Goal: Task Accomplishment & Management: Use online tool/utility

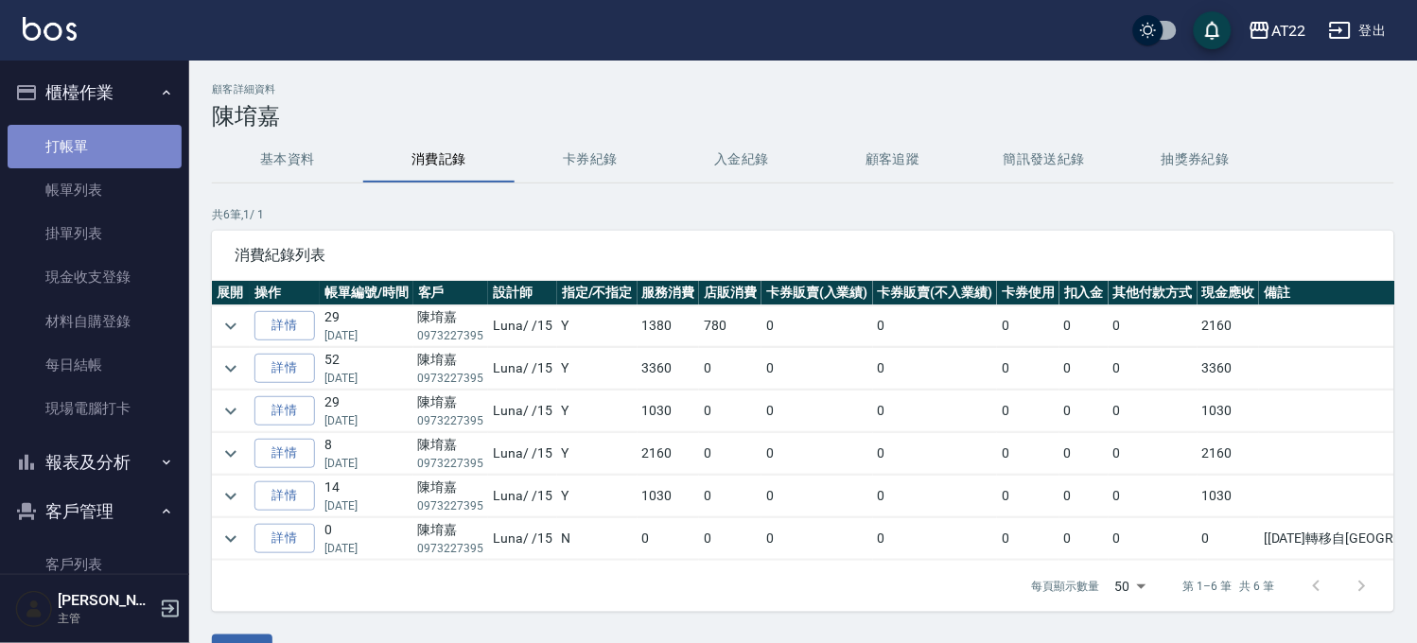
click at [95, 149] on link "打帳單" at bounding box center [95, 147] width 174 height 44
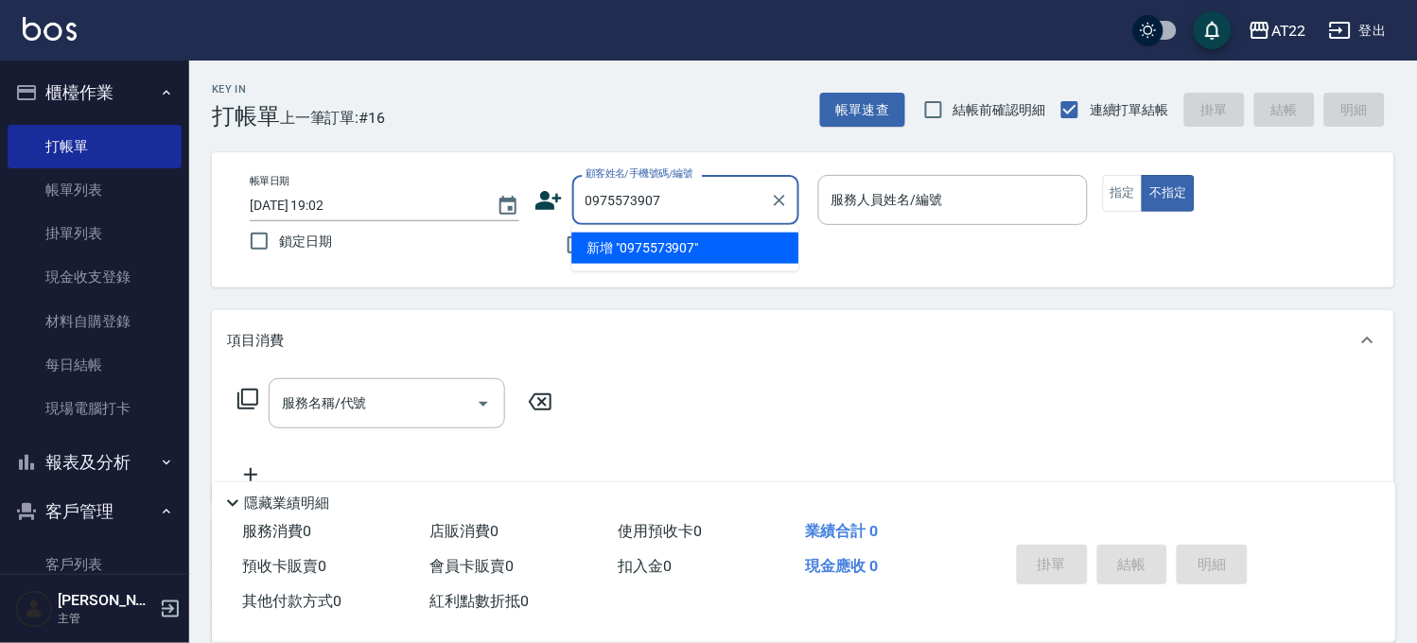
click at [672, 243] on li "新增 "0975573907"" at bounding box center [684, 248] width 227 height 31
type input "0975573907"
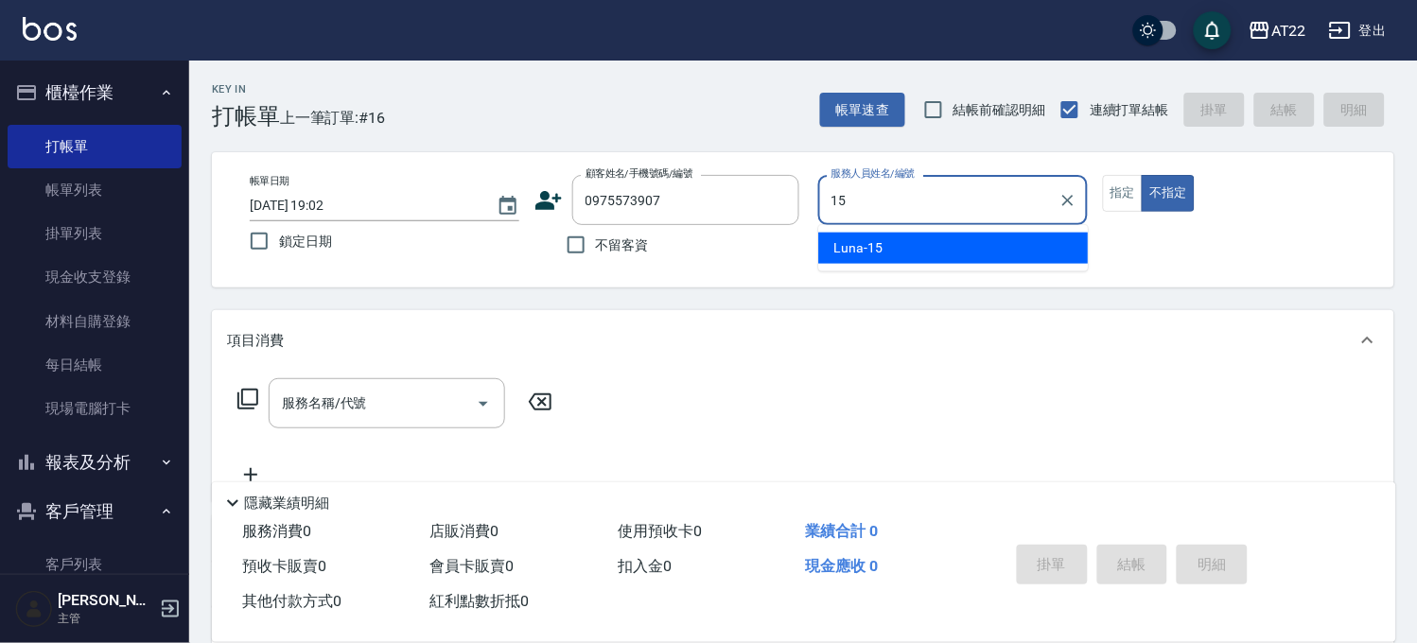
type input "Luna-15"
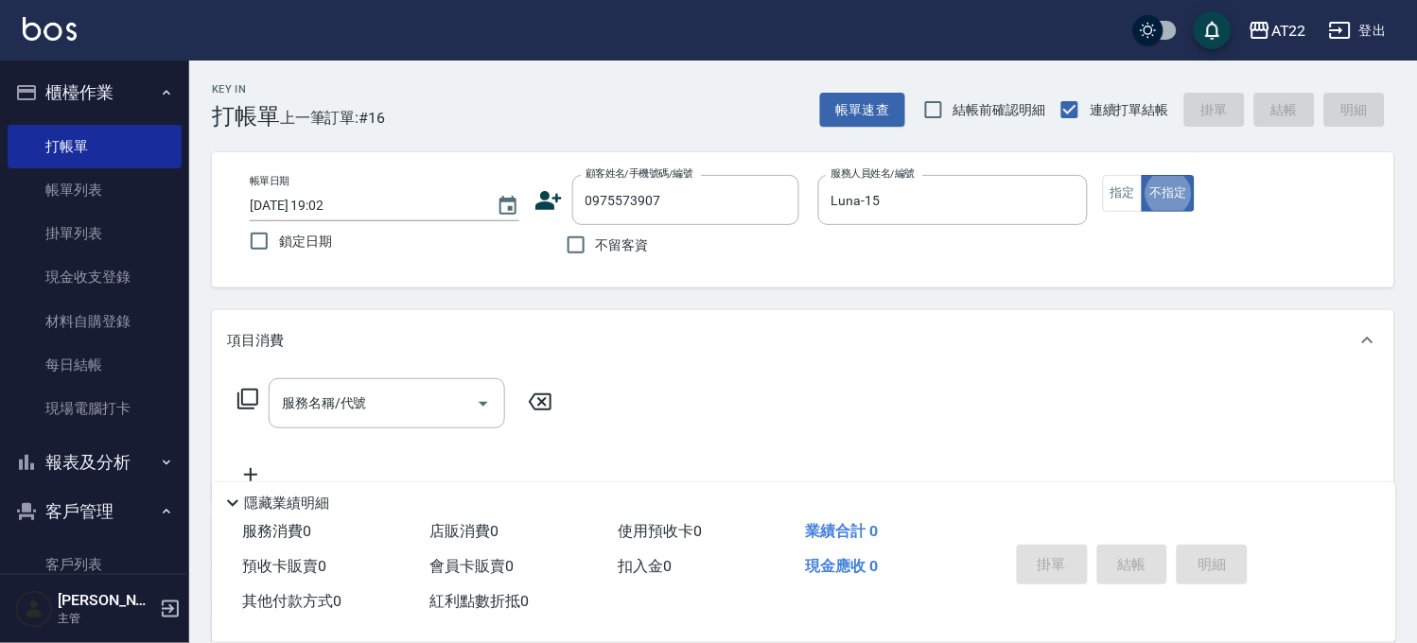
type button "false"
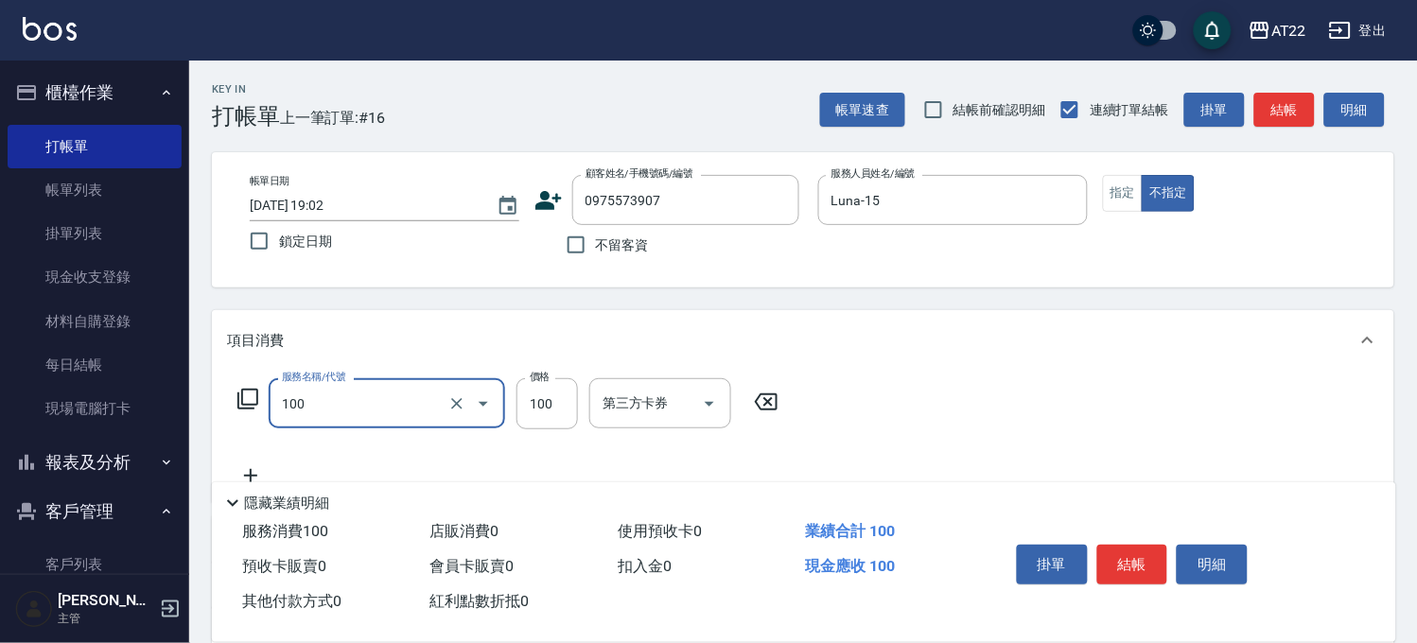
type input "修劉海(100)"
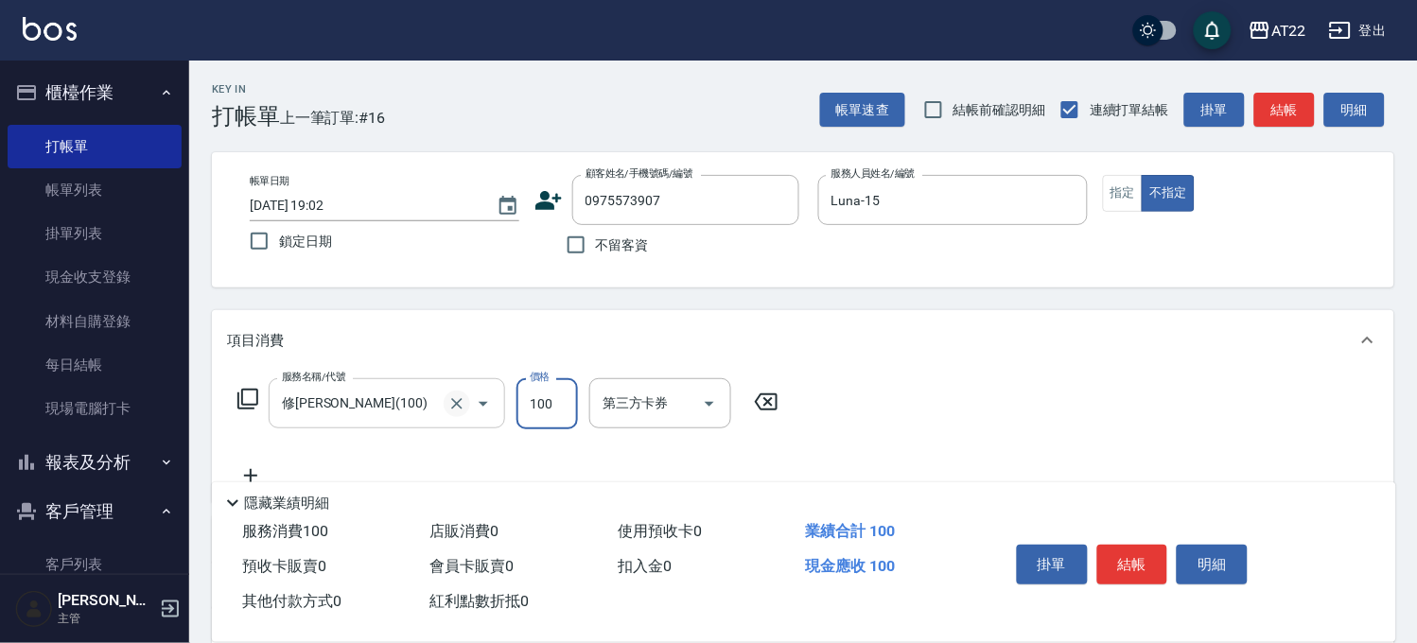
click at [447, 401] on icon "Clear" at bounding box center [456, 403] width 19 height 19
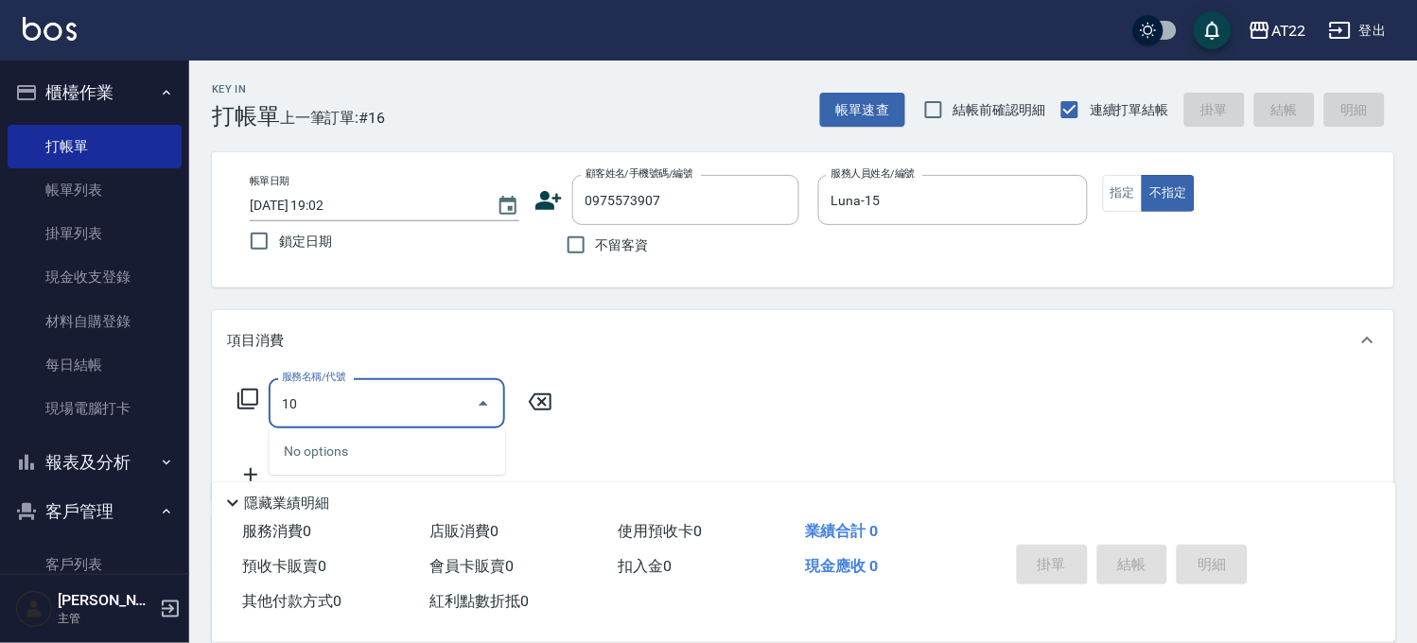
type input "1"
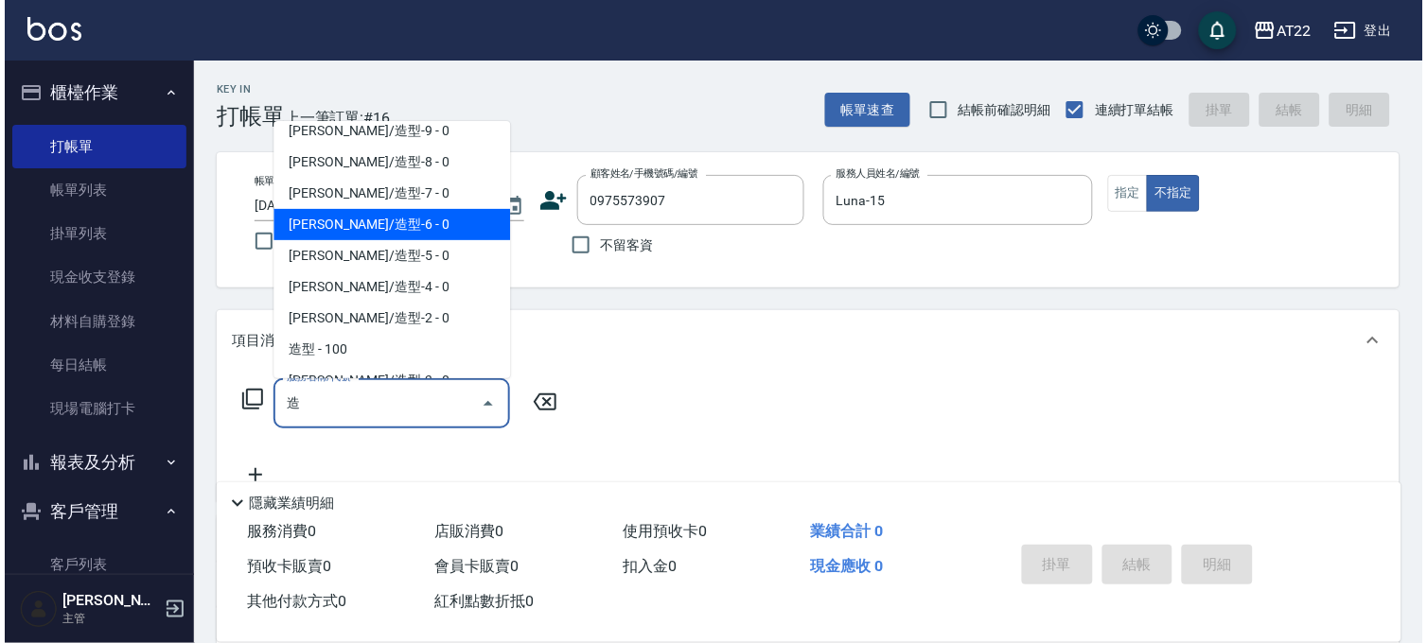
scroll to position [69, 0]
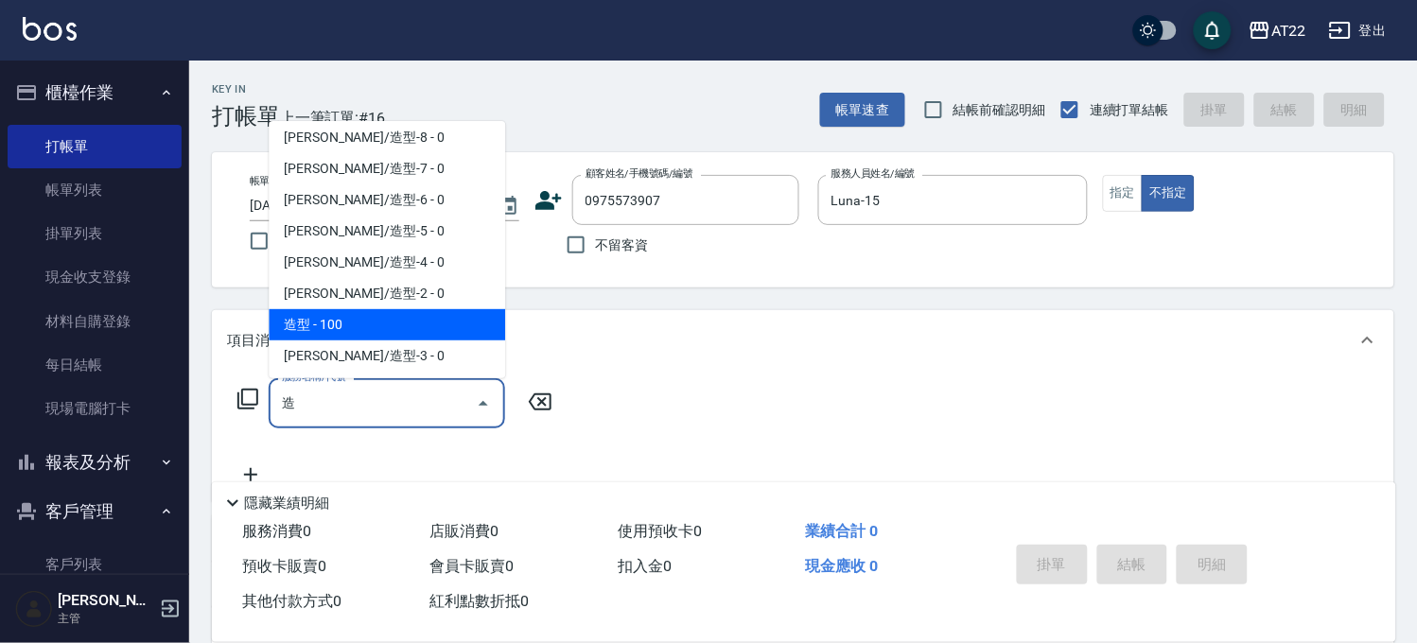
click at [421, 327] on span "造型 - 100" at bounding box center [387, 324] width 236 height 31
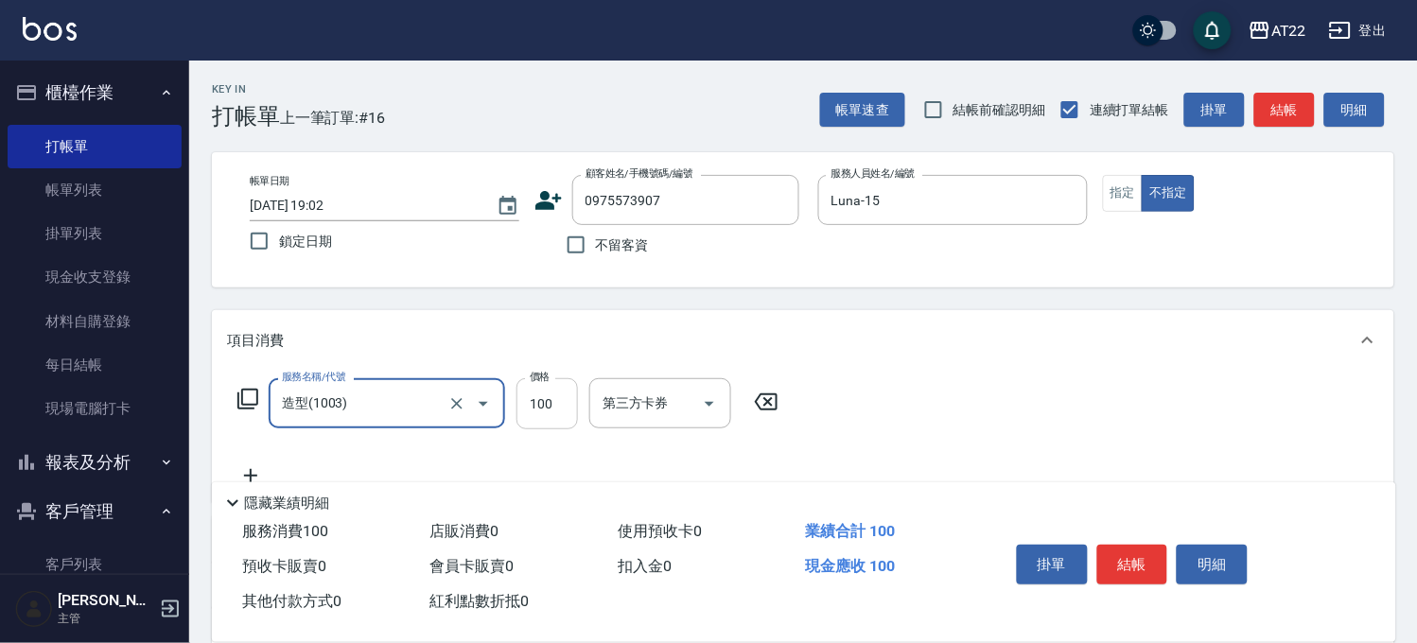
type input "造型(1003)"
click at [559, 399] on input "100" at bounding box center [547, 403] width 61 height 51
type input "200"
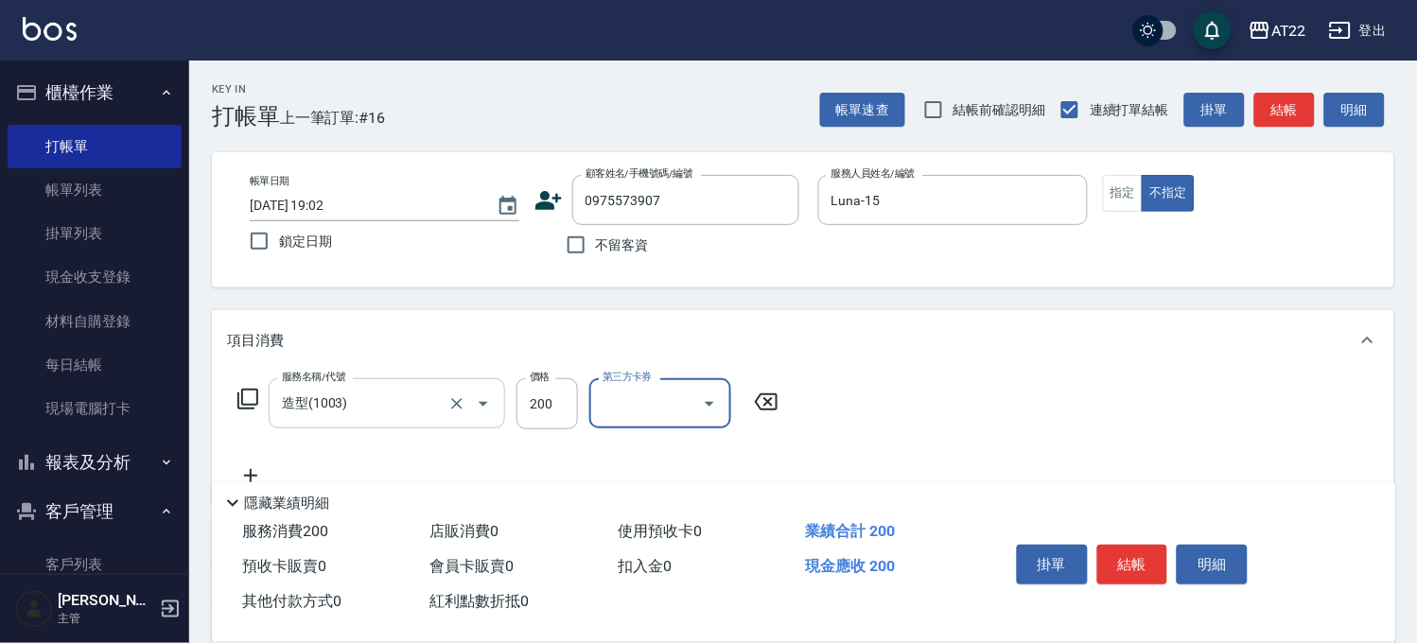
click at [1118, 549] on button "結帳" at bounding box center [1132, 565] width 71 height 40
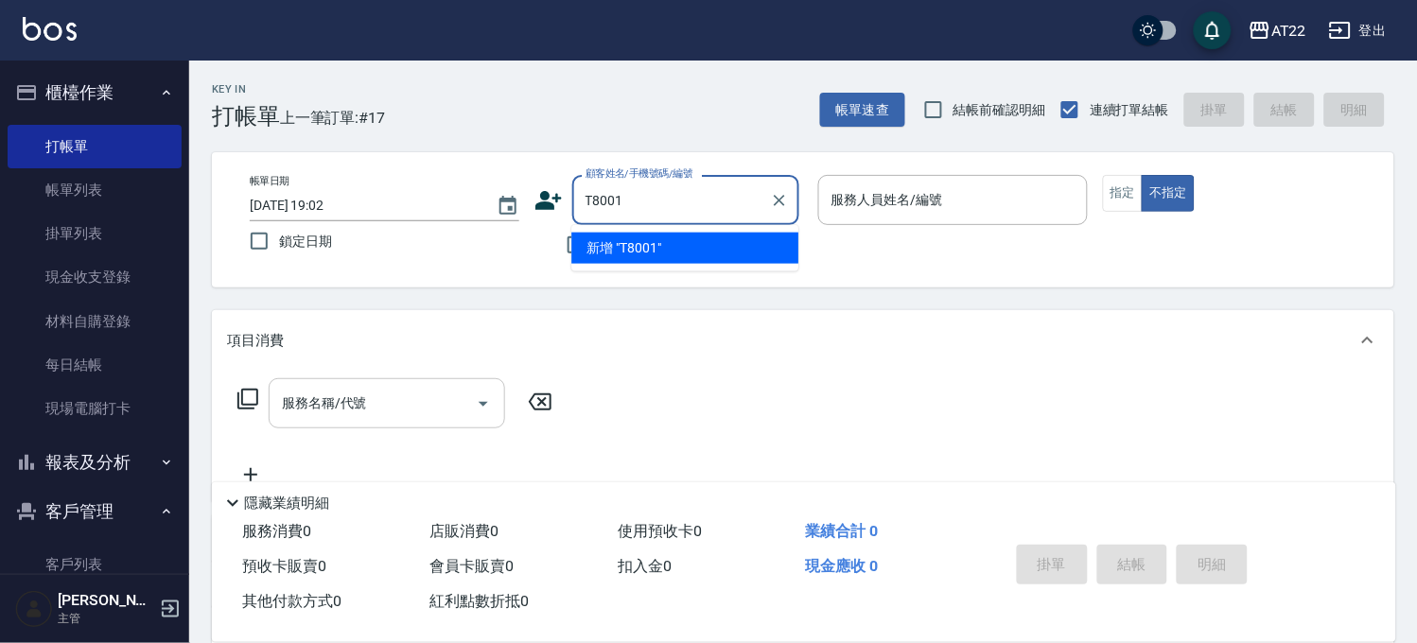
type input "T80017"
click at [736, 253] on li "錢泓諺26.2.16/0978960568/t80017" at bounding box center [684, 248] width 227 height 31
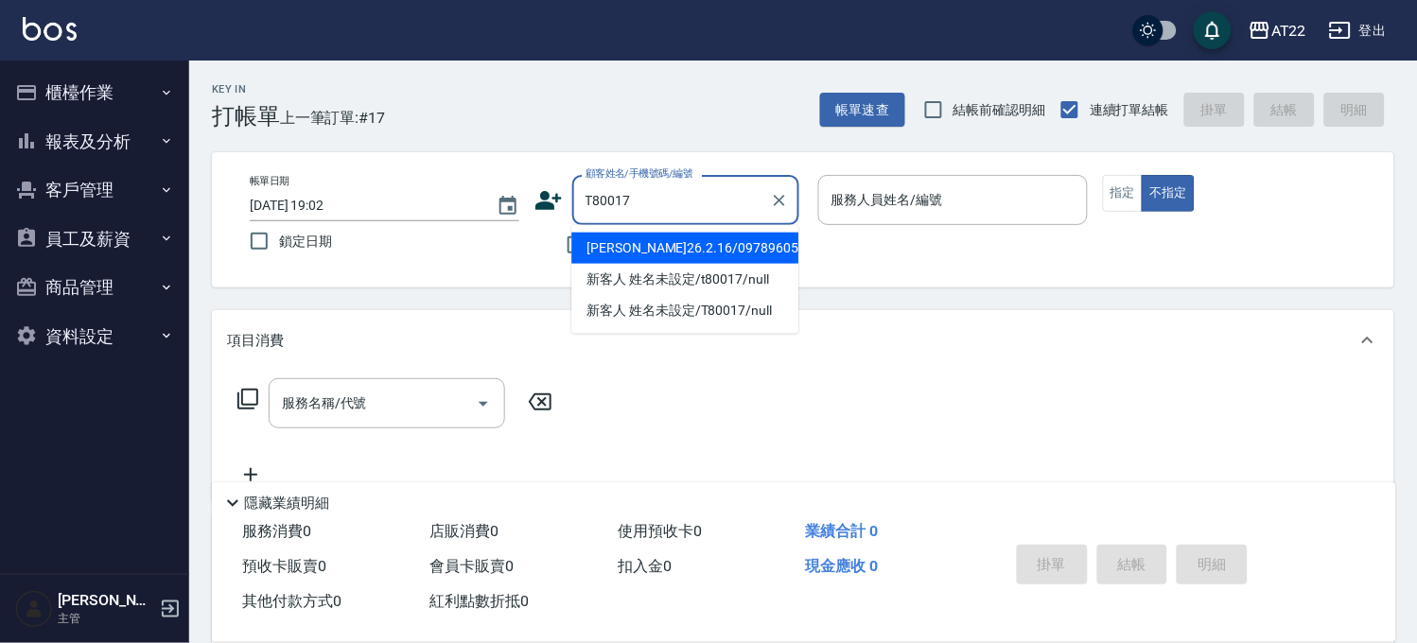
click at [667, 260] on li "[PERSON_NAME]26.2.16/0978960568/t80017" at bounding box center [684, 248] width 227 height 31
type input "[PERSON_NAME]26.2.16/0978960568/t80017"
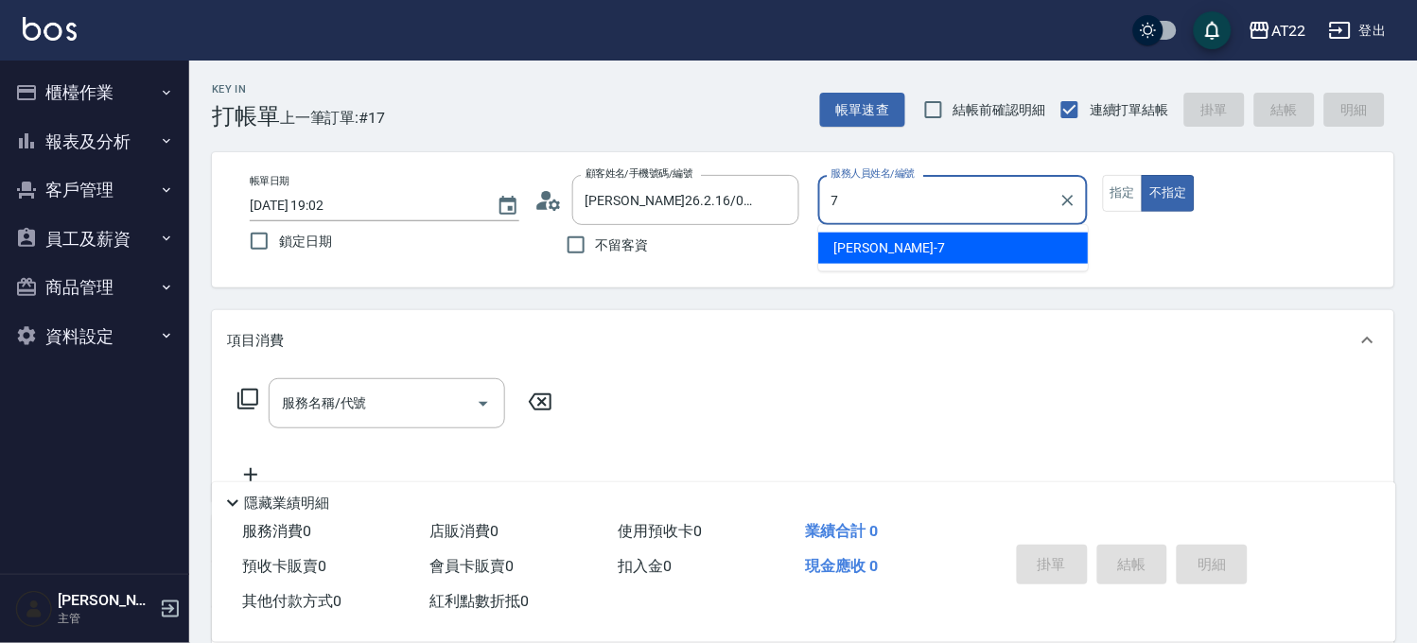
type input "Allen-7"
type button "false"
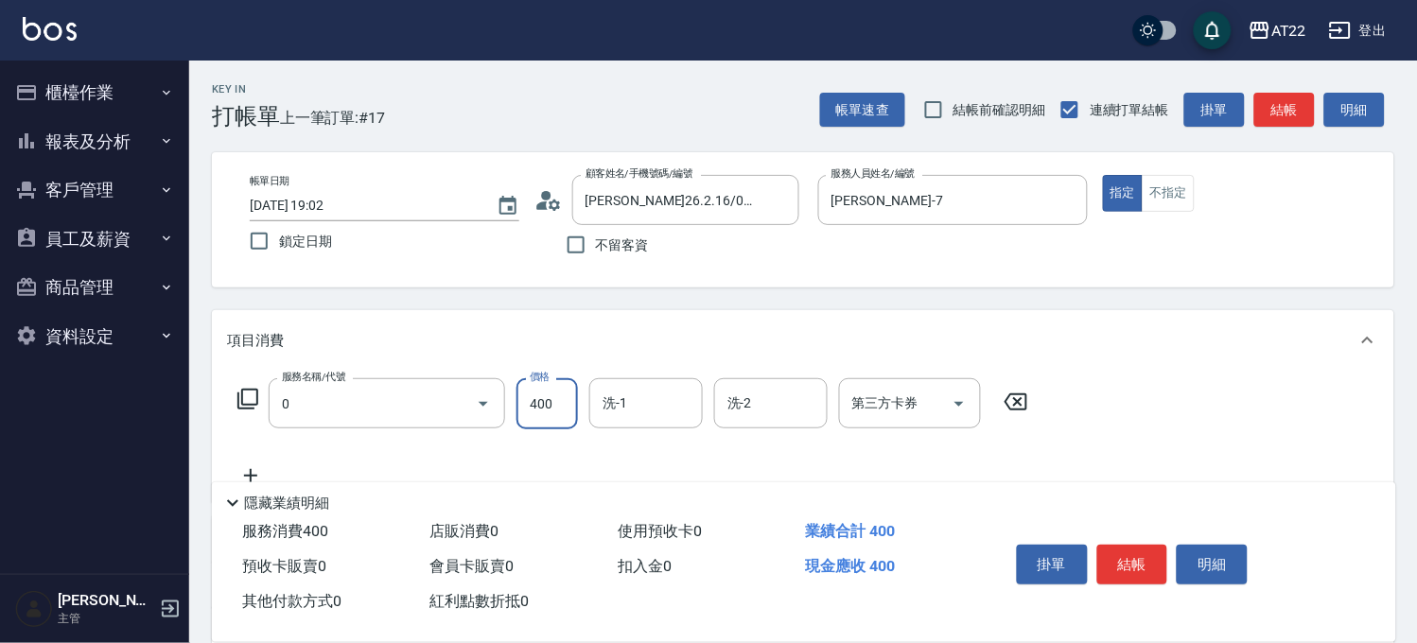
type input "有機洗髮(0)"
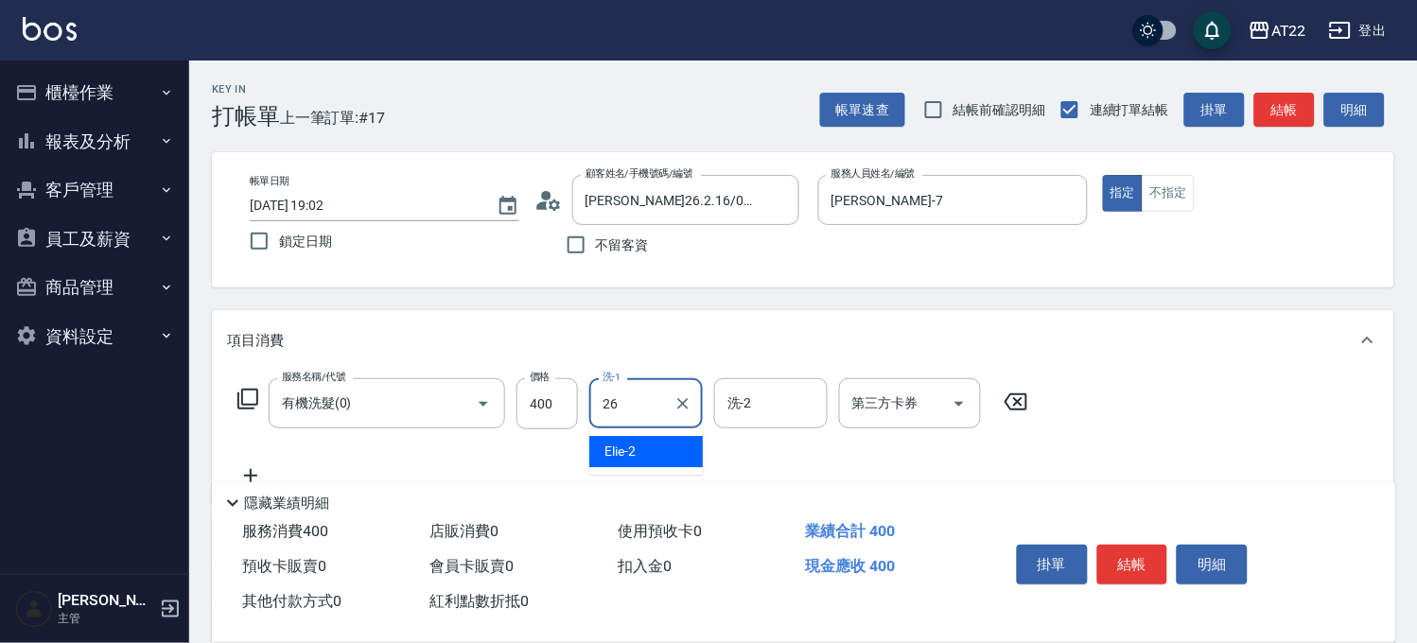
type input "Cinna-26"
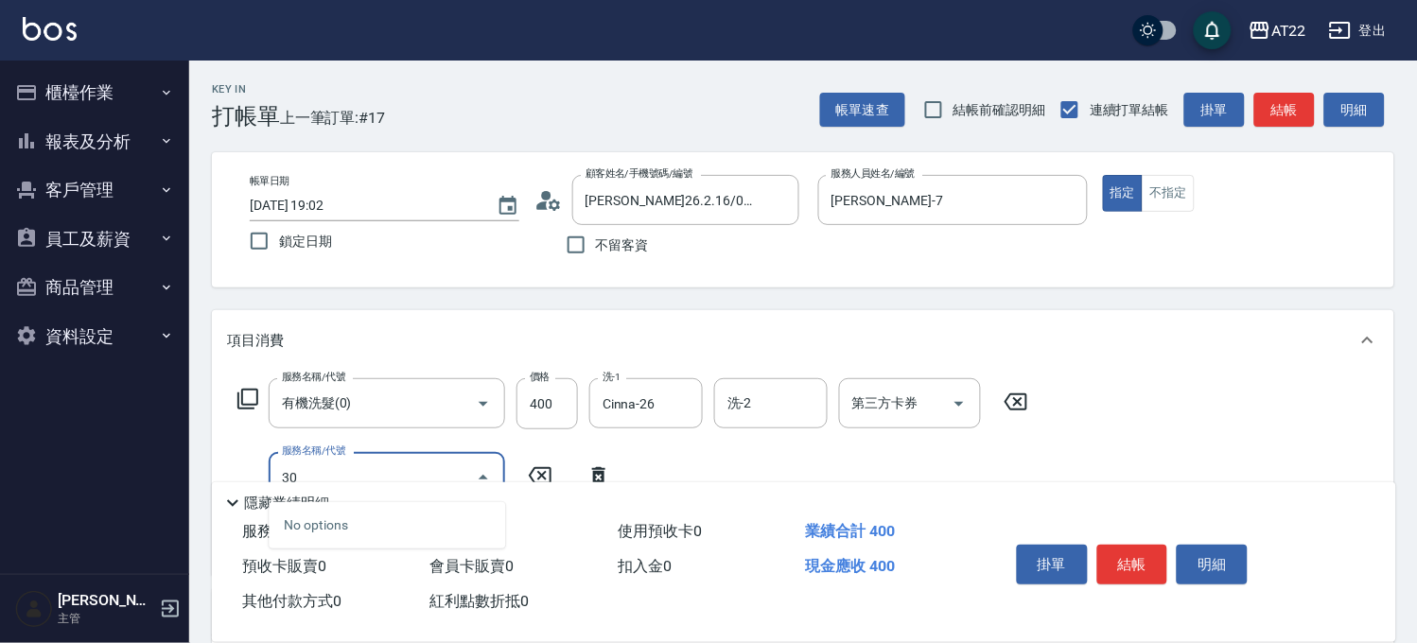
type input "3"
type input "剪髮(500)"
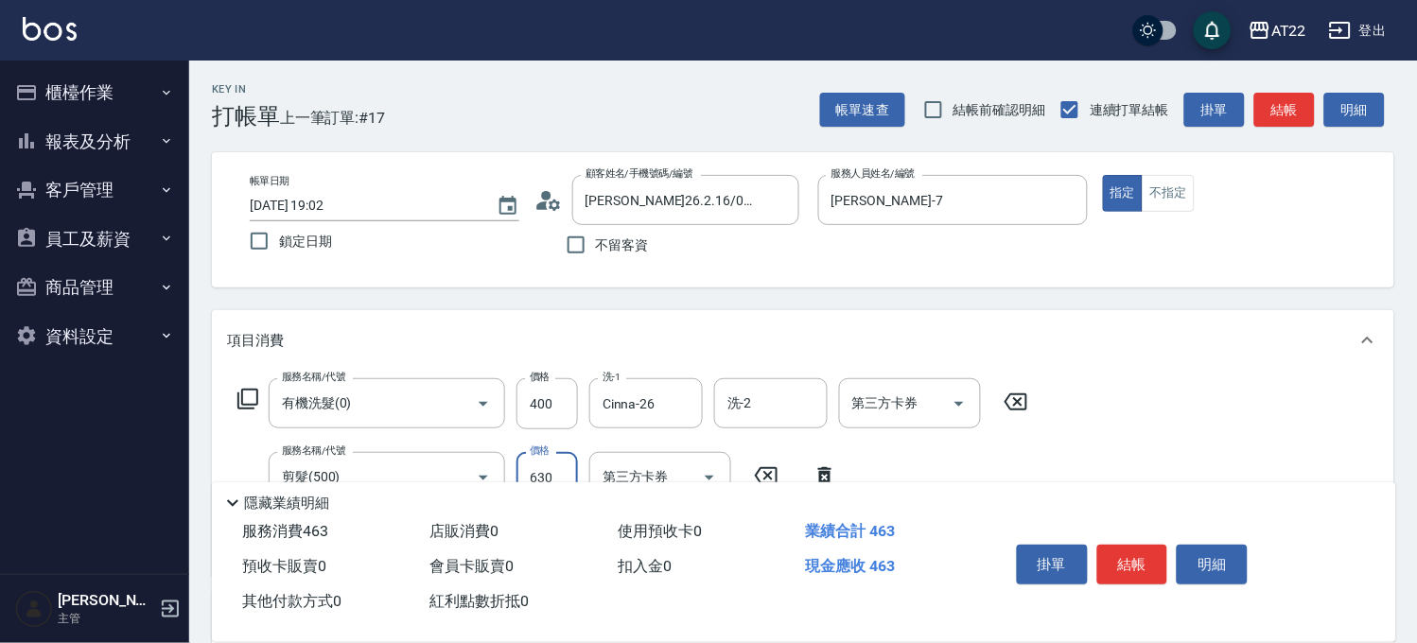
type input "630"
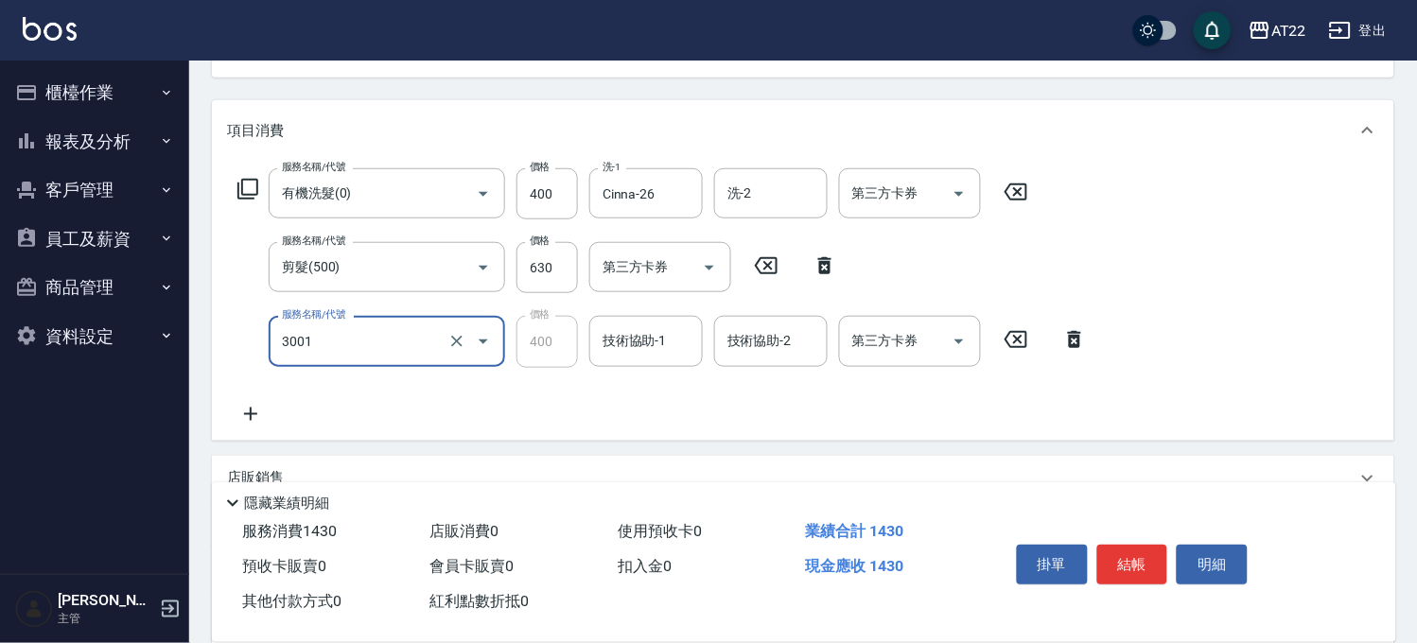
type input "側邊燙貼(3001)"
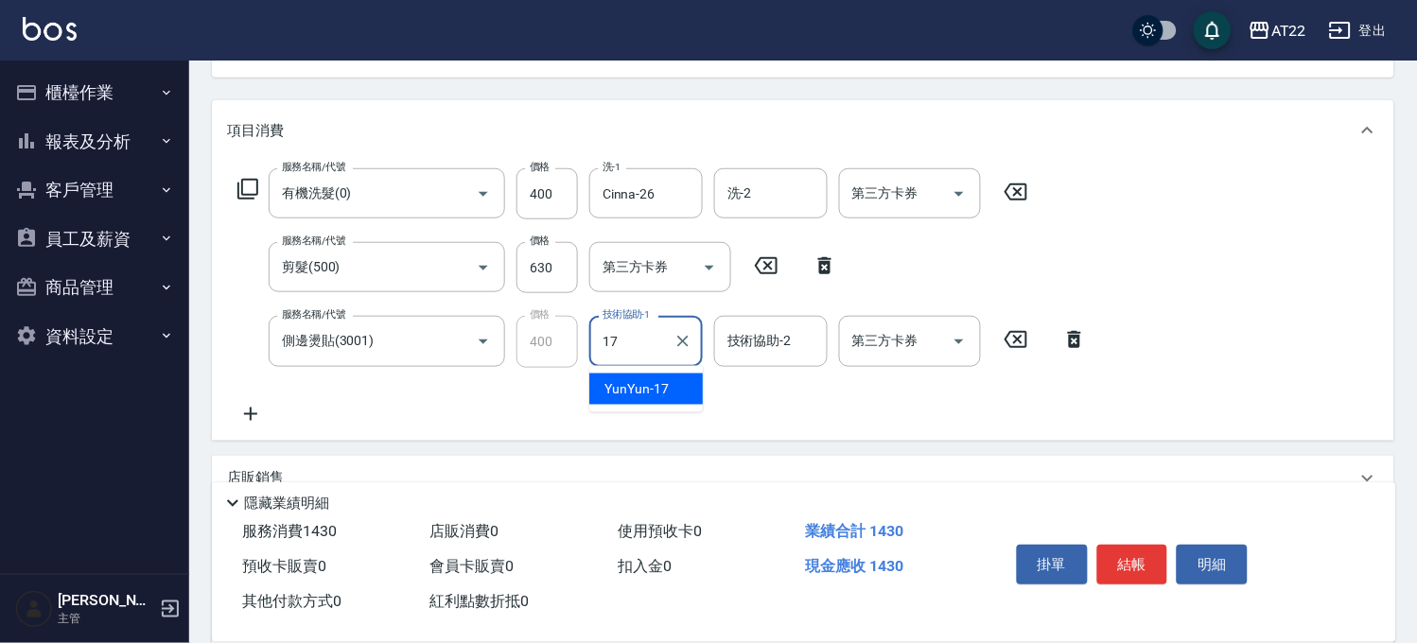
type input "YunYun-17"
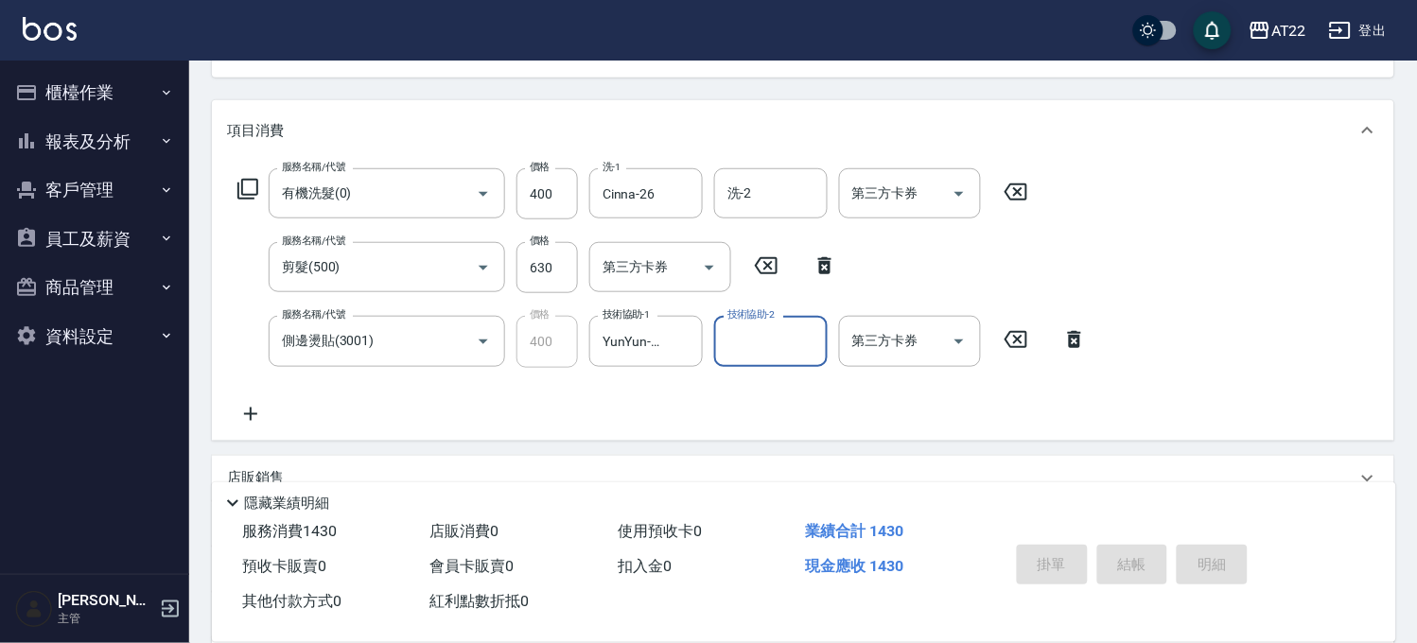
type input "2025/09/24 19:03"
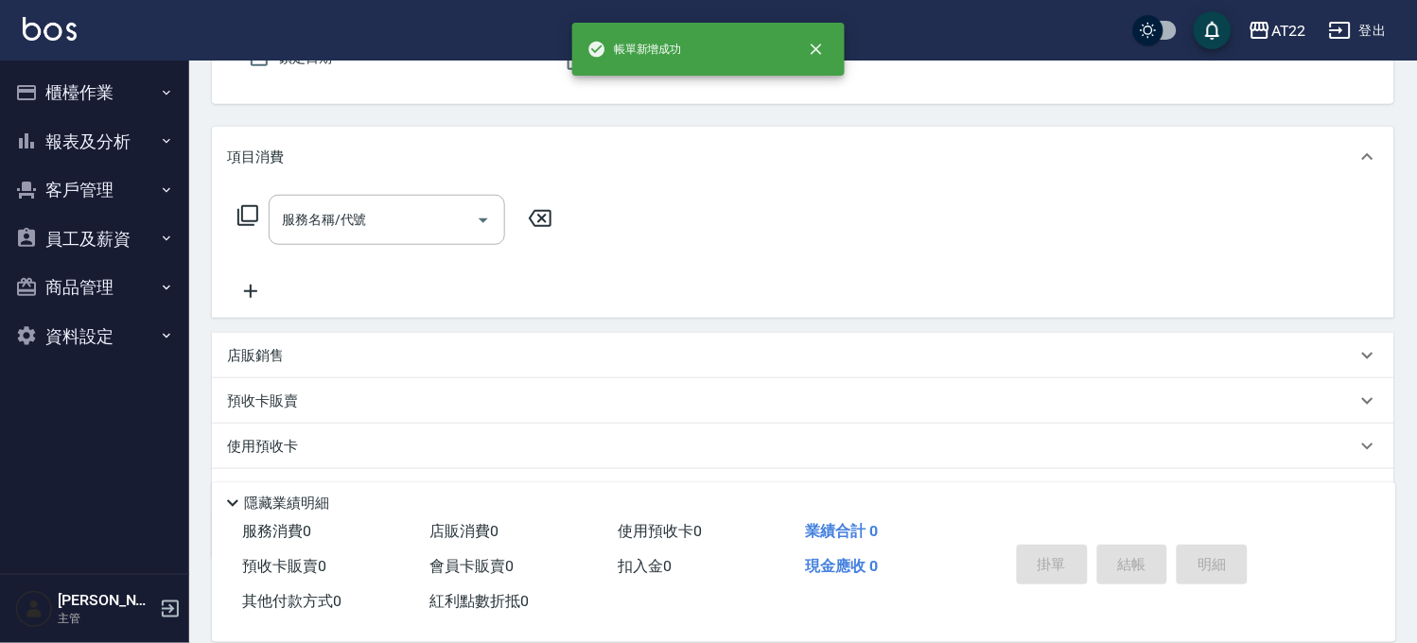
scroll to position [0, 0]
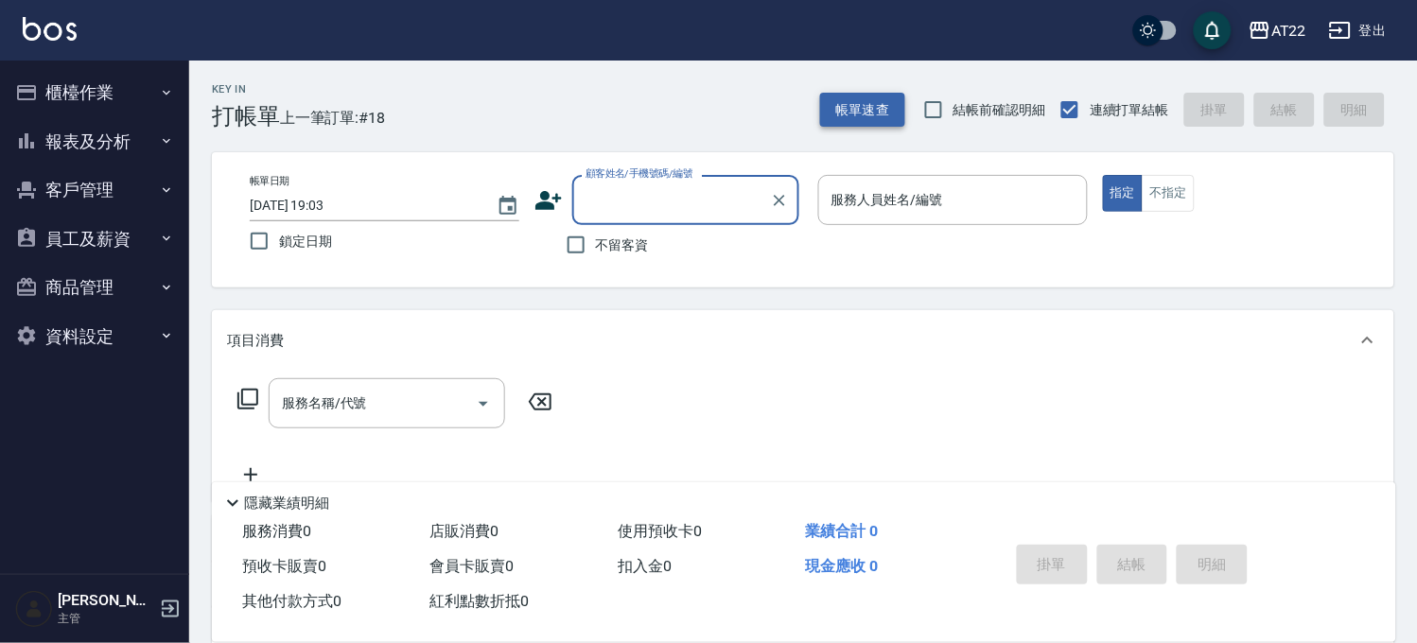
click at [844, 109] on button "帳單速查" at bounding box center [862, 110] width 85 height 35
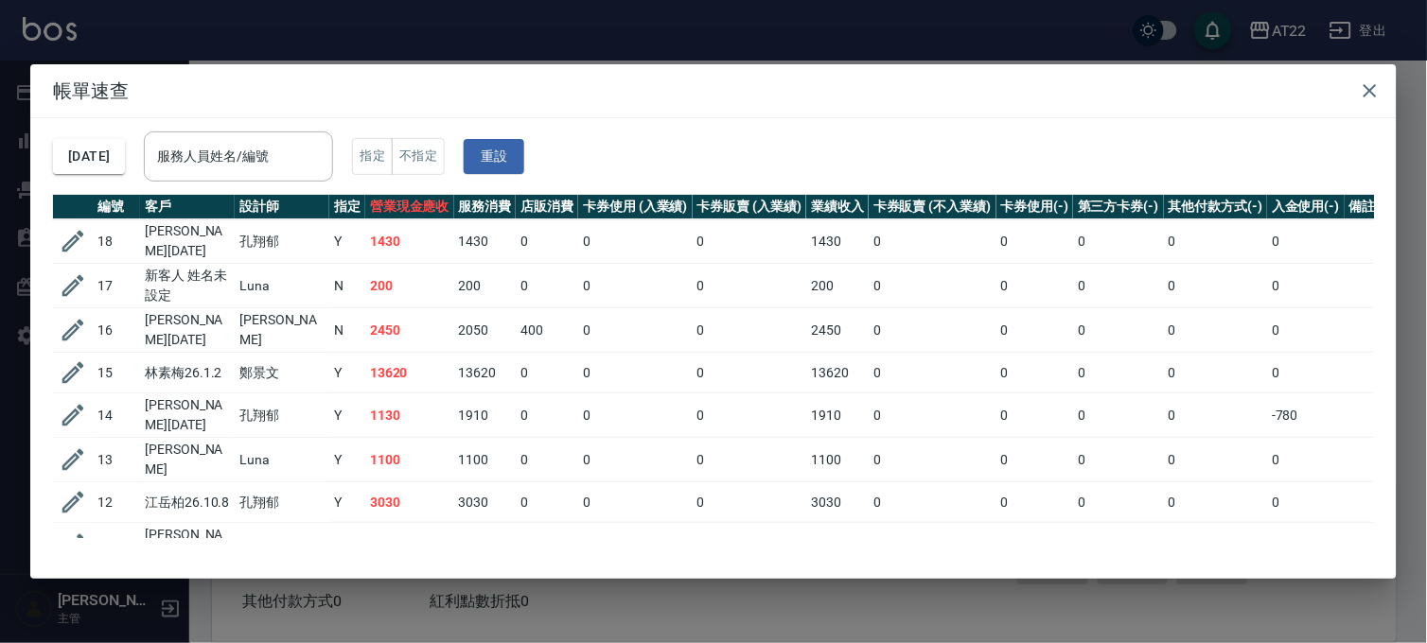
click at [858, 30] on div "帳單速查 2025/09/24 服務人員姓名/編號 服務人員姓名/編號 指定 不指定 重設 編號 客戶 設計師 指定 營業現金應收 服務消費 店販消費 卡券使…" at bounding box center [713, 321] width 1427 height 643
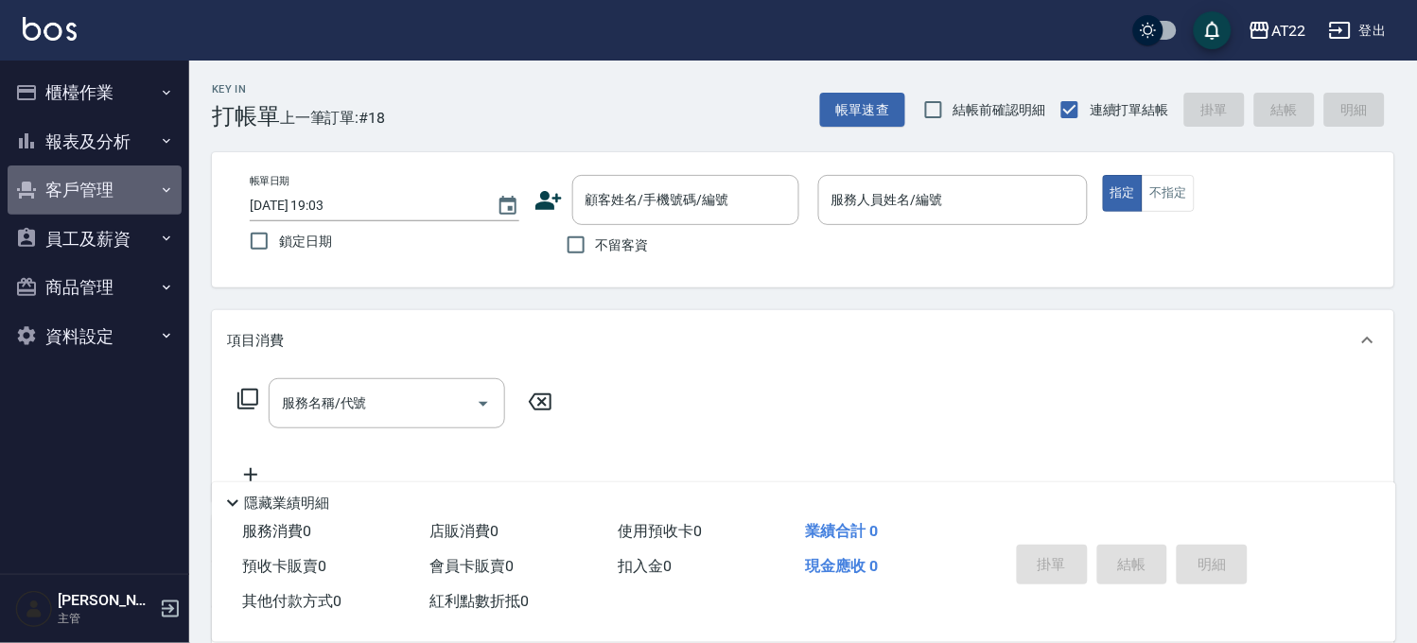
click at [78, 170] on button "客戶管理" at bounding box center [95, 190] width 174 height 49
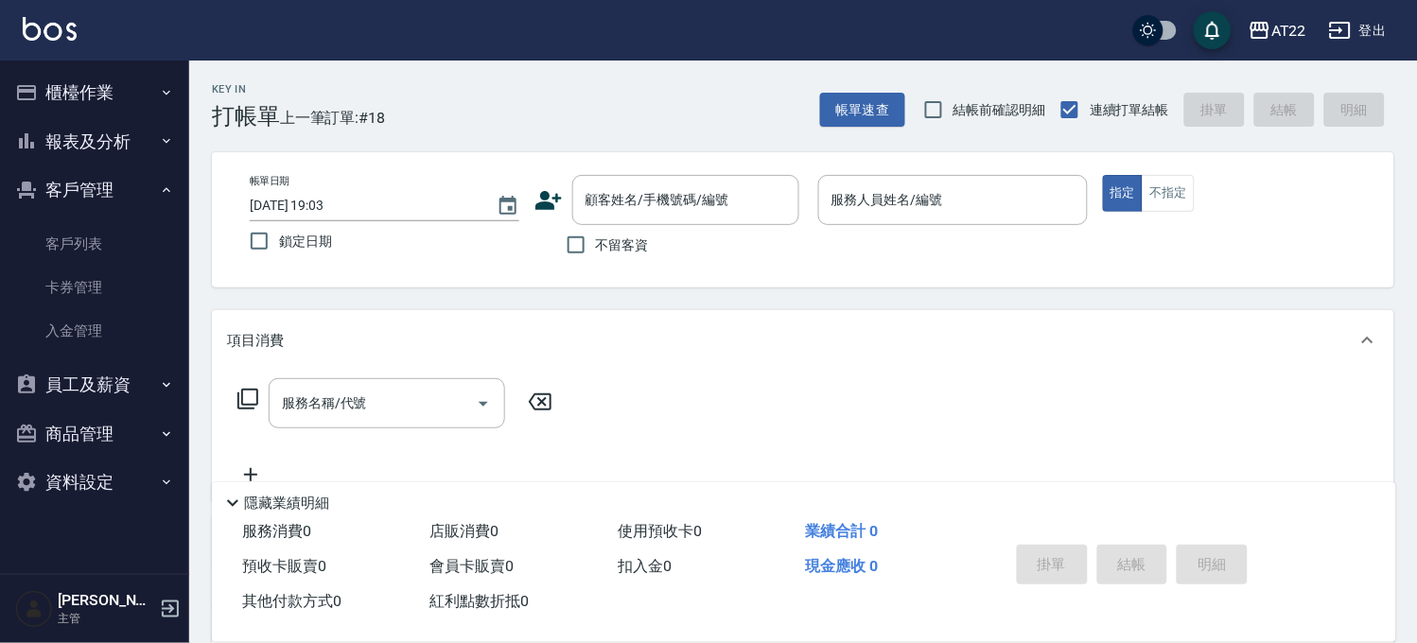
click at [125, 138] on button "報表及分析" at bounding box center [95, 141] width 174 height 49
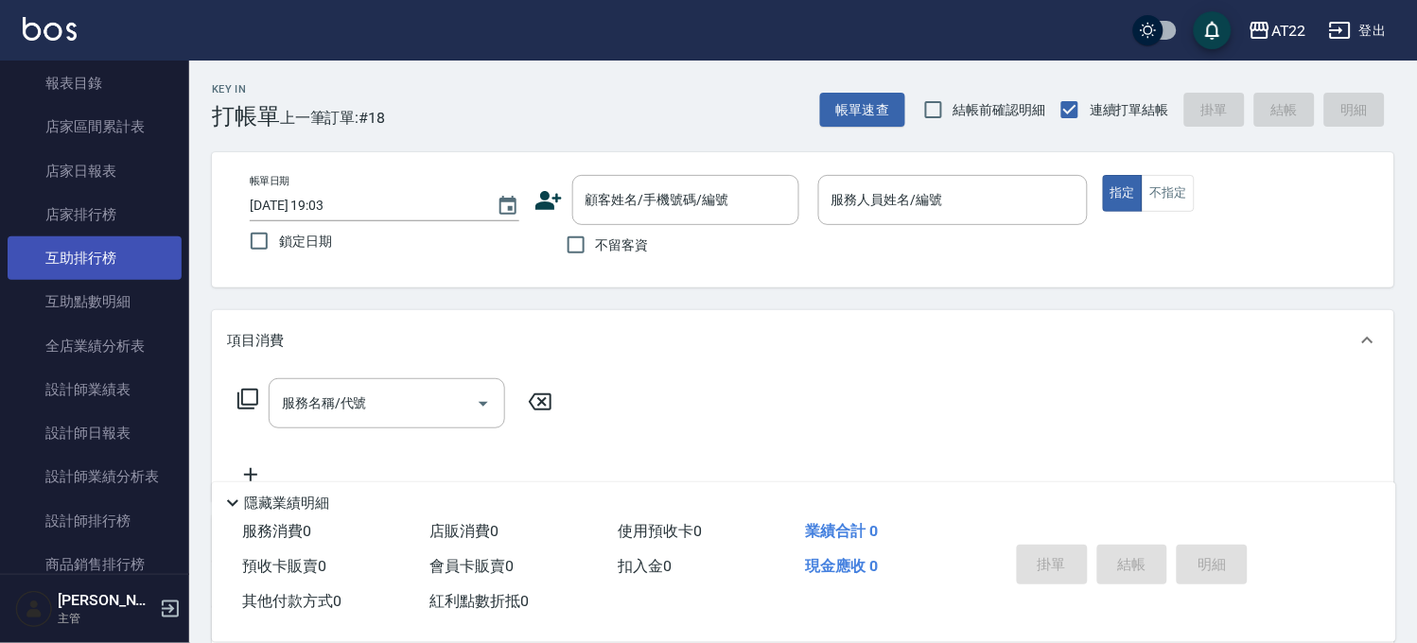
scroll to position [105, 0]
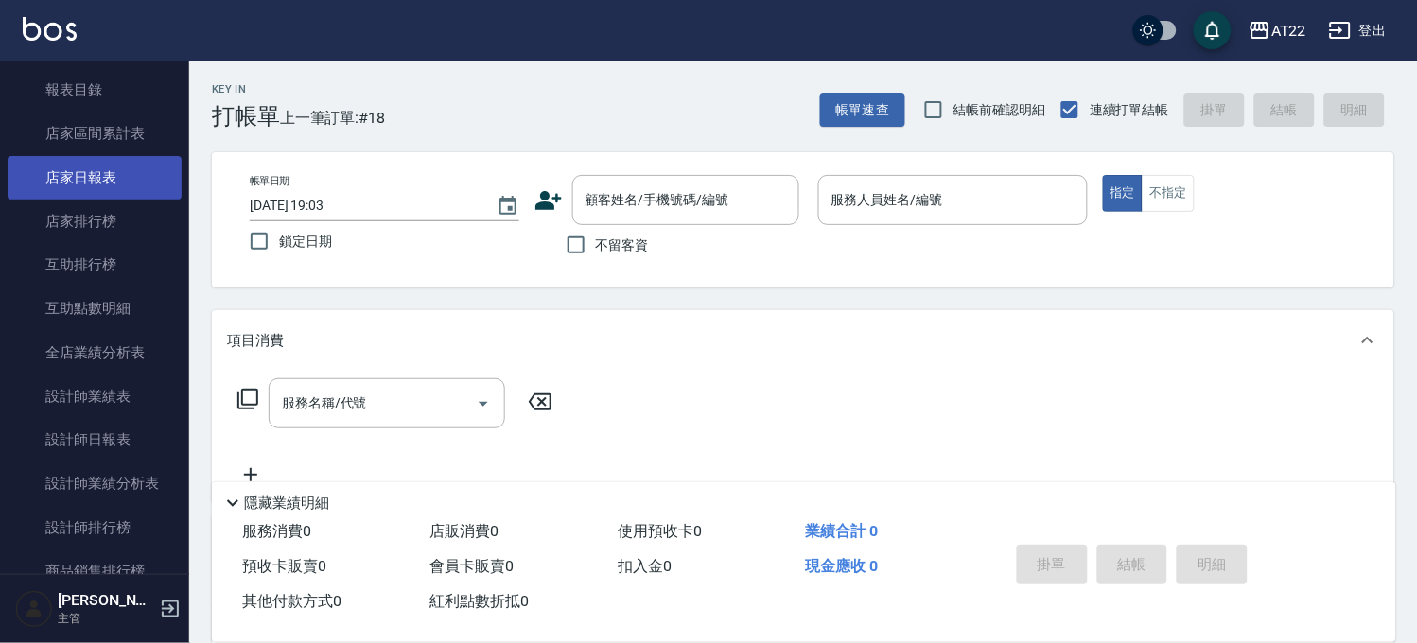
click at [123, 185] on link "店家日報表" at bounding box center [95, 178] width 174 height 44
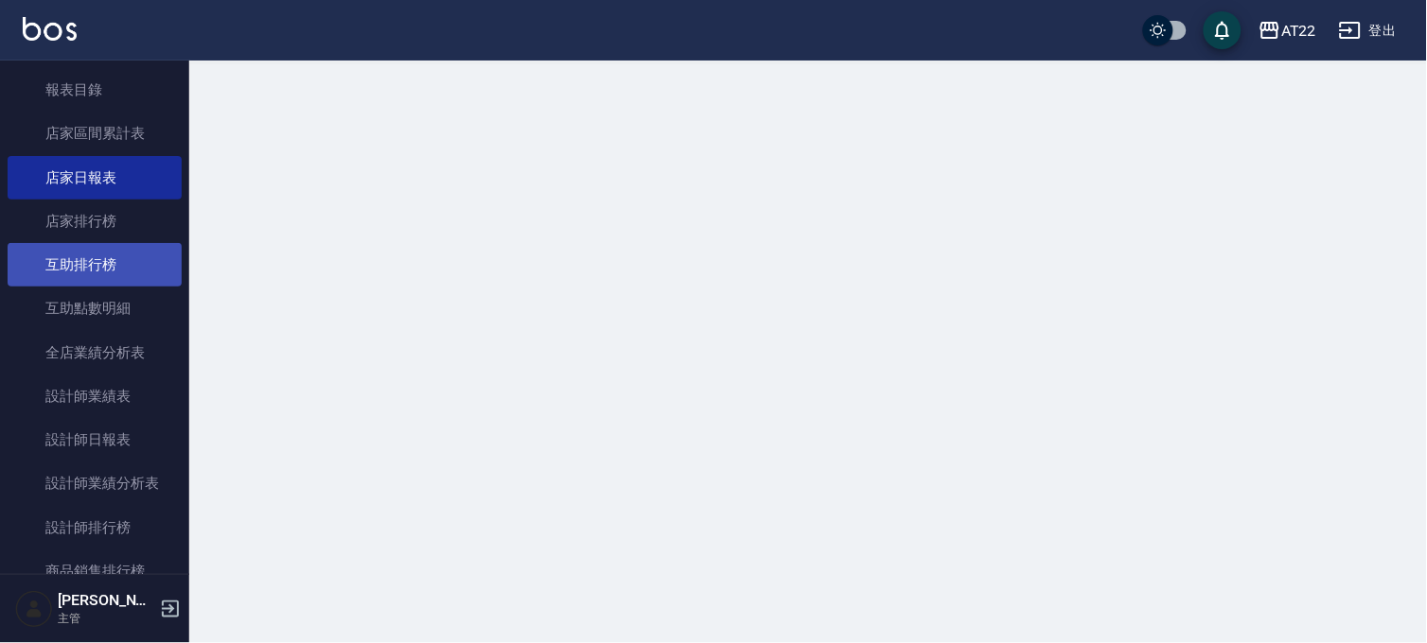
click at [121, 243] on link "互助排行榜" at bounding box center [95, 265] width 174 height 44
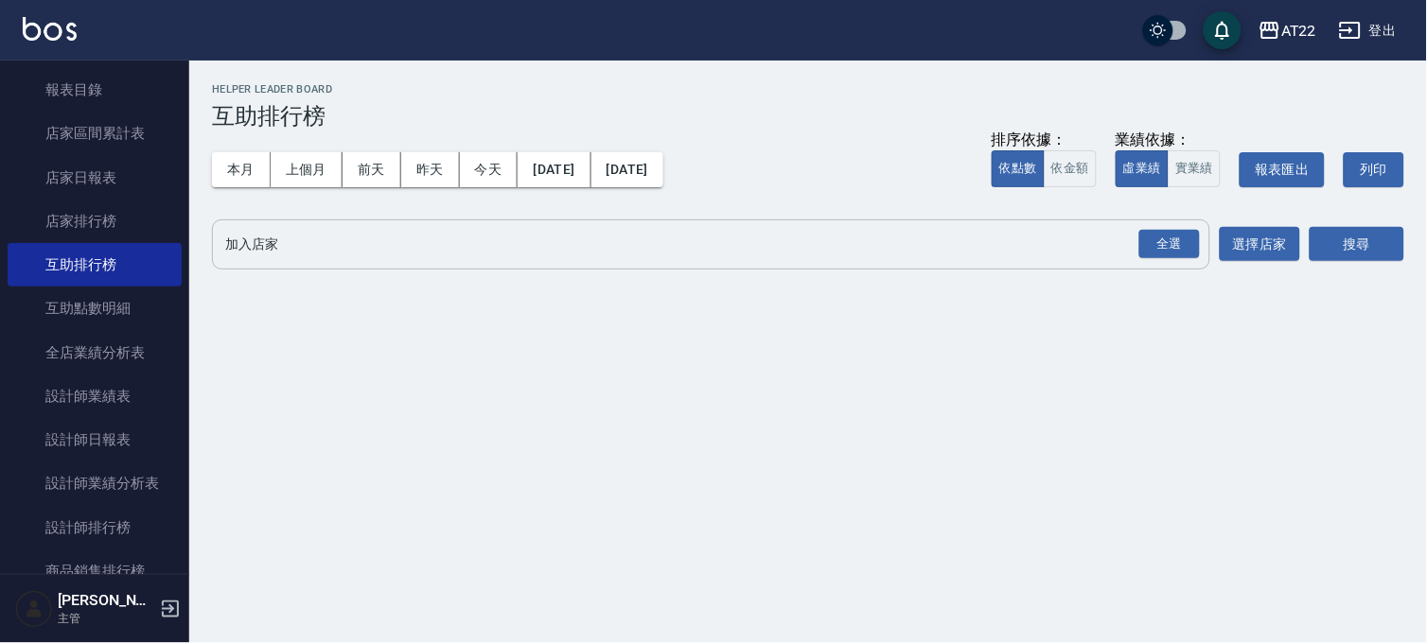
click at [1135, 247] on div "全選" at bounding box center [1168, 244] width 66 height 50
click at [1231, 247] on button "選擇店家" at bounding box center [1259, 244] width 80 height 35
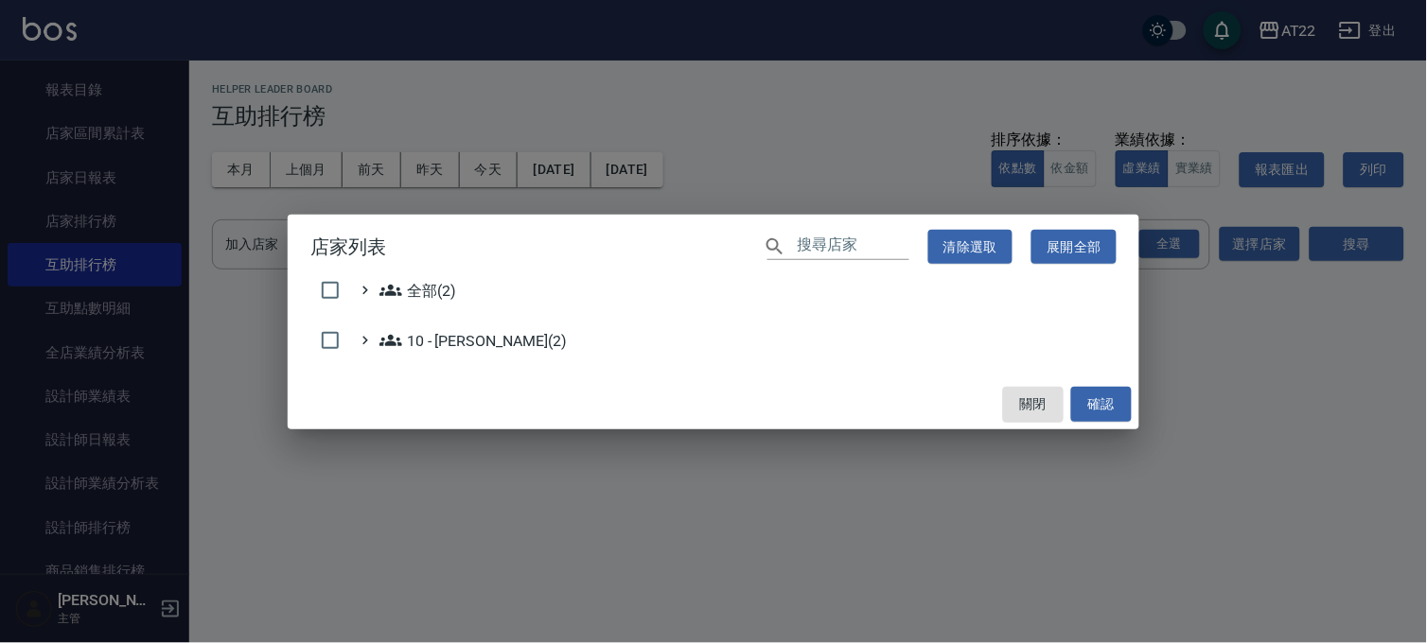
click at [1180, 248] on div "店家列表 ​ 清除選取 展開全部 全部(2) 10 - 楊家昕(2) 關閉 確認" at bounding box center [713, 321] width 1427 height 643
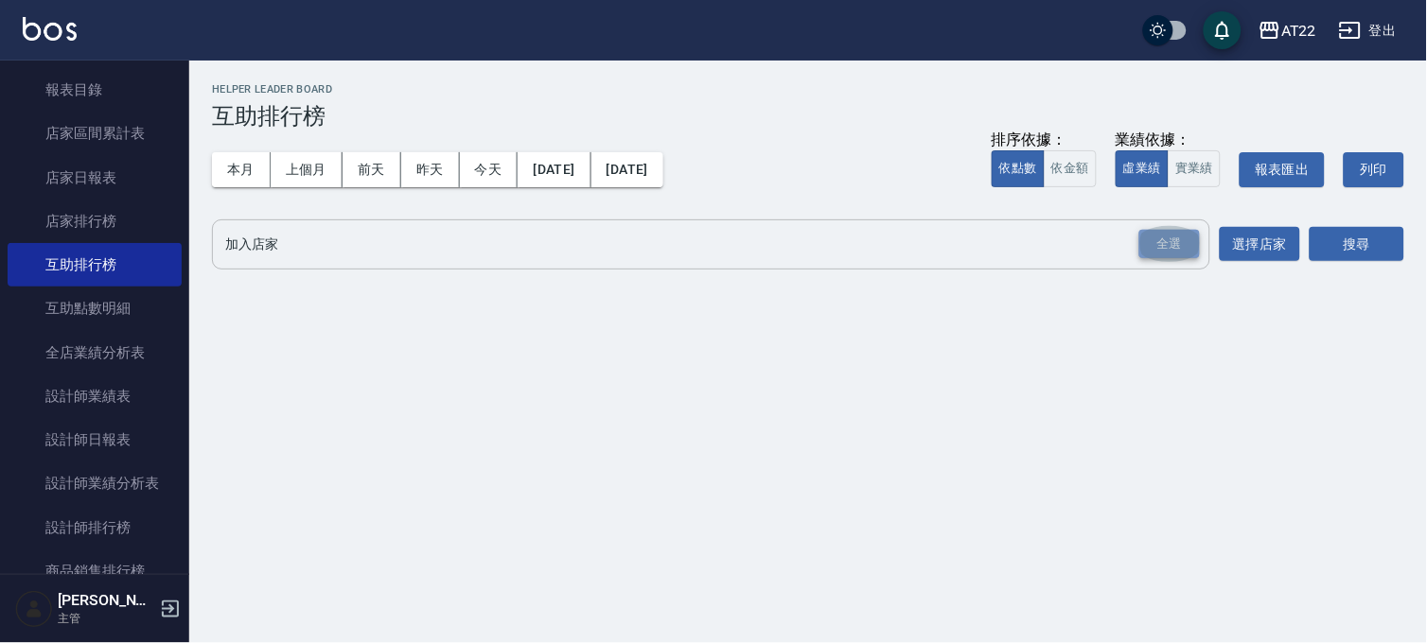
click at [1151, 235] on div "全選" at bounding box center [1169, 244] width 61 height 29
click at [1345, 253] on button "搜尋" at bounding box center [1356, 245] width 95 height 35
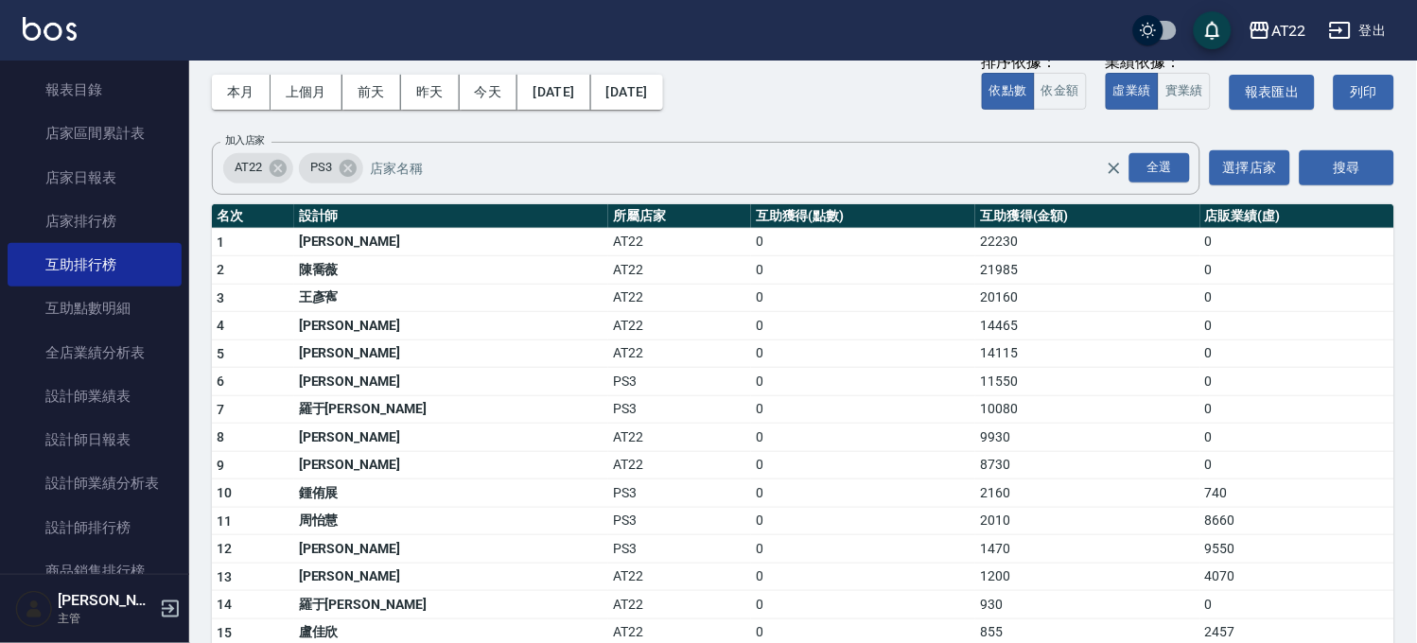
scroll to position [210, 0]
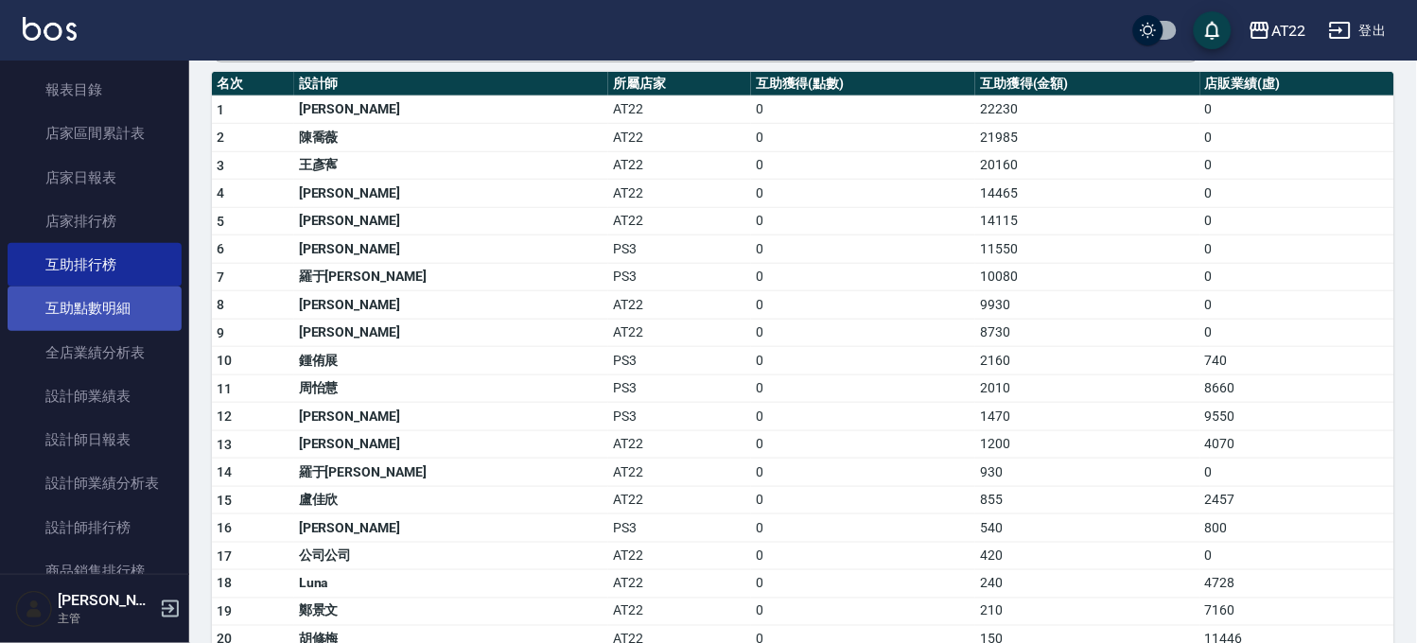
click at [123, 287] on link "互助點數明細" at bounding box center [95, 309] width 174 height 44
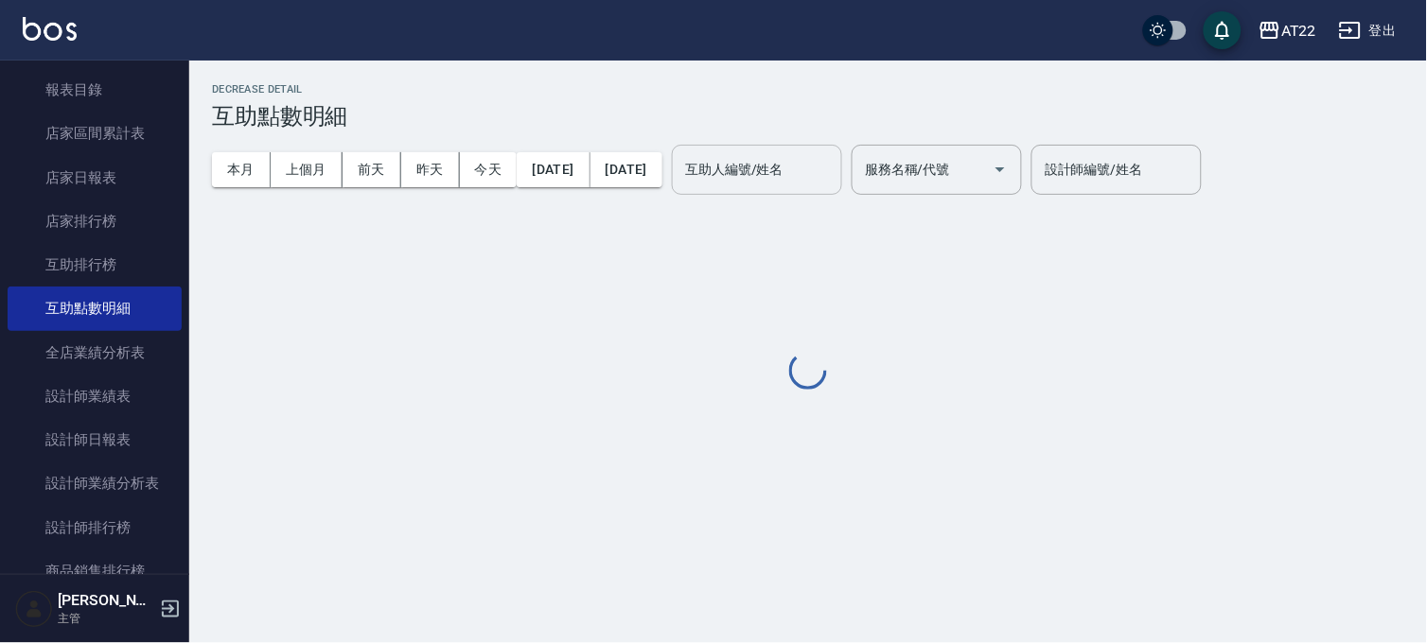
click at [833, 167] on input "互助人編號/姓名" at bounding box center [756, 169] width 153 height 33
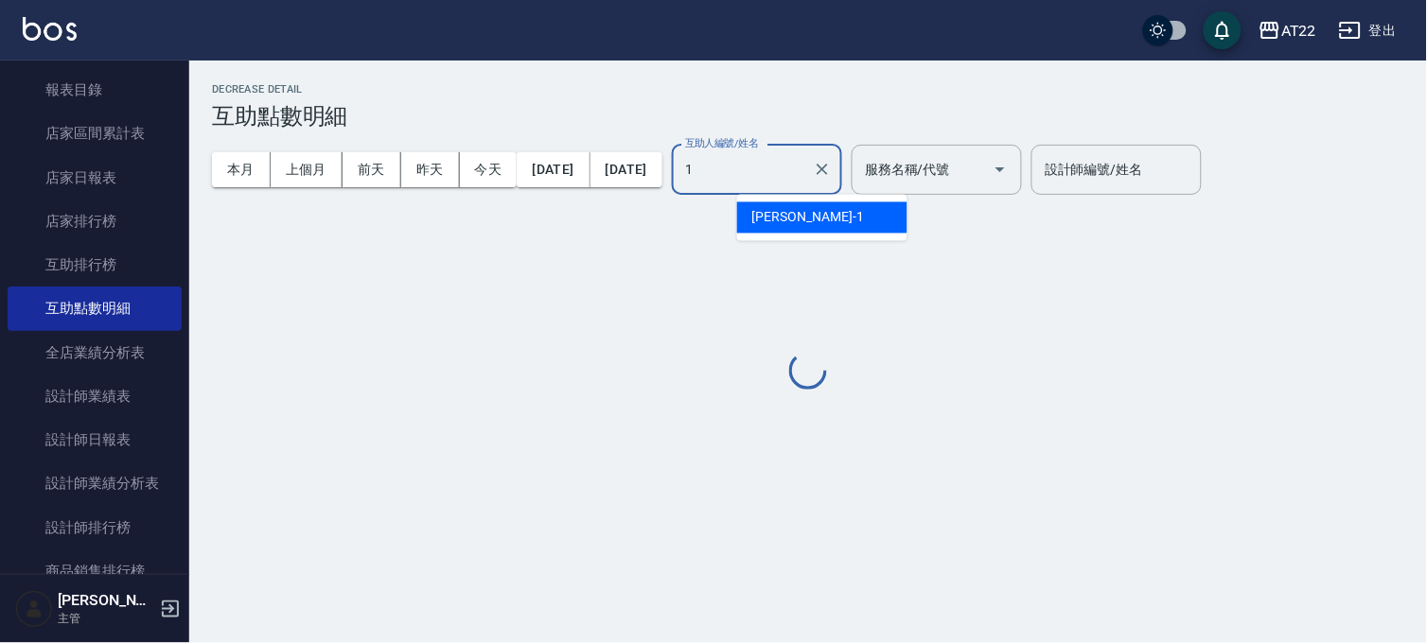
type input "孫一平-1"
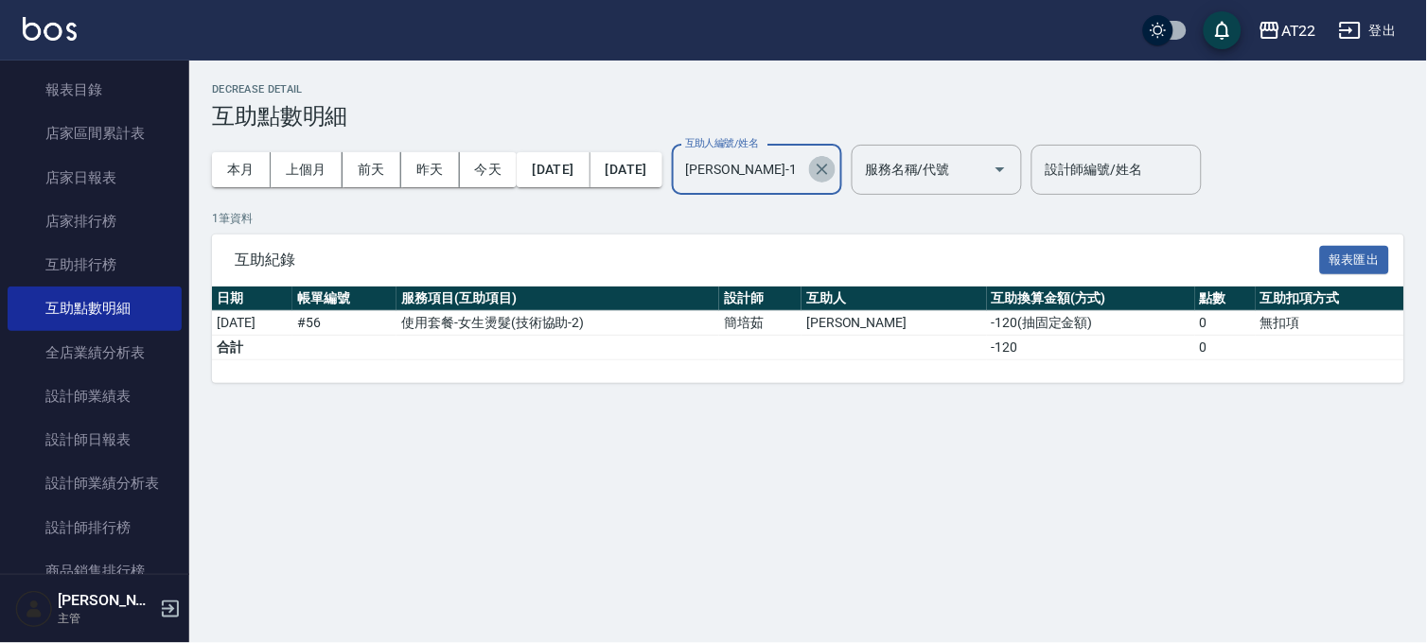
click at [828, 172] on icon "Clear" at bounding box center [821, 169] width 11 height 11
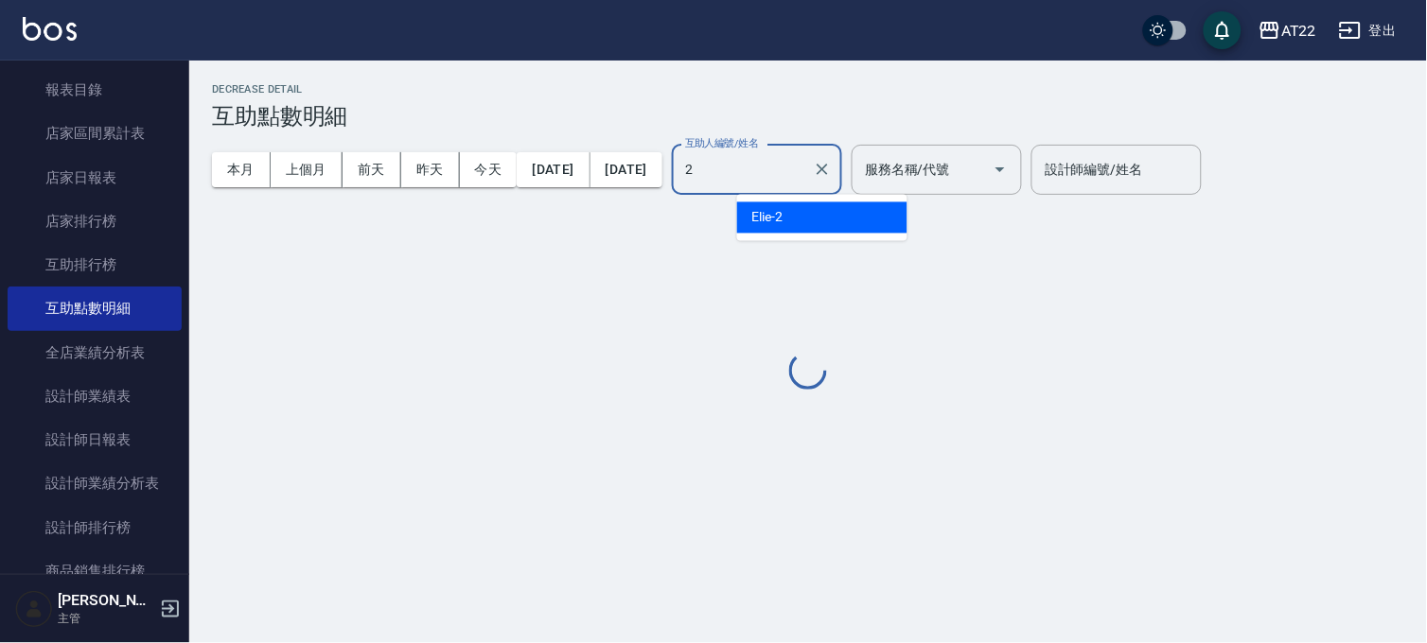
type input "Elie-2"
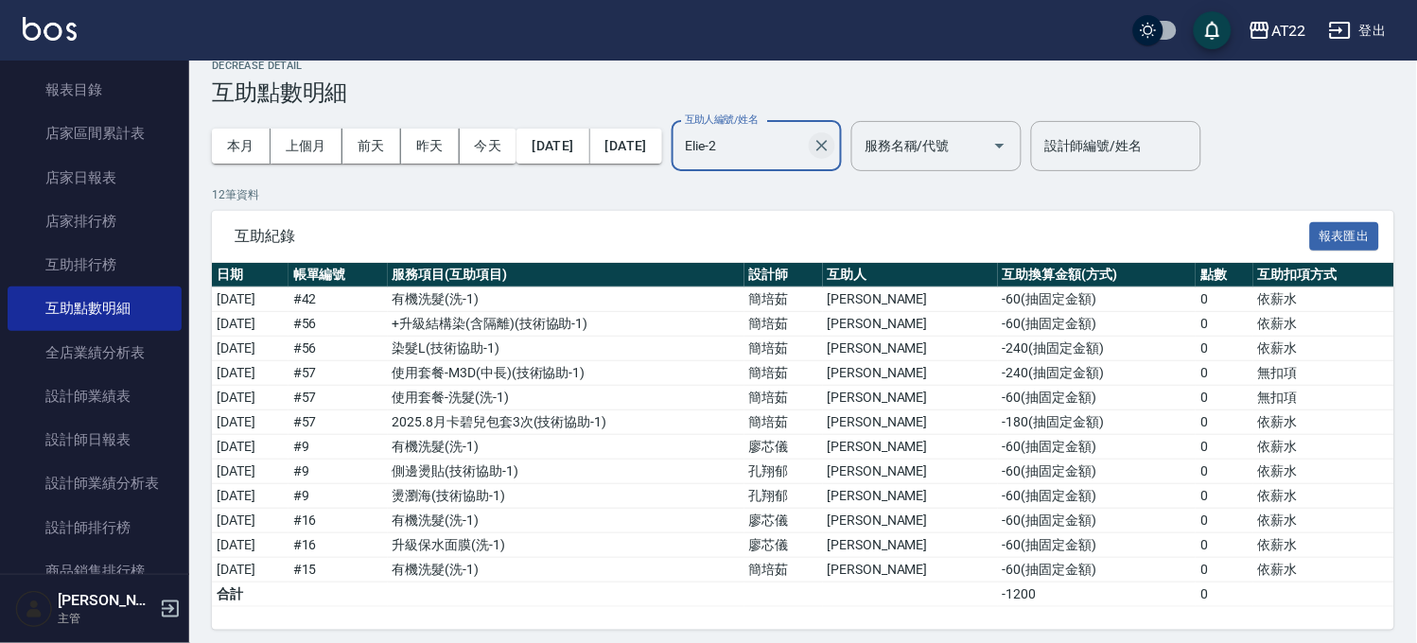
scroll to position [34, 0]
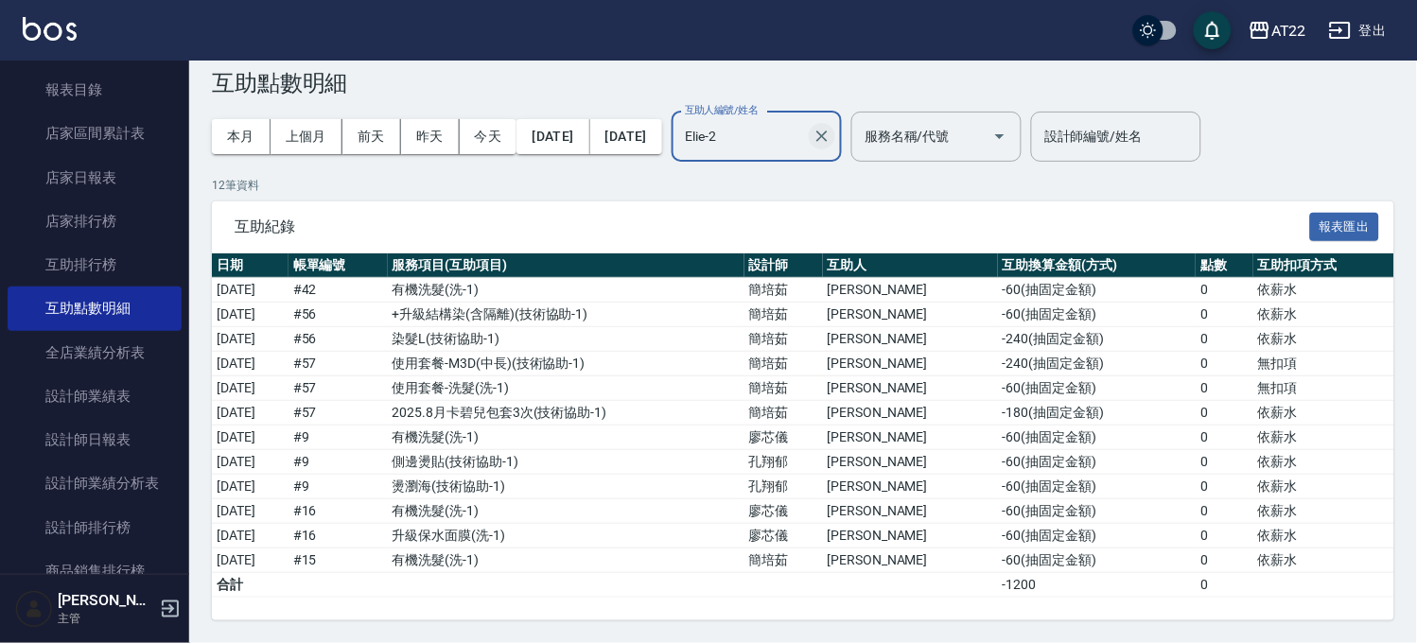
click at [835, 124] on button "Clear" at bounding box center [822, 136] width 26 height 26
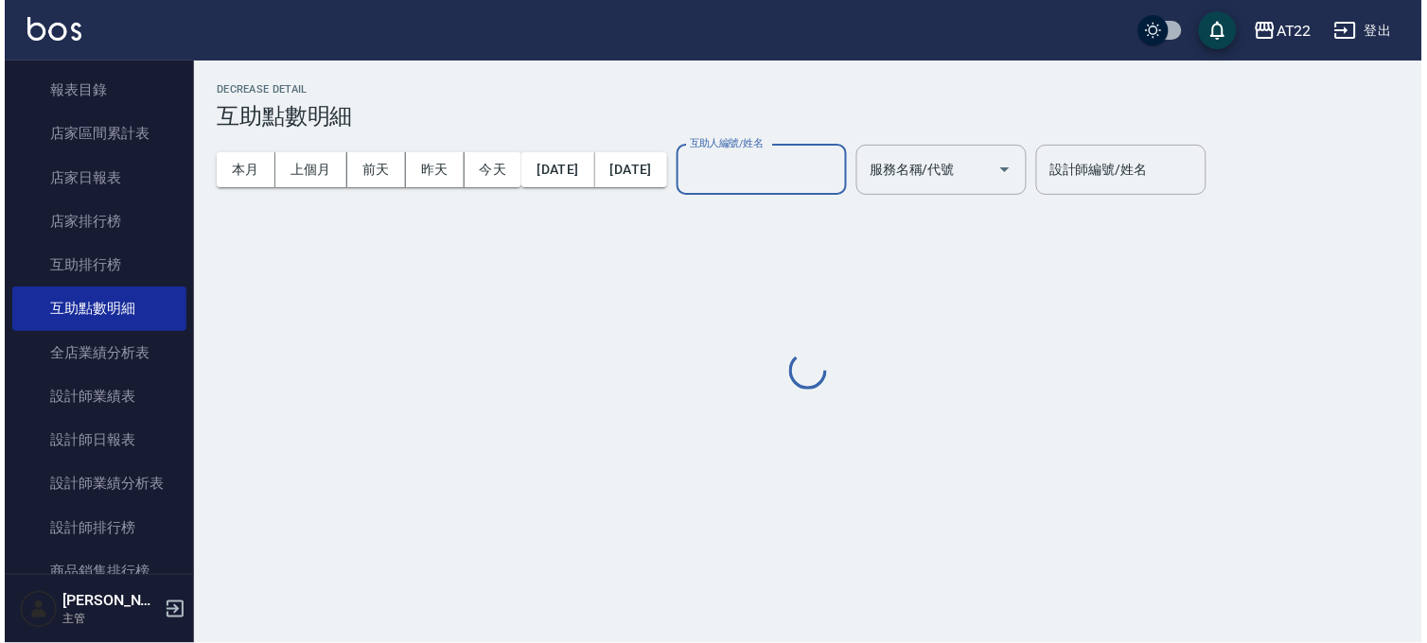
scroll to position [0, 0]
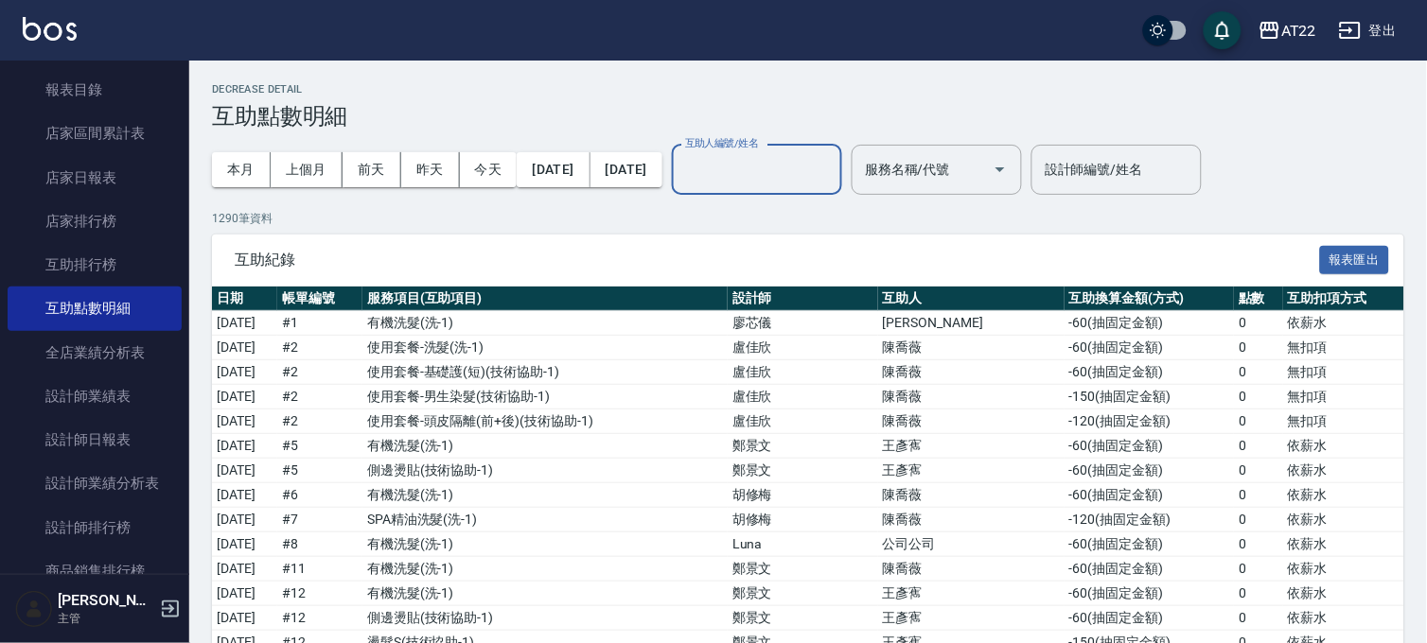
click at [833, 161] on input "互助人編號/姓名" at bounding box center [756, 169] width 153 height 33
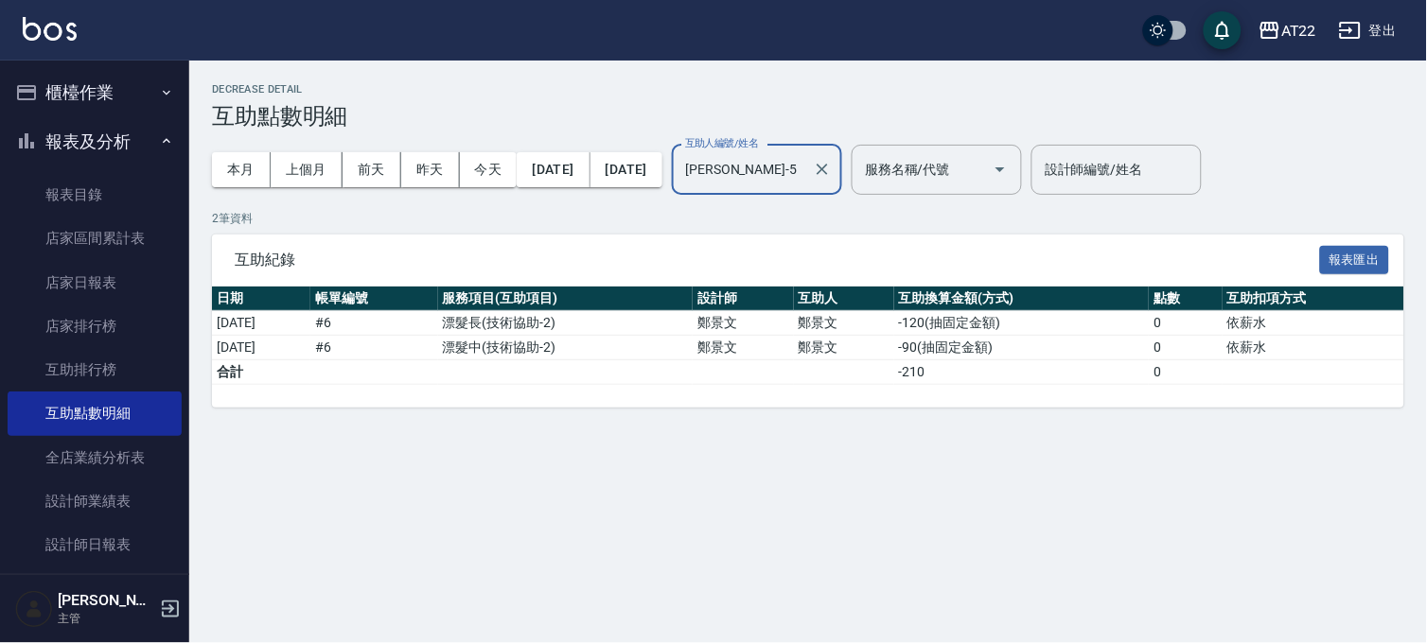
type input "king-5"
click at [147, 96] on button "櫃檯作業" at bounding box center [95, 92] width 174 height 49
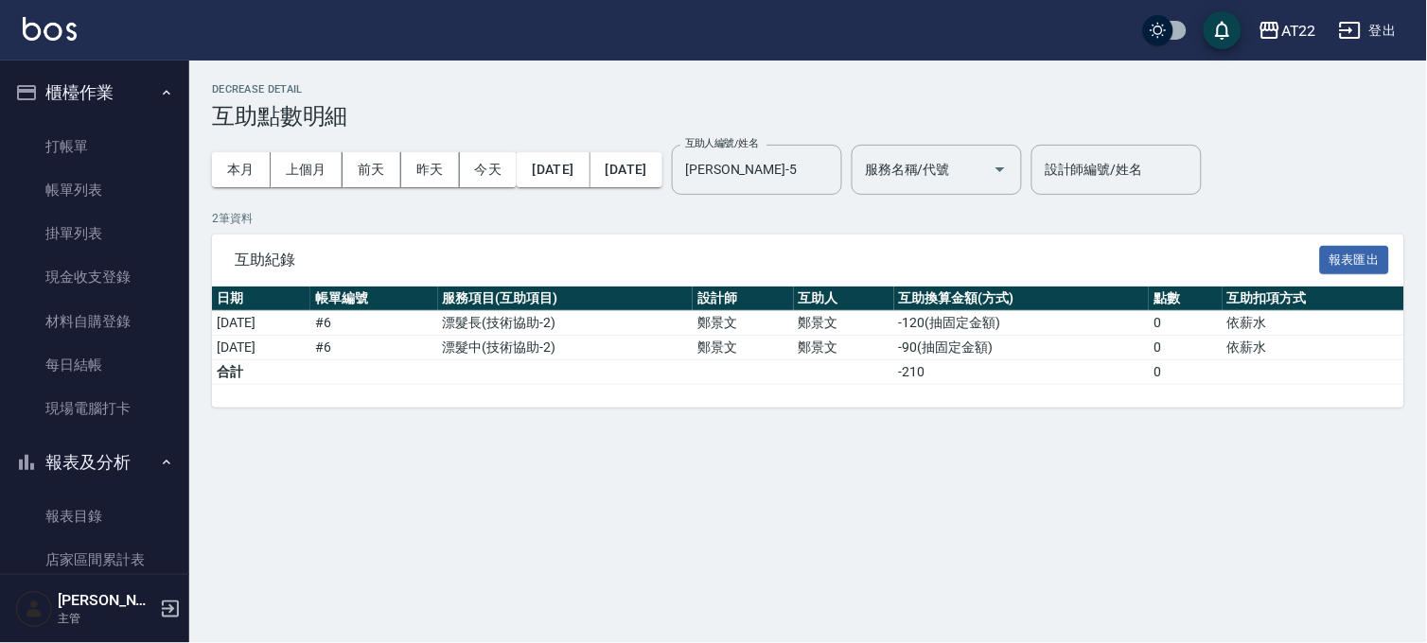
click at [735, 447] on div "Decrease Detail 互助點數明細 本月 上個月 前天 昨天 今天 2025/09/01 2025/09/24 互助人編號/姓名 king-5 互助…" at bounding box center [713, 321] width 1427 height 643
click at [102, 181] on link "帳單列表" at bounding box center [95, 190] width 174 height 44
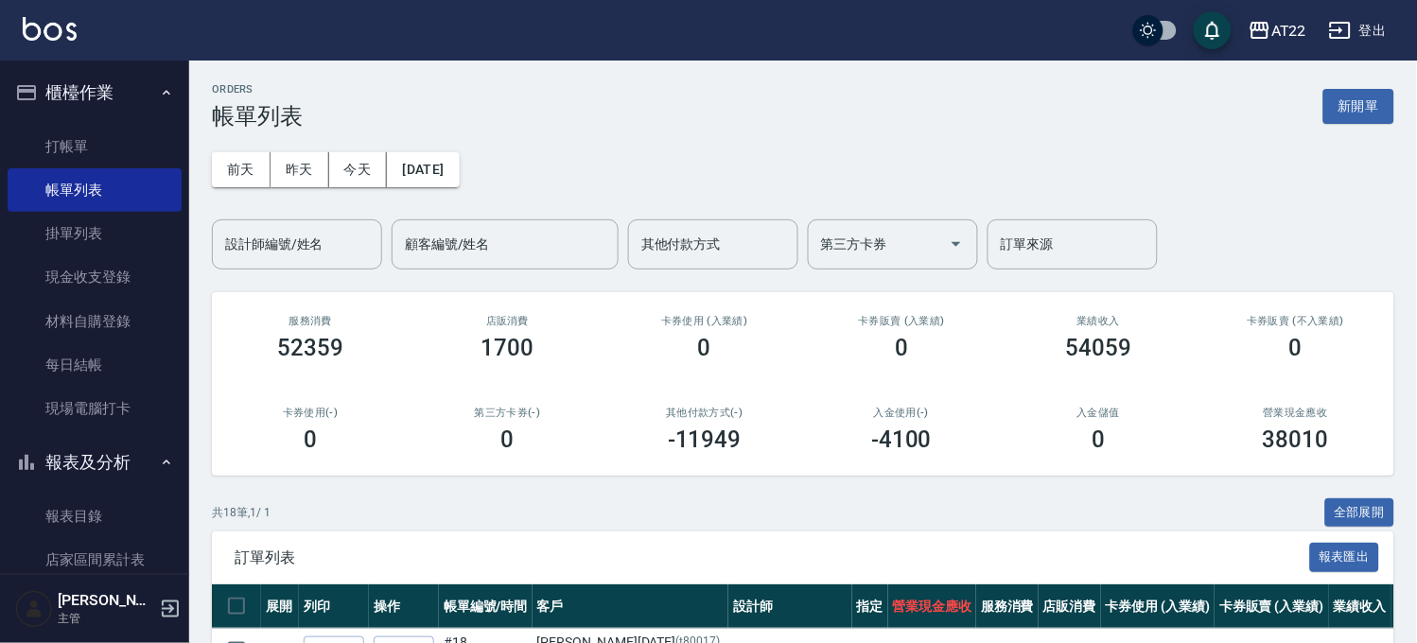
click at [407, 149] on div "前天 昨天 今天 2025/09/24 設計師編號/姓名 設計師編號/姓名 顧客編號/姓名 顧客編號/姓名 其他付款方式 其他付款方式 第三方卡券 第三方卡券…" at bounding box center [803, 200] width 1182 height 140
click at [418, 163] on button "[DATE]" at bounding box center [423, 169] width 72 height 35
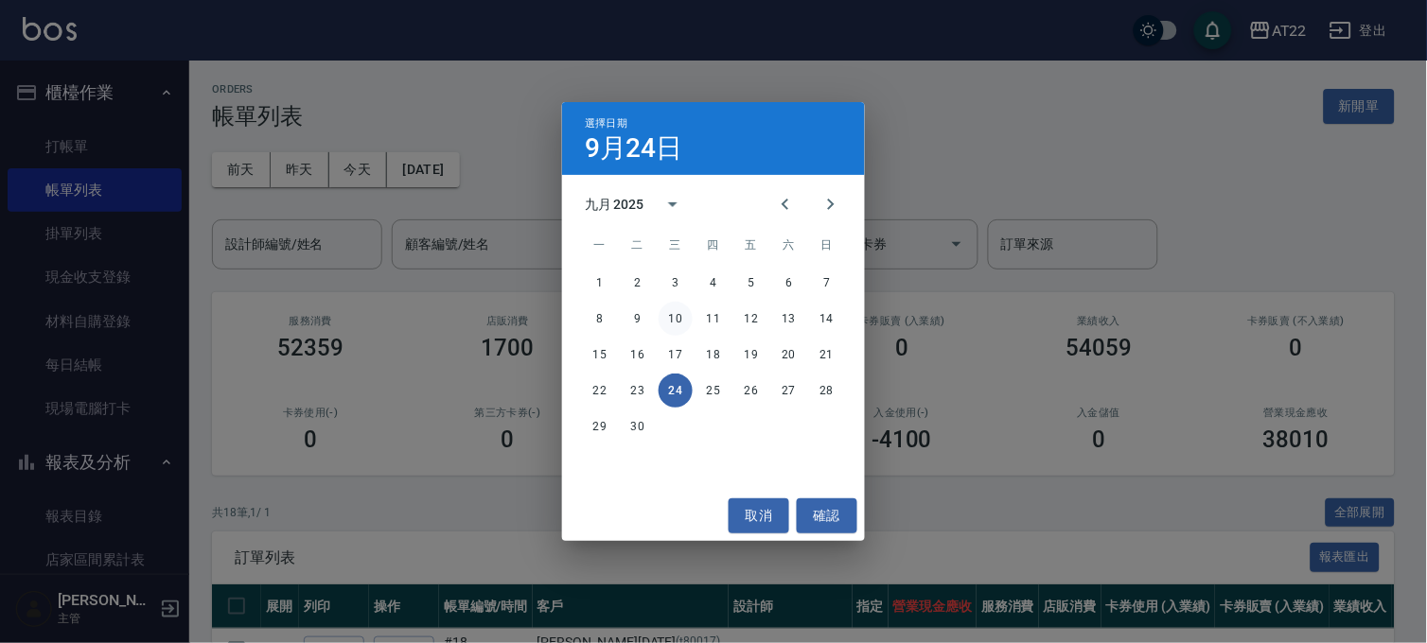
click at [682, 322] on button "10" at bounding box center [675, 319] width 34 height 34
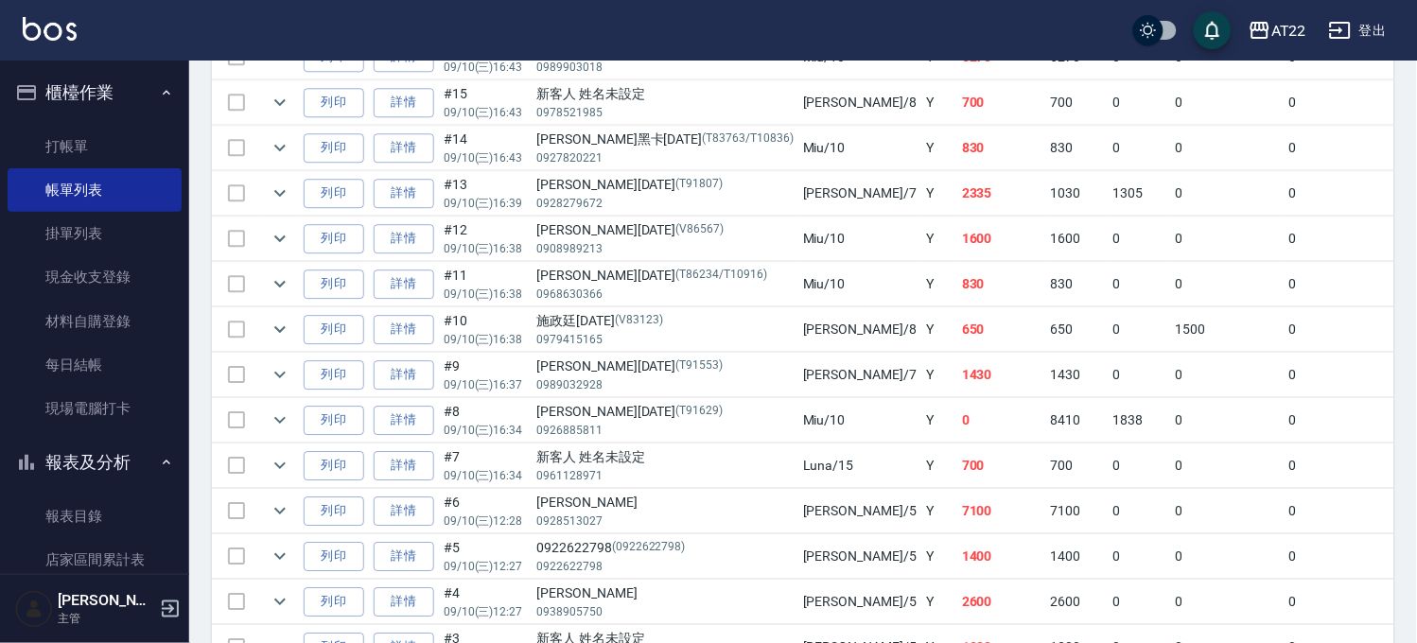
scroll to position [1051, 0]
click at [274, 515] on icon "expand row" at bounding box center [280, 508] width 23 height 23
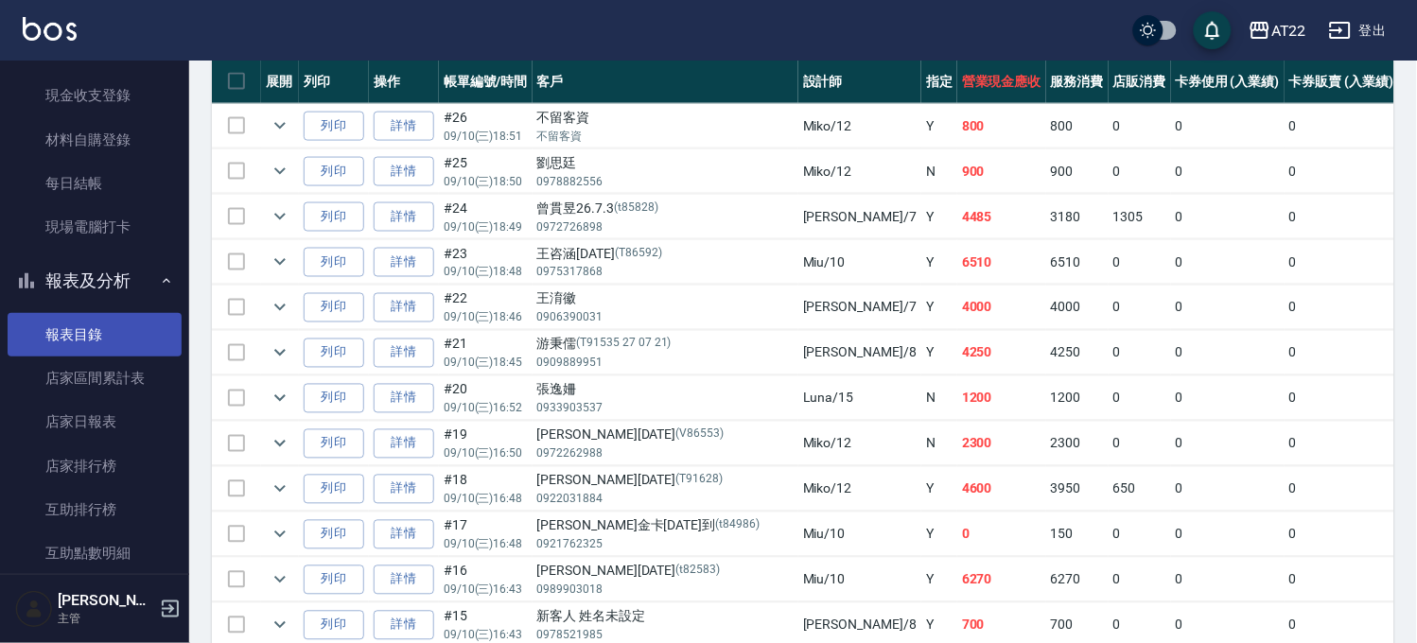
scroll to position [315, 0]
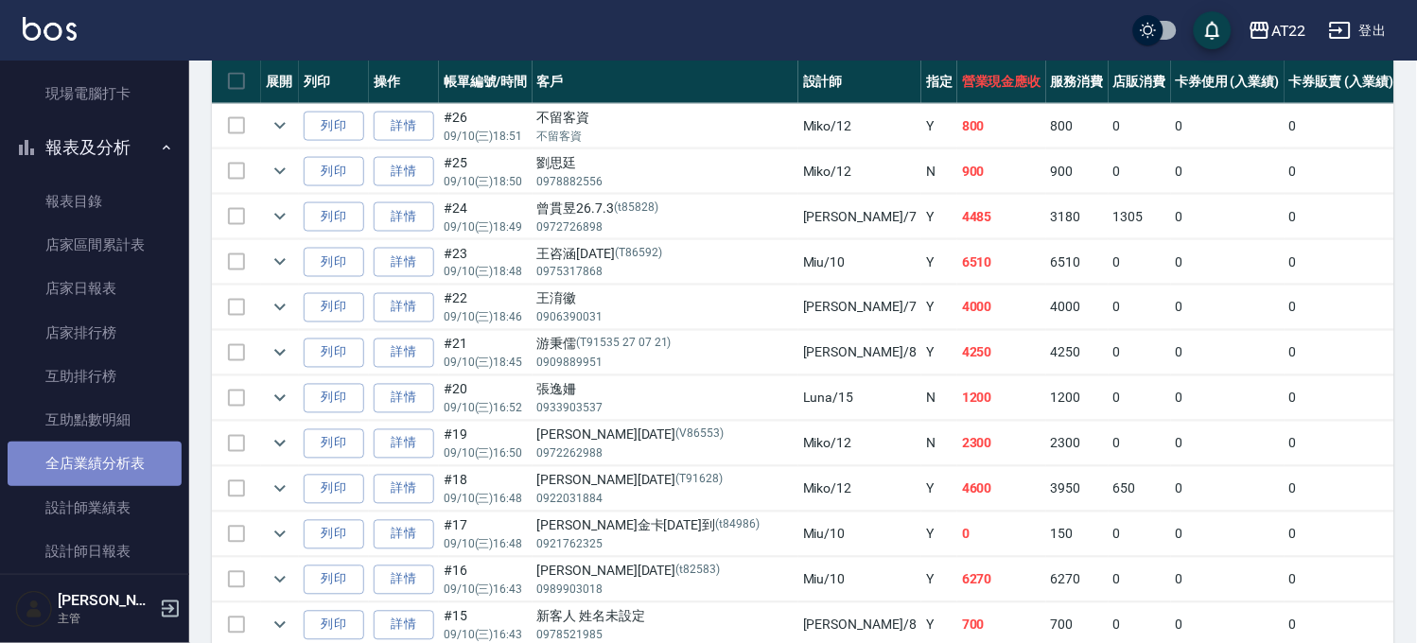
click at [114, 467] on link "全店業績分析表" at bounding box center [95, 464] width 174 height 44
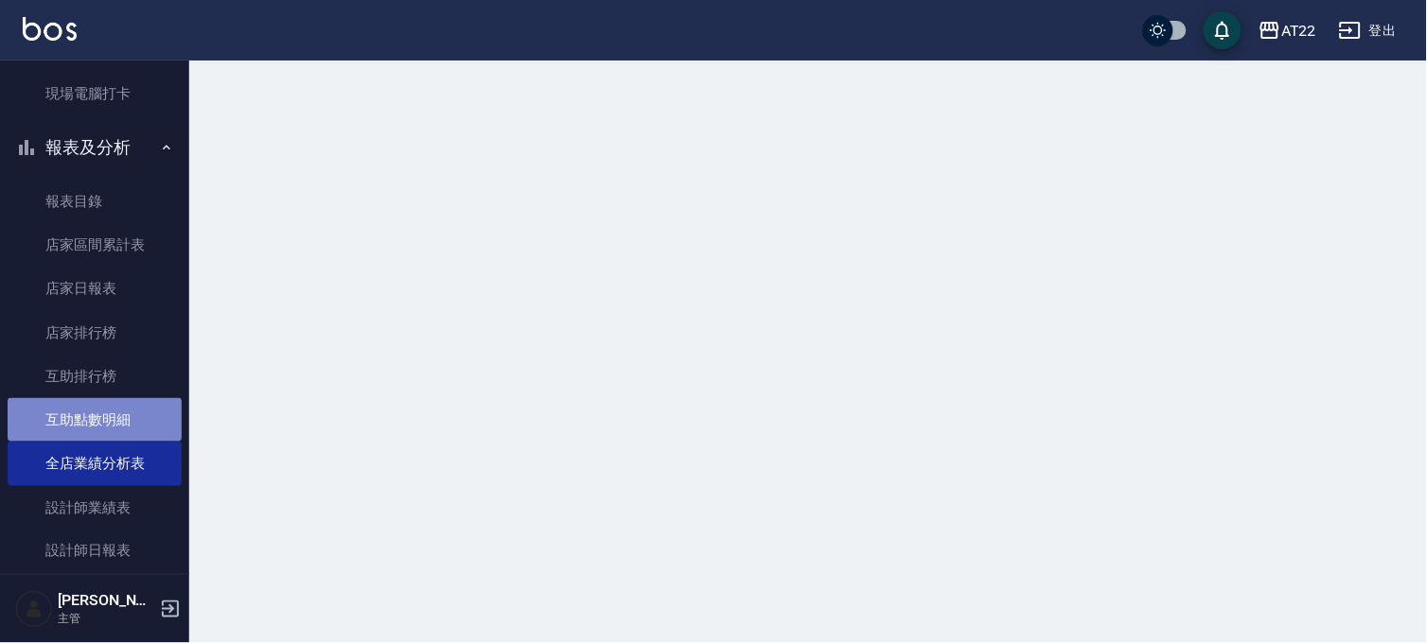
click at [106, 426] on link "互助點數明細" at bounding box center [95, 420] width 174 height 44
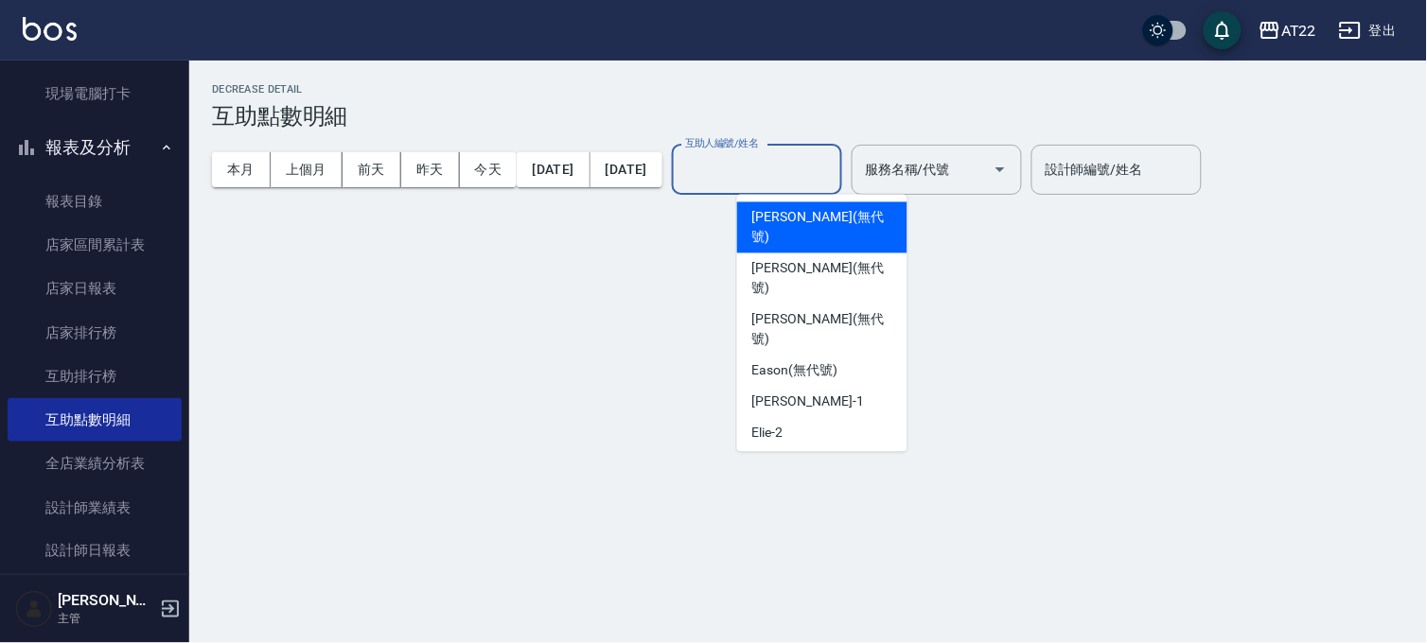
click at [819, 175] on input "互助人編號/姓名" at bounding box center [756, 169] width 153 height 33
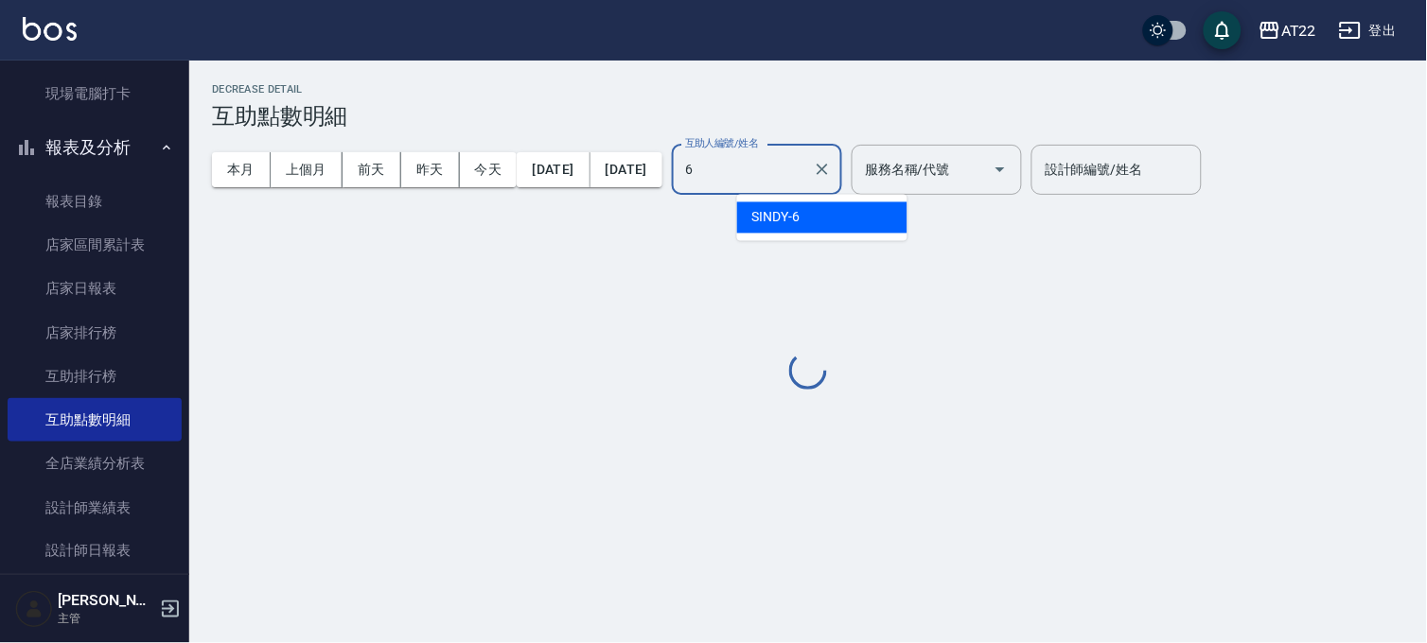
type input "SINDY-6"
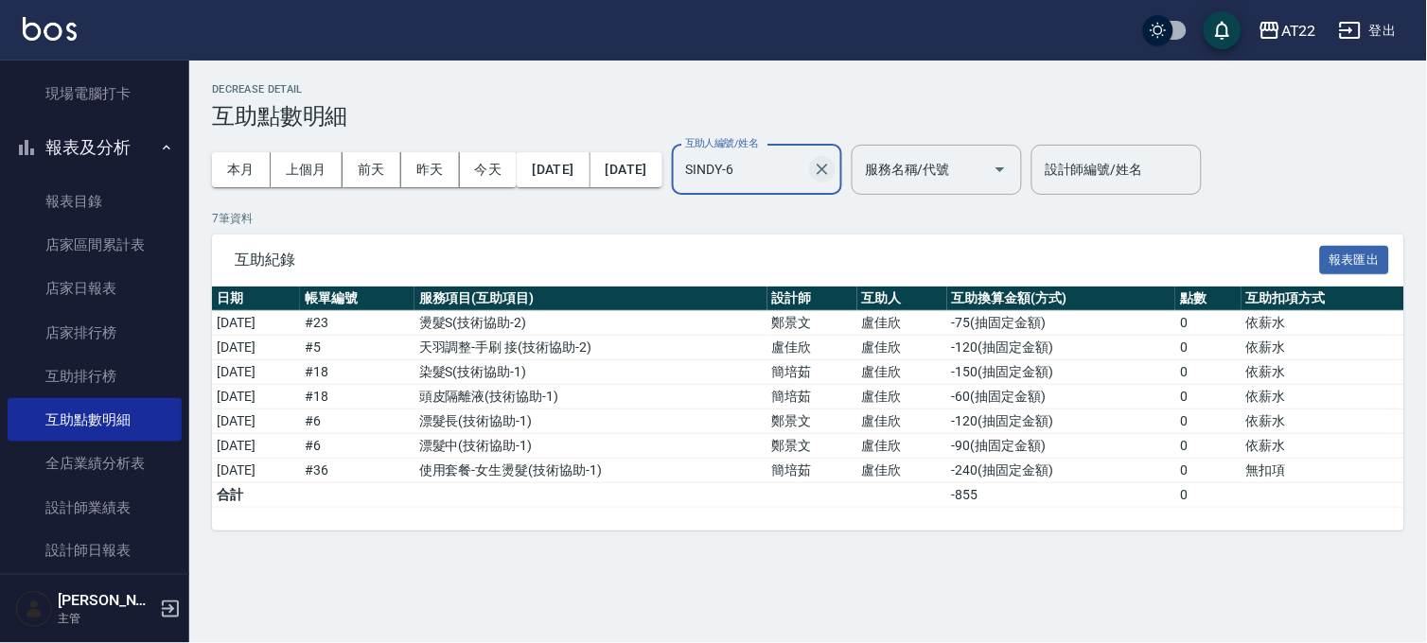
click at [832, 172] on icon "Clear" at bounding box center [822, 169] width 19 height 19
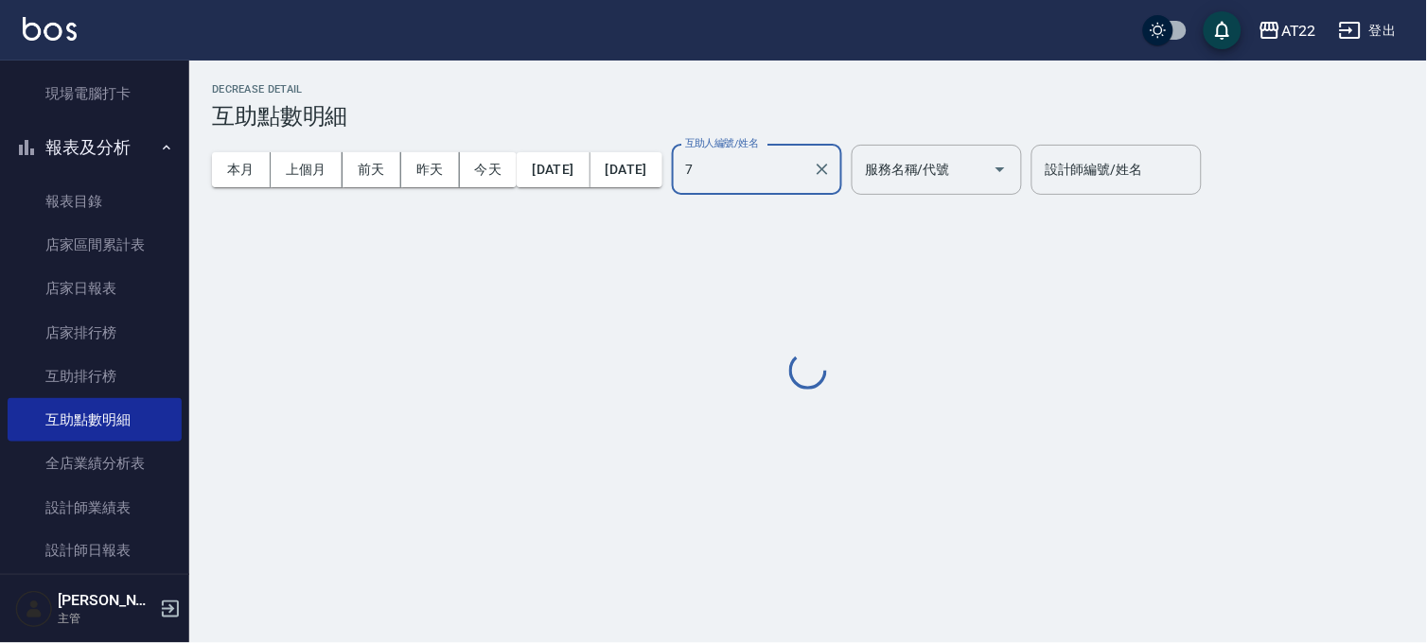
type input "Allen-7"
click at [832, 172] on icon "Clear" at bounding box center [822, 169] width 19 height 19
type input "Zoe-8"
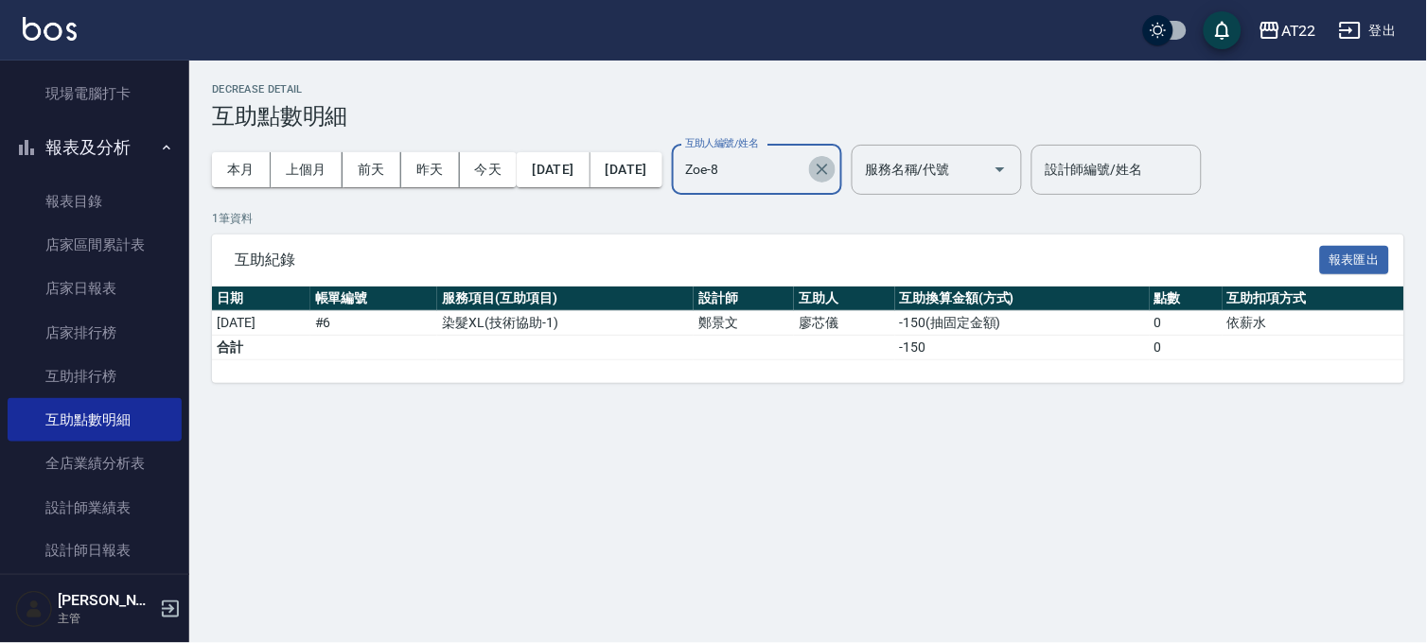
click at [832, 165] on icon "Clear" at bounding box center [822, 169] width 19 height 19
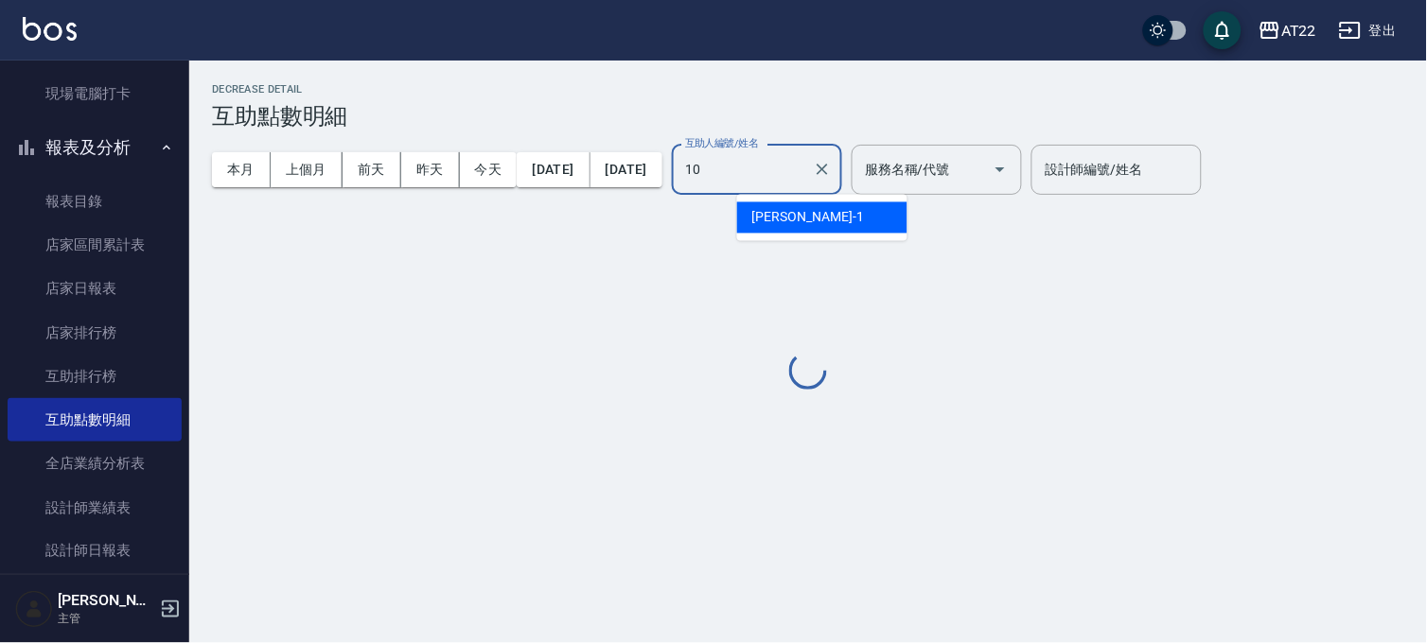
type input "Miu-10"
click at [832, 165] on icon "Clear" at bounding box center [822, 169] width 19 height 19
type input "Miko-12"
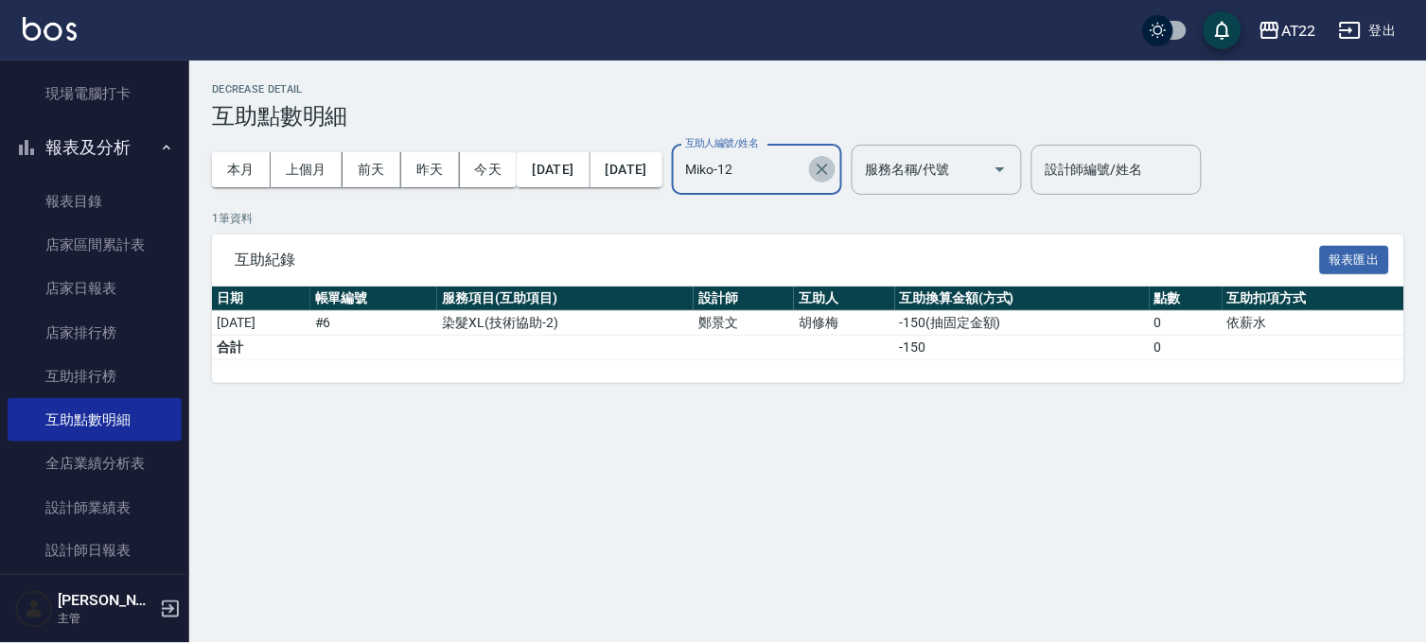
click at [832, 162] on icon "Clear" at bounding box center [822, 169] width 19 height 19
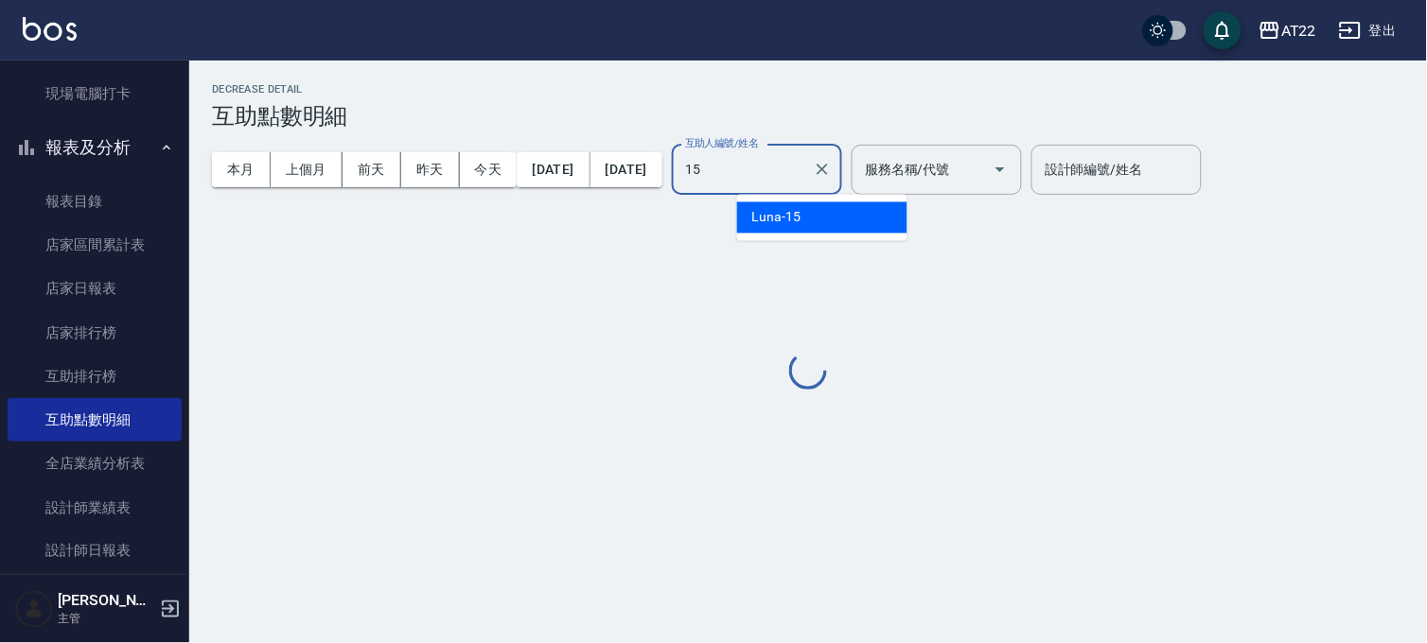
type input "Luna-15"
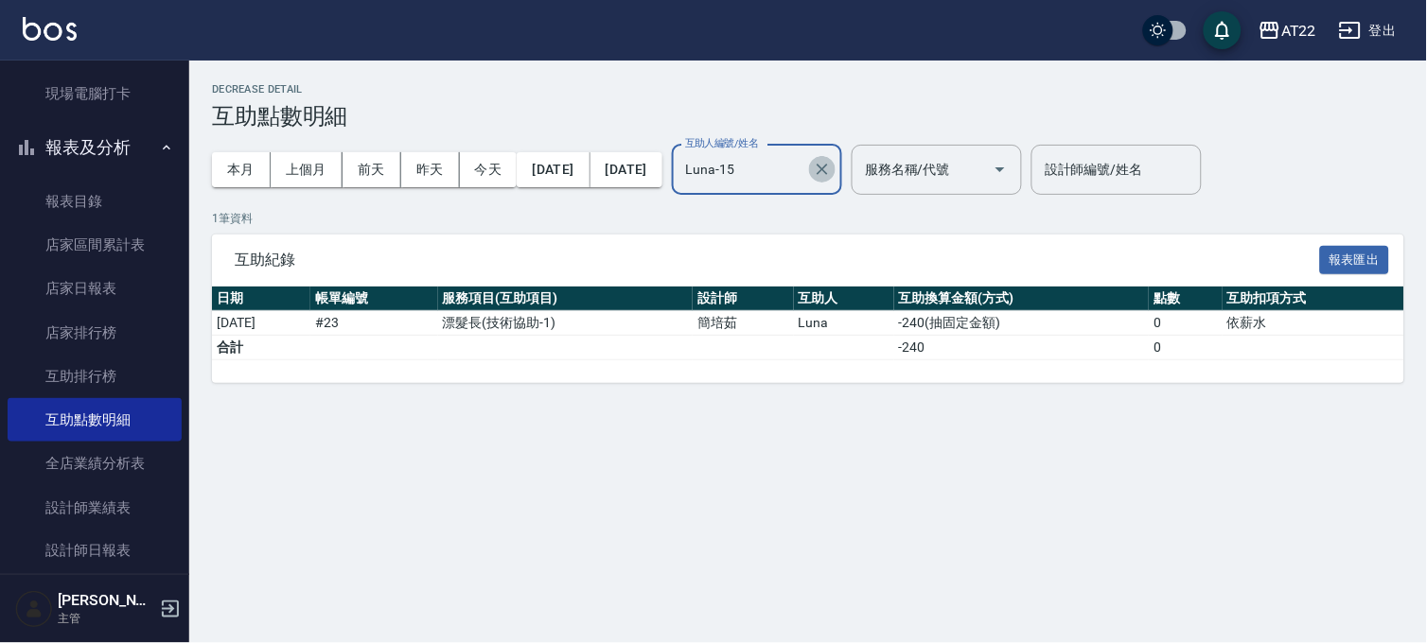
click at [835, 156] on button "Clear" at bounding box center [822, 169] width 26 height 26
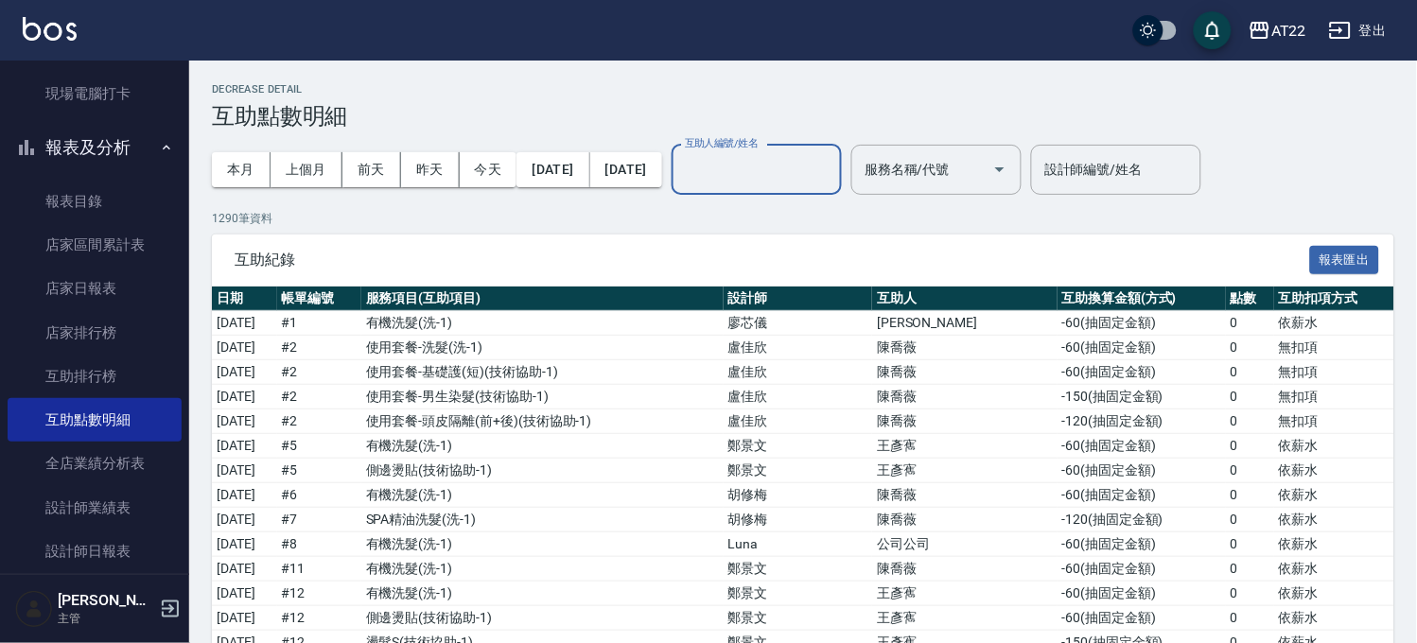
drag, startPoint x: 104, startPoint y: 370, endPoint x: 116, endPoint y: 155, distance: 215.1
click at [104, 370] on link "互助排行榜" at bounding box center [95, 377] width 174 height 44
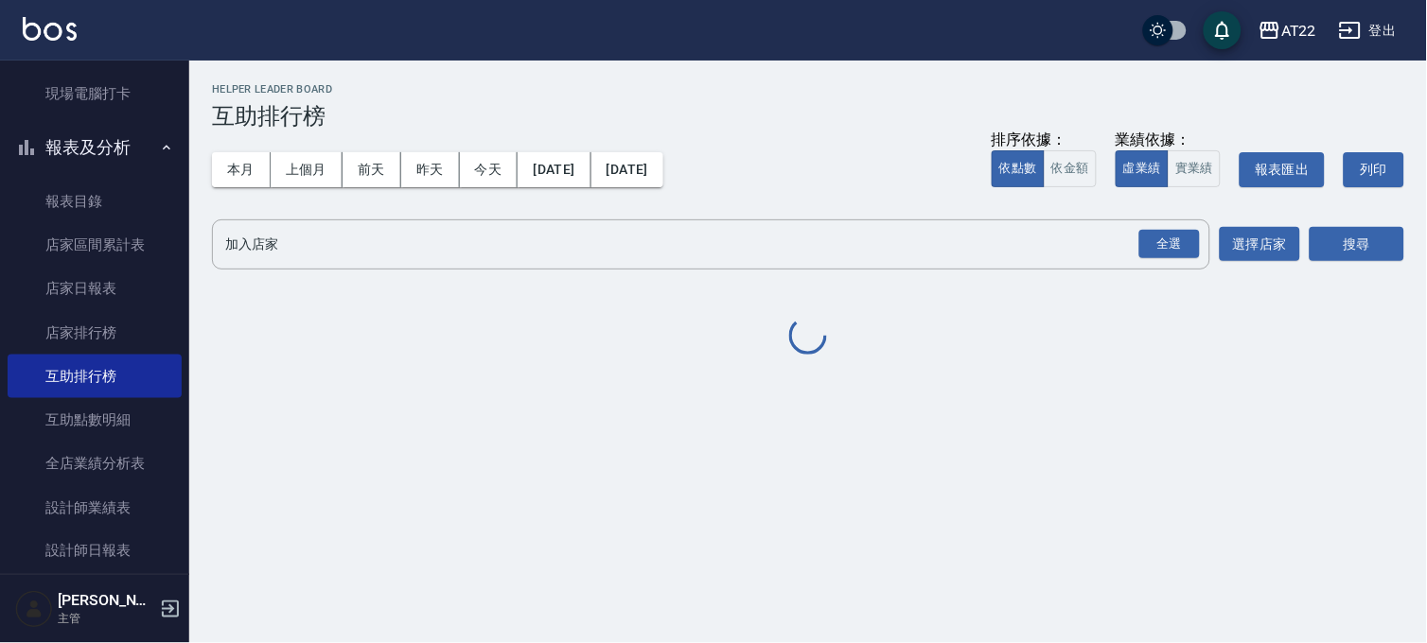
click at [119, 146] on button "報表及分析" at bounding box center [95, 147] width 174 height 49
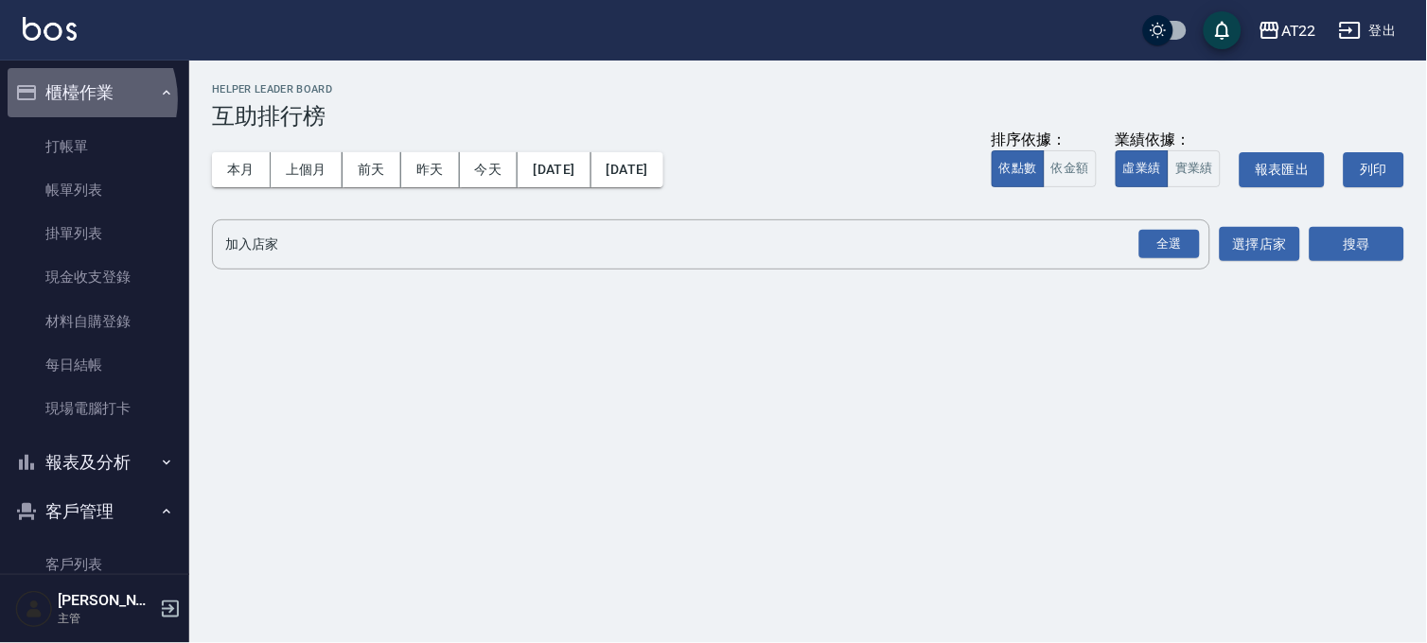
click at [72, 99] on button "櫃檯作業" at bounding box center [95, 92] width 174 height 49
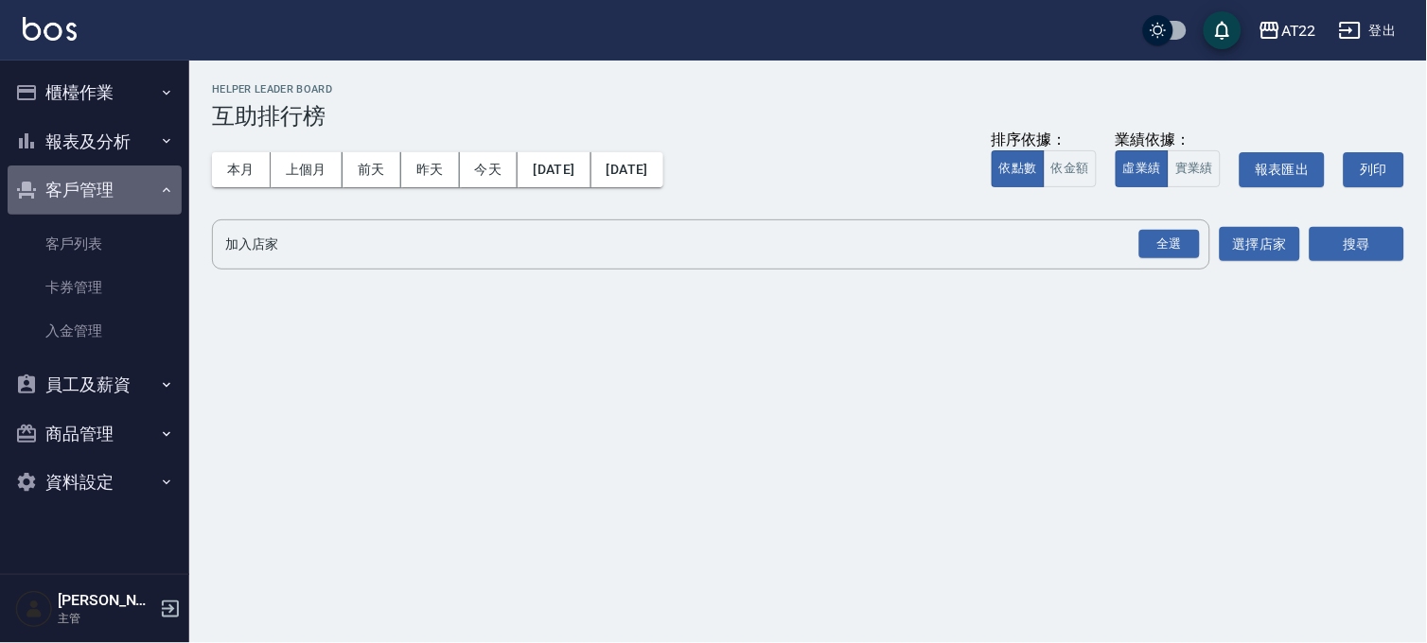
click at [102, 186] on button "客戶管理" at bounding box center [95, 190] width 174 height 49
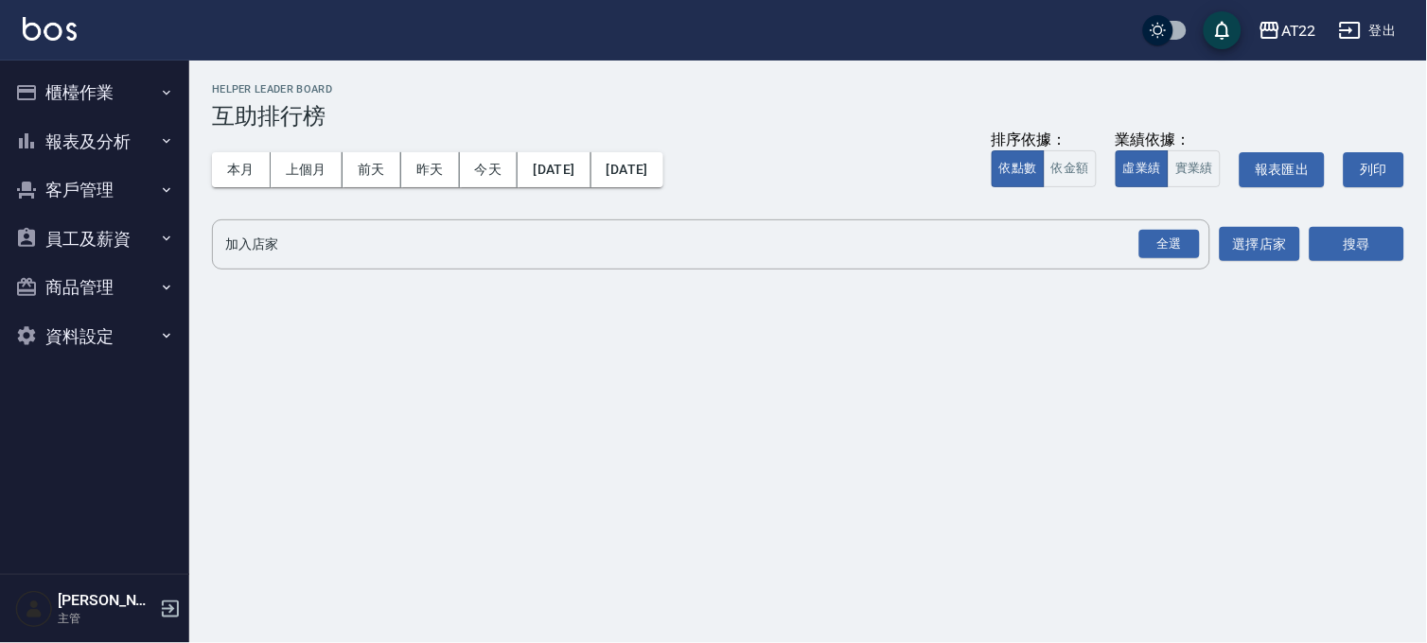
click at [88, 196] on button "客戶管理" at bounding box center [95, 190] width 174 height 49
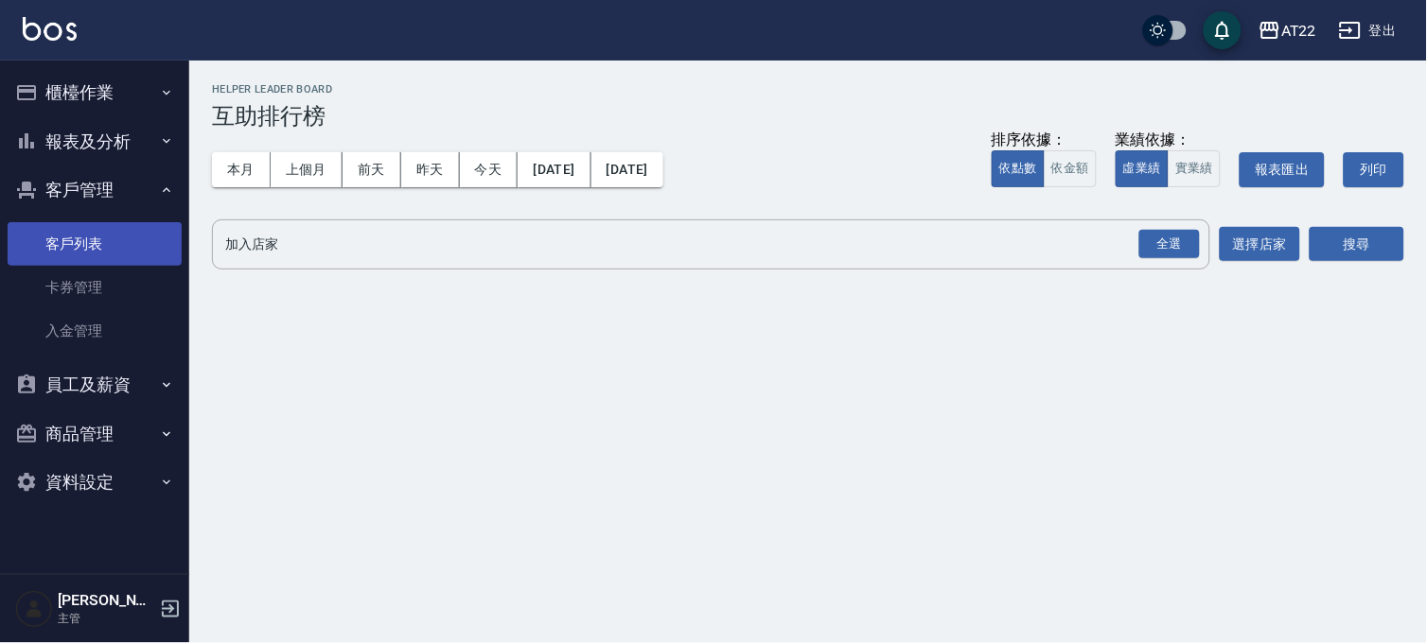
click at [83, 229] on link "客戶列表" at bounding box center [95, 244] width 174 height 44
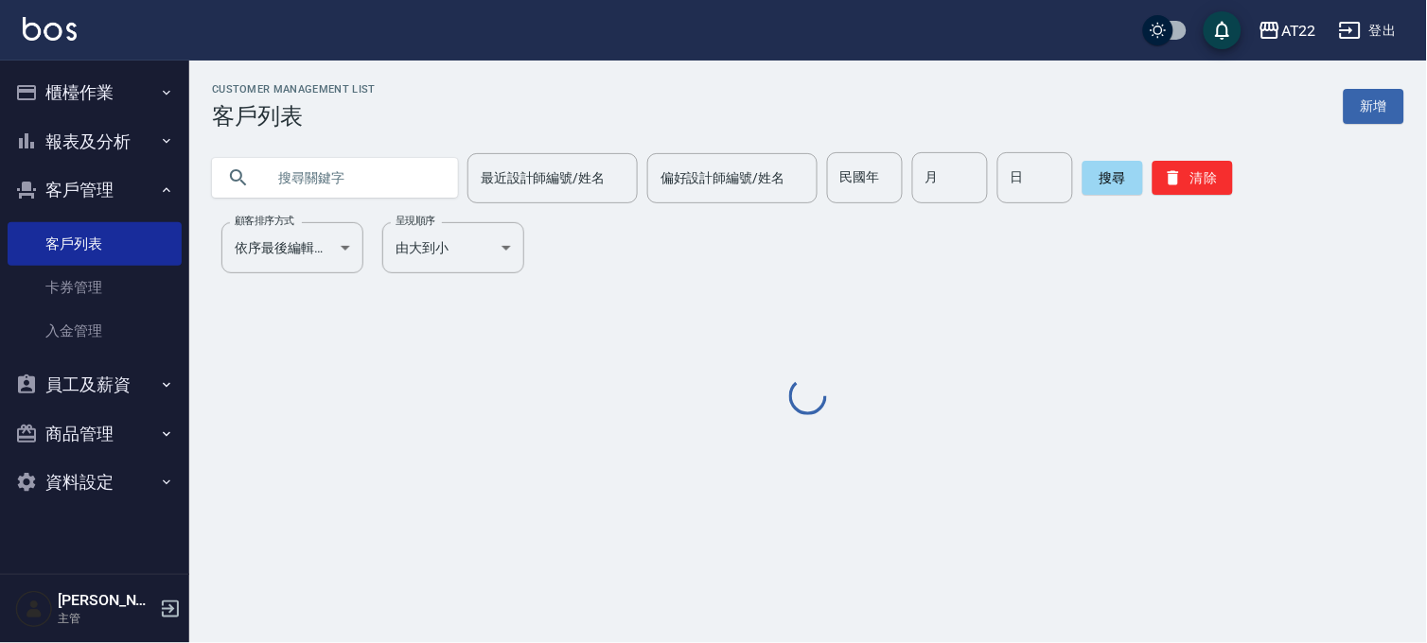
click at [287, 166] on input "text" at bounding box center [354, 177] width 178 height 51
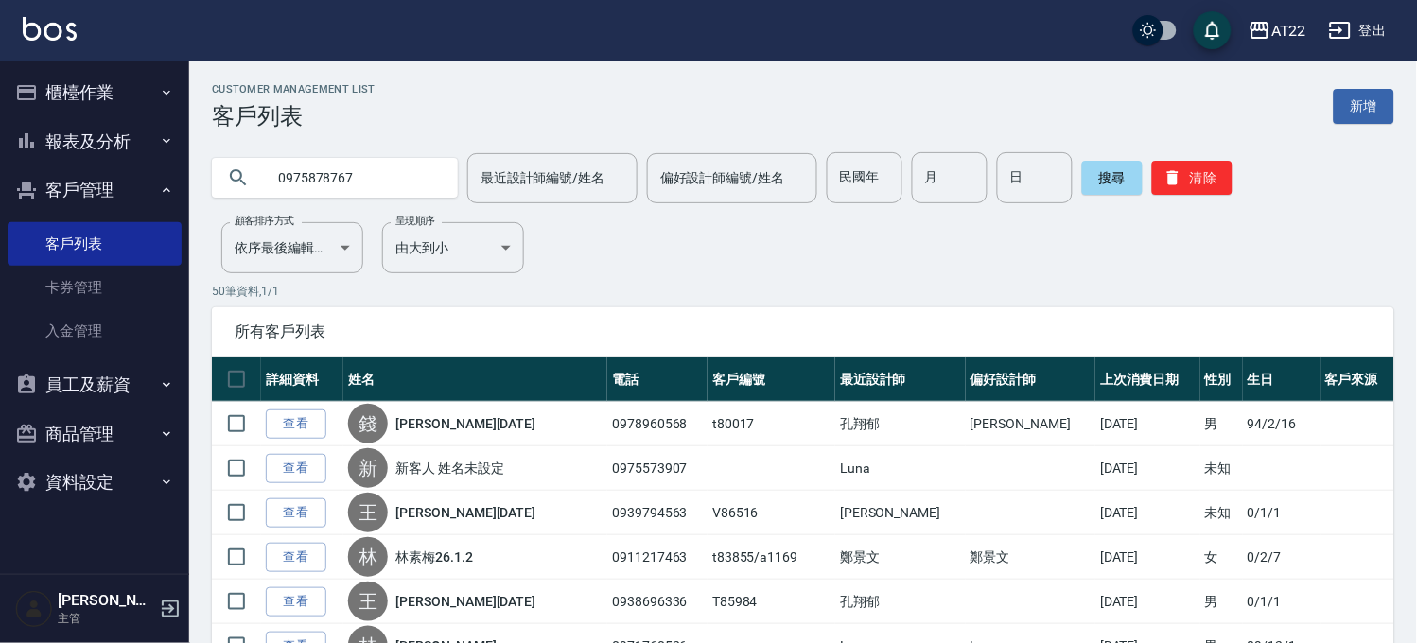
type input "0975878767"
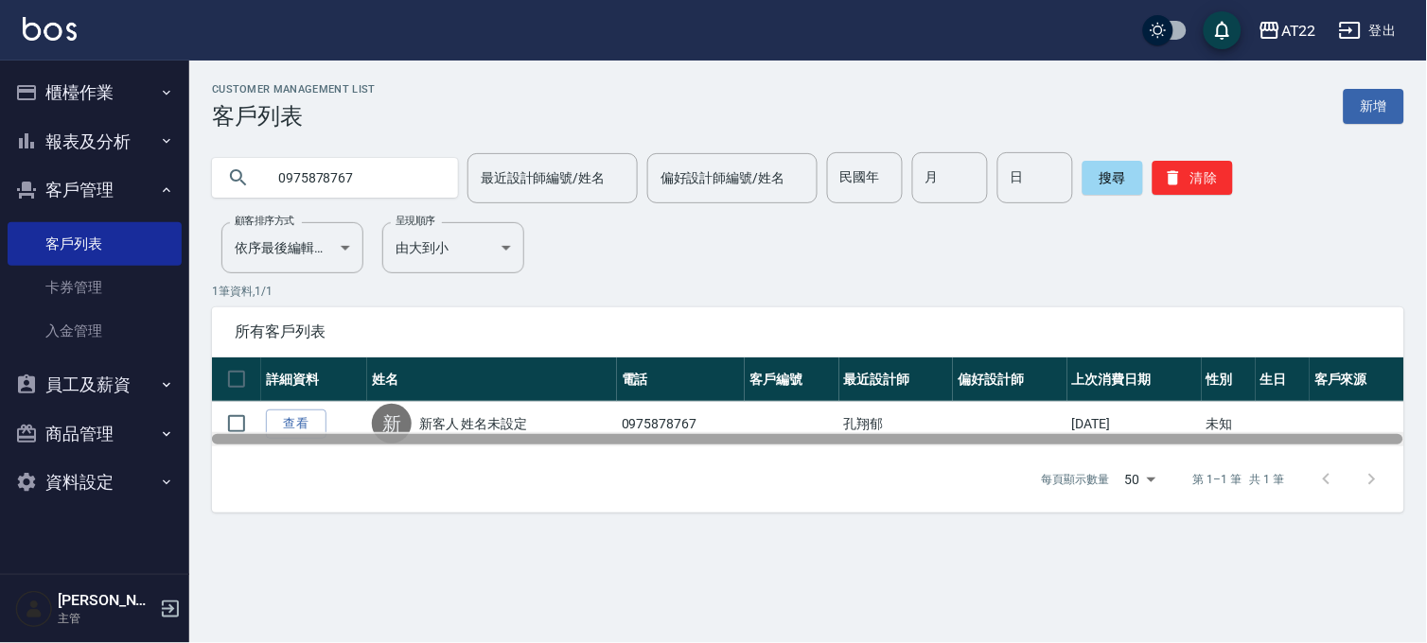
click at [304, 432] on div at bounding box center [808, 439] width 1192 height 14
click at [298, 434] on div at bounding box center [807, 439] width 1191 height 10
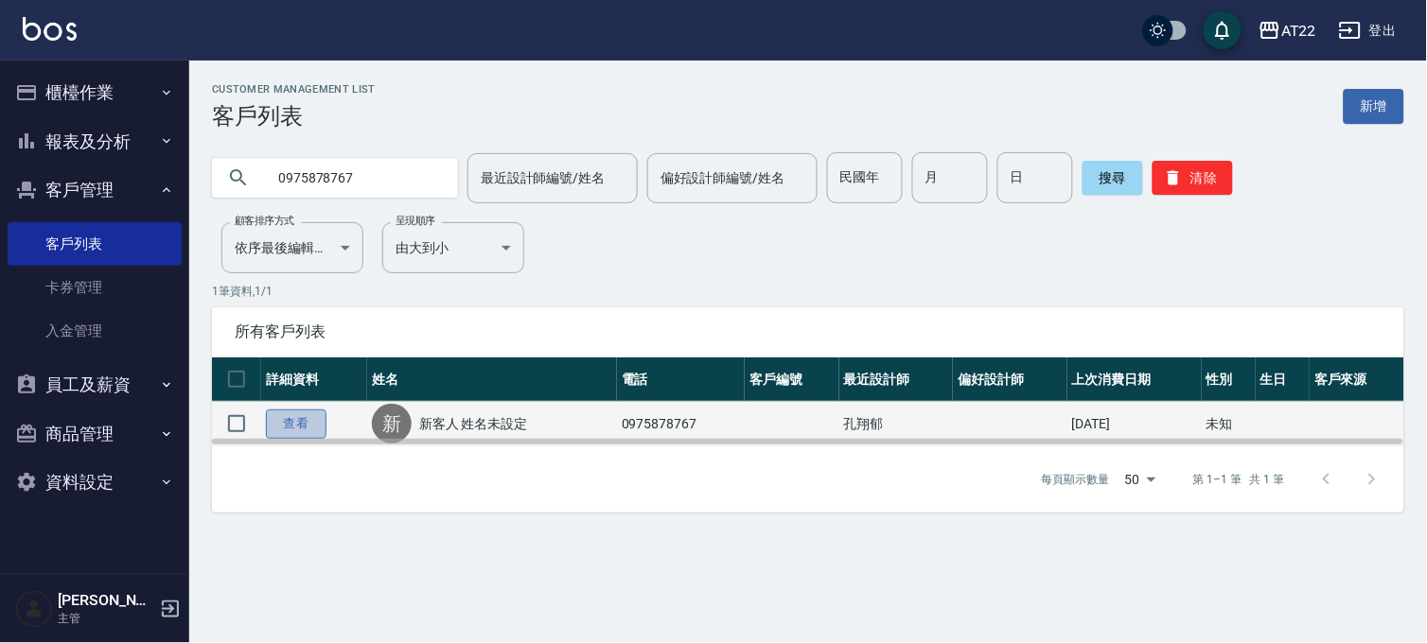
click at [297, 427] on link "查看" at bounding box center [296, 424] width 61 height 29
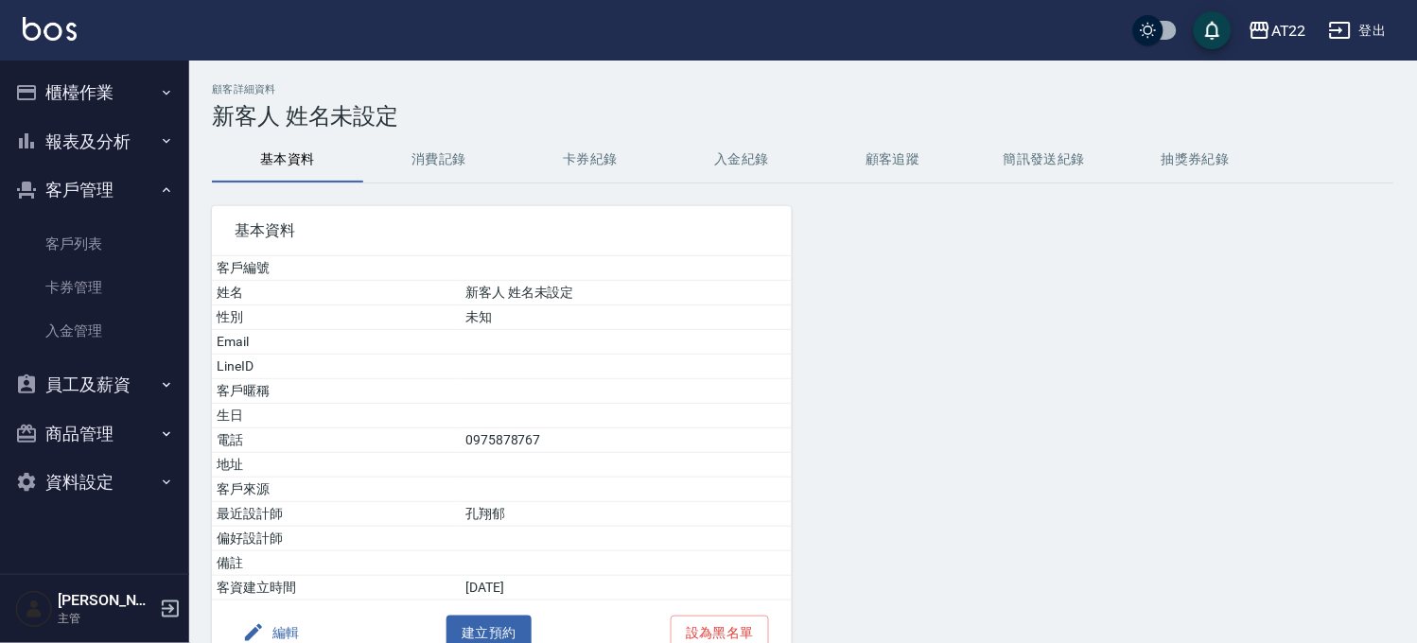
click at [398, 175] on button "消費記錄" at bounding box center [438, 159] width 151 height 45
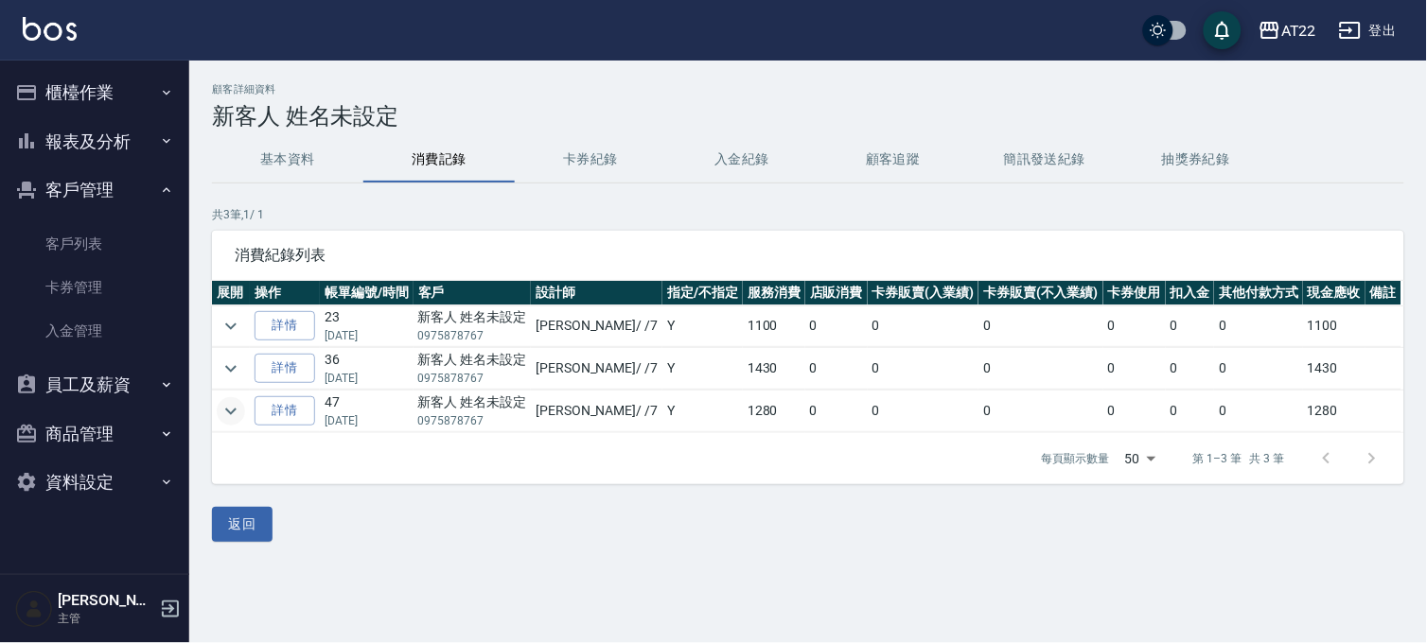
click at [225, 407] on icon "expand row" at bounding box center [230, 411] width 23 height 23
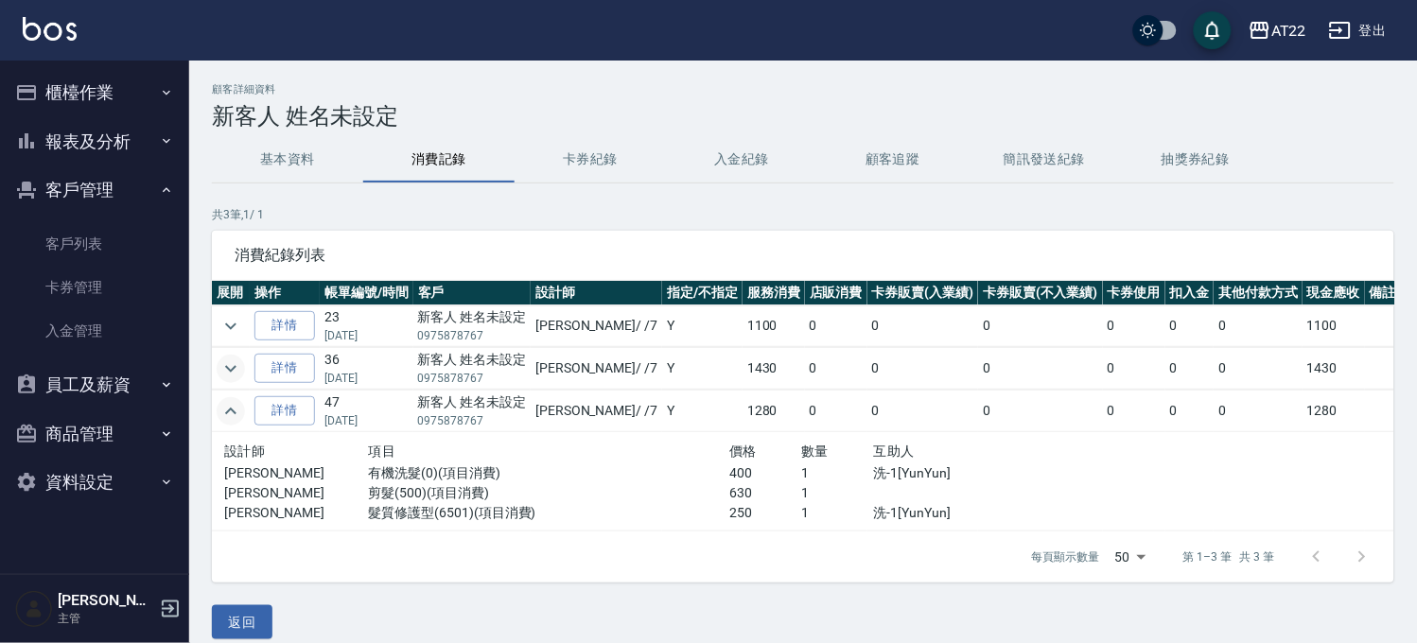
click at [238, 364] on icon "expand row" at bounding box center [230, 369] width 23 height 23
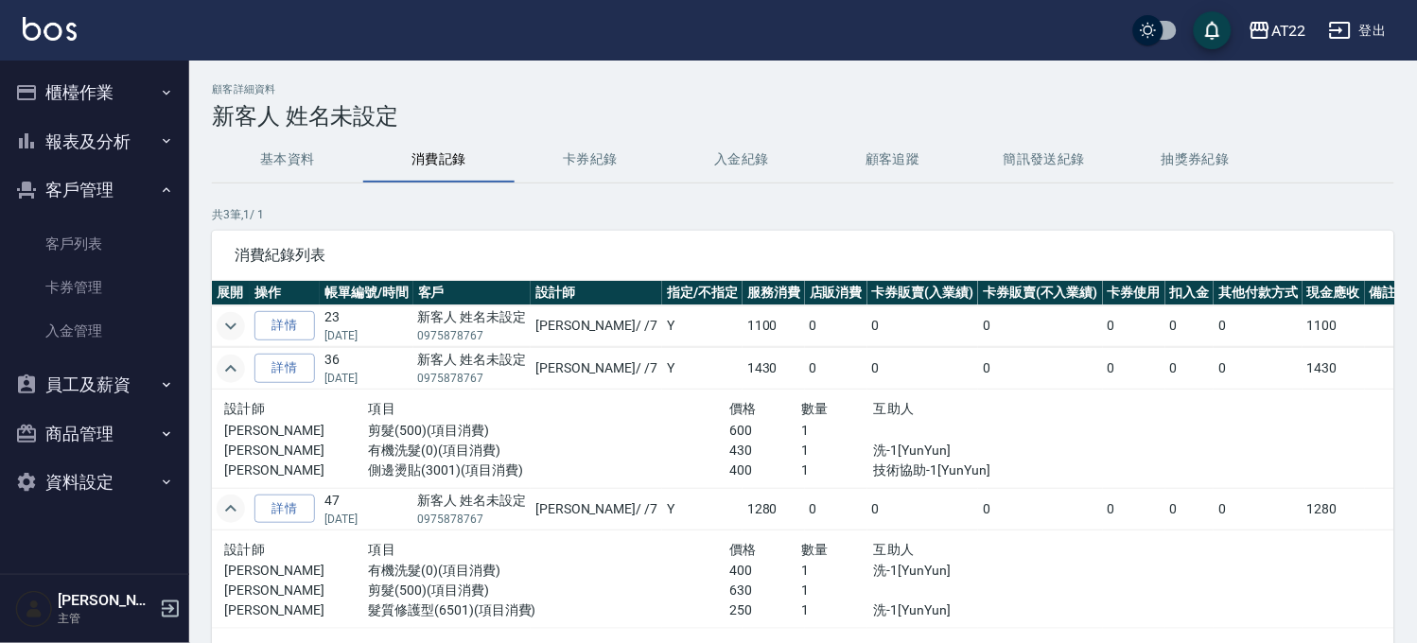
click at [227, 326] on icon "expand row" at bounding box center [230, 326] width 23 height 23
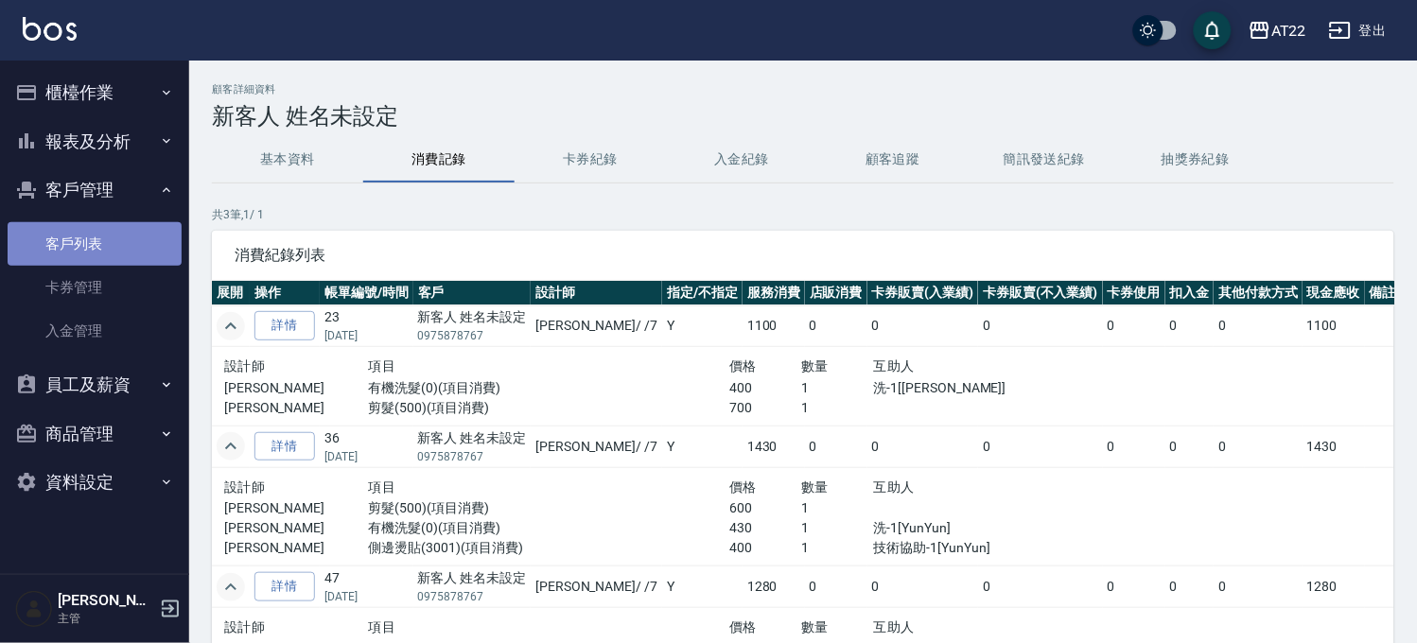
click at [131, 259] on link "客戶列表" at bounding box center [95, 244] width 174 height 44
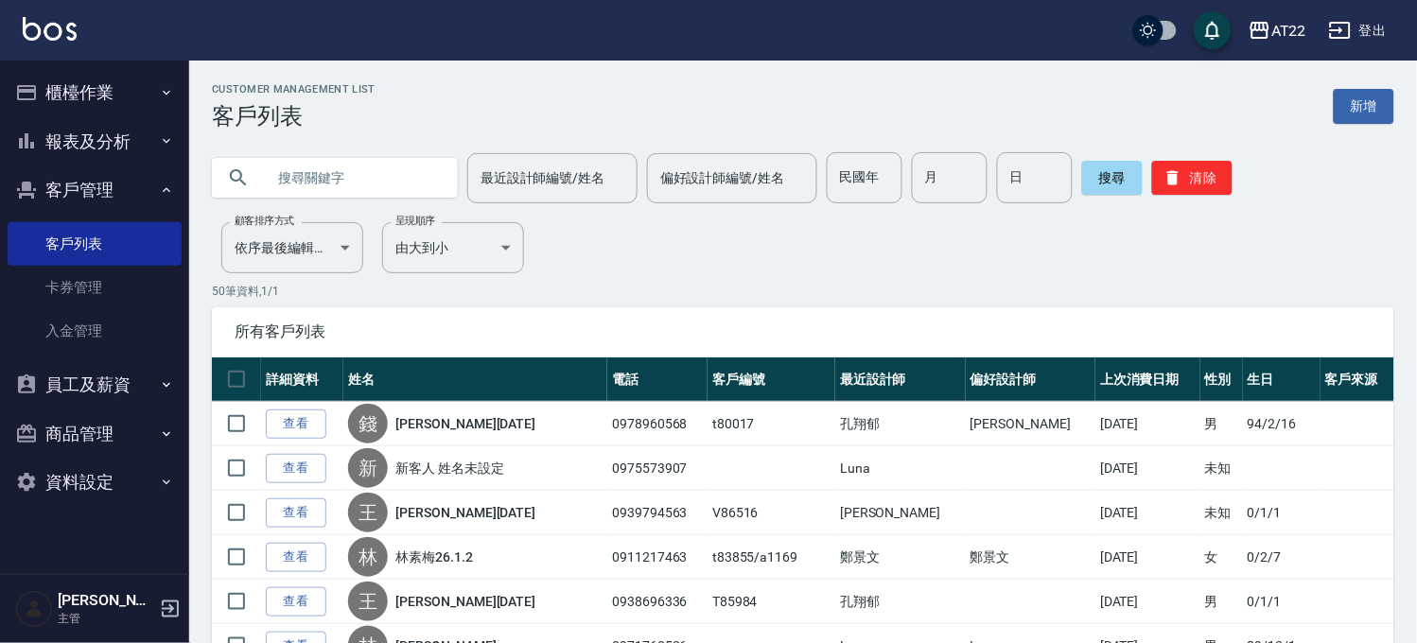
click at [89, 85] on button "櫃檯作業" at bounding box center [95, 92] width 174 height 49
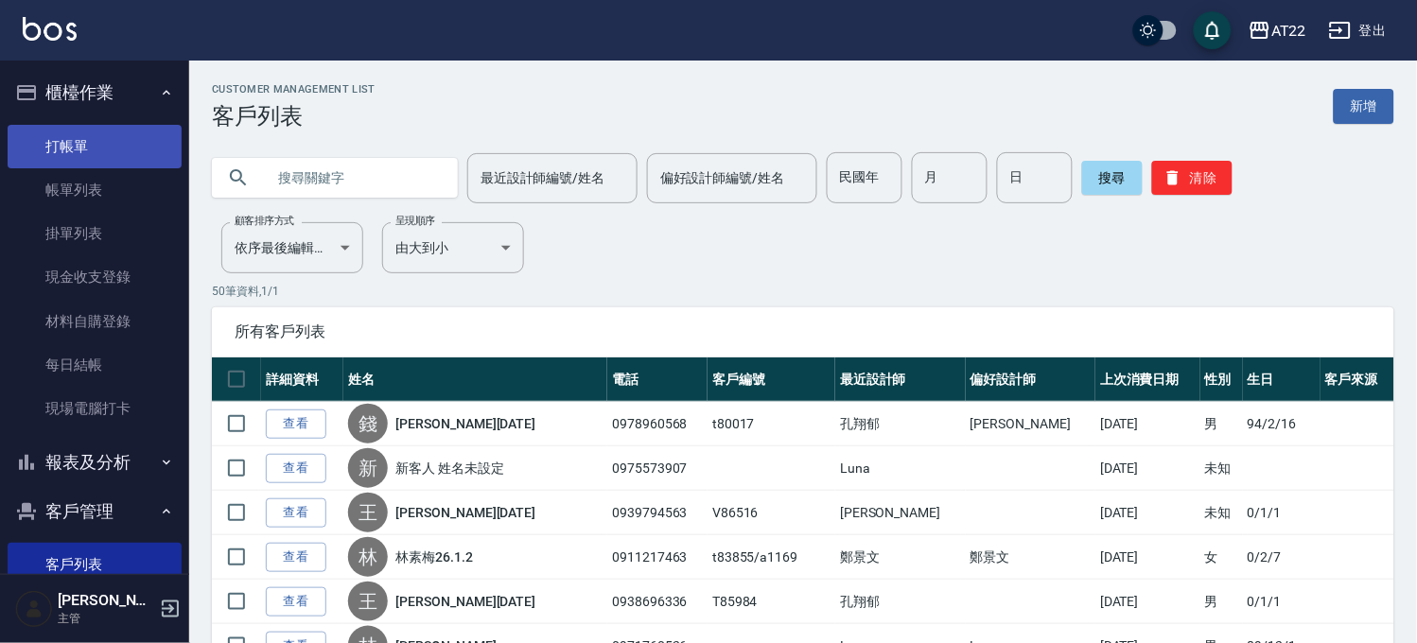
click at [114, 159] on link "打帳單" at bounding box center [95, 147] width 174 height 44
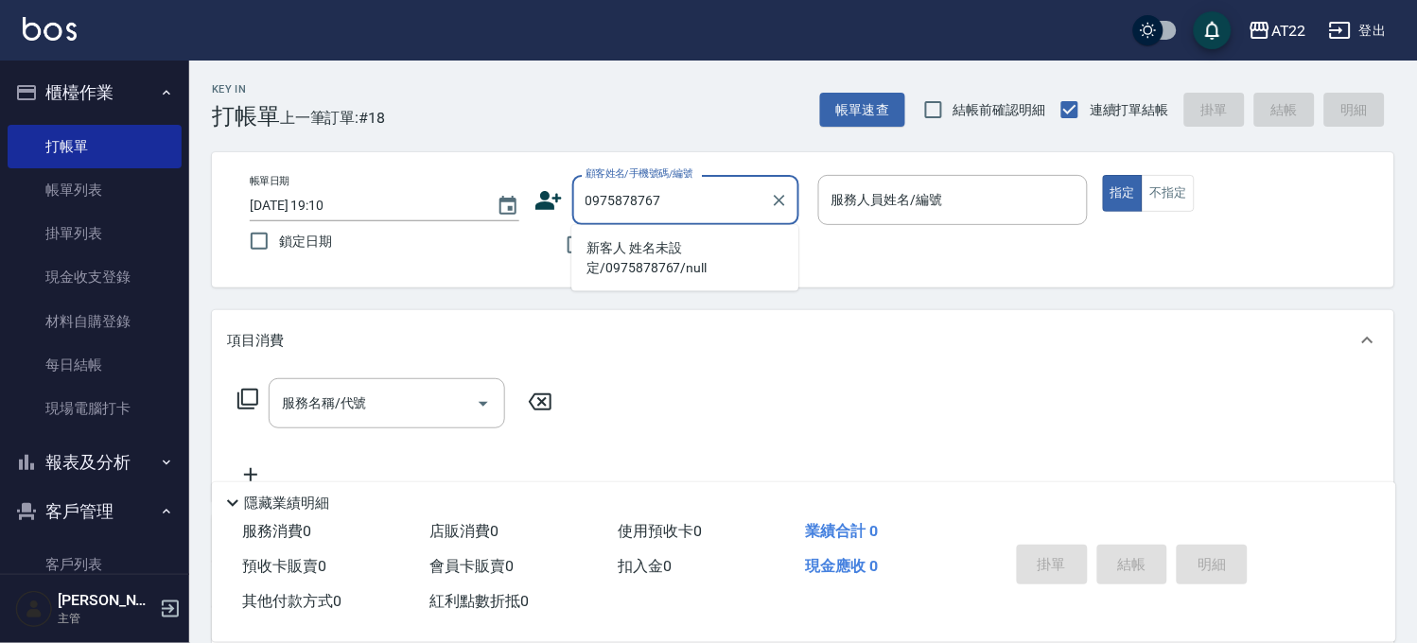
click at [657, 270] on li "新客人 姓名未設定/0975878767/null" at bounding box center [684, 258] width 227 height 51
type input "新客人 姓名未設定/0975878767/null"
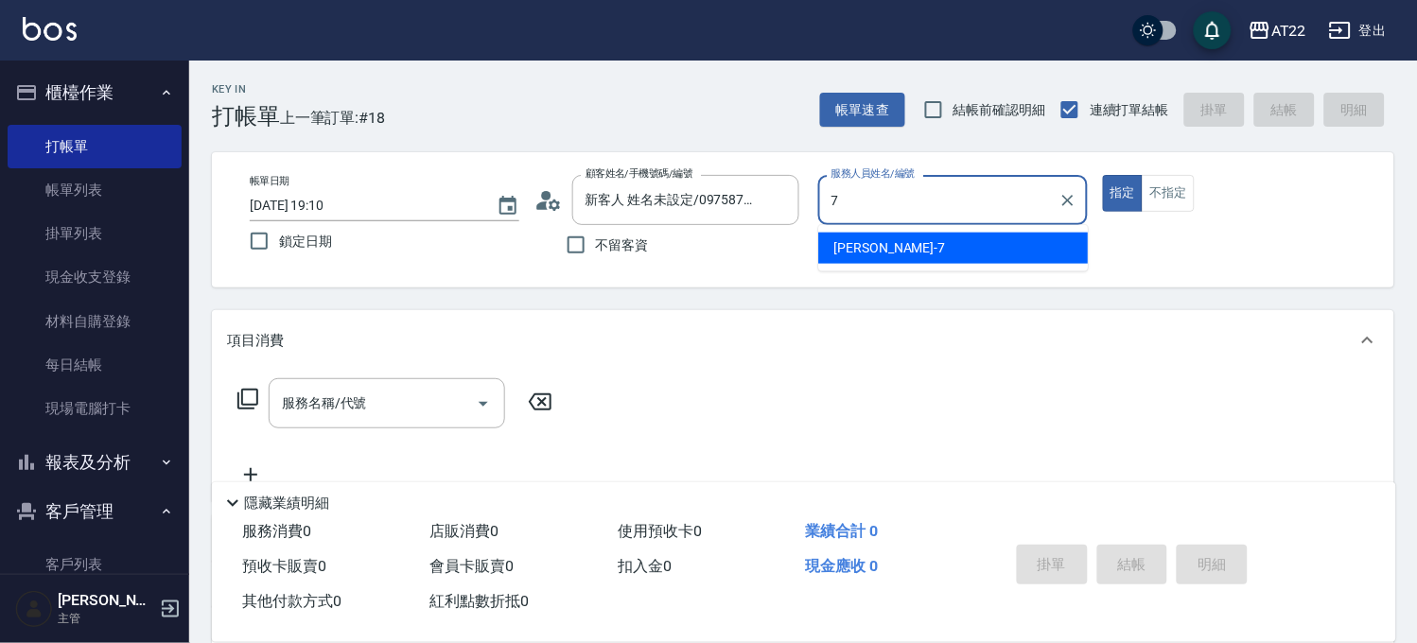
type input "Allen-7"
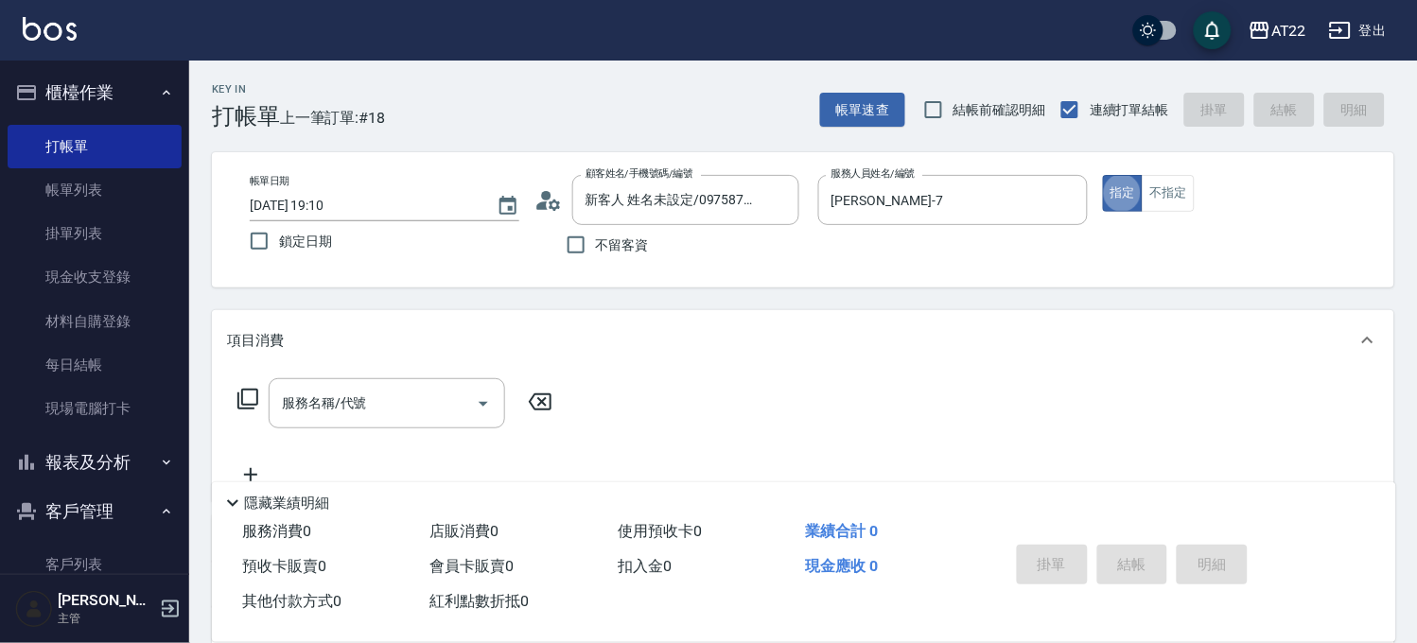
type button "true"
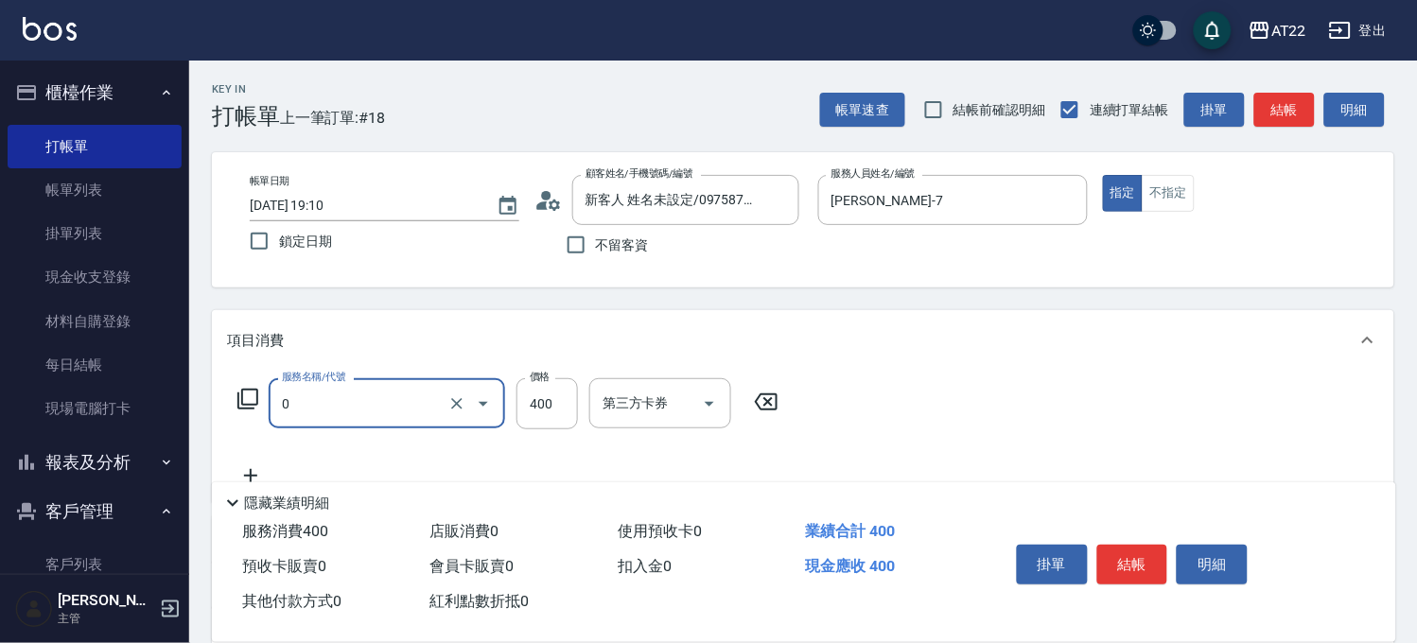
type input "有機洗髮(0)"
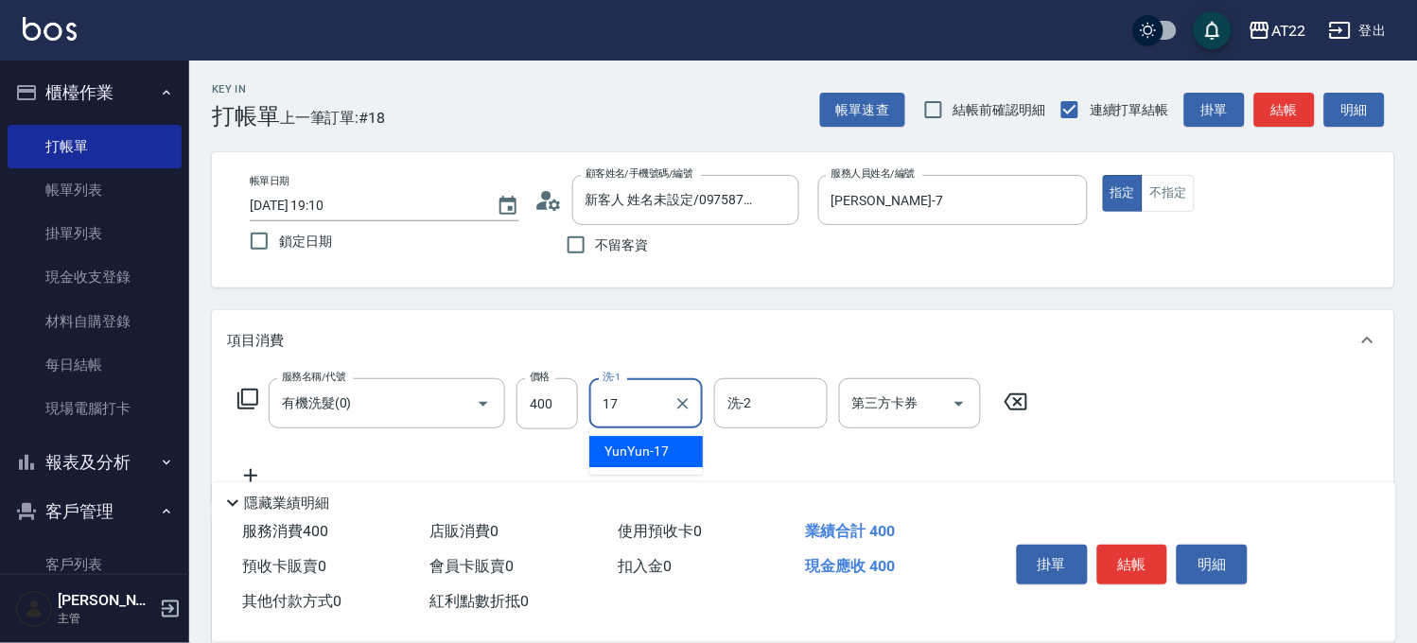
type input "YunYun-17"
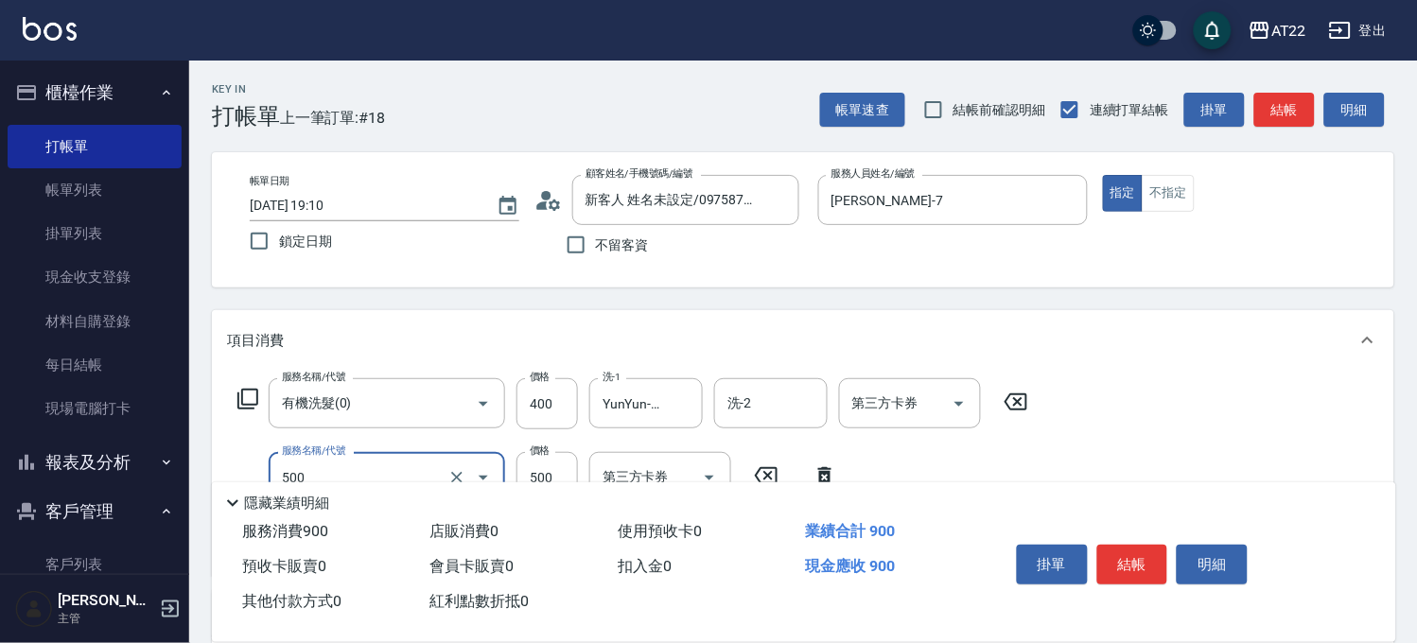
type input "剪髮(500)"
type input "700"
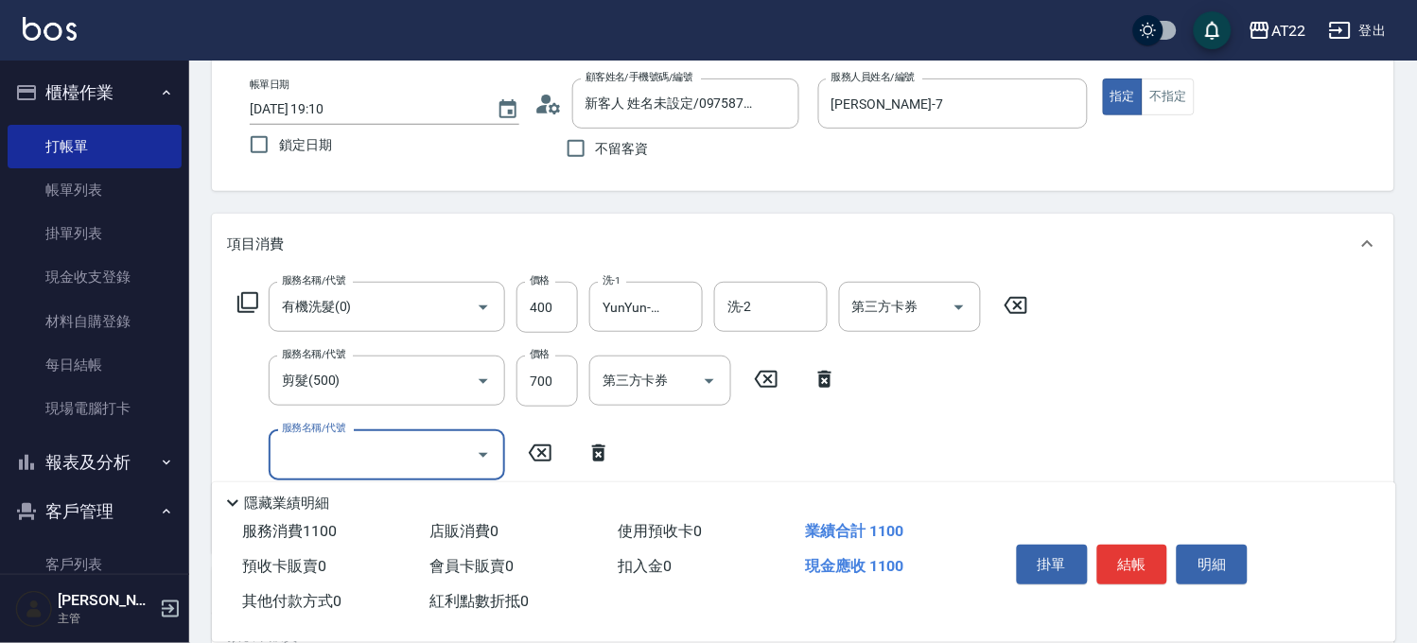
scroll to position [210, 0]
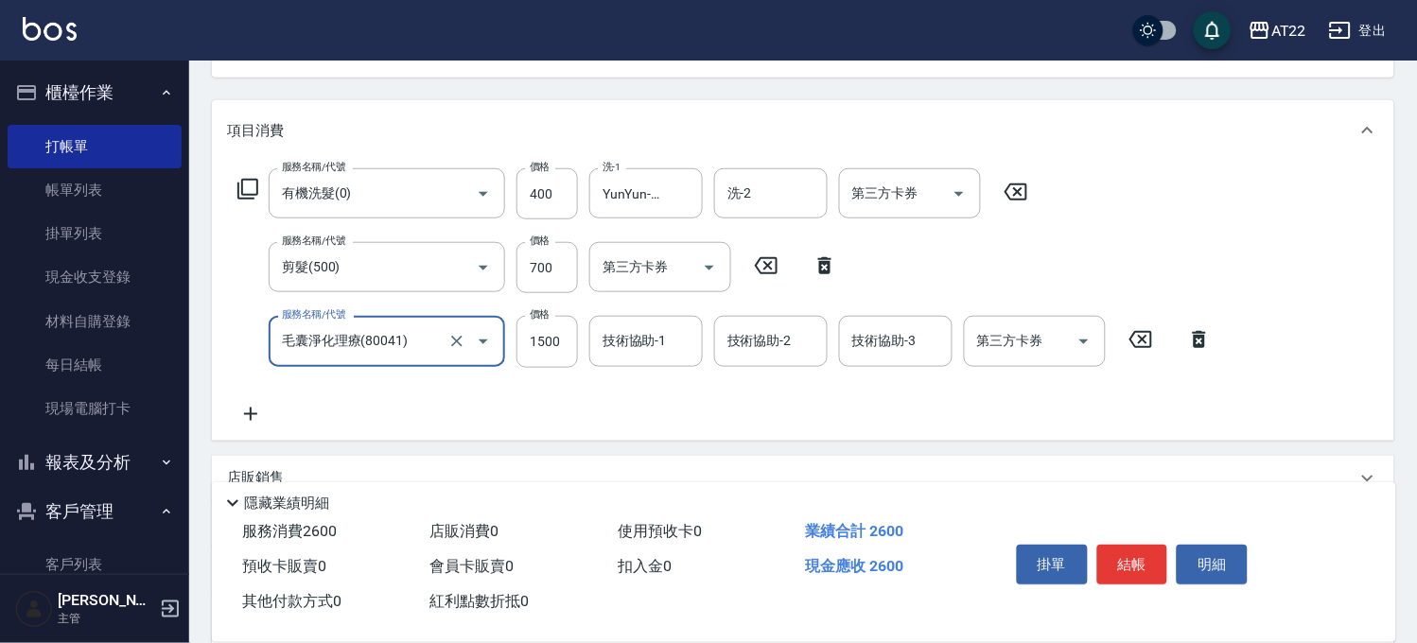
type input "毛囊淨化理療(80041)"
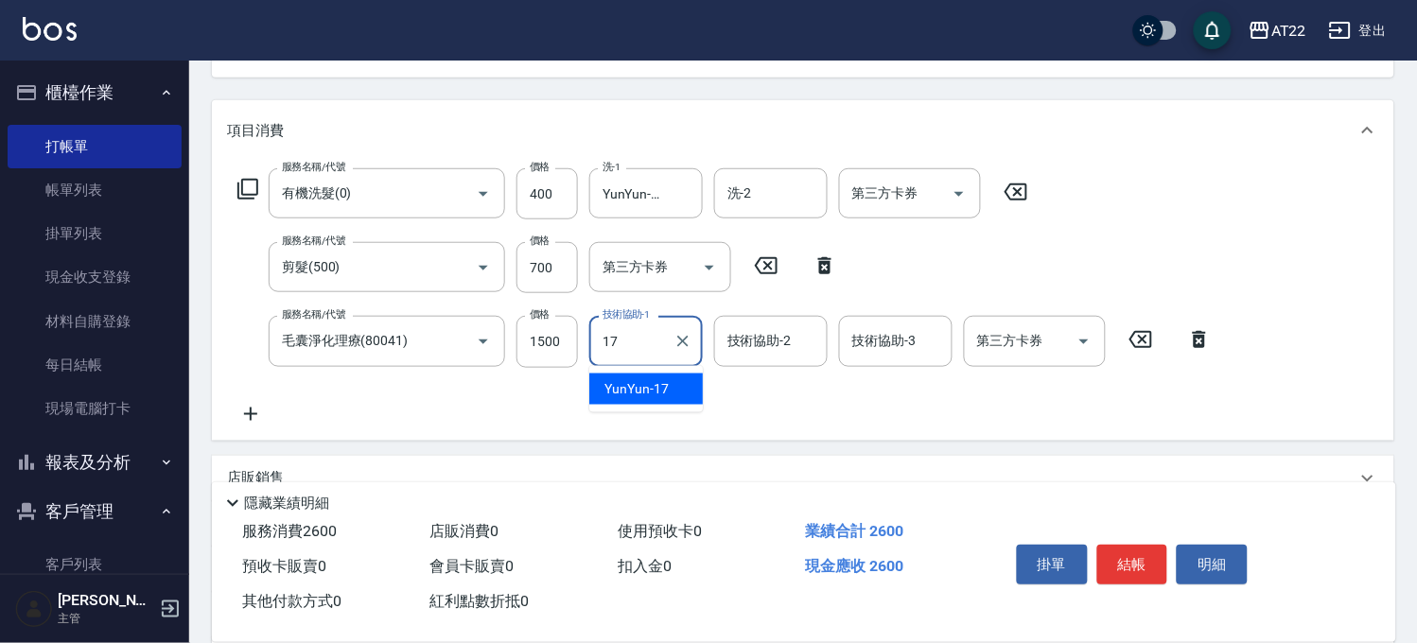
type input "YunYun-17"
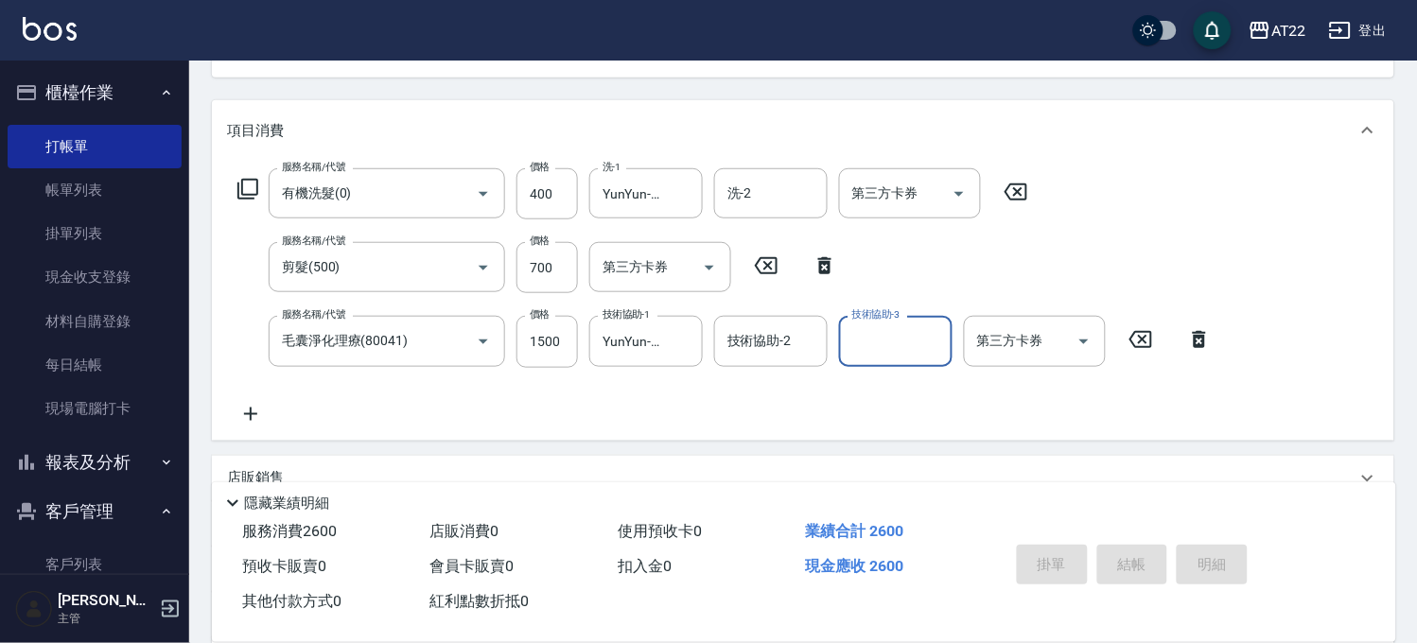
type input "2025/09/24 19:11"
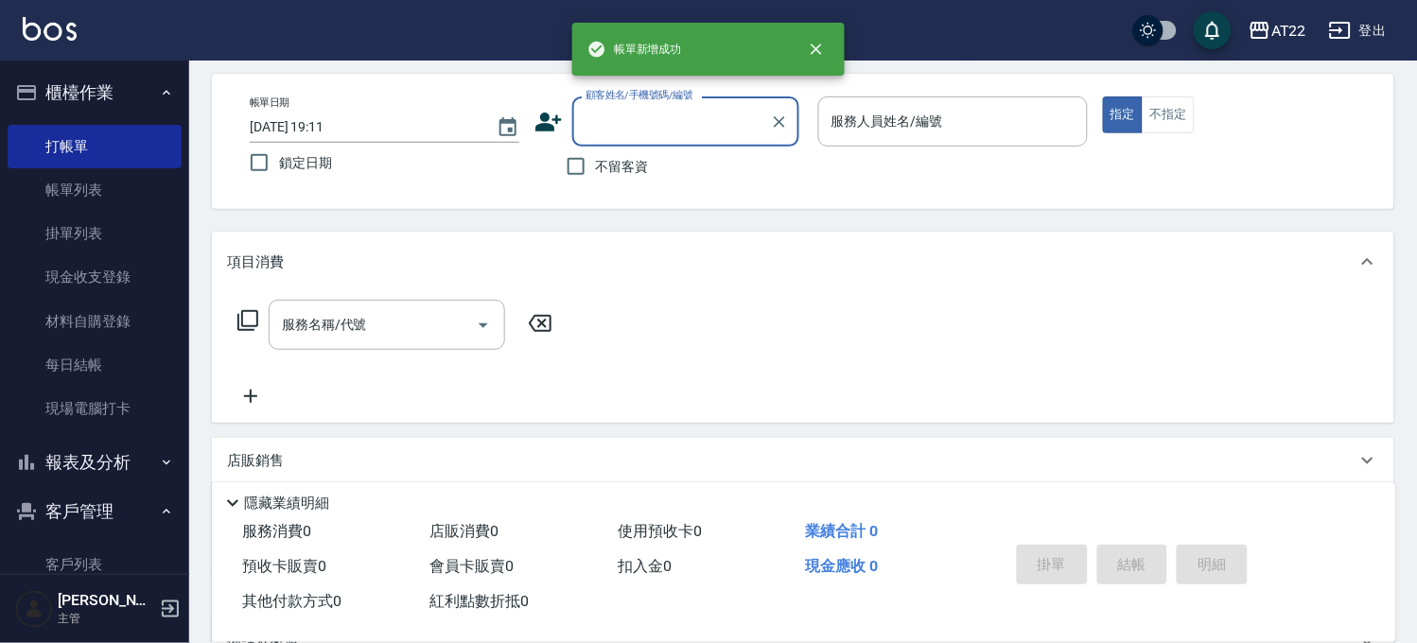
scroll to position [0, 0]
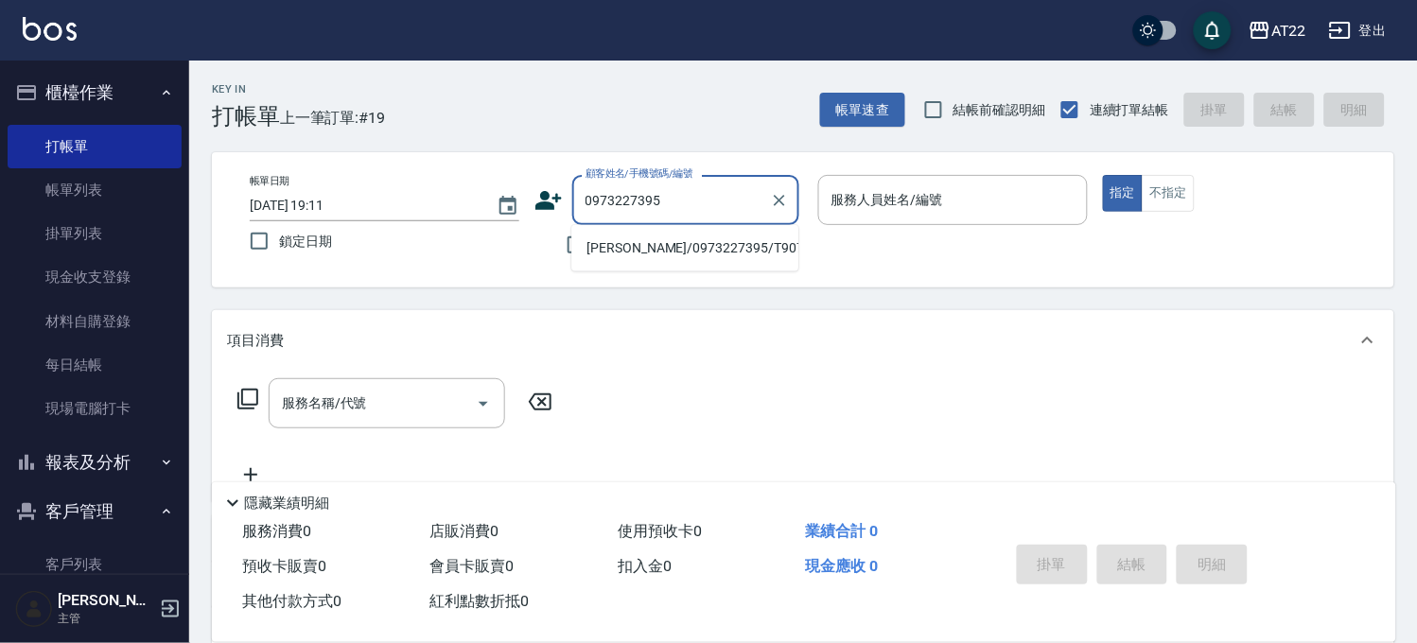
click at [684, 243] on li "陳堉嘉/0973227395/T90736" at bounding box center [684, 248] width 227 height 31
type input "陳堉嘉/0973227395/T90736"
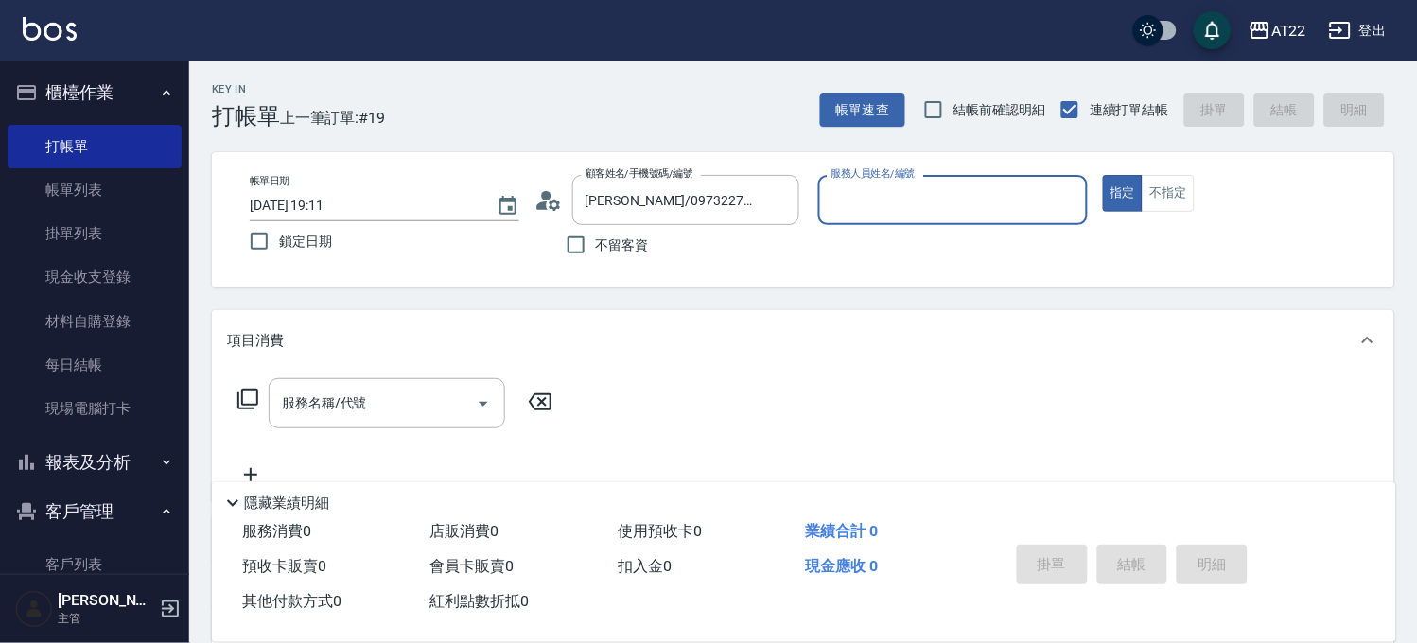
type input "Luna-15"
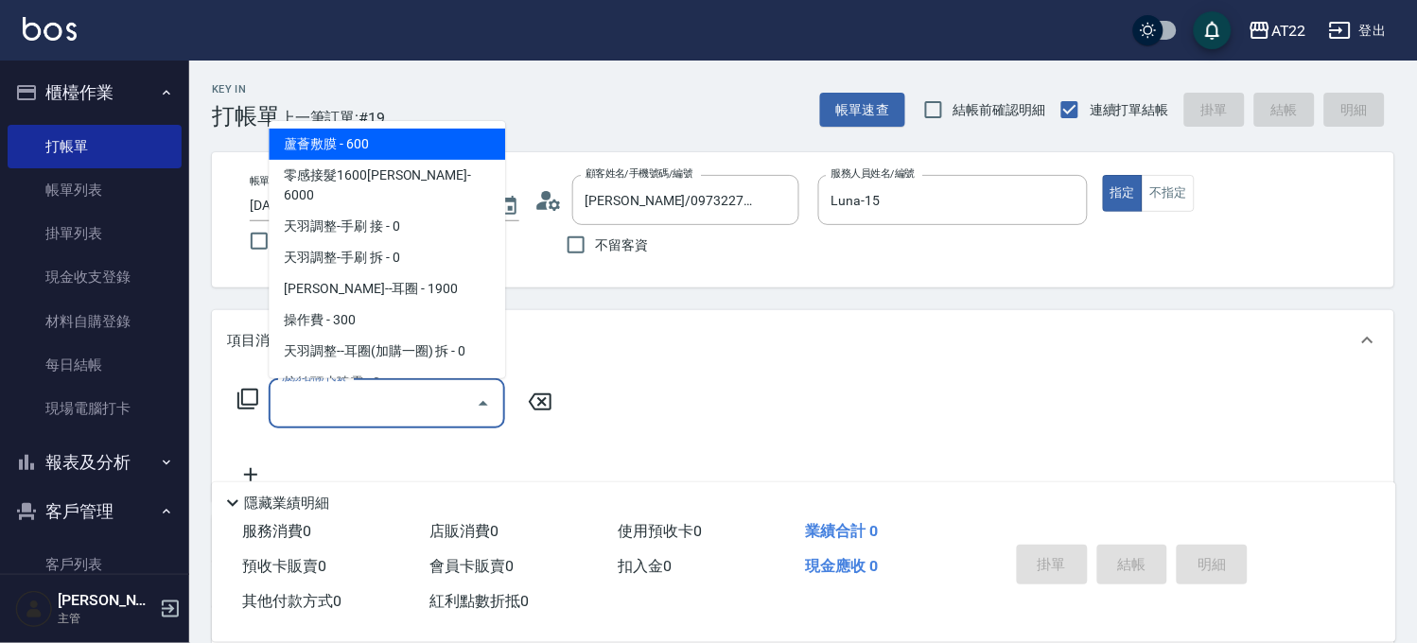
click at [338, 399] on div "服務名稱/代號 服務名稱/代號" at bounding box center [387, 403] width 236 height 50
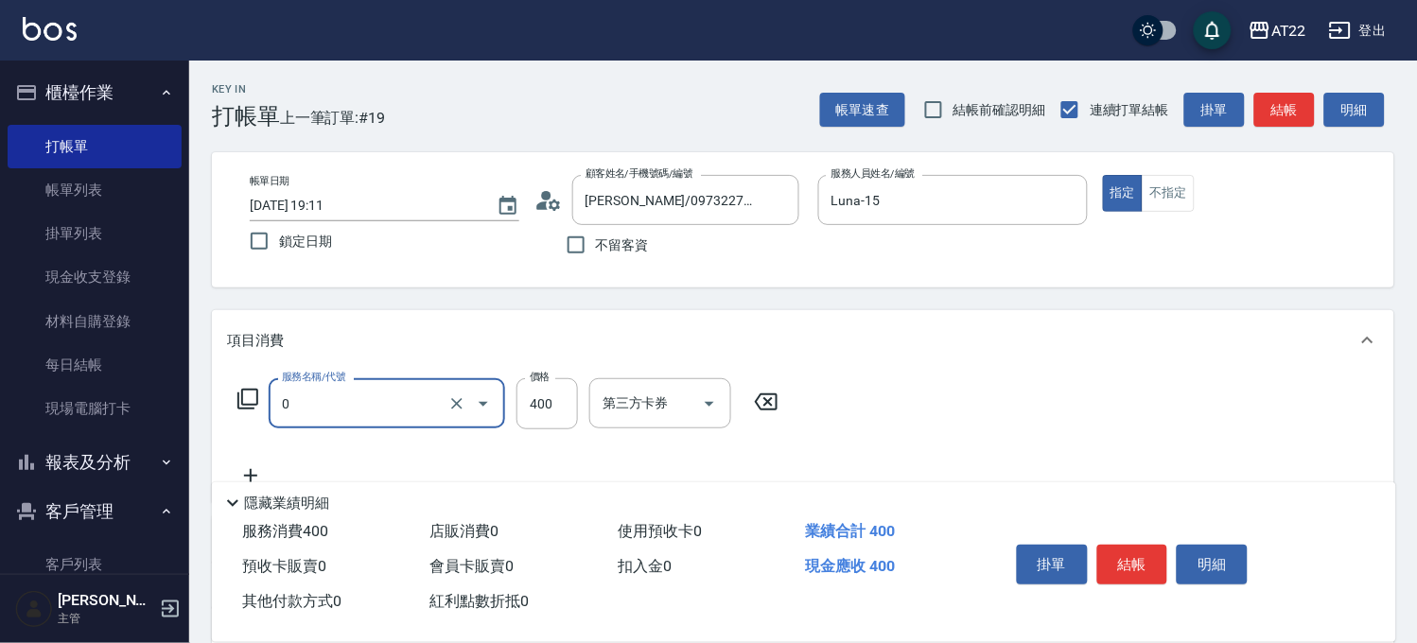
type input "有機洗髮(0)"
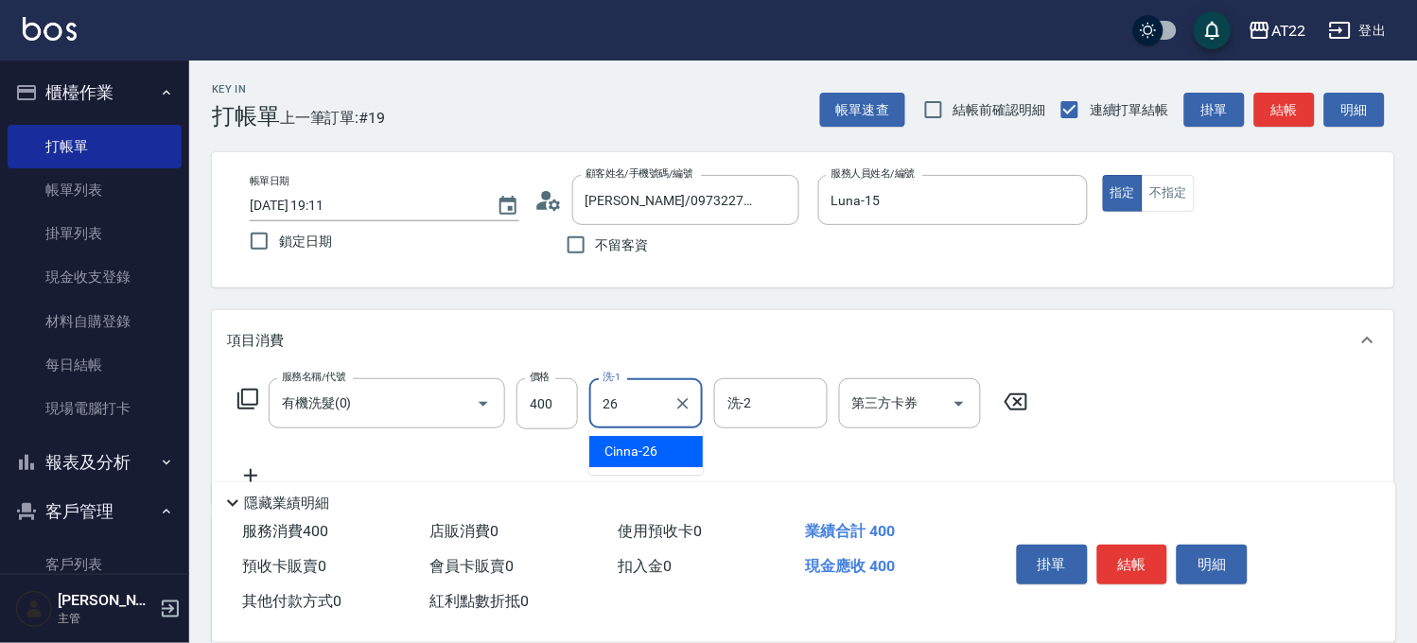
type input "Cinna-26"
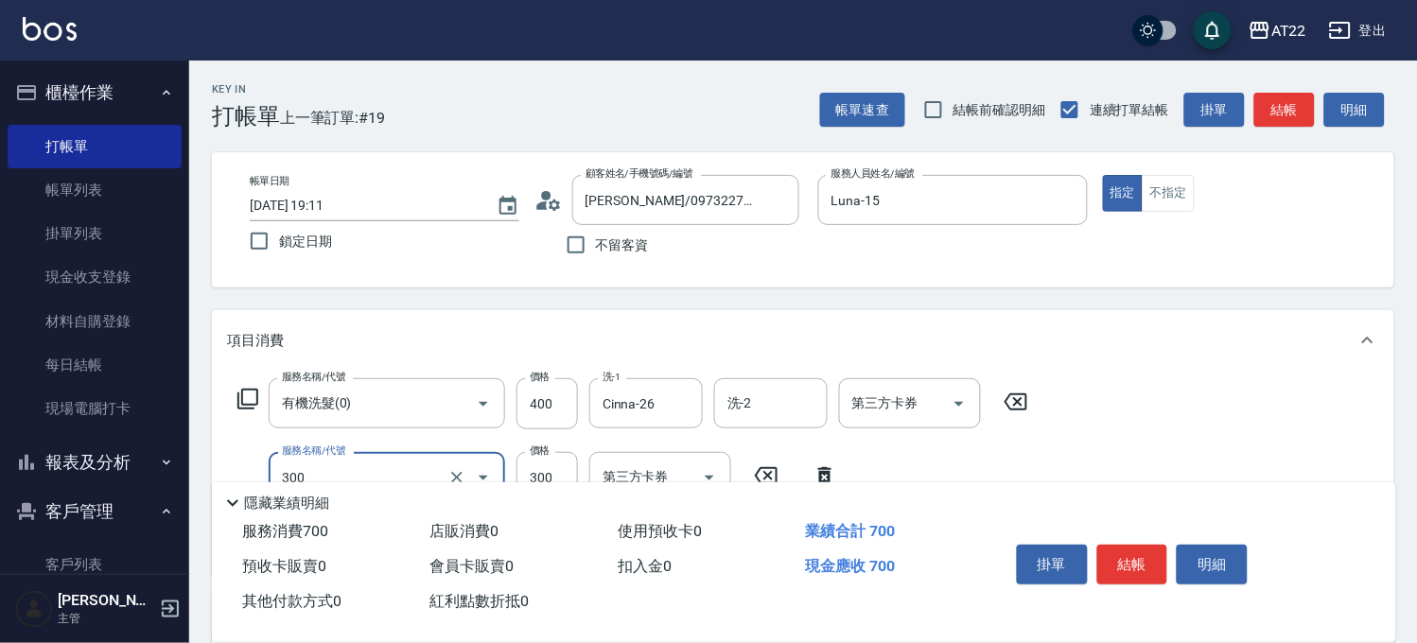
type input "剪髮(300)"
type input "230"
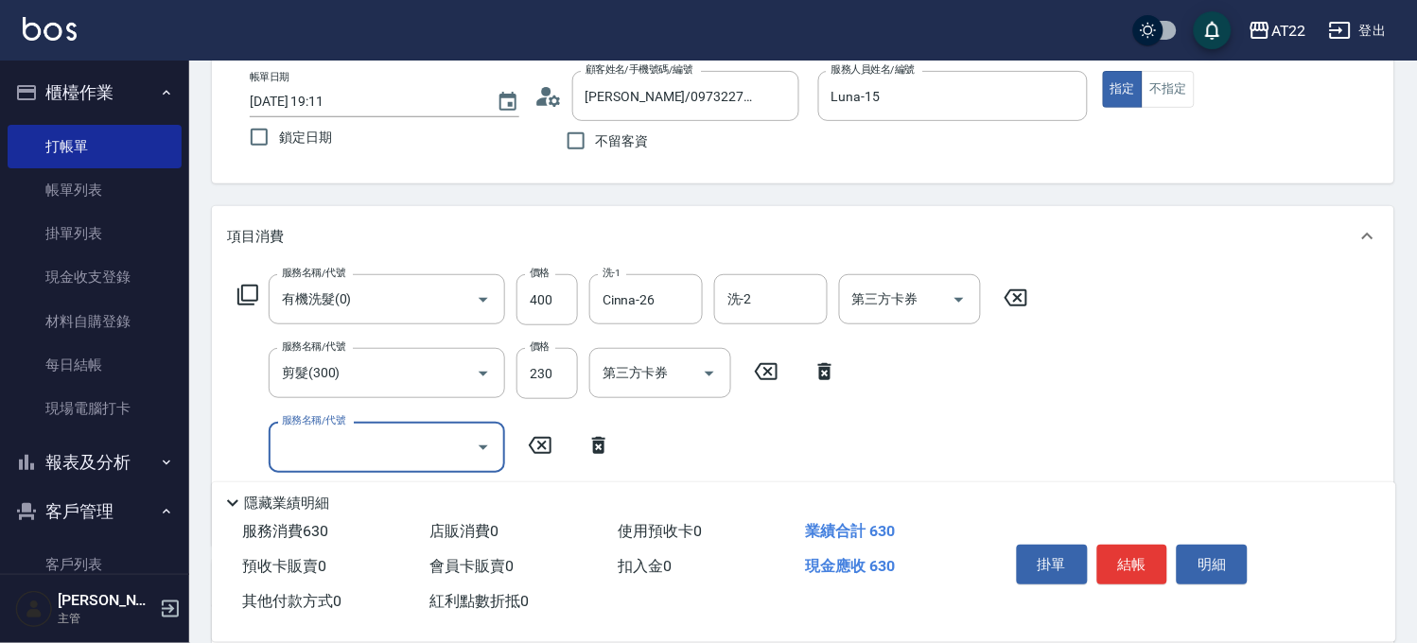
scroll to position [315, 0]
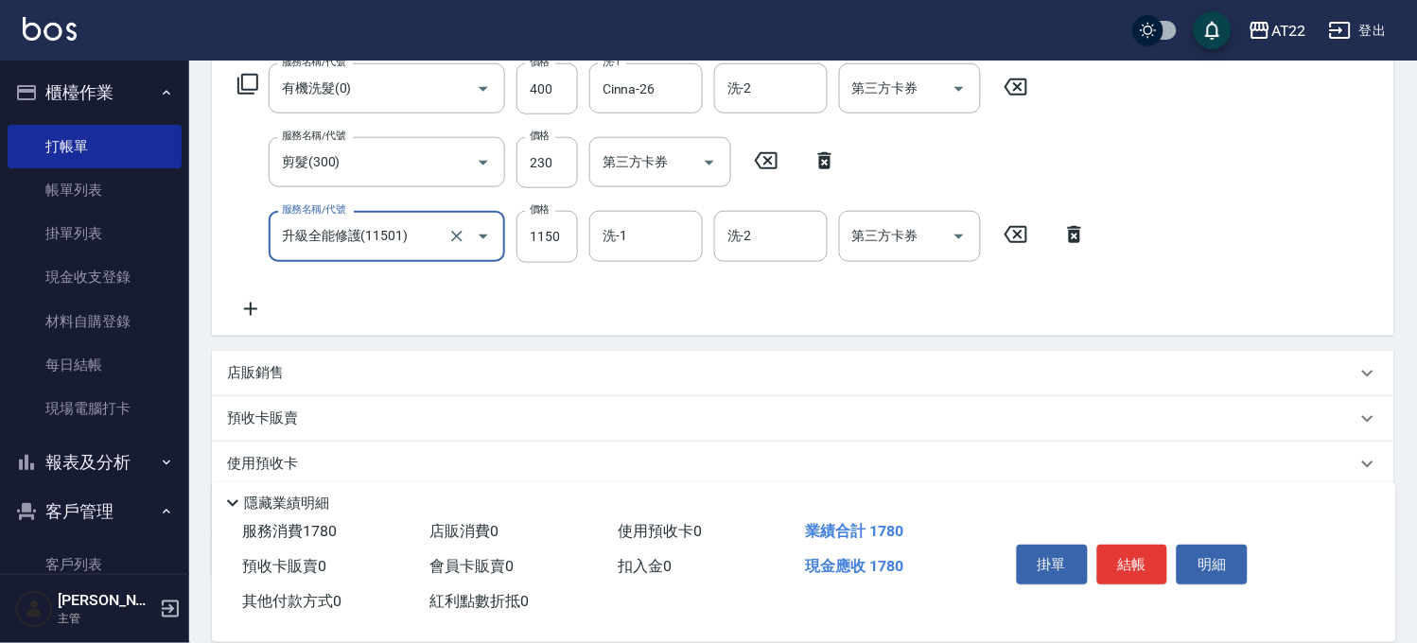
type input "升級全能修護(11501)"
type input "750"
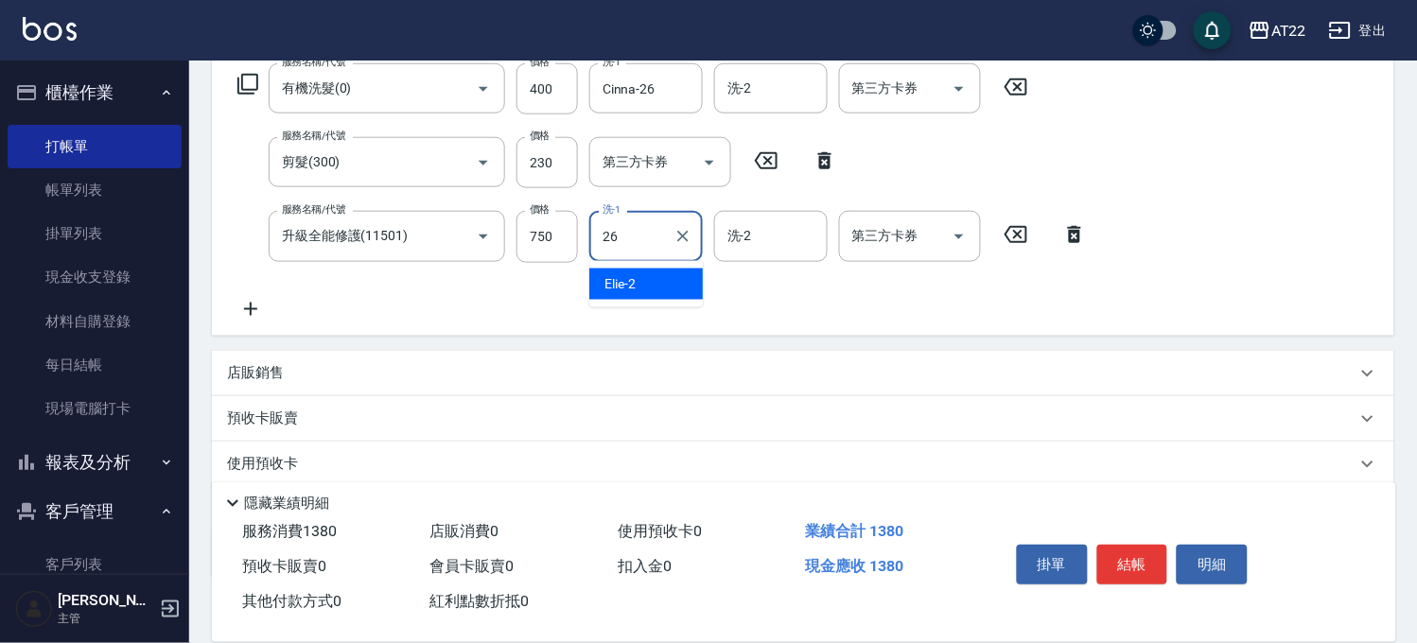
type input "Cinna-26"
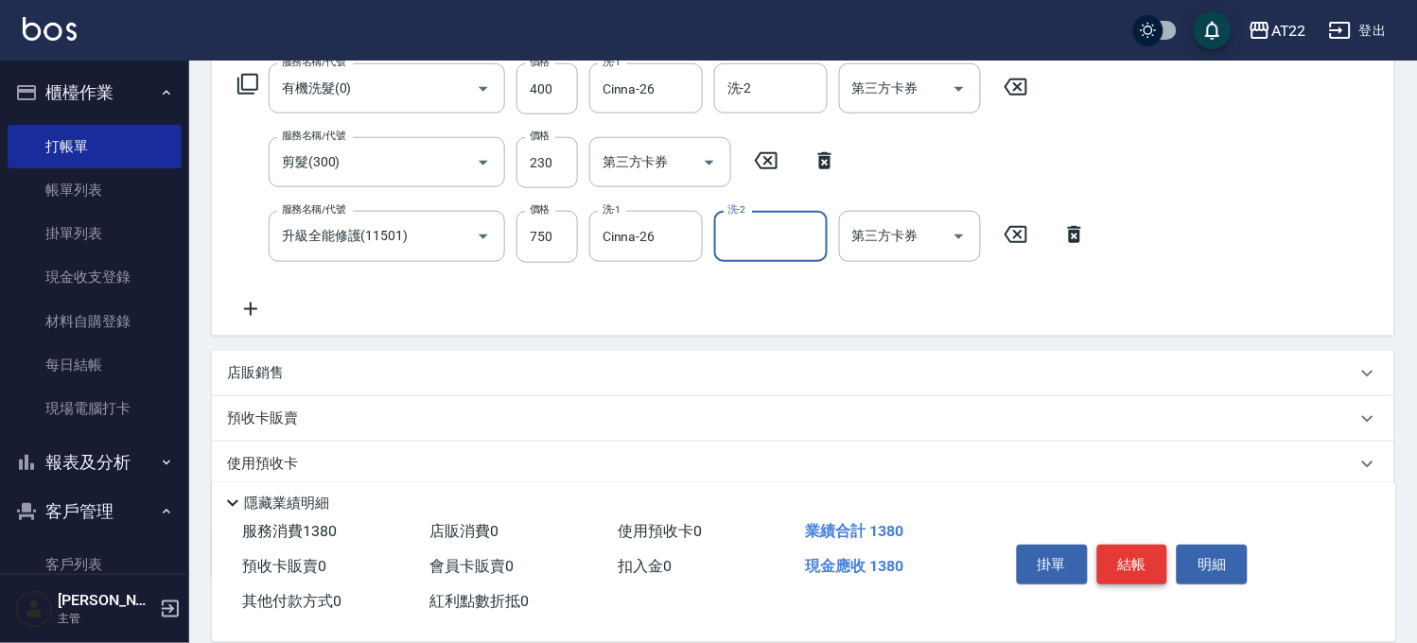
click at [1137, 568] on button "結帳" at bounding box center [1132, 565] width 71 height 40
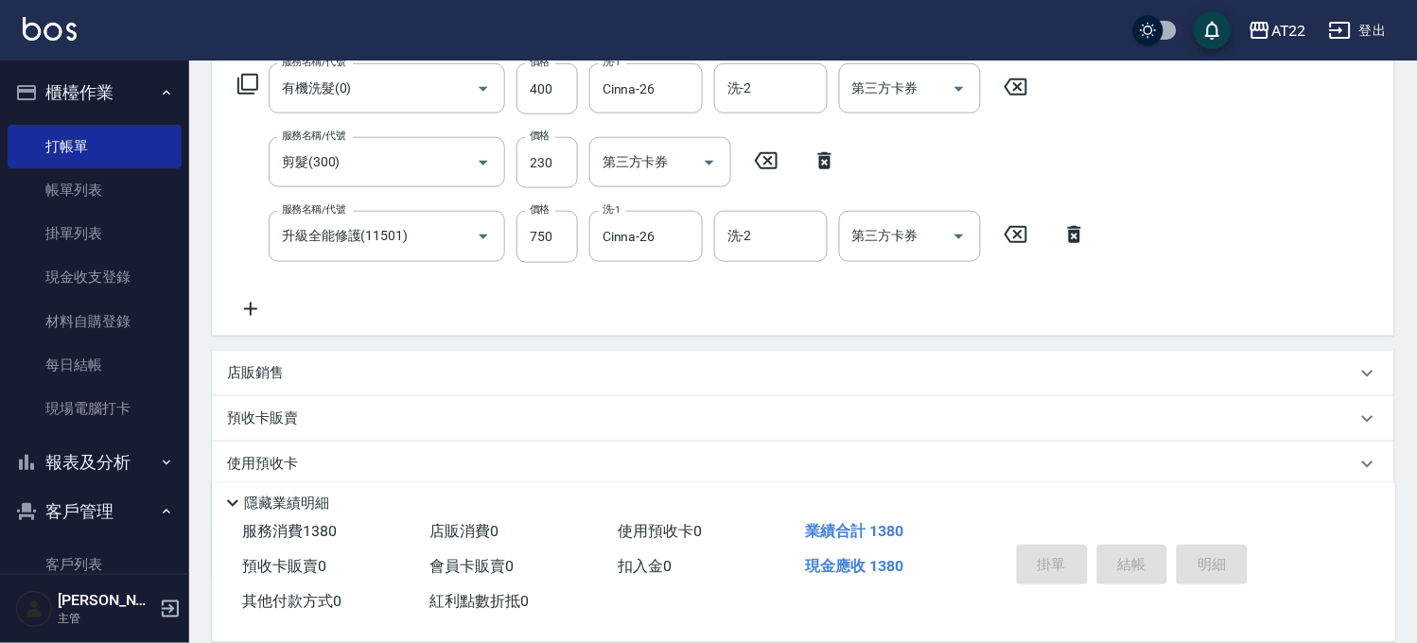
type input "2025/09/24 19:12"
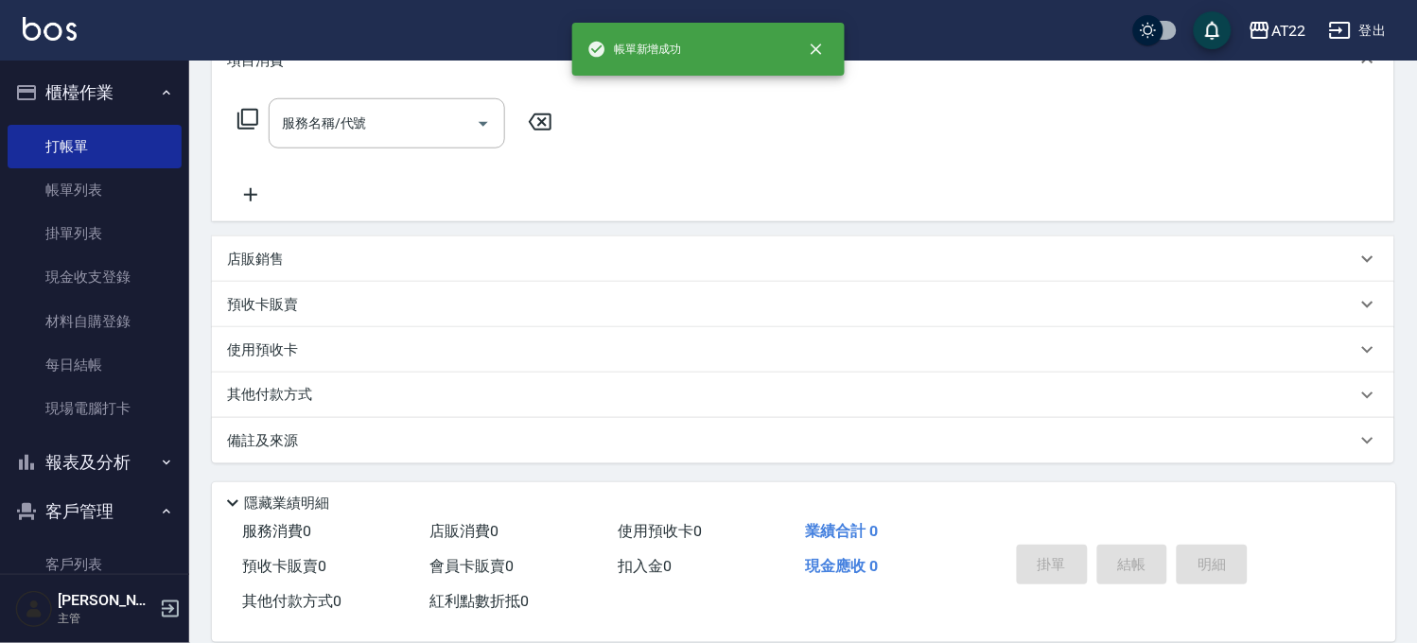
scroll to position [0, 0]
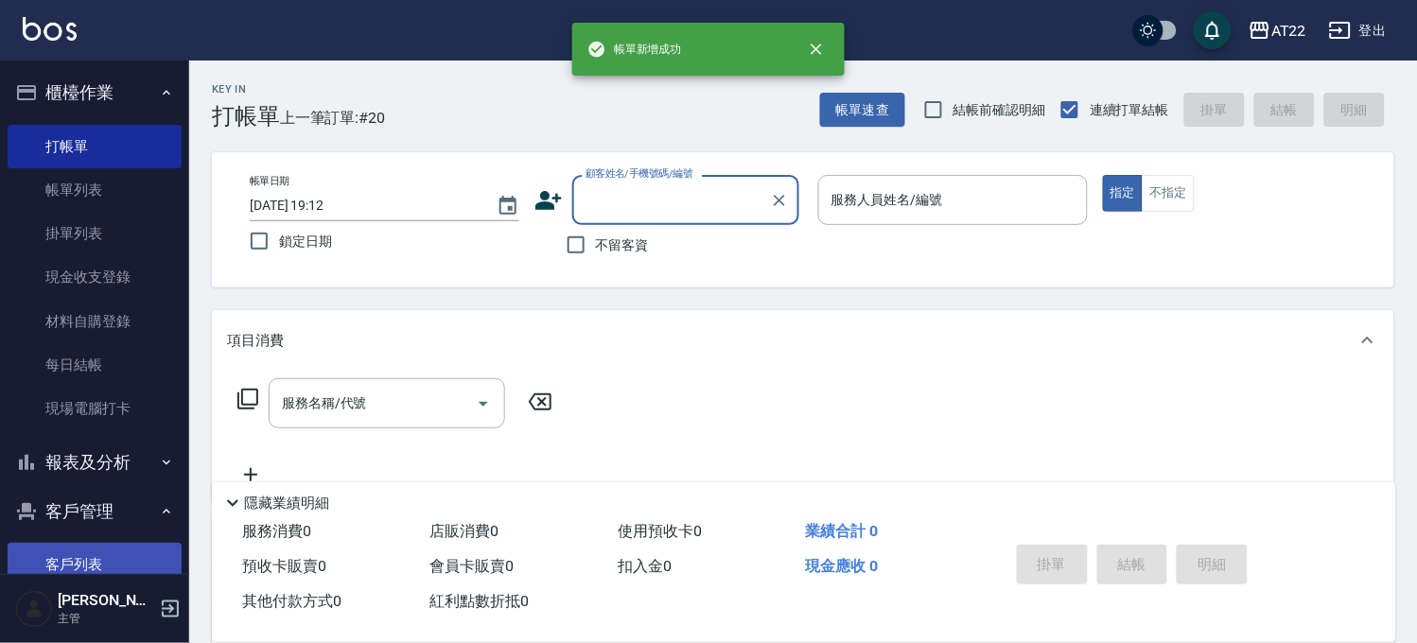
click at [48, 569] on link "客戶列表" at bounding box center [95, 565] width 174 height 44
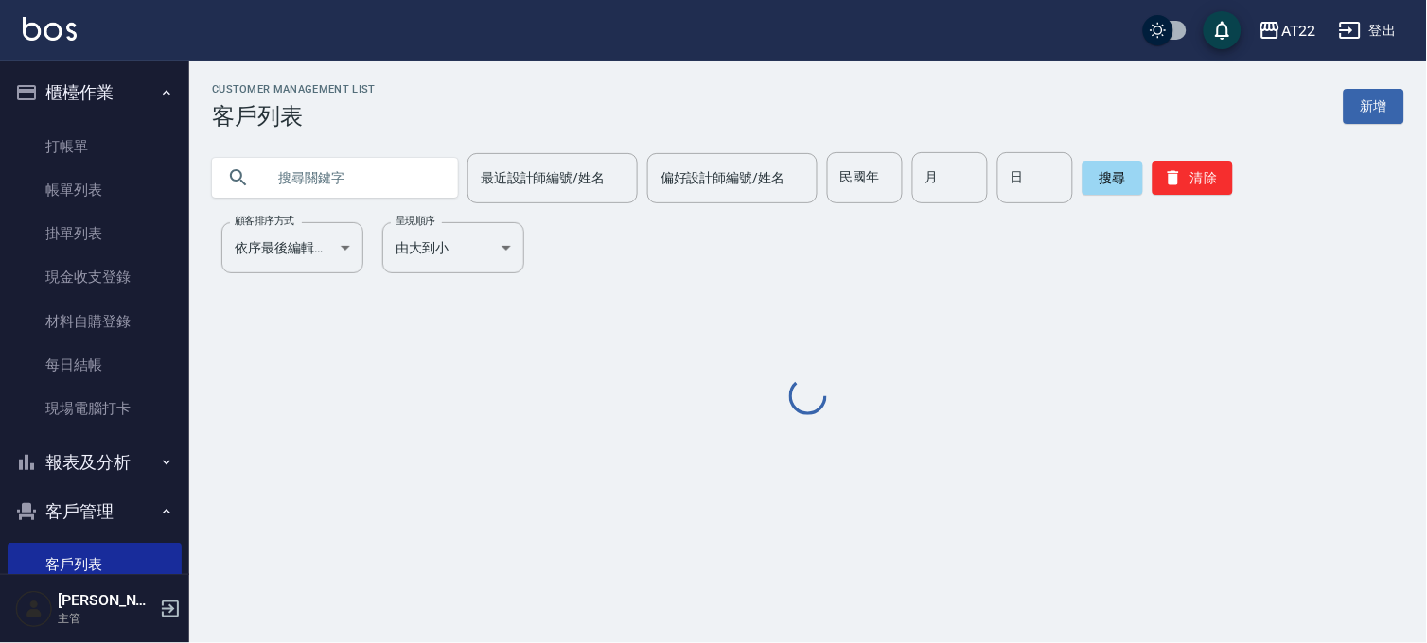
click at [416, 167] on input "text" at bounding box center [354, 177] width 178 height 51
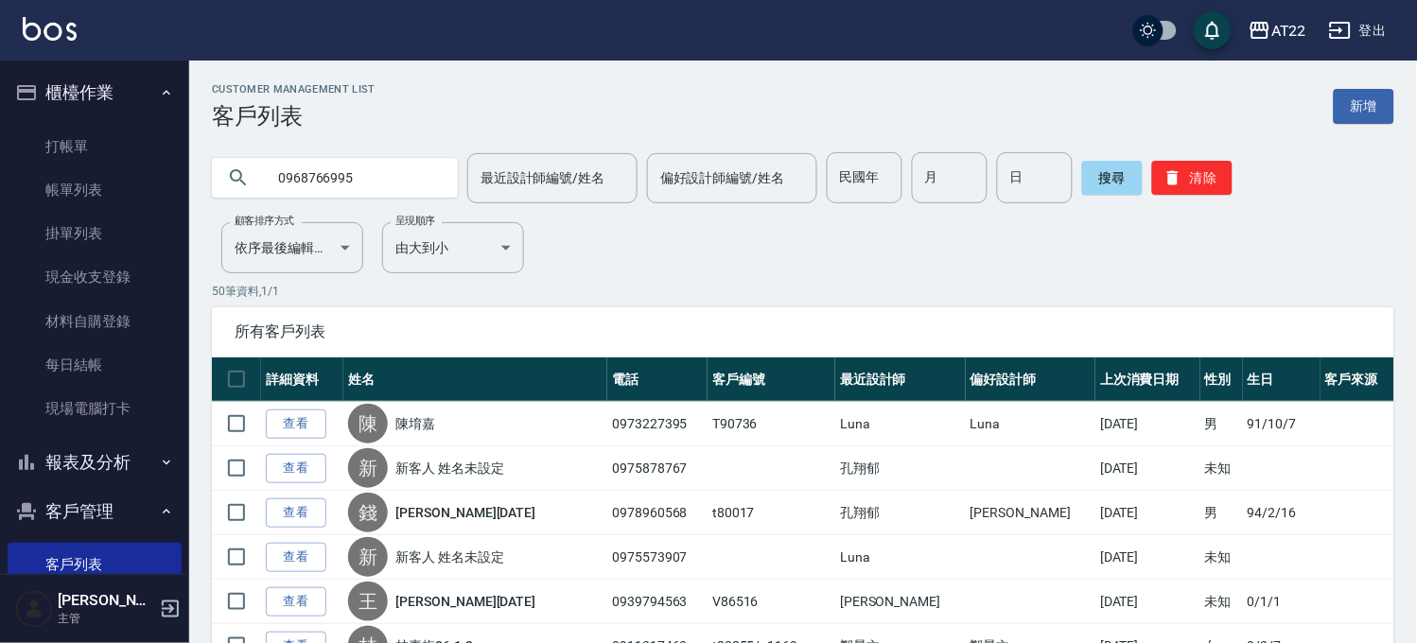
type input "0968766995"
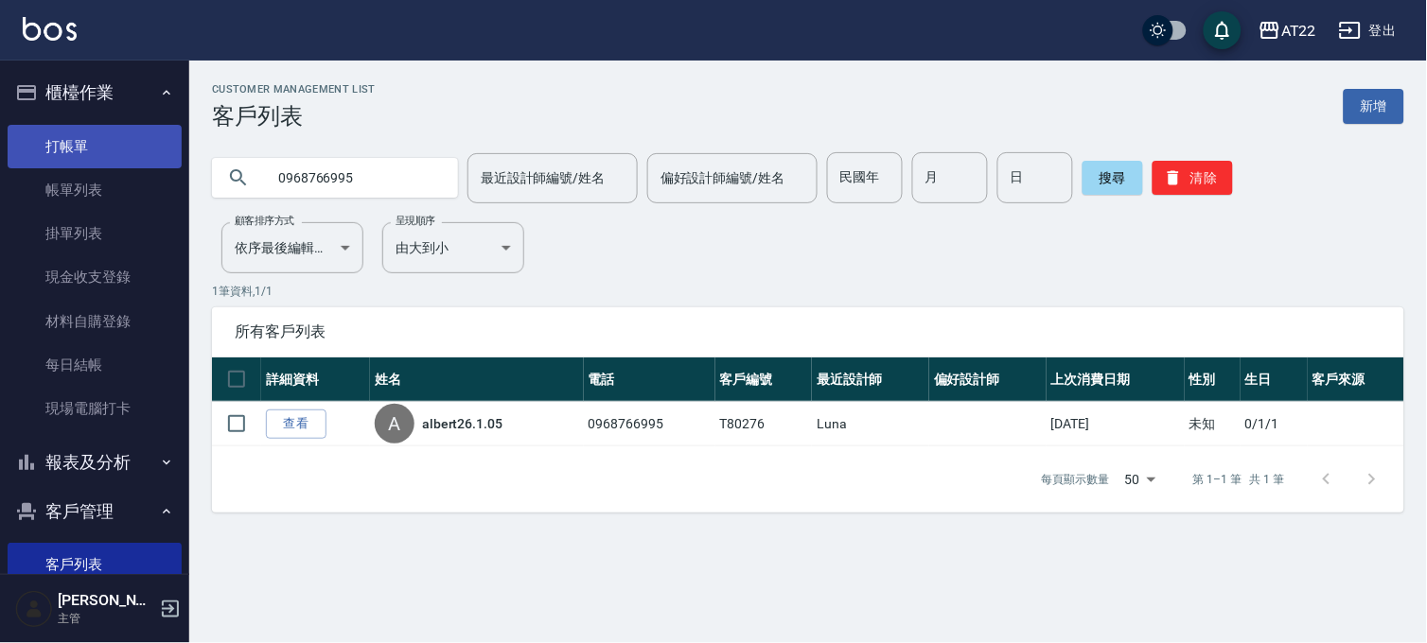
drag, startPoint x: 54, startPoint y: 168, endPoint x: 63, endPoint y: 148, distance: 22.9
click at [54, 168] on link "帳單列表" at bounding box center [95, 190] width 174 height 44
click at [63, 148] on link "打帳單" at bounding box center [95, 147] width 174 height 44
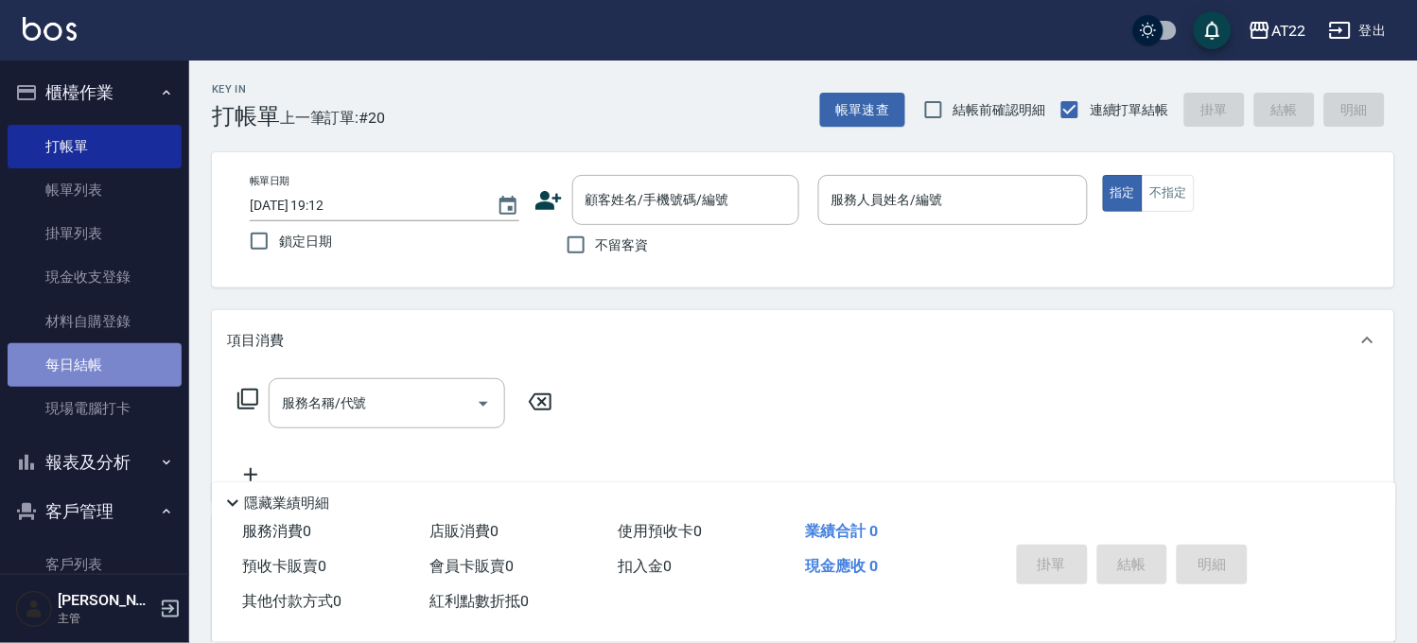
click at [97, 373] on link "每日結帳" at bounding box center [95, 365] width 174 height 44
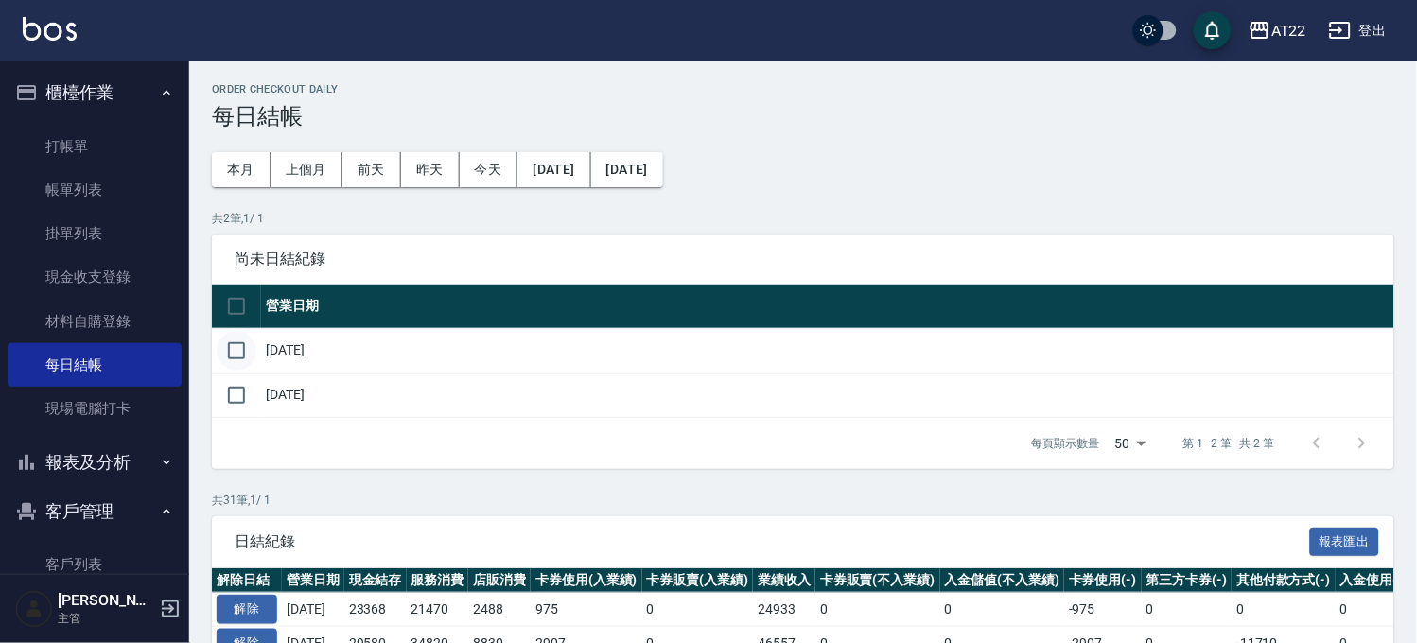
click at [253, 348] on input "checkbox" at bounding box center [237, 351] width 40 height 40
checkbox input "true"
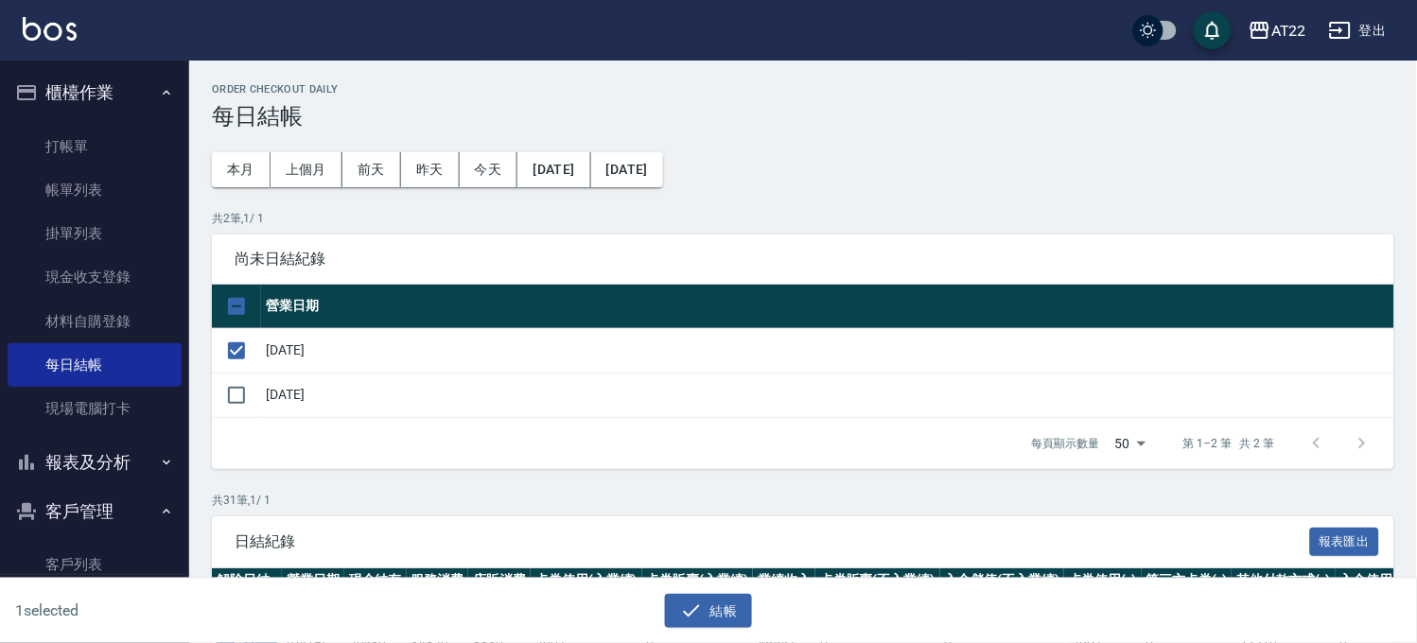
click at [263, 409] on td "[DATE]" at bounding box center [827, 395] width 1133 height 44
click at [241, 386] on input "checkbox" at bounding box center [237, 396] width 40 height 40
checkbox input "true"
click at [720, 626] on button "結帳" at bounding box center [709, 611] width 88 height 35
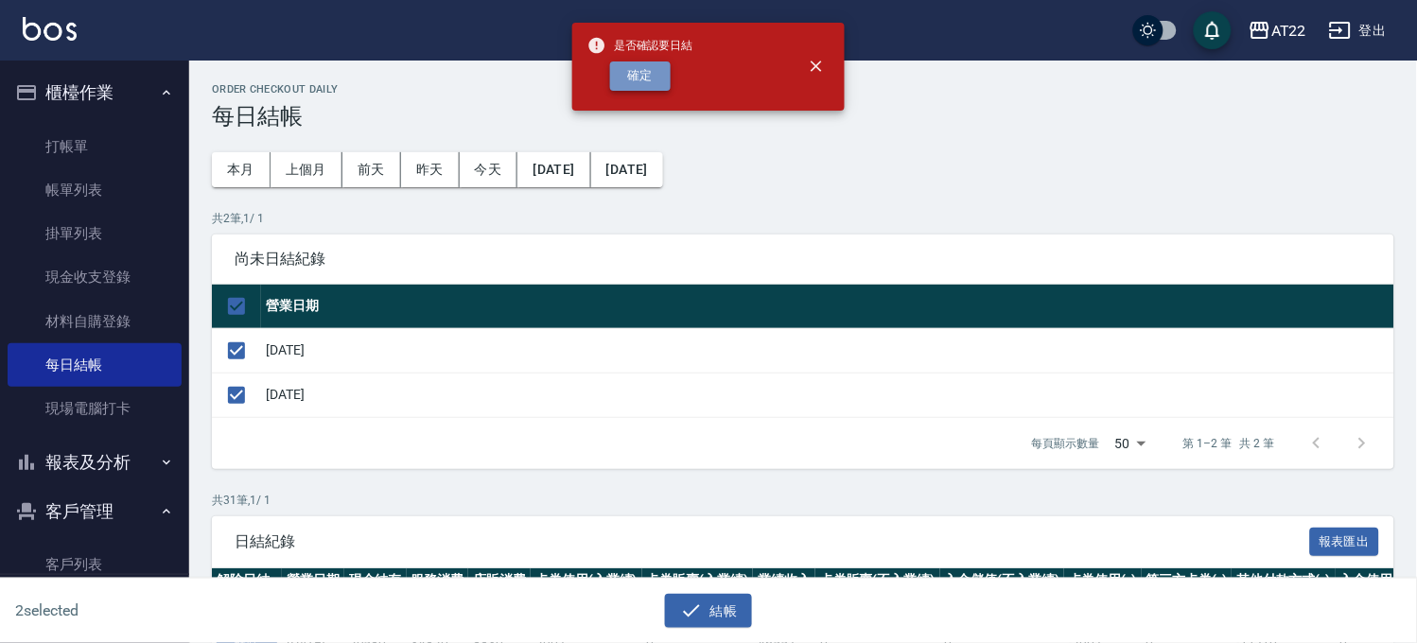
click at [657, 70] on button "確定" at bounding box center [640, 75] width 61 height 29
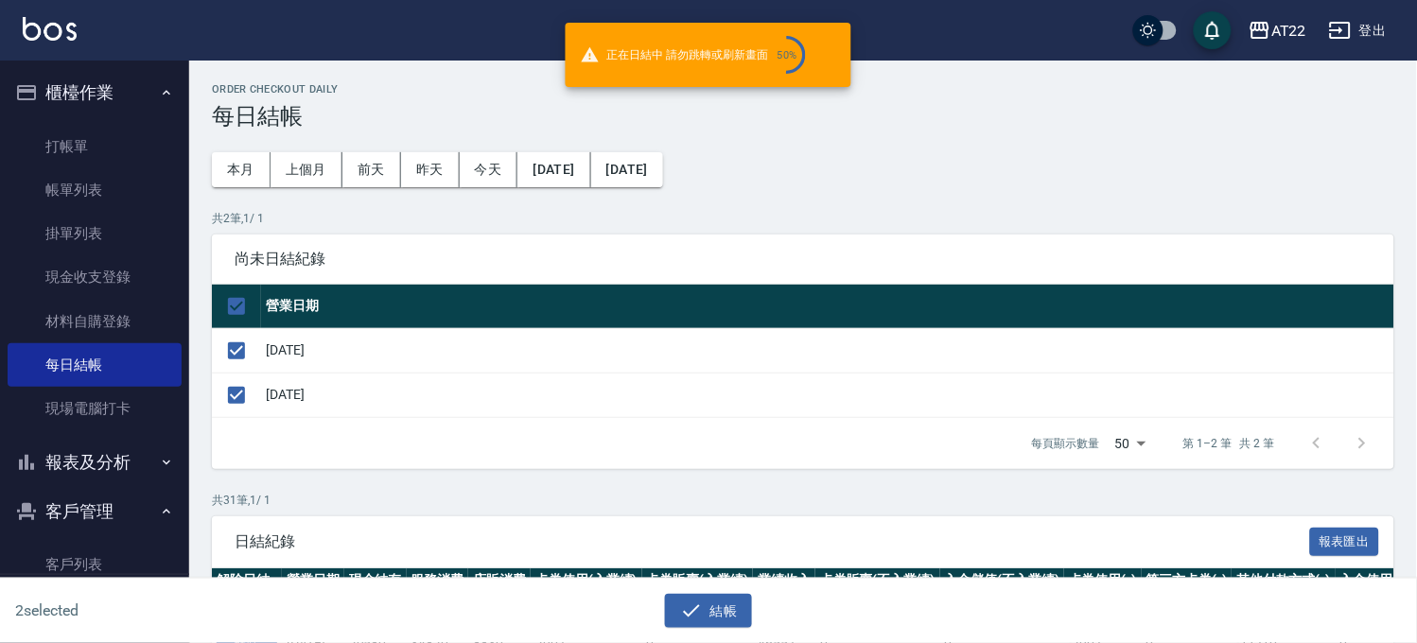
checkbox input "false"
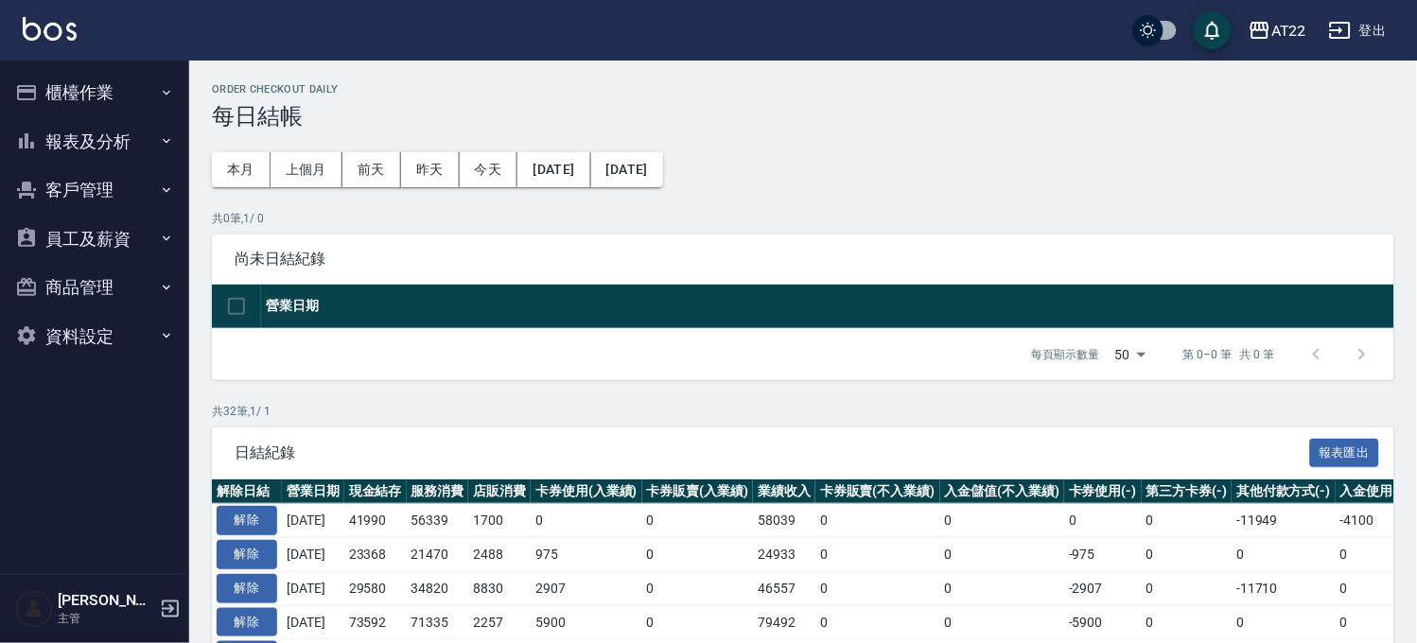
click at [123, 121] on button "報表及分析" at bounding box center [95, 141] width 174 height 49
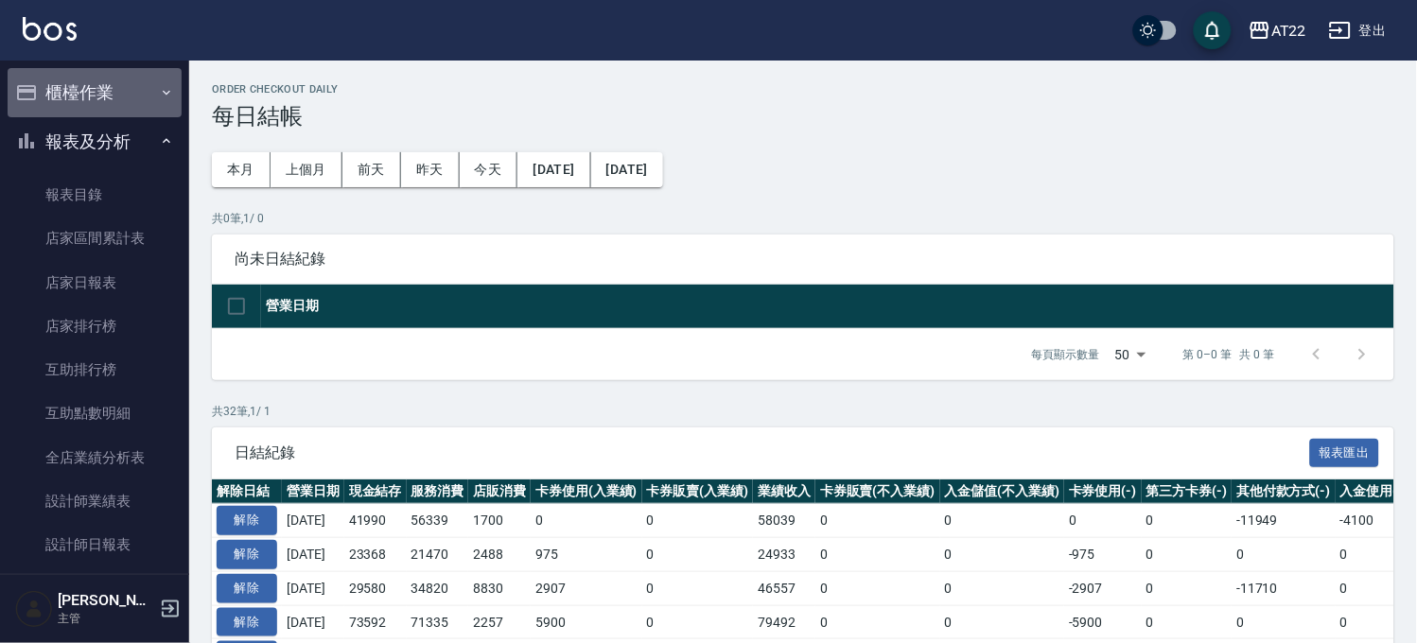
click at [96, 71] on button "櫃檯作業" at bounding box center [95, 92] width 174 height 49
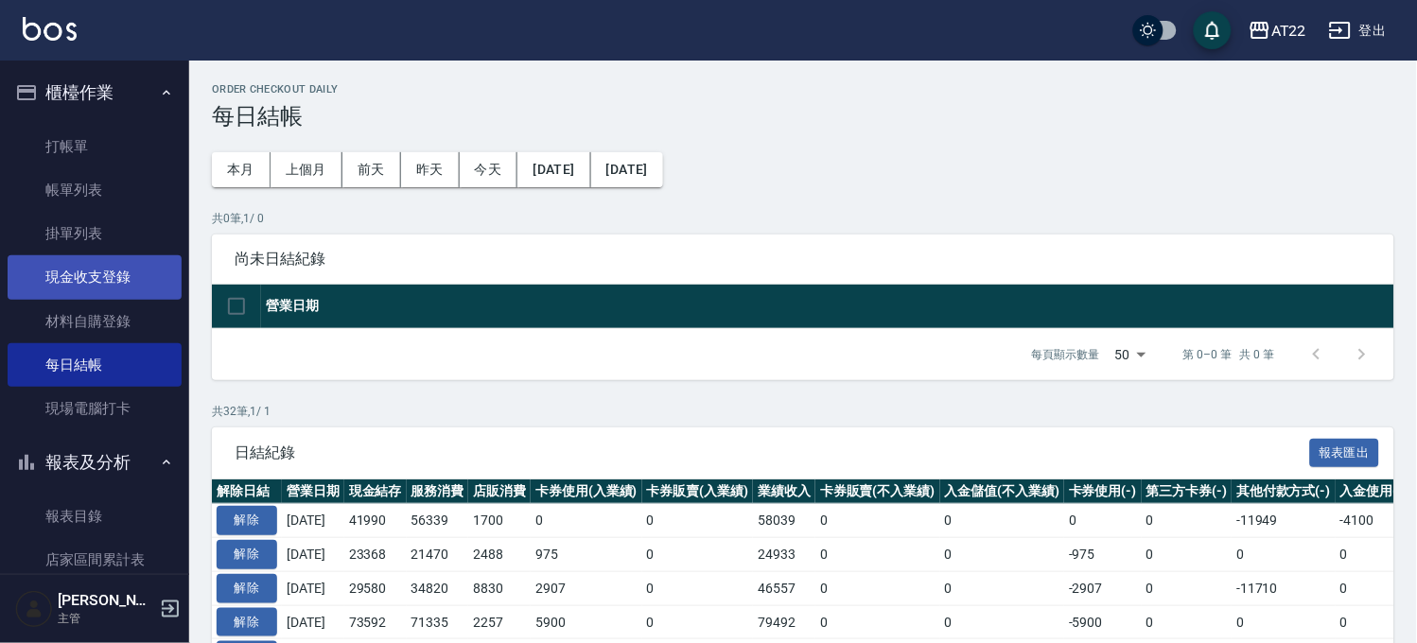
click at [86, 293] on link "現金收支登錄" at bounding box center [95, 277] width 174 height 44
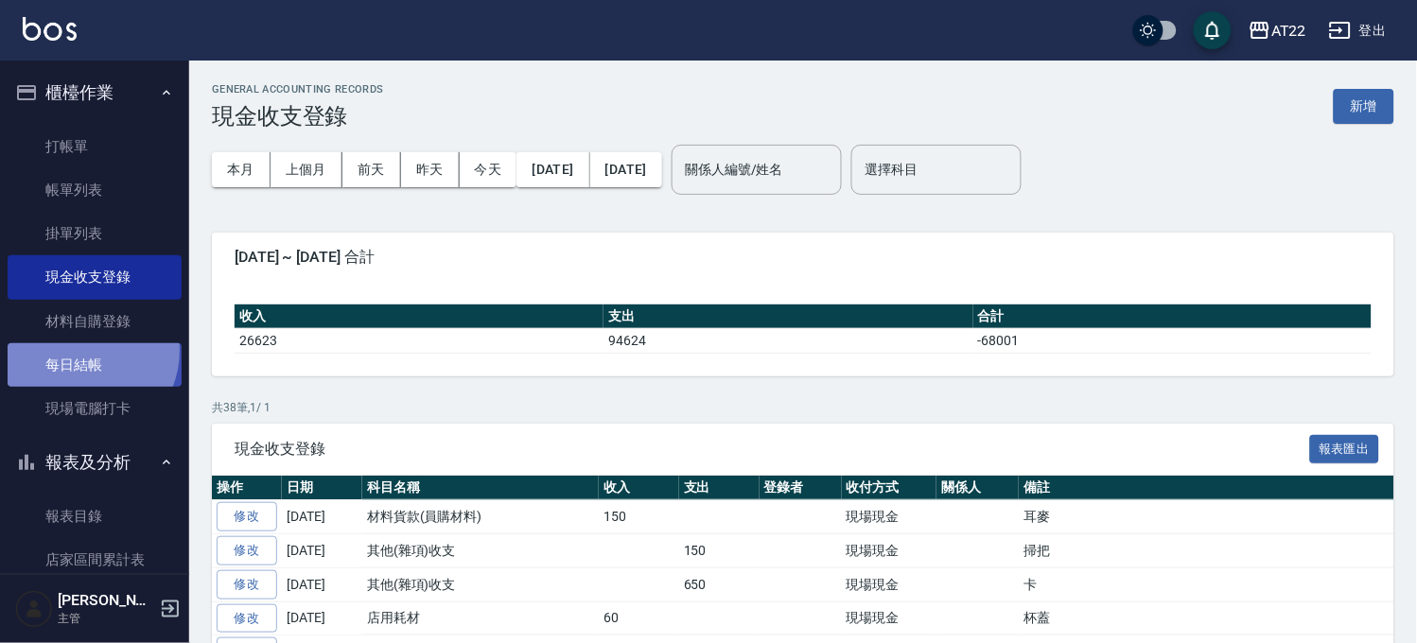
click at [80, 351] on link "每日結帳" at bounding box center [95, 365] width 174 height 44
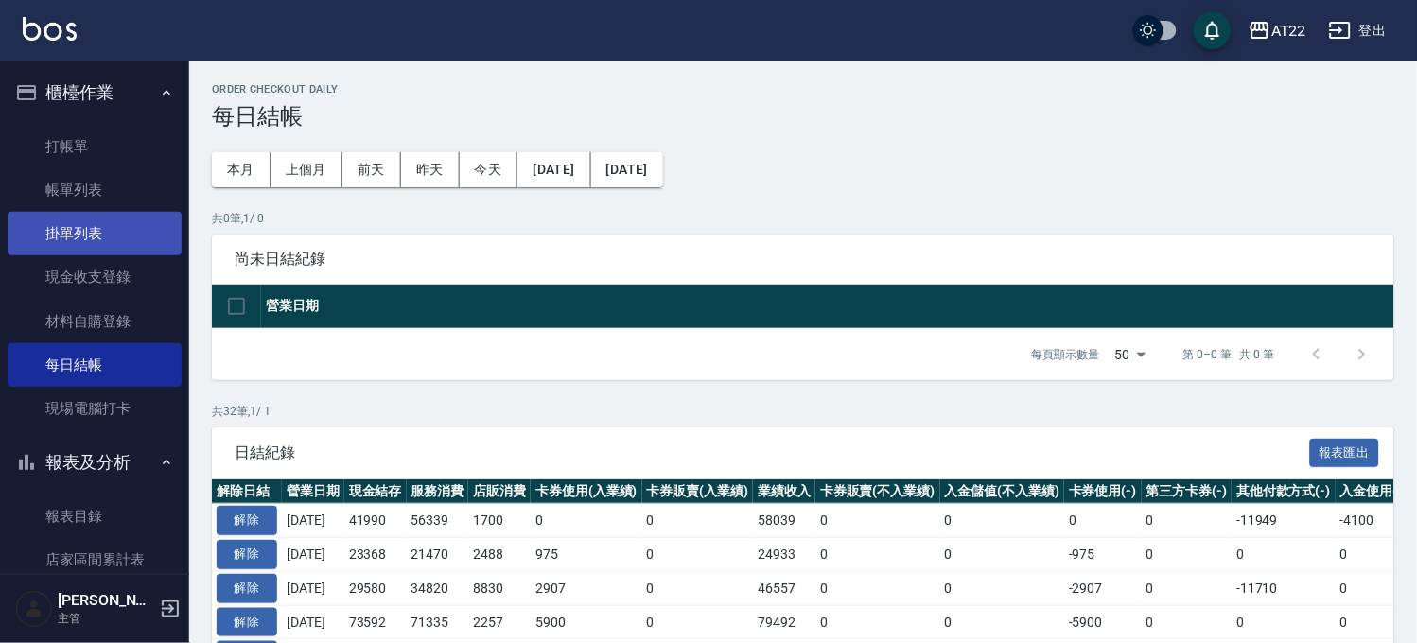
click at [104, 227] on link "掛單列表" at bounding box center [95, 234] width 174 height 44
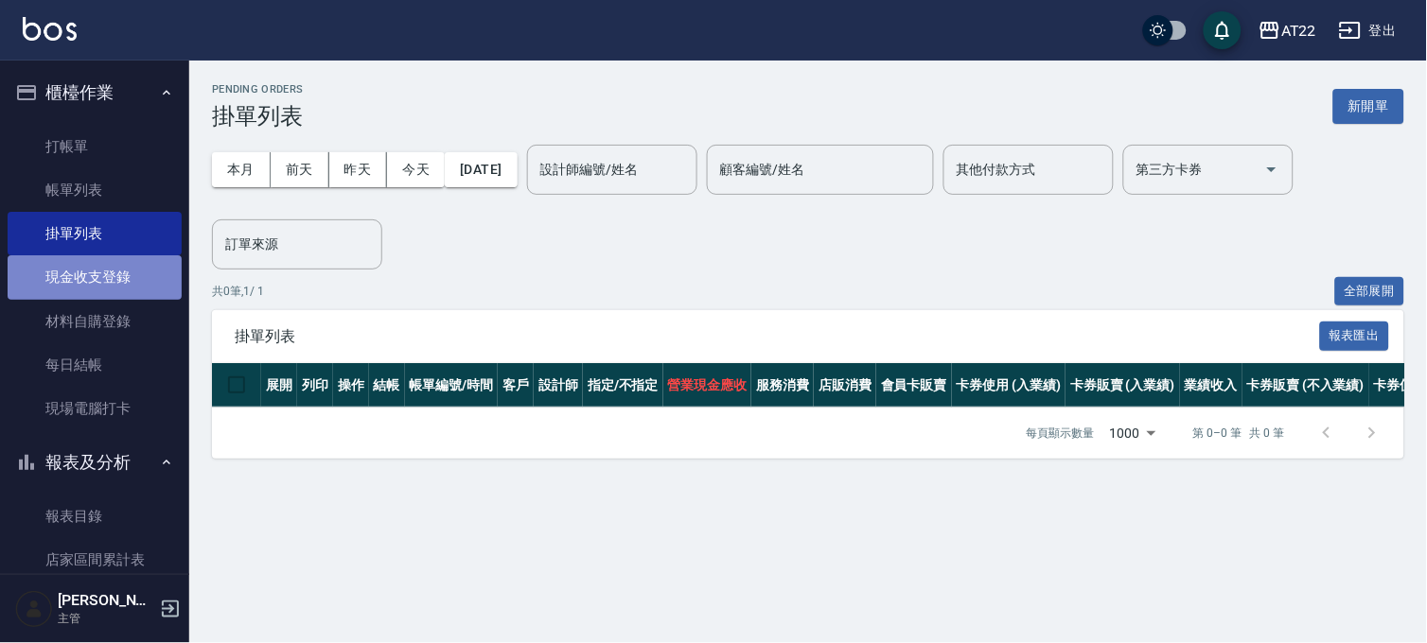
click at [102, 285] on link "現金收支登錄" at bounding box center [95, 277] width 174 height 44
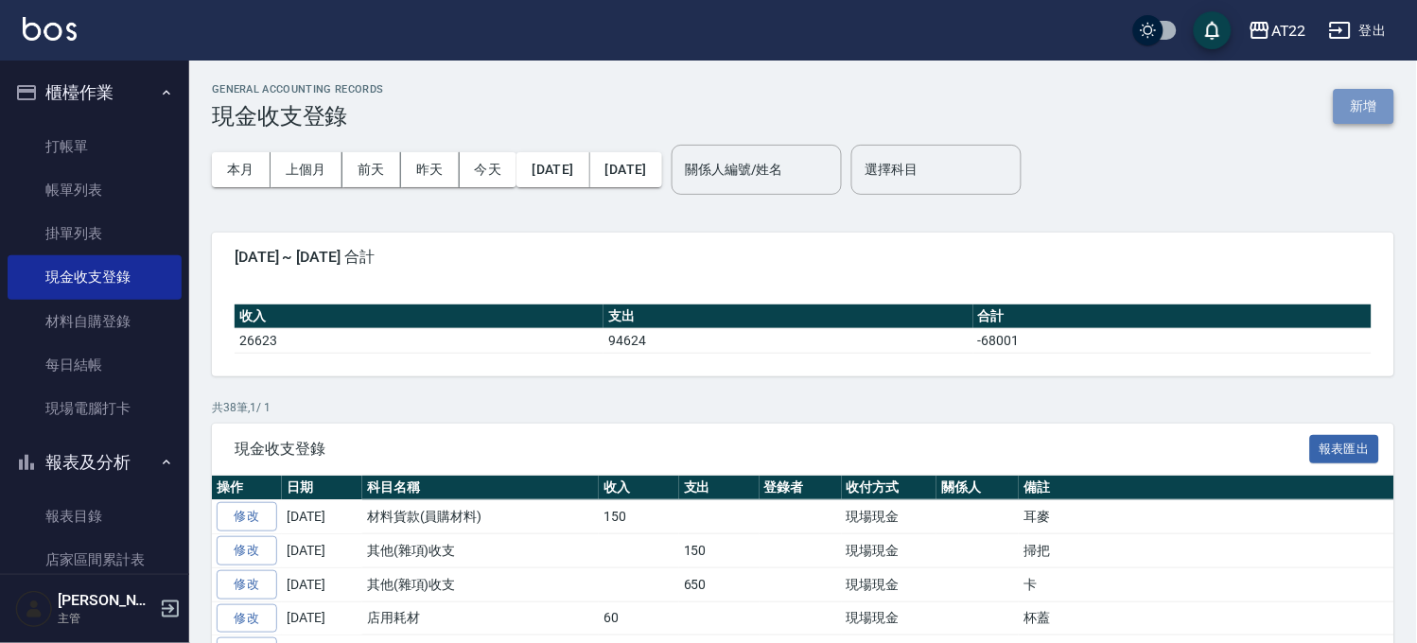
click at [1379, 110] on button "新增" at bounding box center [1364, 106] width 61 height 35
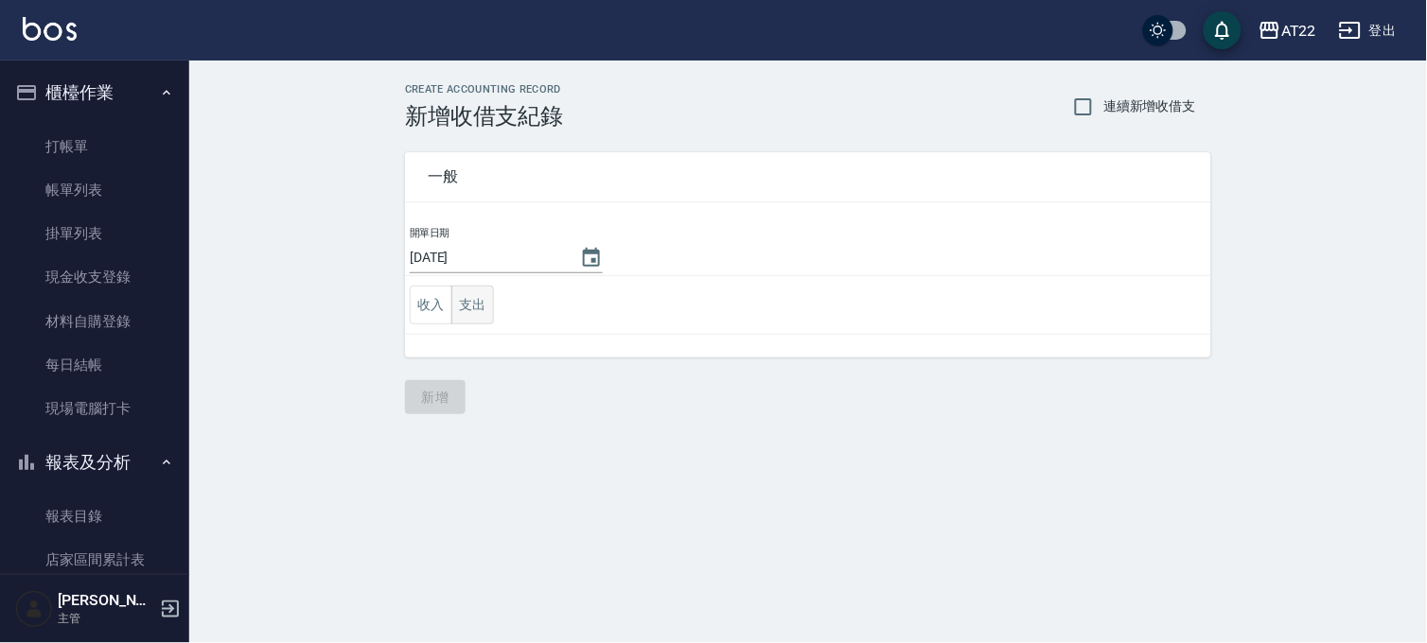
click at [482, 304] on button "支出" at bounding box center [472, 305] width 43 height 39
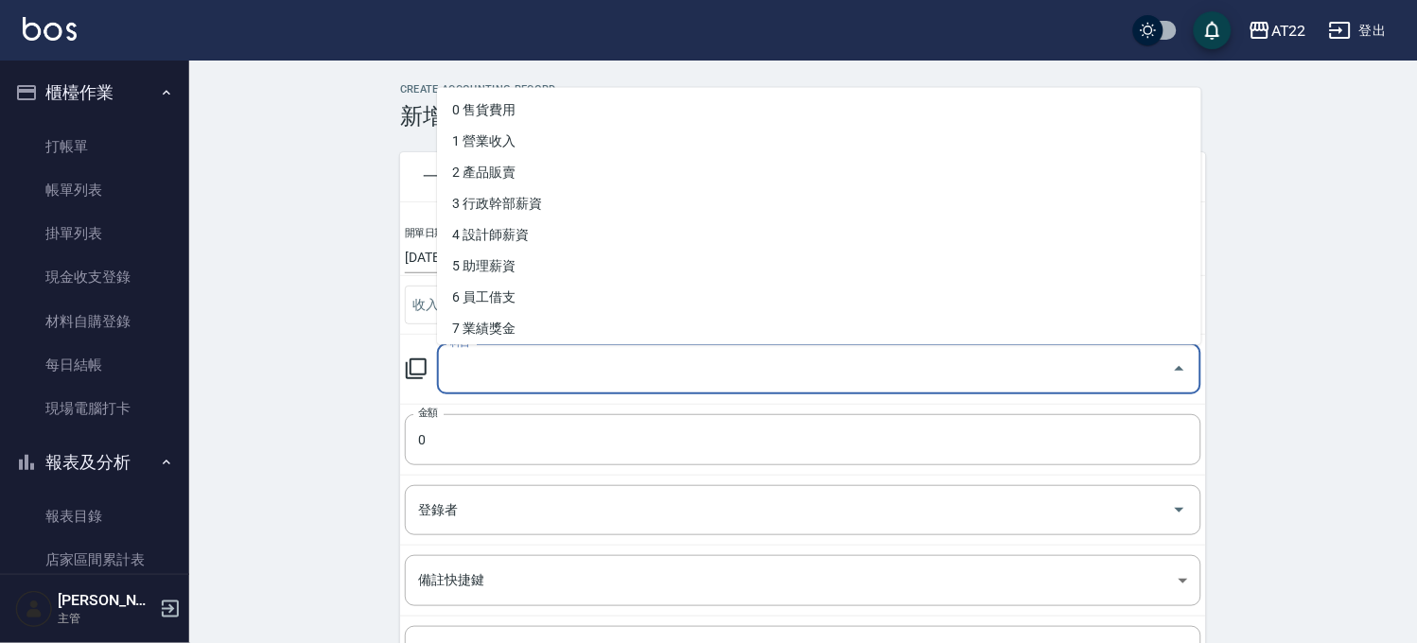
click at [546, 369] on input "科目" at bounding box center [805, 369] width 719 height 33
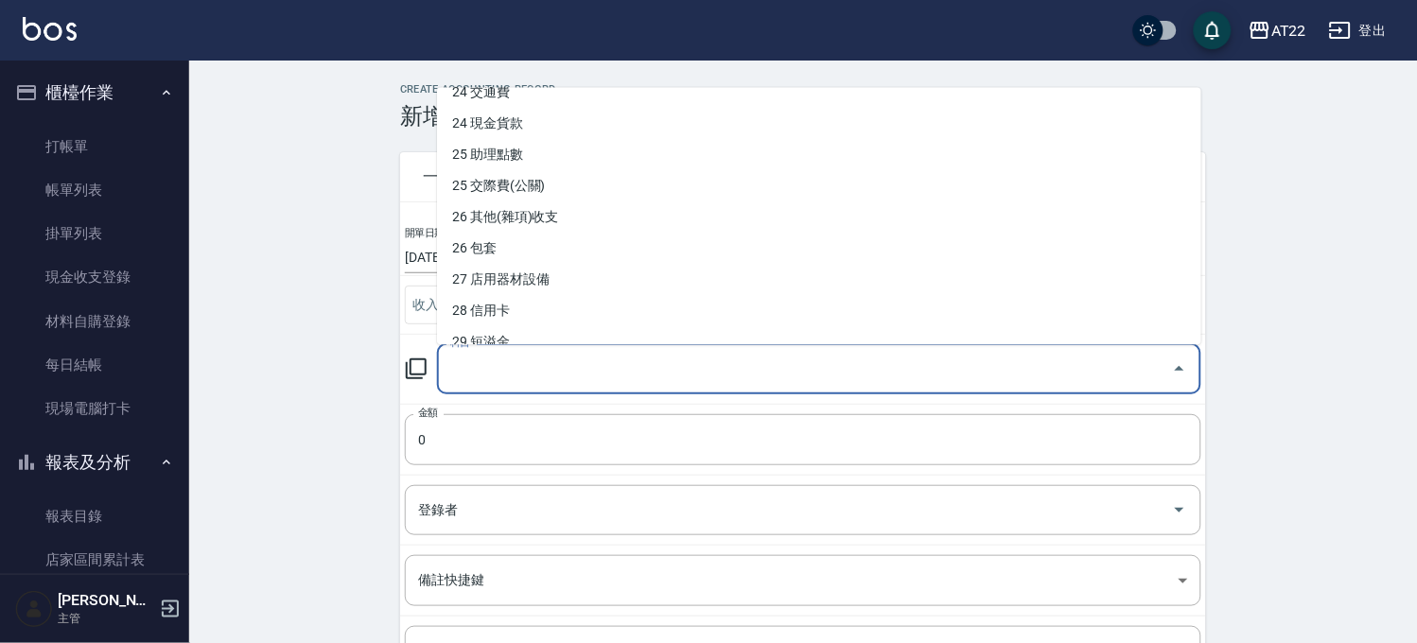
scroll to position [946, 0]
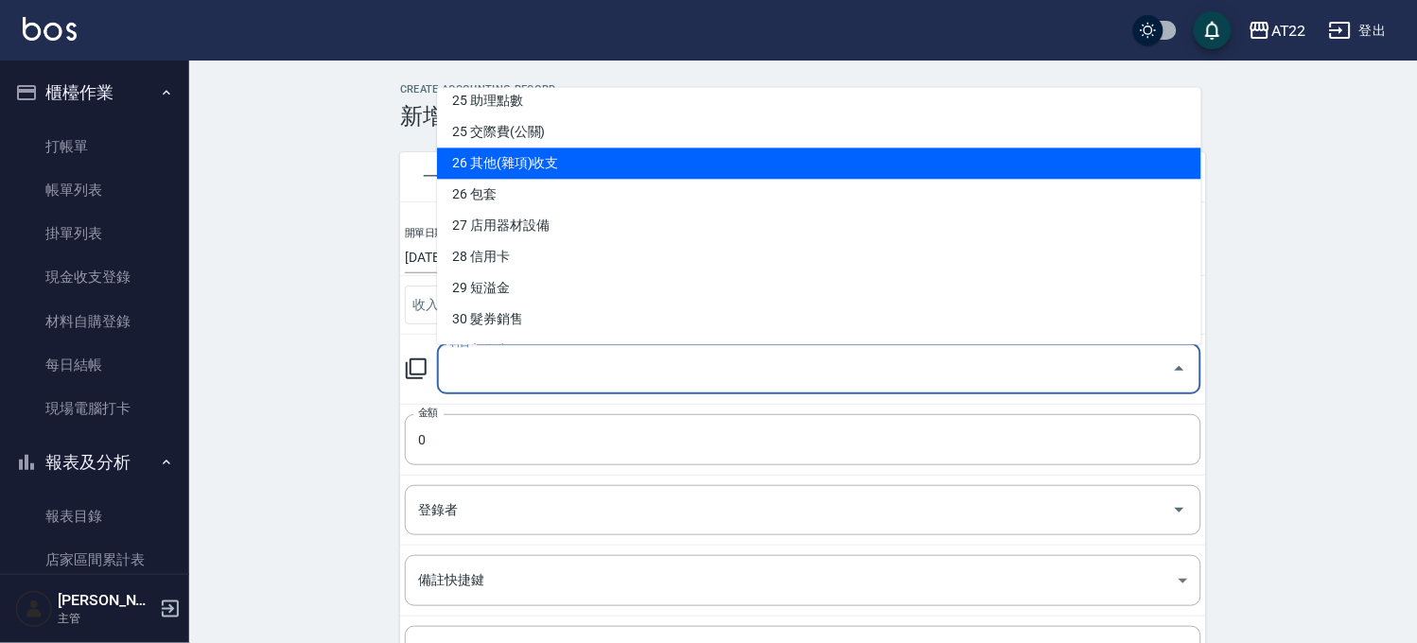
click at [587, 166] on li "26 其他(雜項)收支" at bounding box center [819, 163] width 764 height 31
type input "26 其他(雜項)收支"
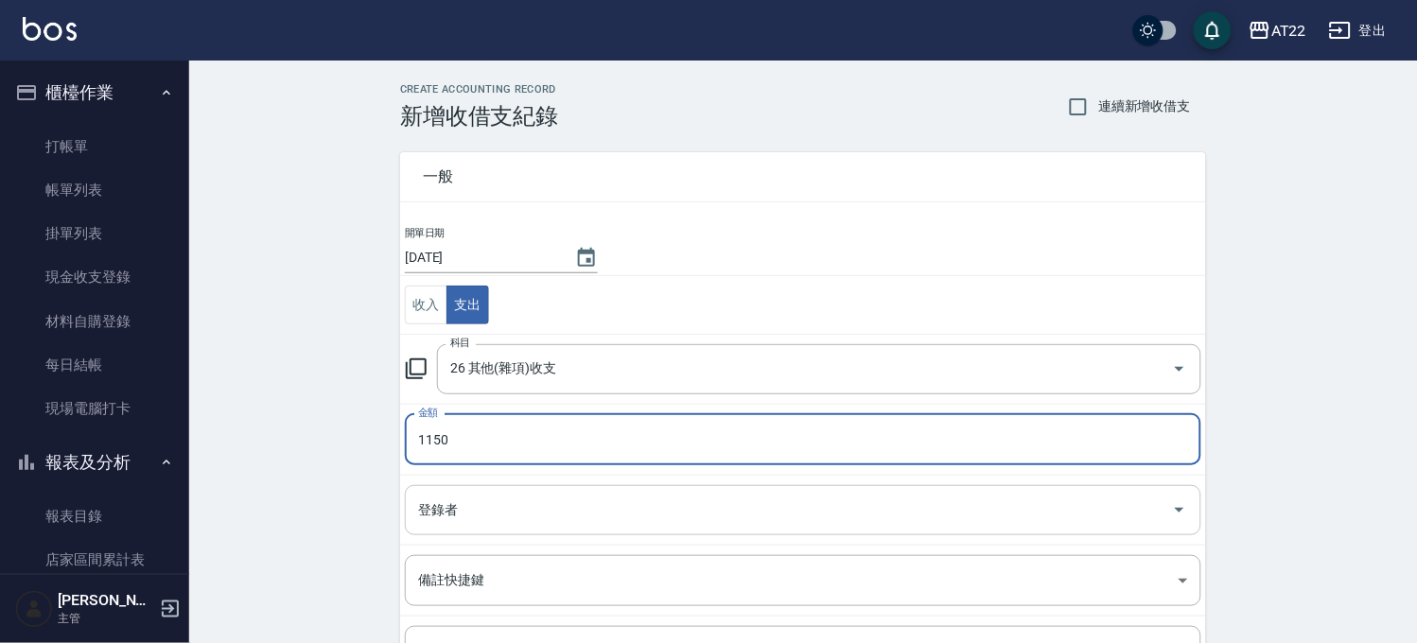
type input "1150"
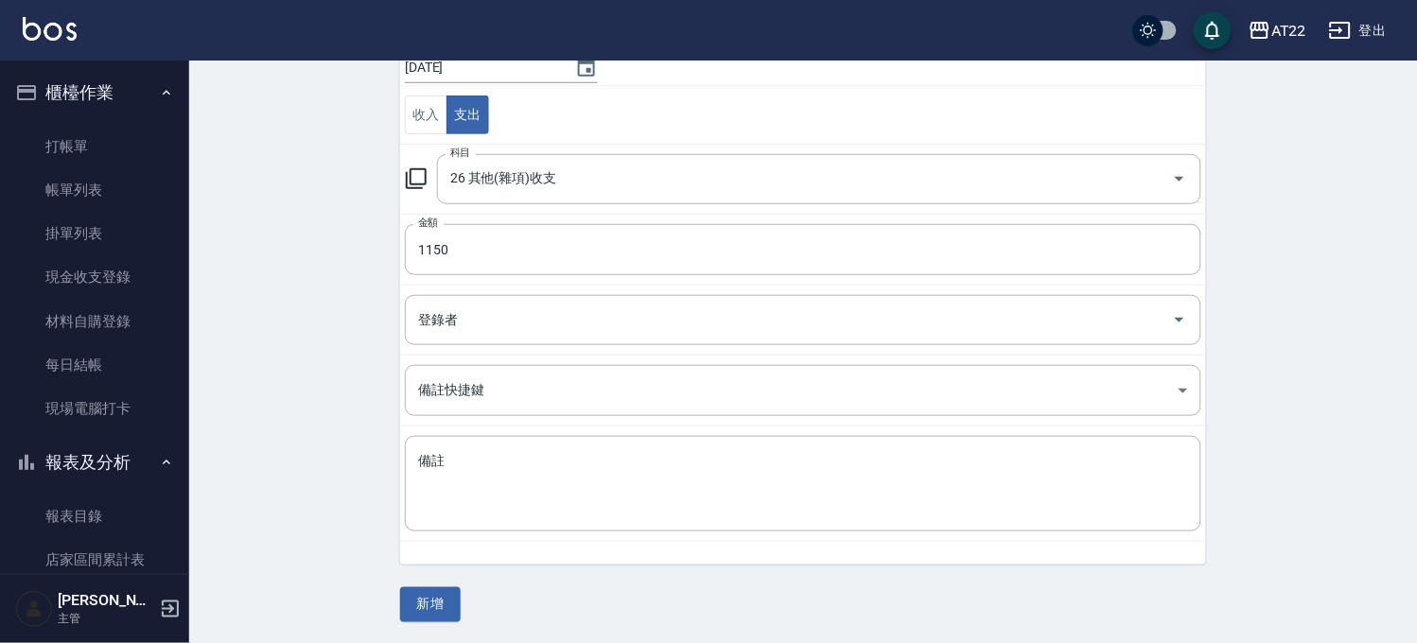
scroll to position [192, 0]
click at [555, 499] on textarea "備註" at bounding box center [803, 482] width 770 height 64
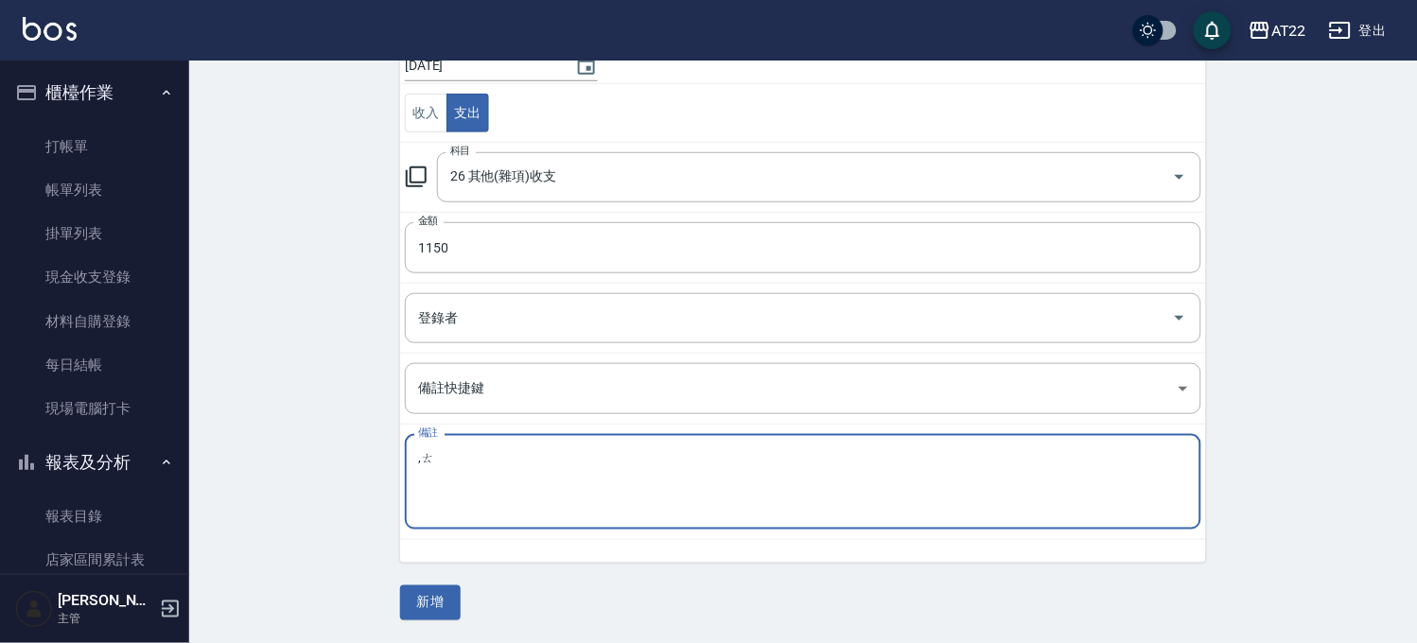
type textarea ","
type textarea "餅乾"
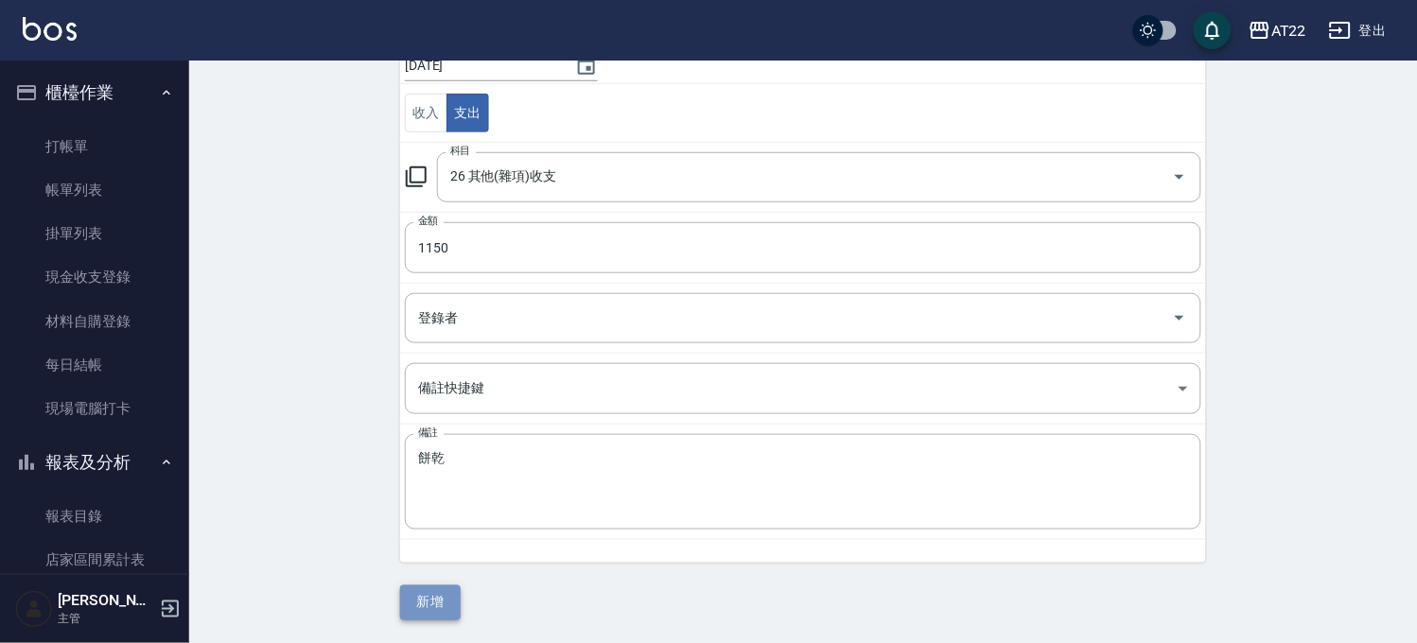
click at [455, 592] on button "新增" at bounding box center [430, 603] width 61 height 35
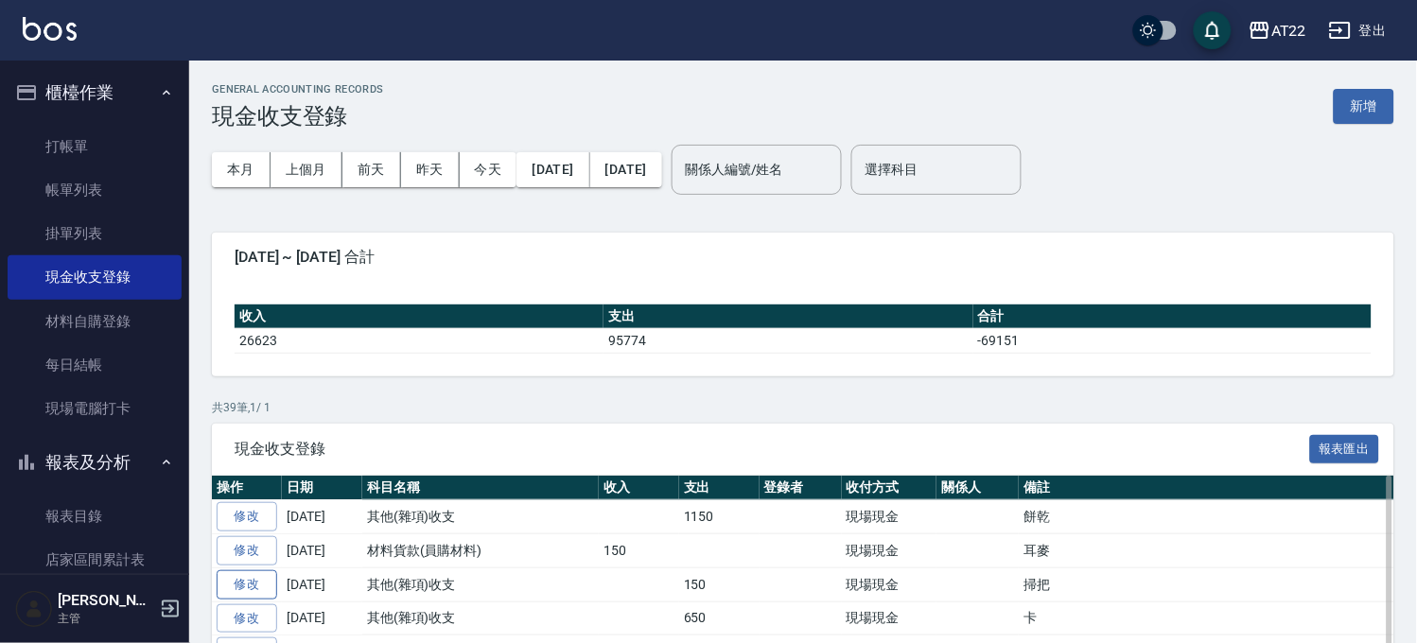
click at [242, 587] on link "修改" at bounding box center [247, 584] width 61 height 29
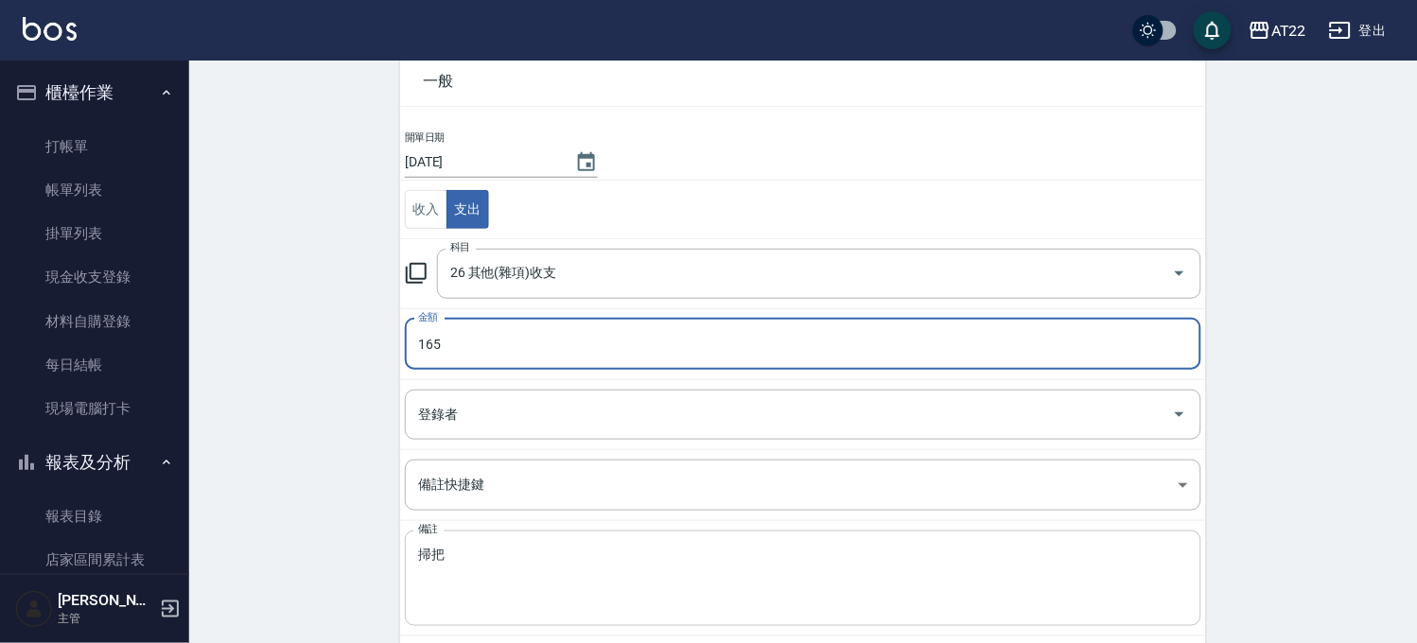
scroll to position [170, 0]
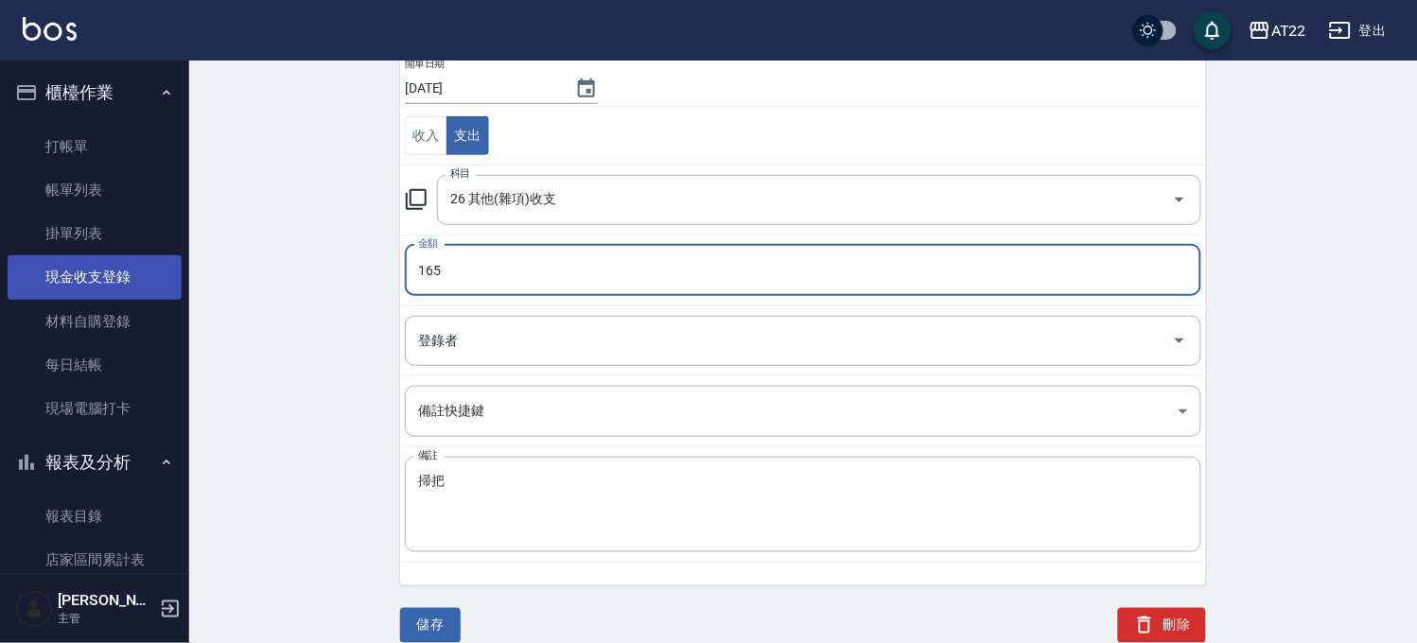
type input "165"
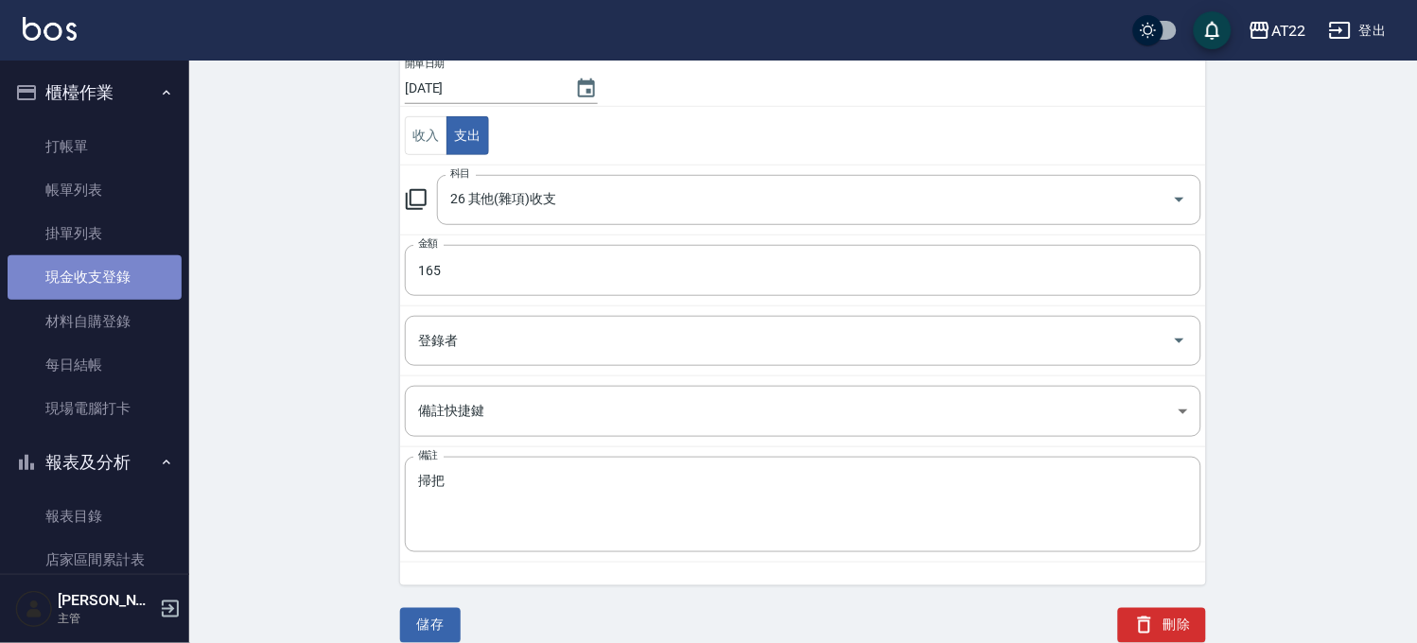
click at [132, 276] on link "現金收支登錄" at bounding box center [95, 277] width 174 height 44
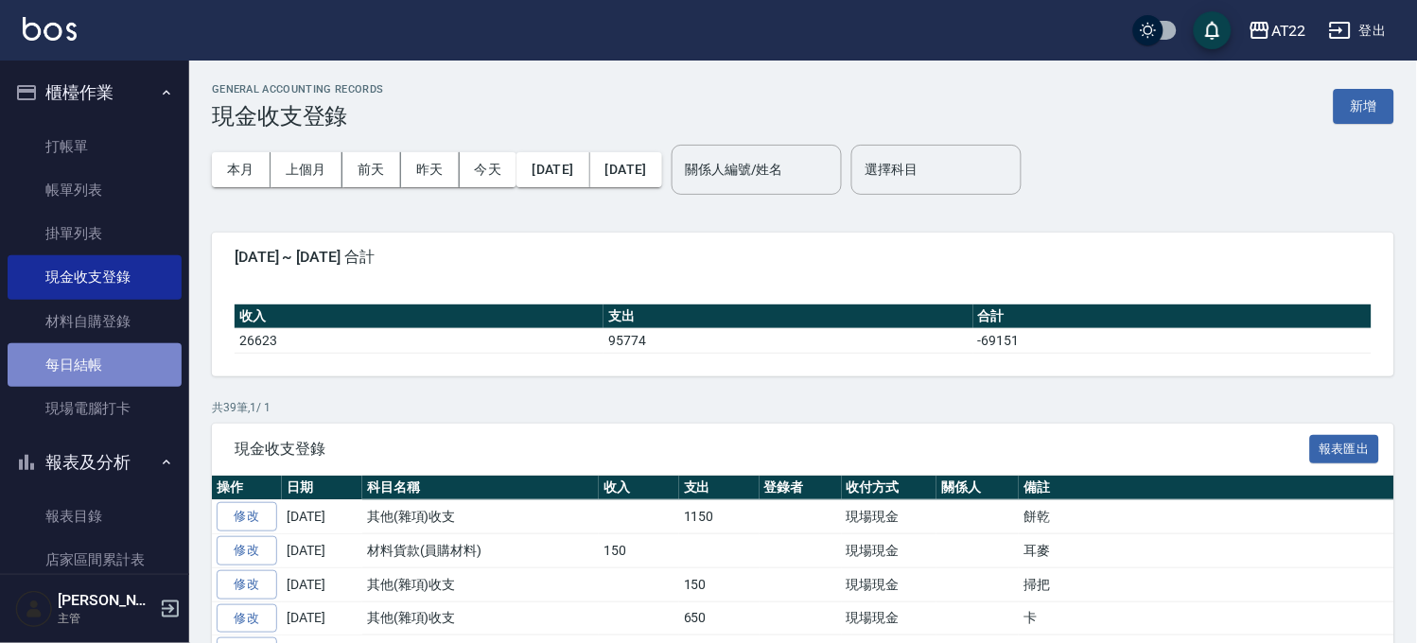
click at [99, 357] on link "每日結帳" at bounding box center [95, 365] width 174 height 44
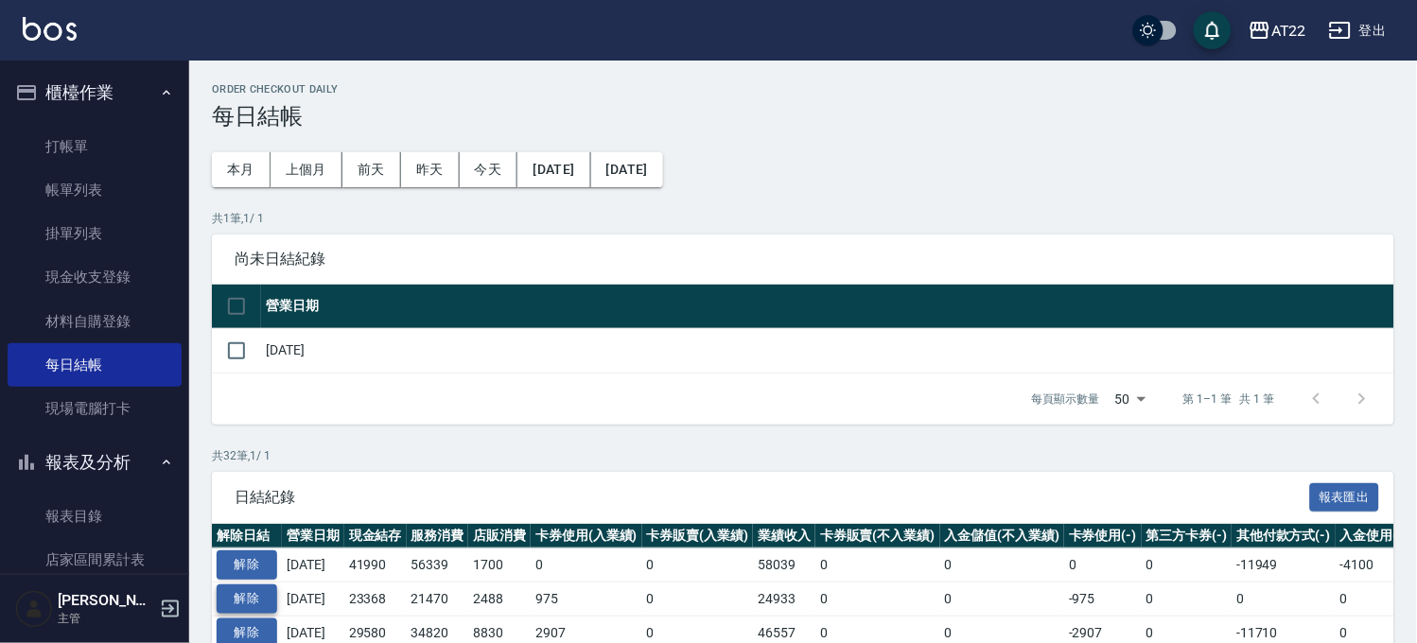
click at [244, 590] on button "解除" at bounding box center [247, 599] width 61 height 29
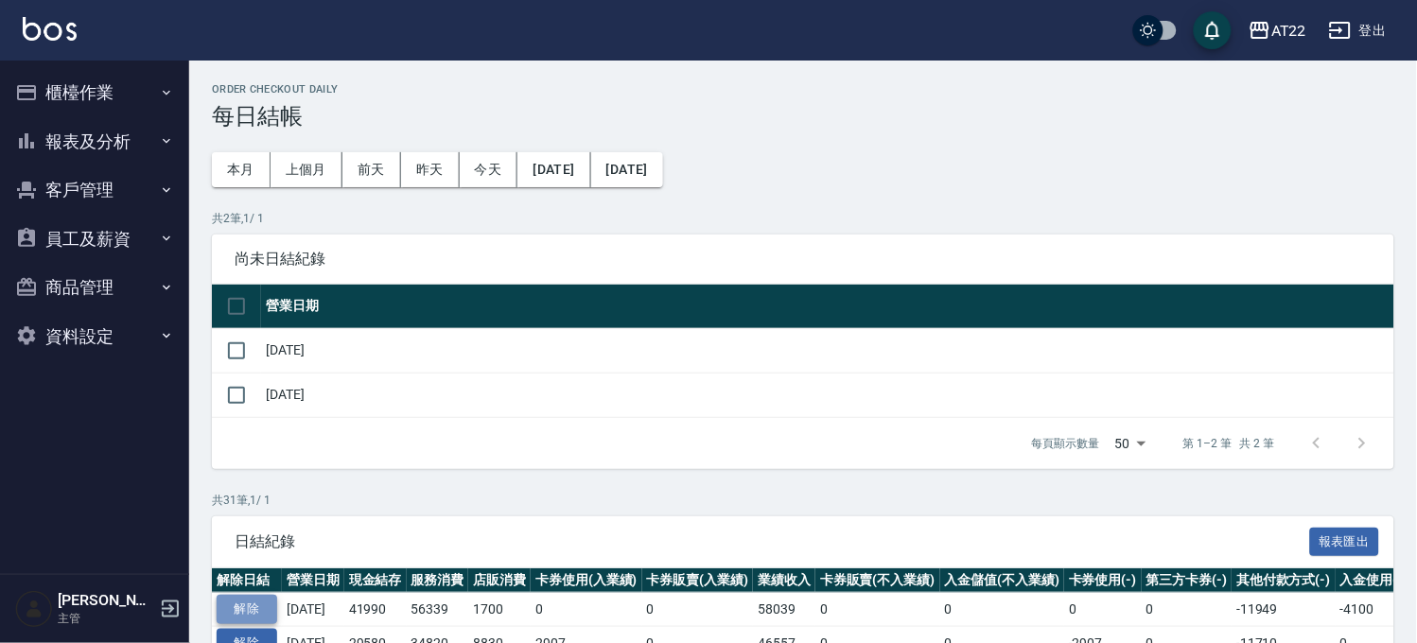
click at [258, 604] on button "解除" at bounding box center [247, 609] width 61 height 29
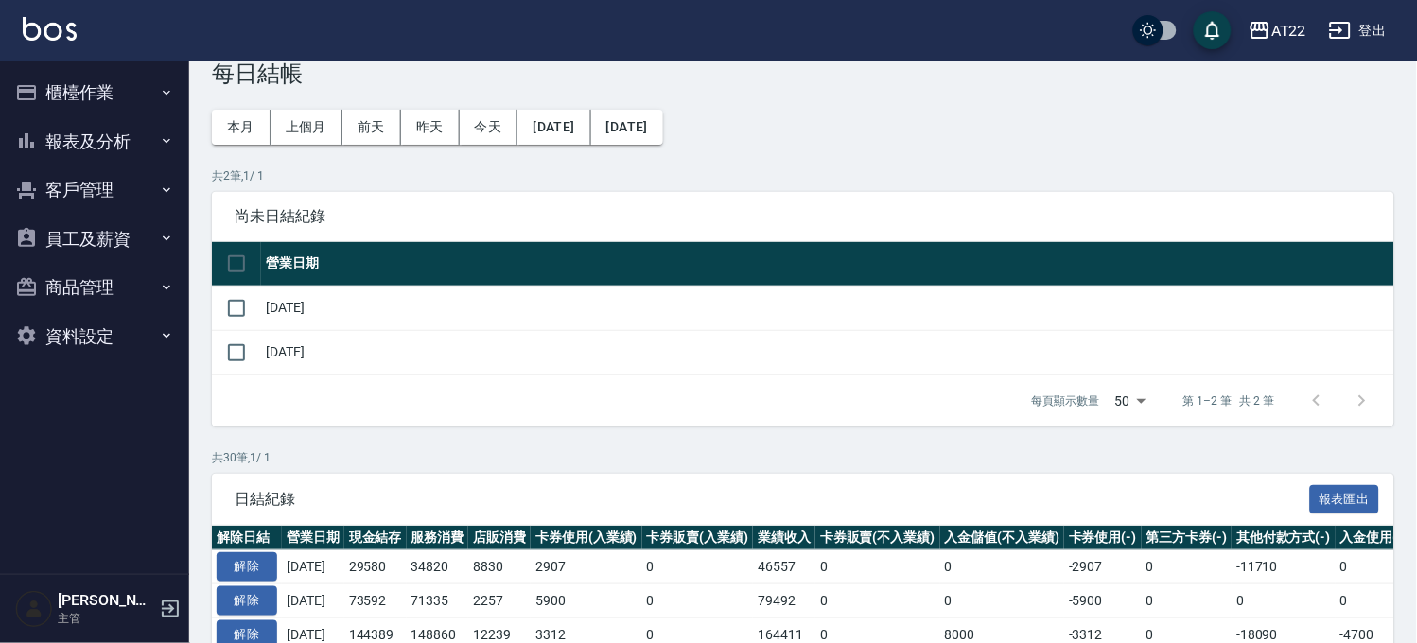
scroll to position [315, 0]
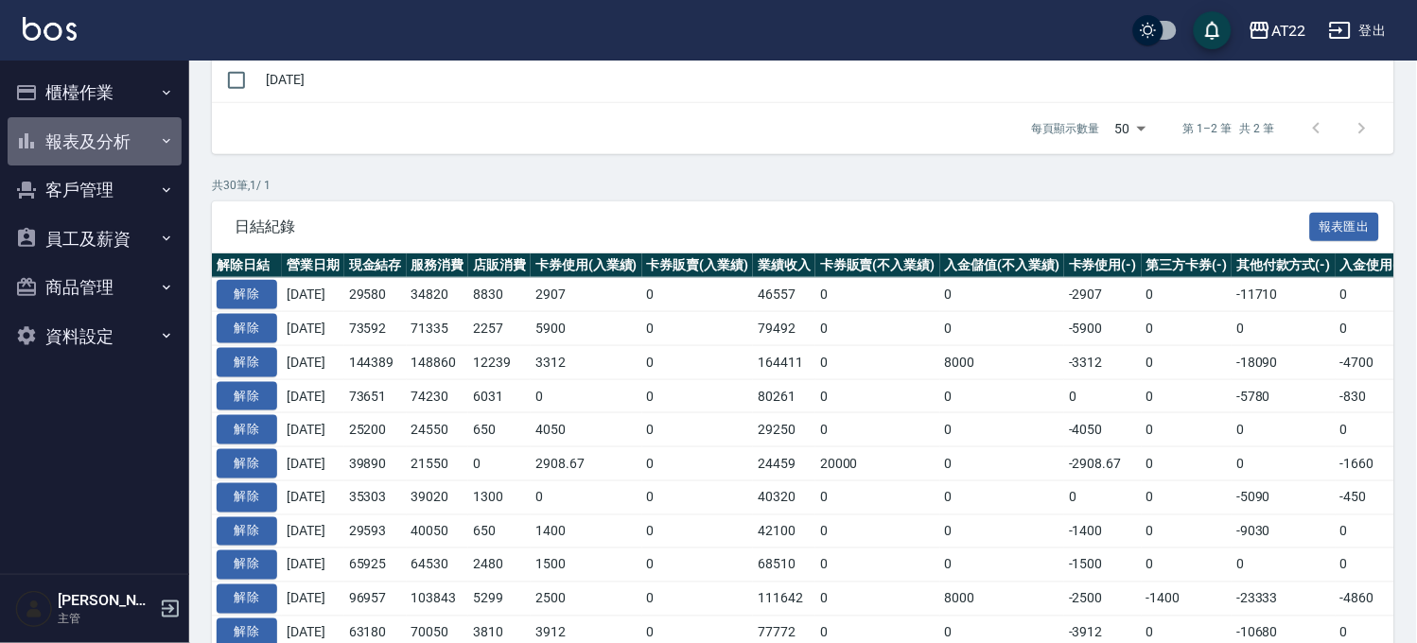
click at [100, 130] on button "報表及分析" at bounding box center [95, 141] width 174 height 49
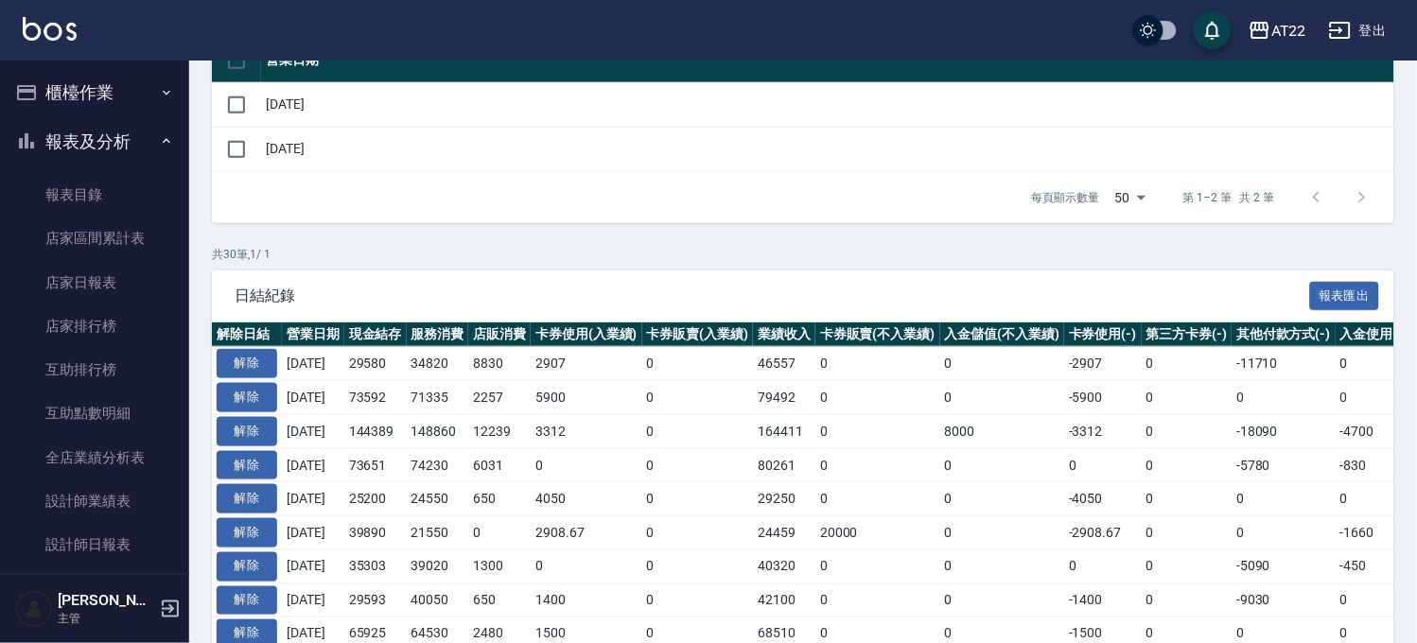
scroll to position [210, 0]
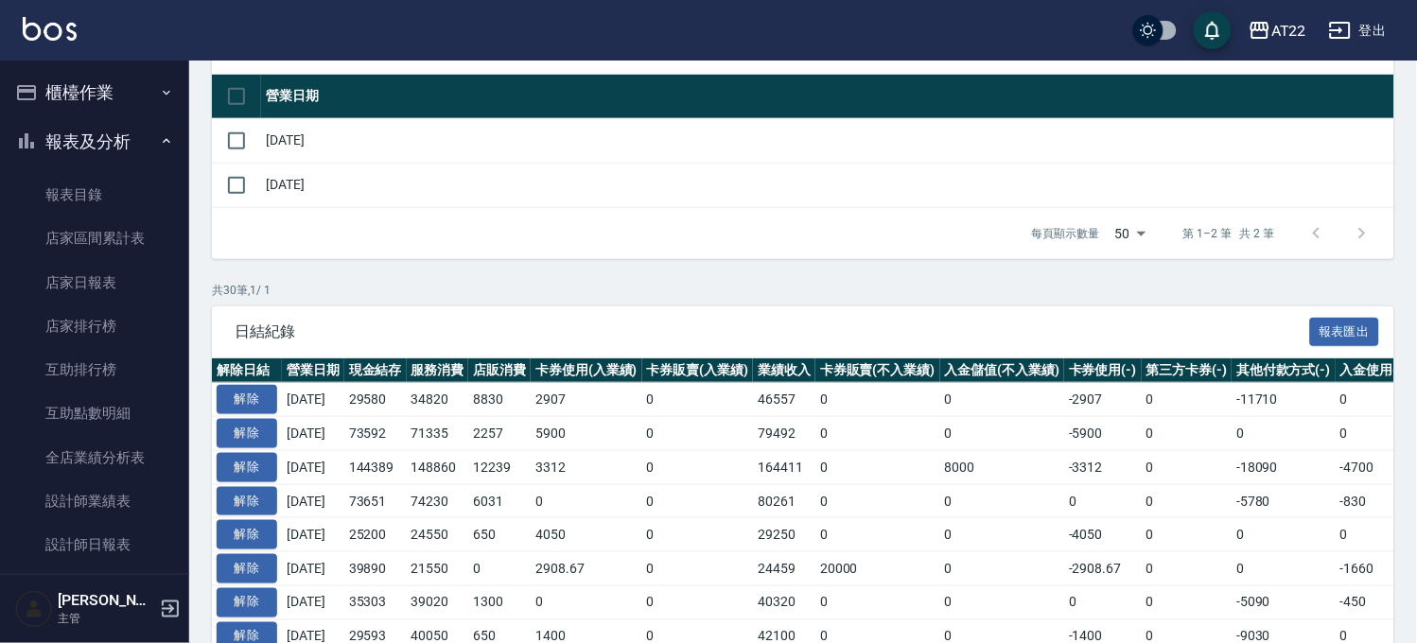
click at [89, 105] on button "櫃檯作業" at bounding box center [95, 92] width 174 height 49
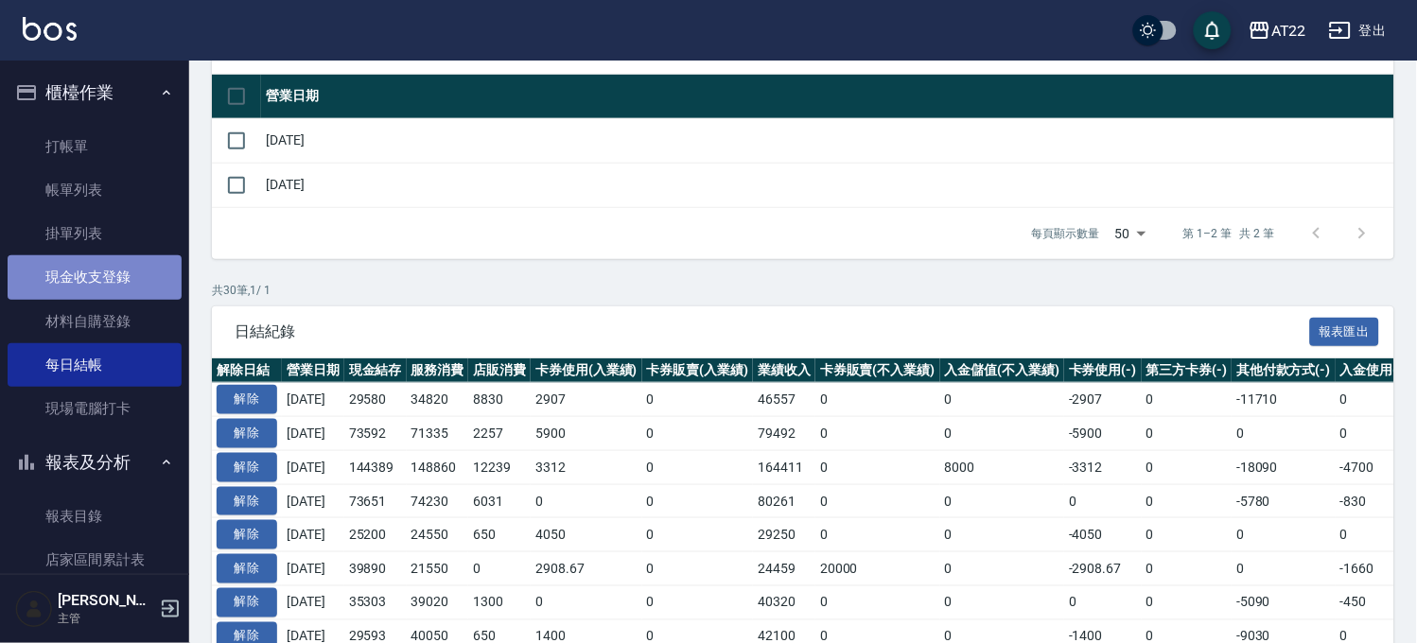
click at [124, 275] on link "現金收支登錄" at bounding box center [95, 277] width 174 height 44
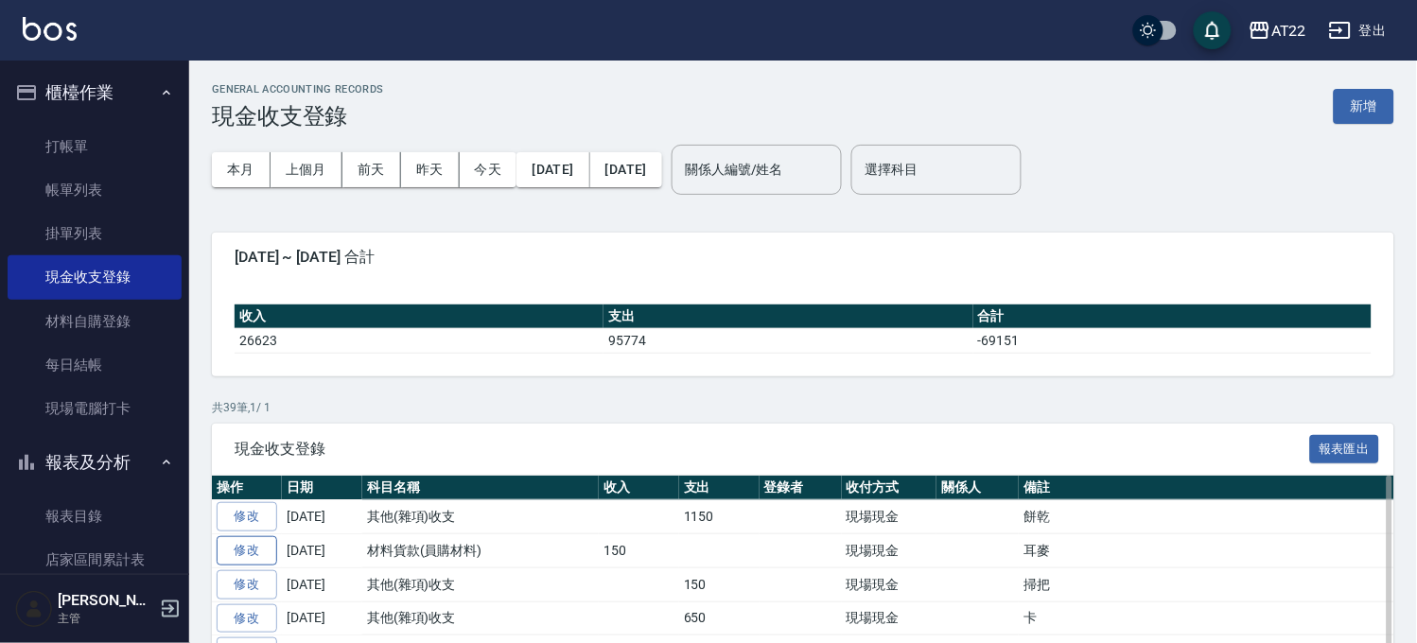
click at [250, 551] on link "修改" at bounding box center [247, 550] width 61 height 29
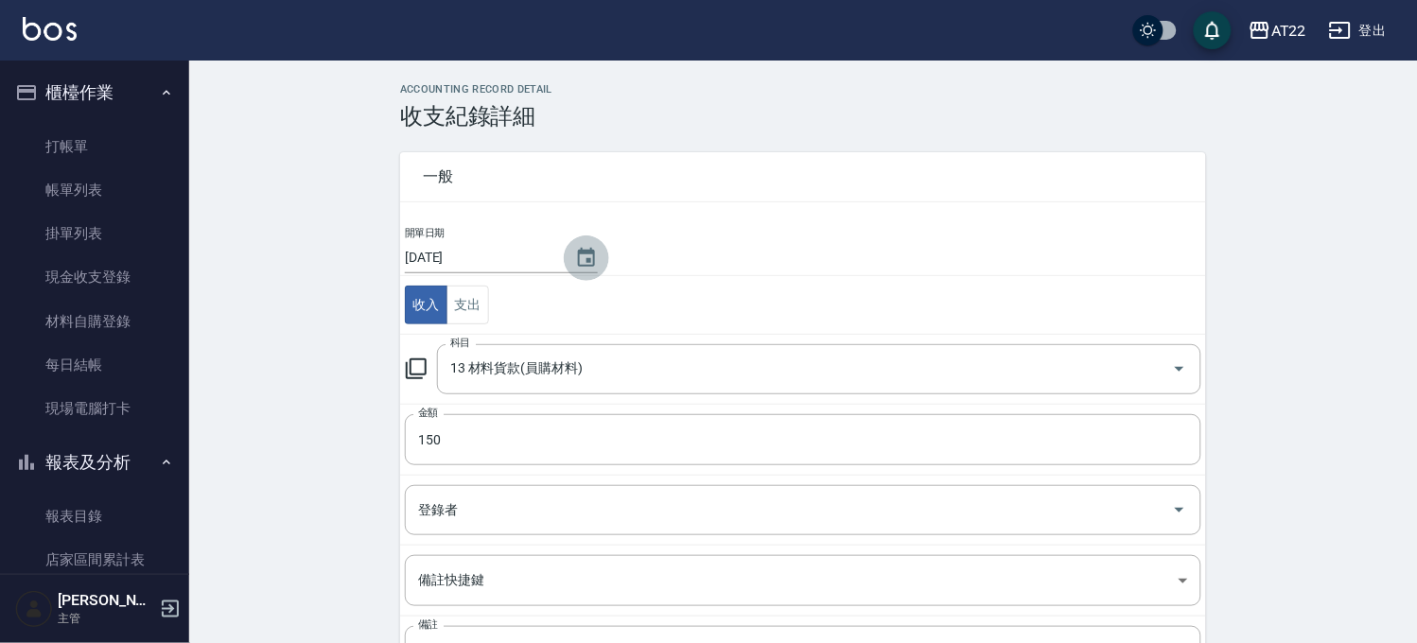
click at [575, 256] on icon "Choose date, selected date is 2025-09-23" at bounding box center [586, 258] width 23 height 23
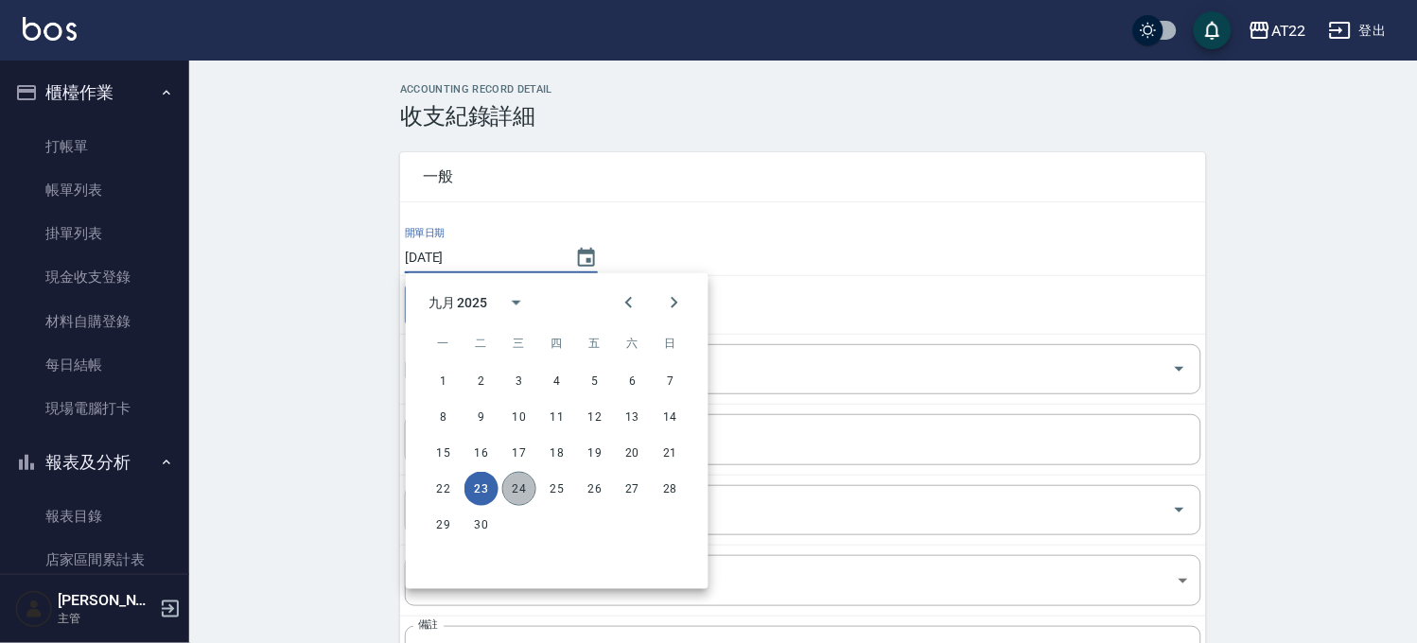
click at [526, 485] on button "24" at bounding box center [519, 489] width 34 height 34
type input "[DATE]"
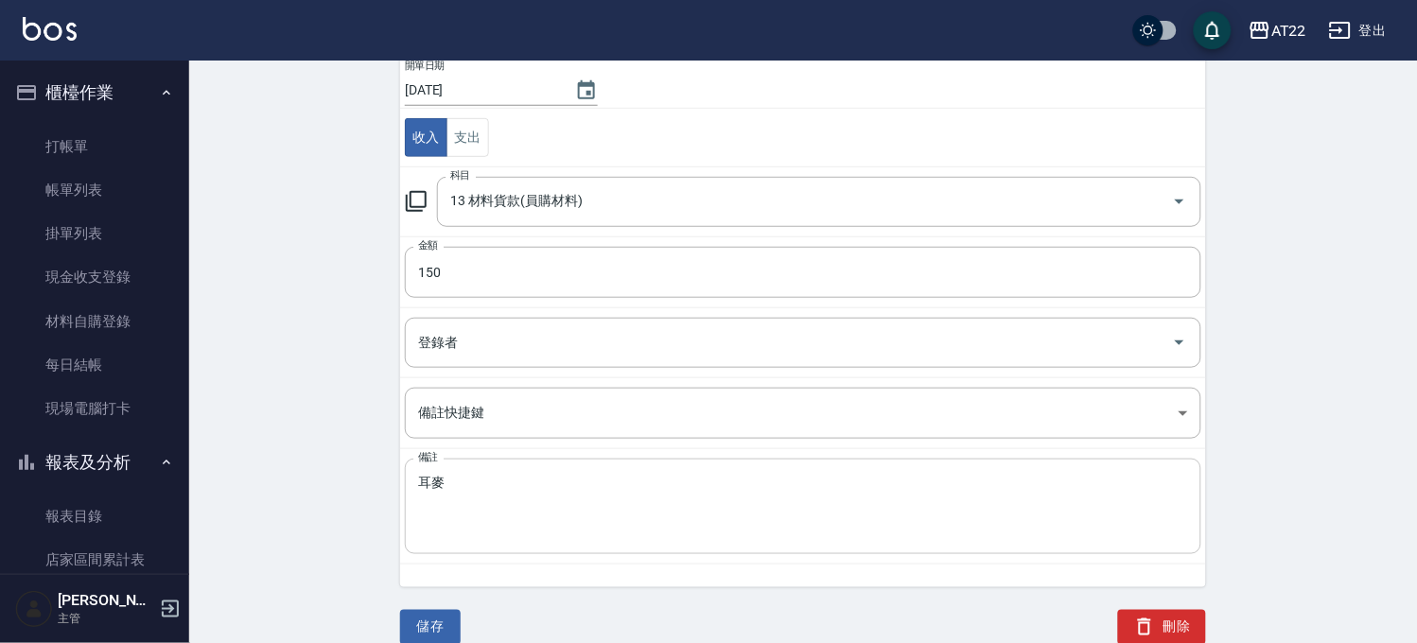
scroll to position [170, 0]
click at [438, 627] on button "儲存" at bounding box center [430, 625] width 61 height 35
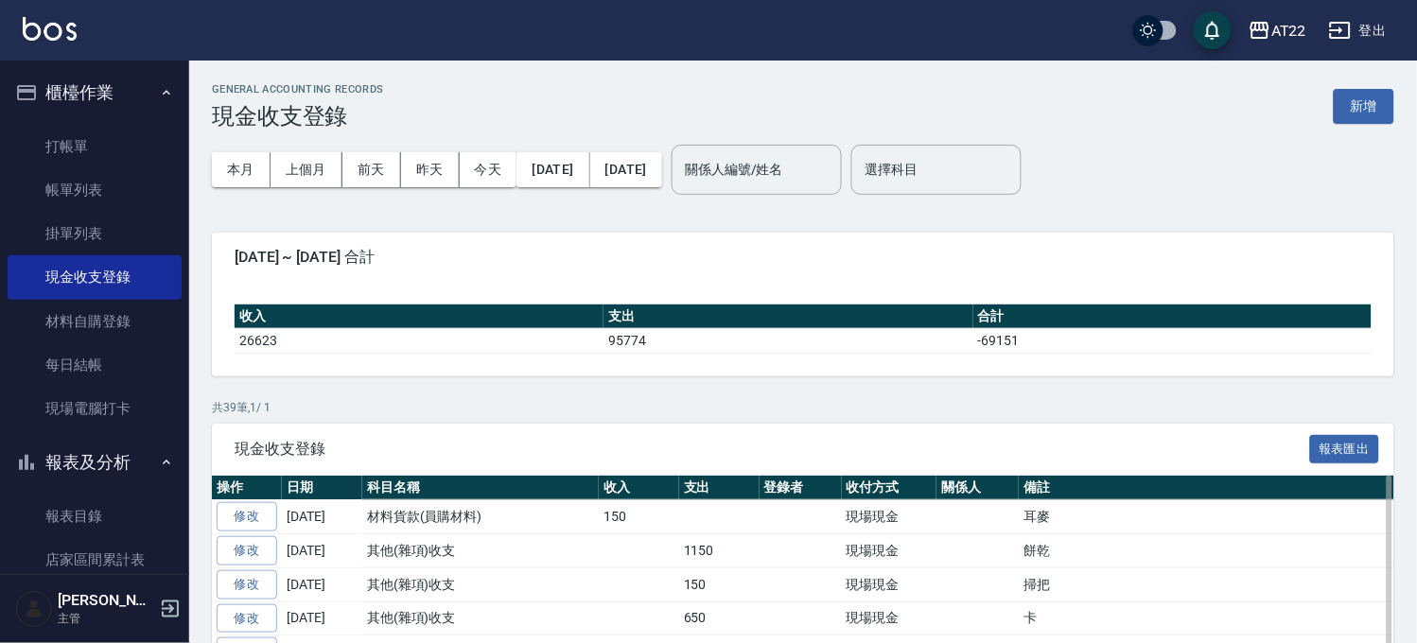
scroll to position [210, 0]
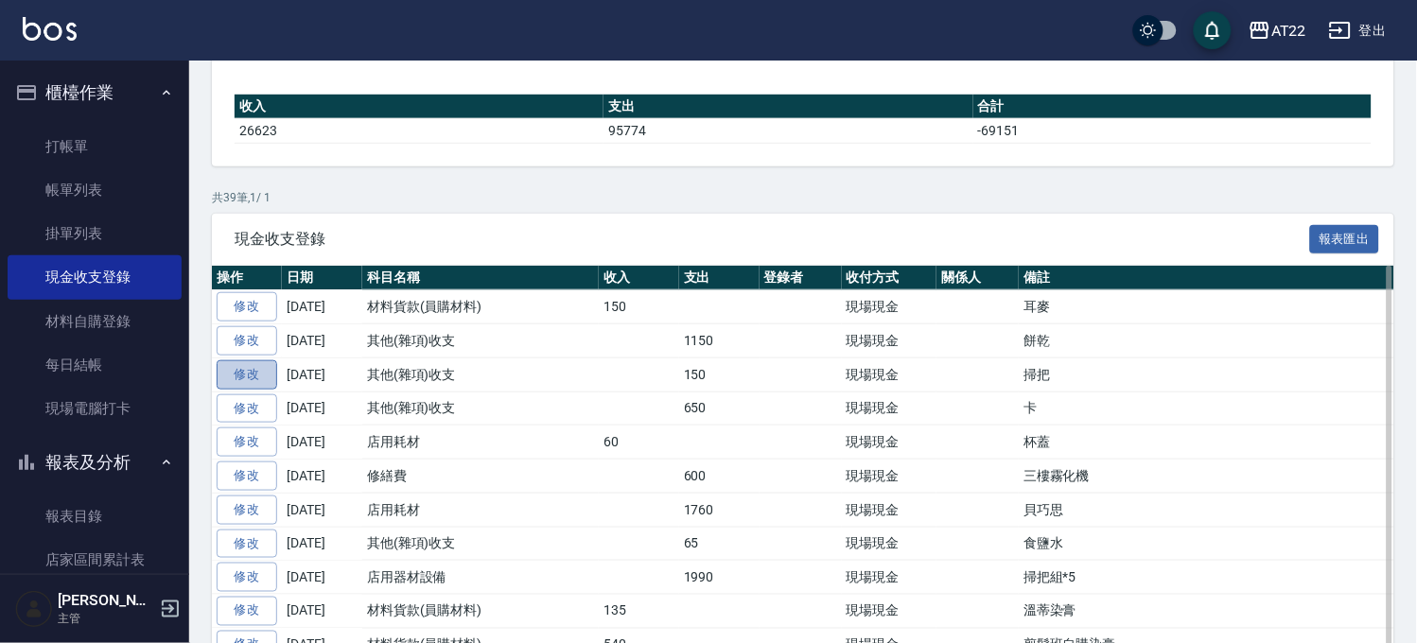
click at [244, 367] on link "修改" at bounding box center [247, 374] width 61 height 29
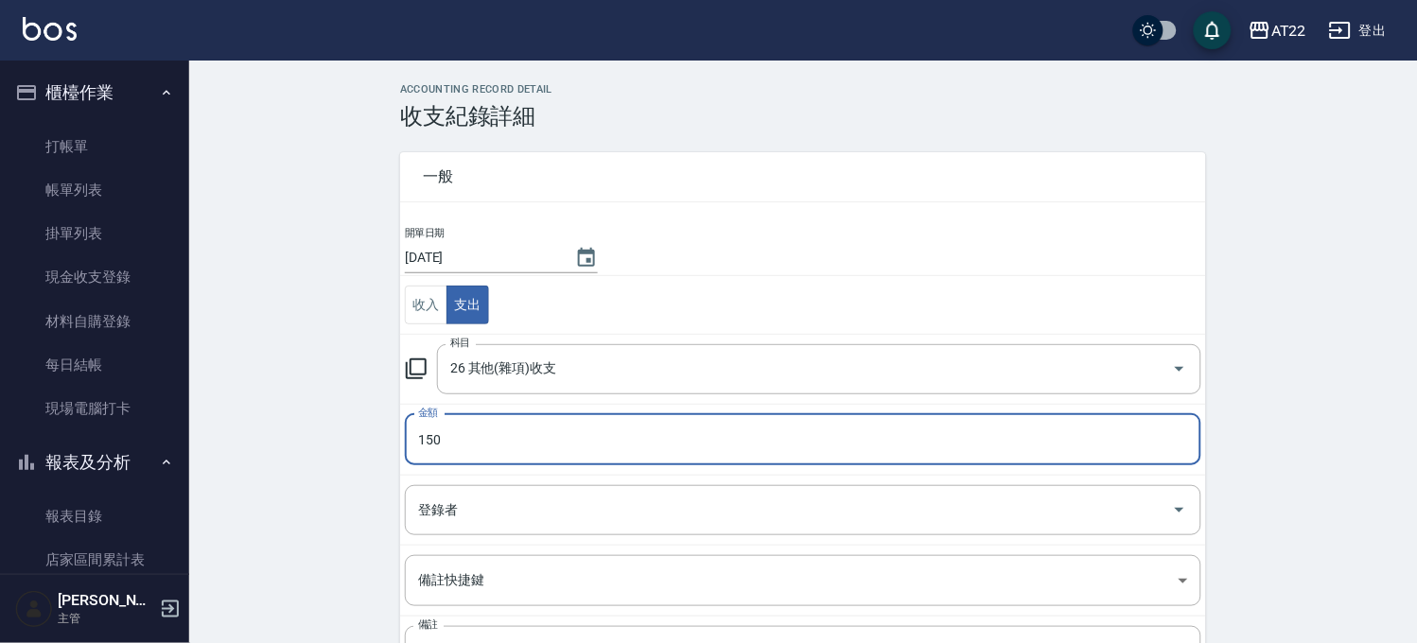
click at [464, 438] on input "150" at bounding box center [803, 439] width 797 height 51
type input "165"
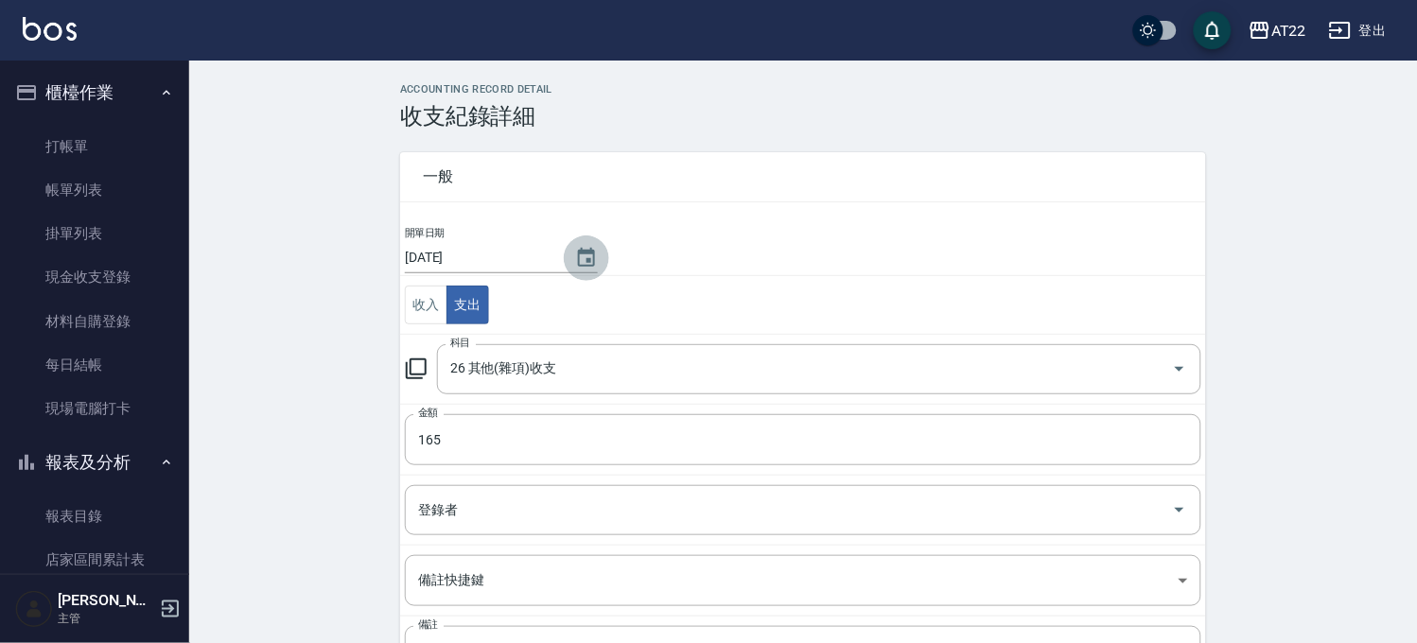
click at [575, 267] on icon "Choose date, selected date is 2025-09-23" at bounding box center [586, 258] width 23 height 23
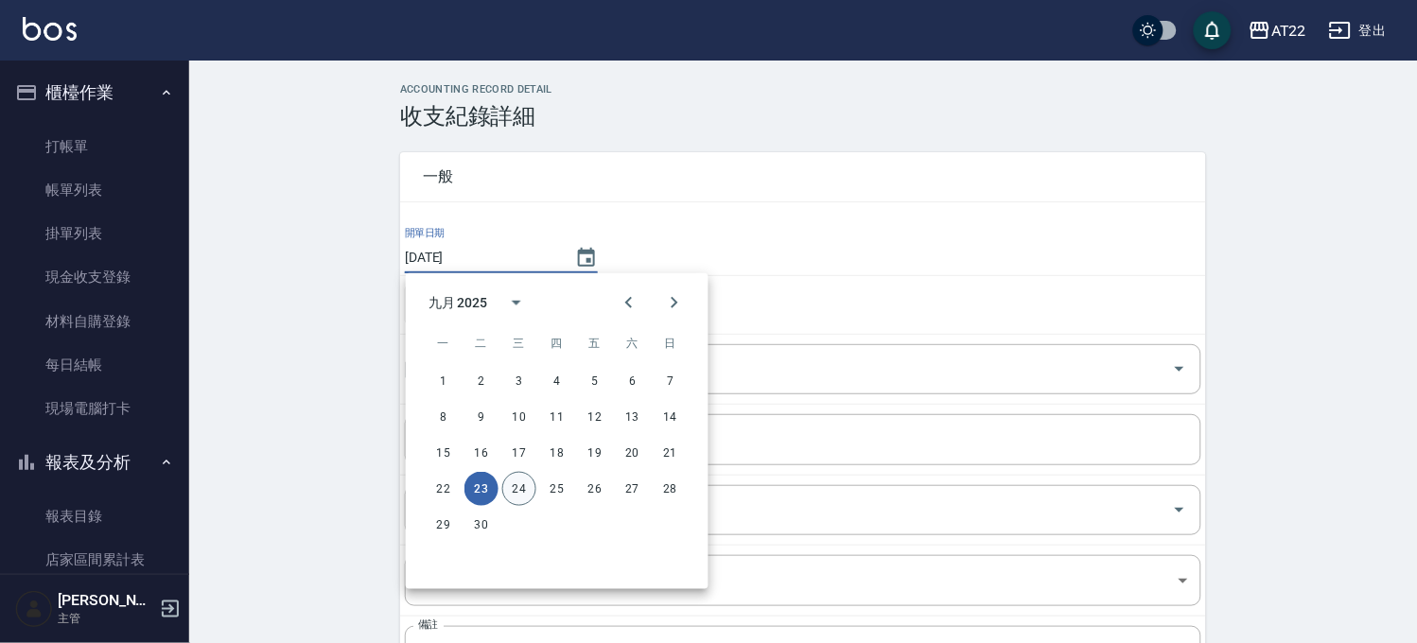
click at [523, 486] on button "24" at bounding box center [519, 489] width 34 height 34
type input "[DATE]"
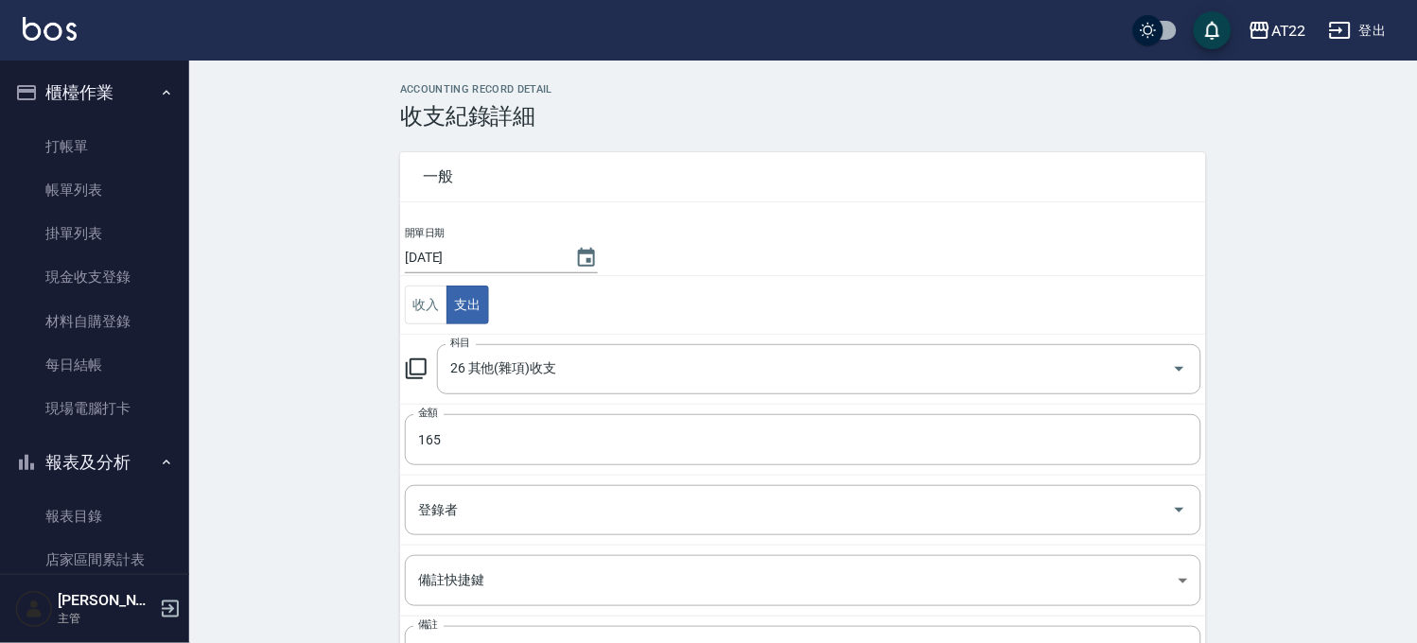
scroll to position [170, 0]
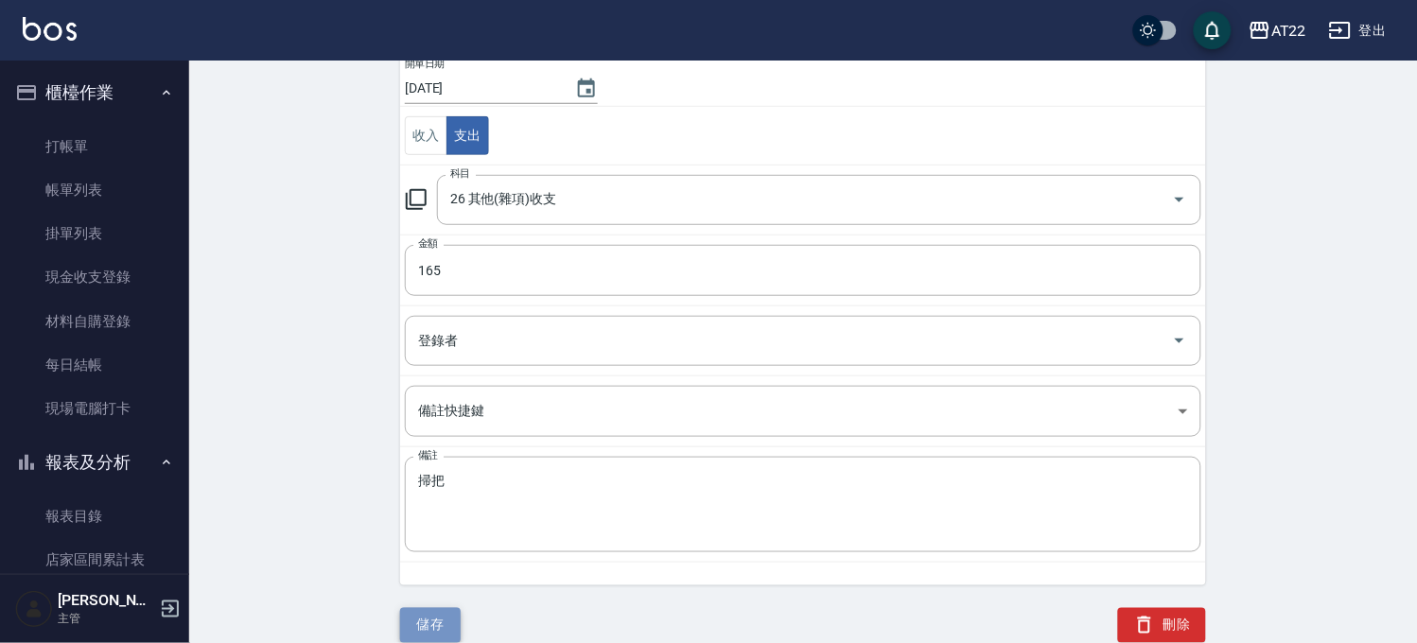
click at [431, 611] on button "儲存" at bounding box center [430, 625] width 61 height 35
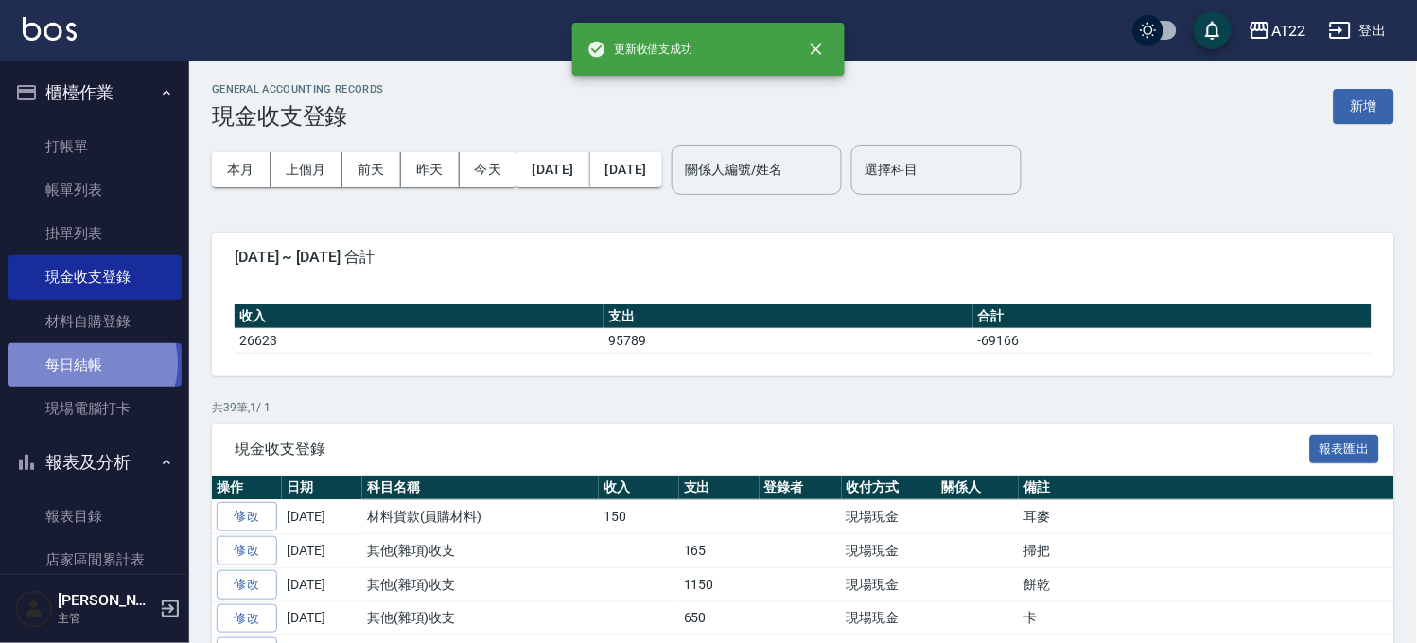
click at [91, 364] on link "每日結帳" at bounding box center [95, 365] width 174 height 44
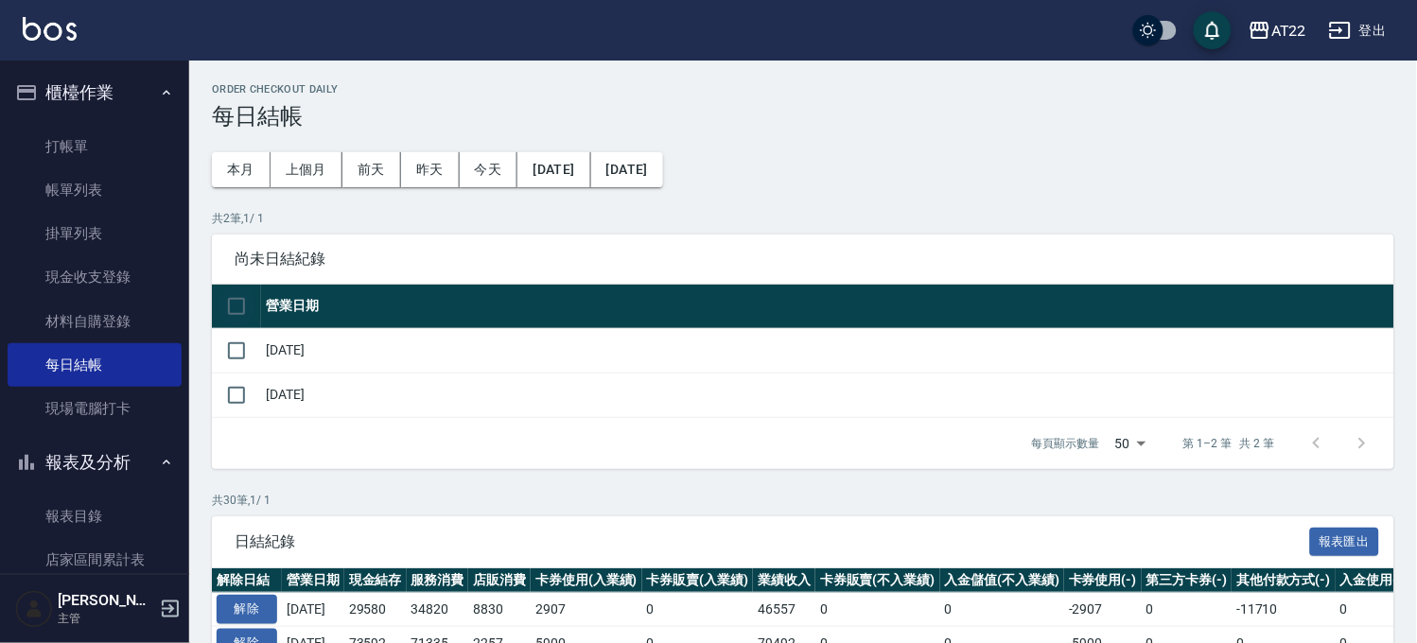
click at [250, 304] on input "checkbox" at bounding box center [237, 307] width 40 height 40
checkbox input "true"
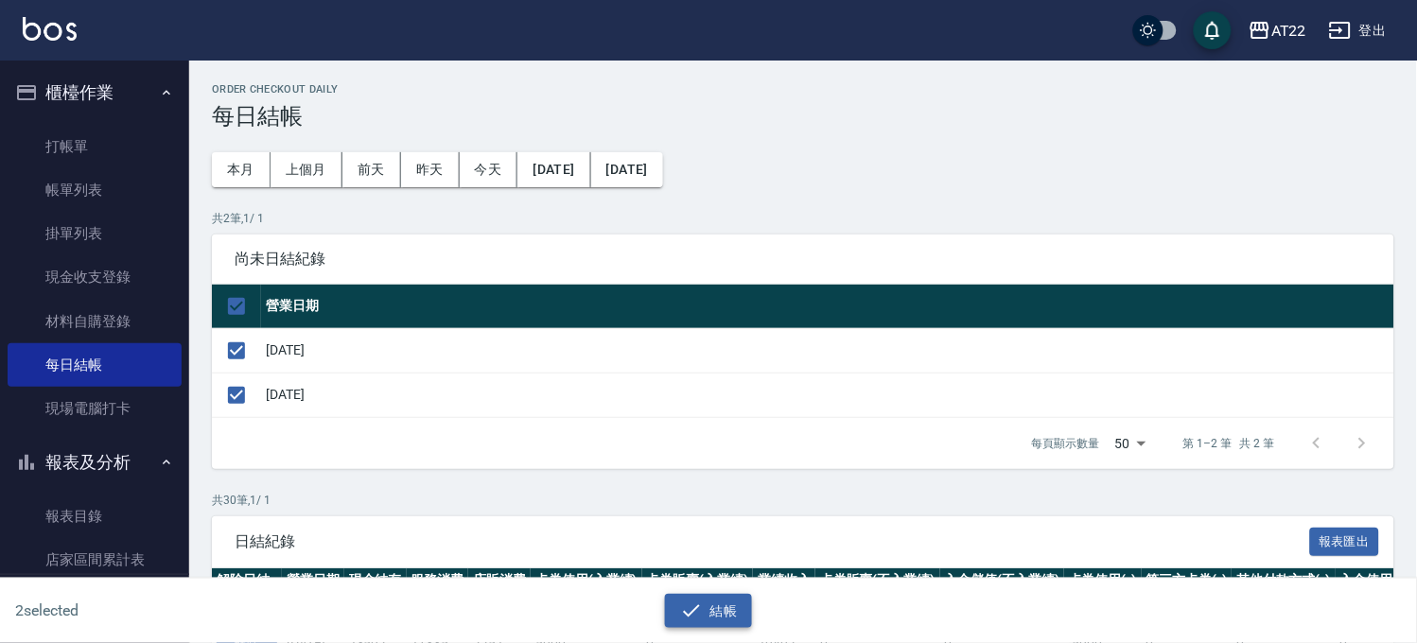
click at [721, 611] on button "結帳" at bounding box center [709, 611] width 88 height 35
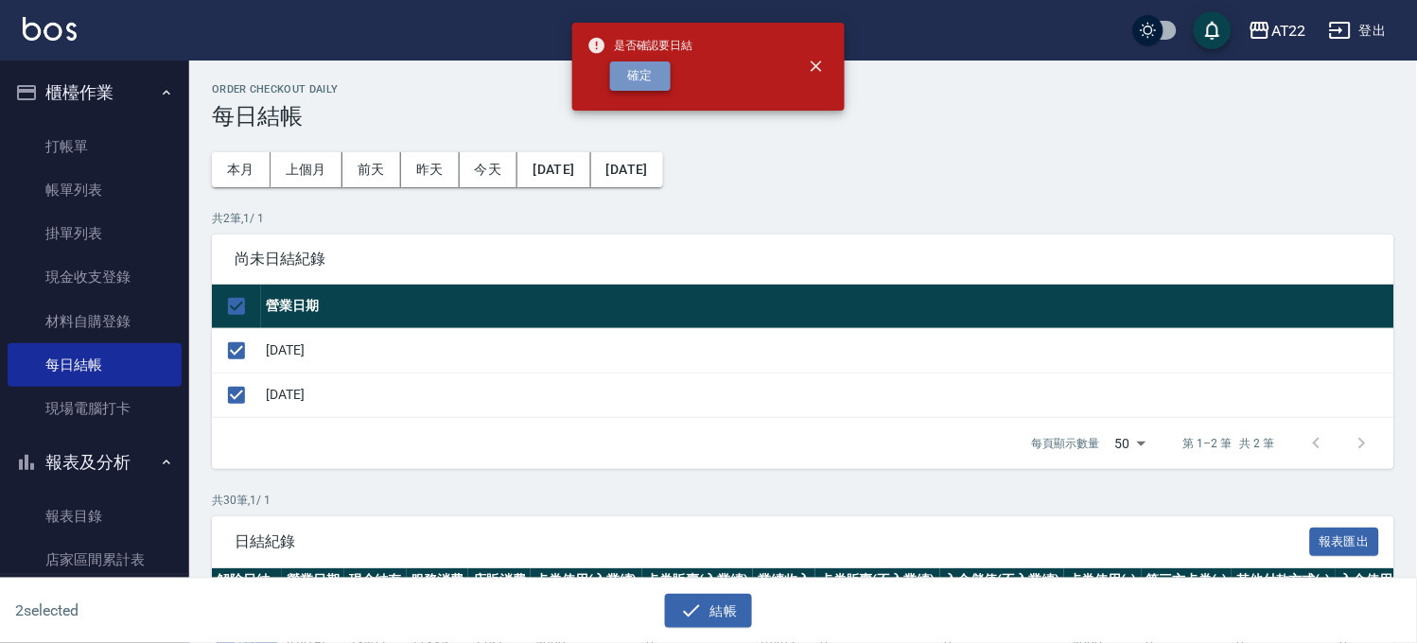
click at [641, 79] on button "確定" at bounding box center [640, 75] width 61 height 29
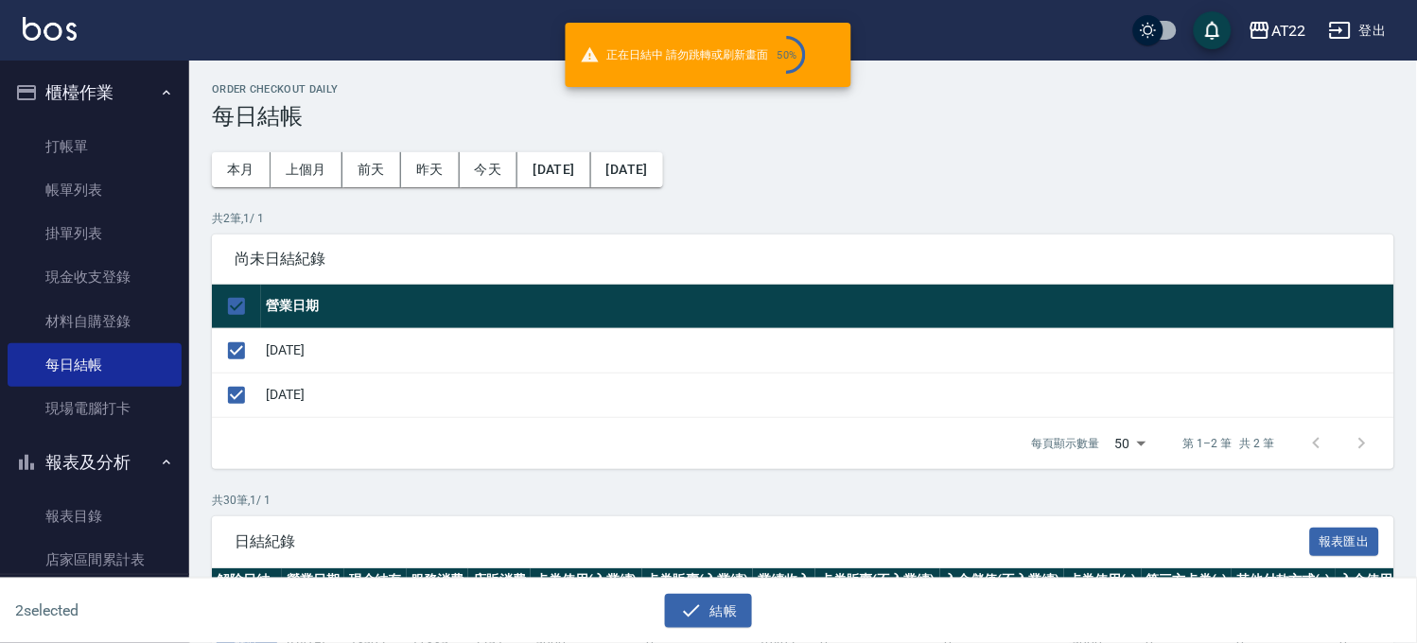
checkbox input "false"
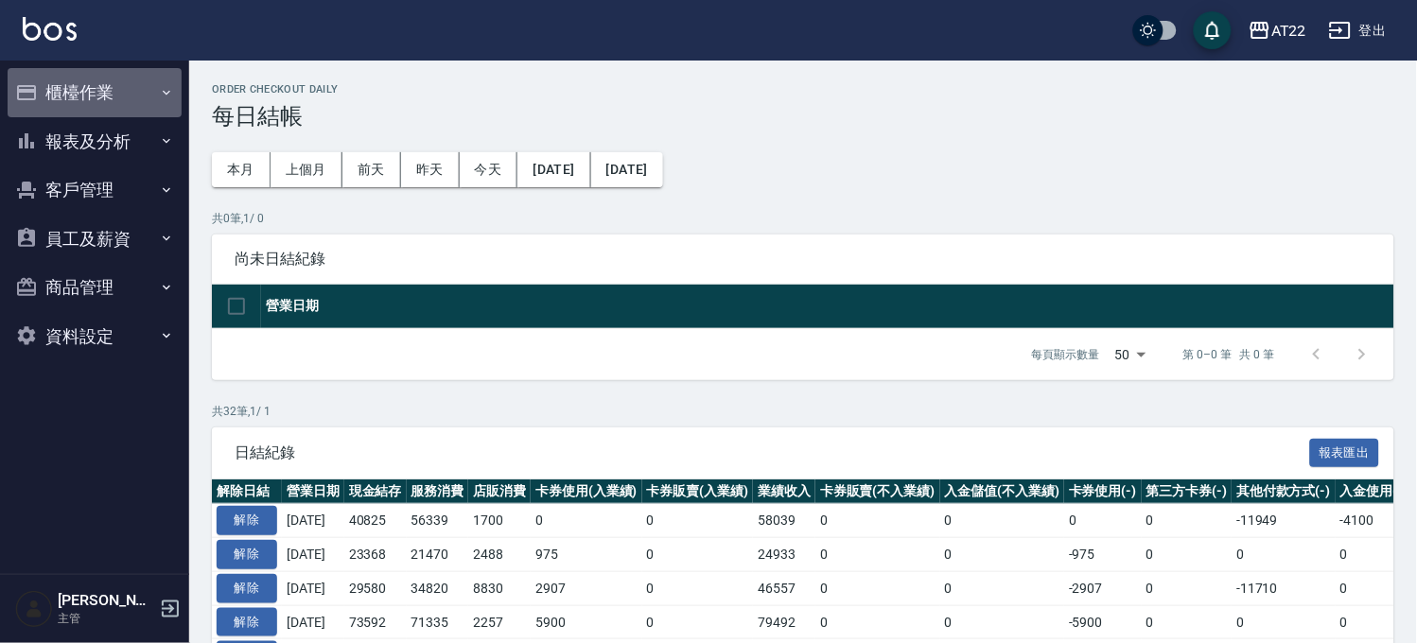
click at [70, 107] on button "櫃檯作業" at bounding box center [95, 92] width 174 height 49
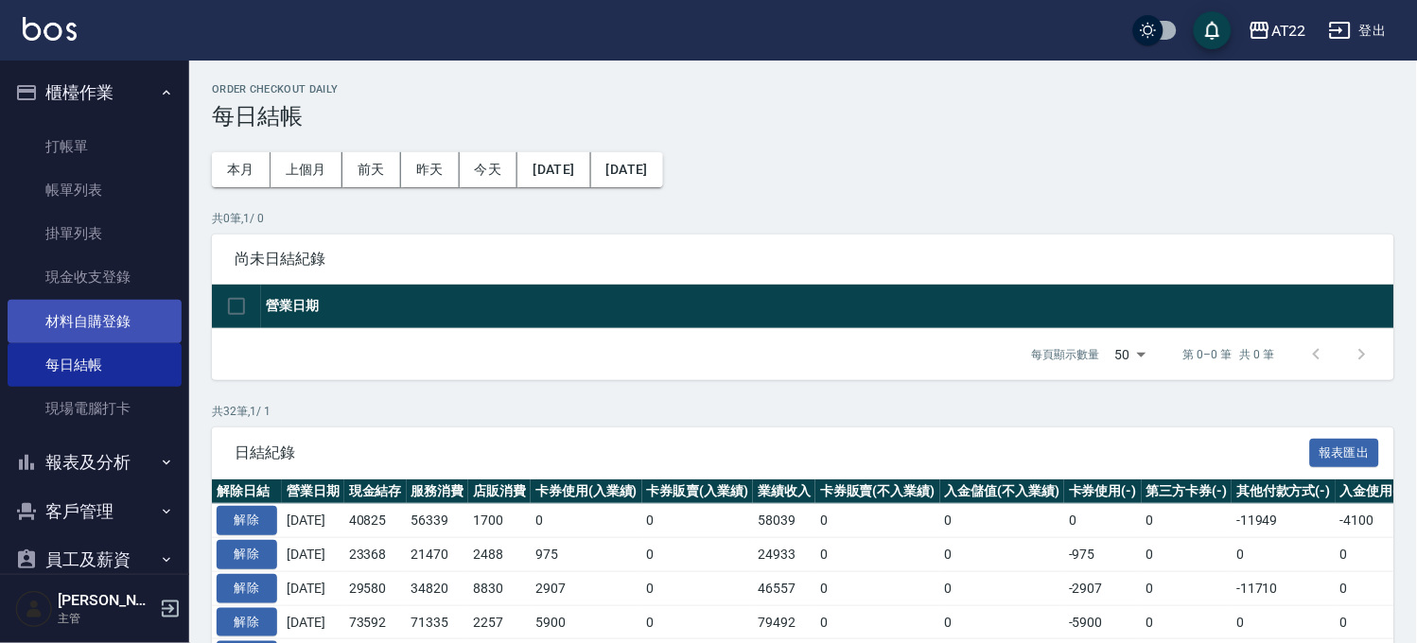
click at [86, 325] on link "材料自購登錄" at bounding box center [95, 322] width 174 height 44
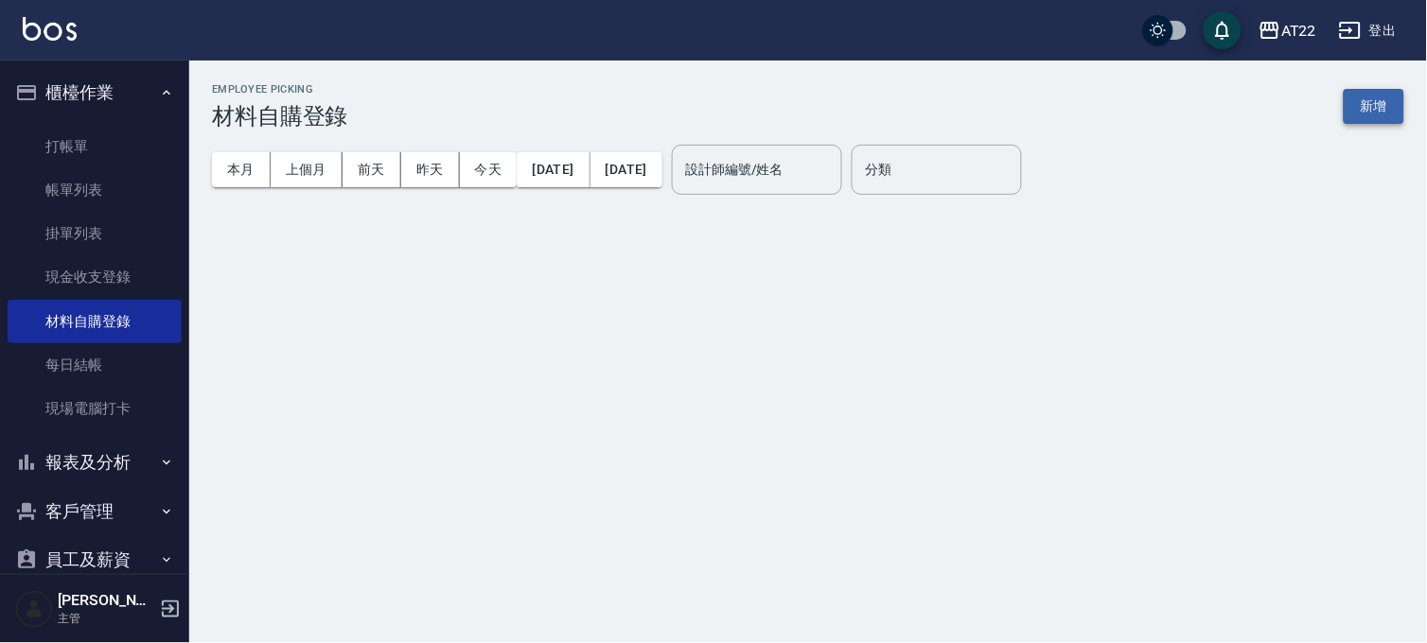
click at [1343, 89] on button "新增" at bounding box center [1373, 106] width 61 height 35
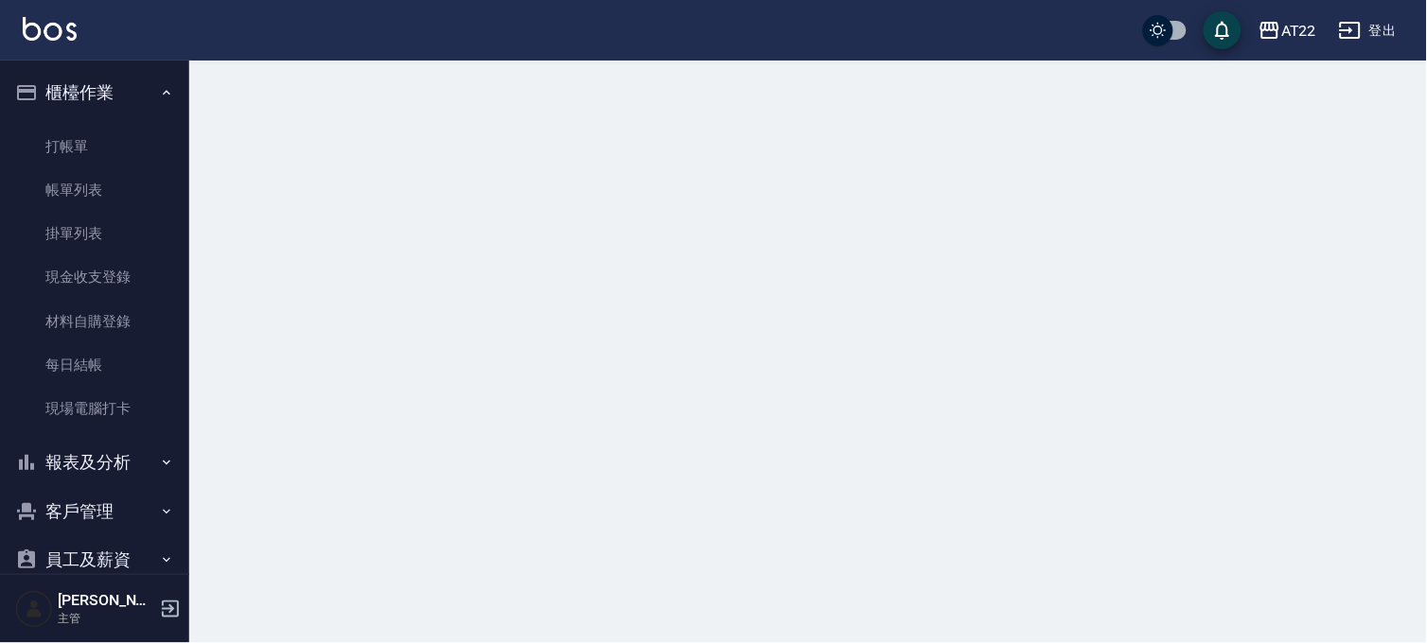
click at [1351, 96] on div at bounding box center [713, 321] width 1427 height 643
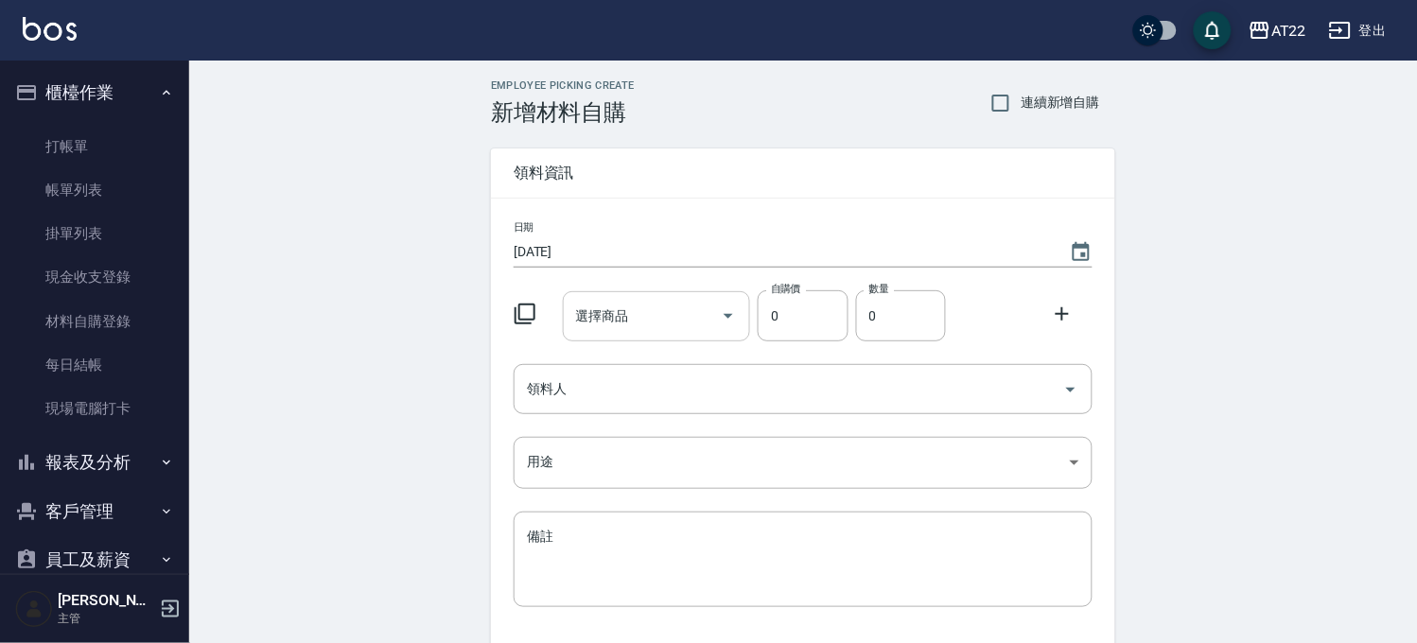
click at [665, 318] on input "選擇商品" at bounding box center [642, 316] width 143 height 33
type input "K"
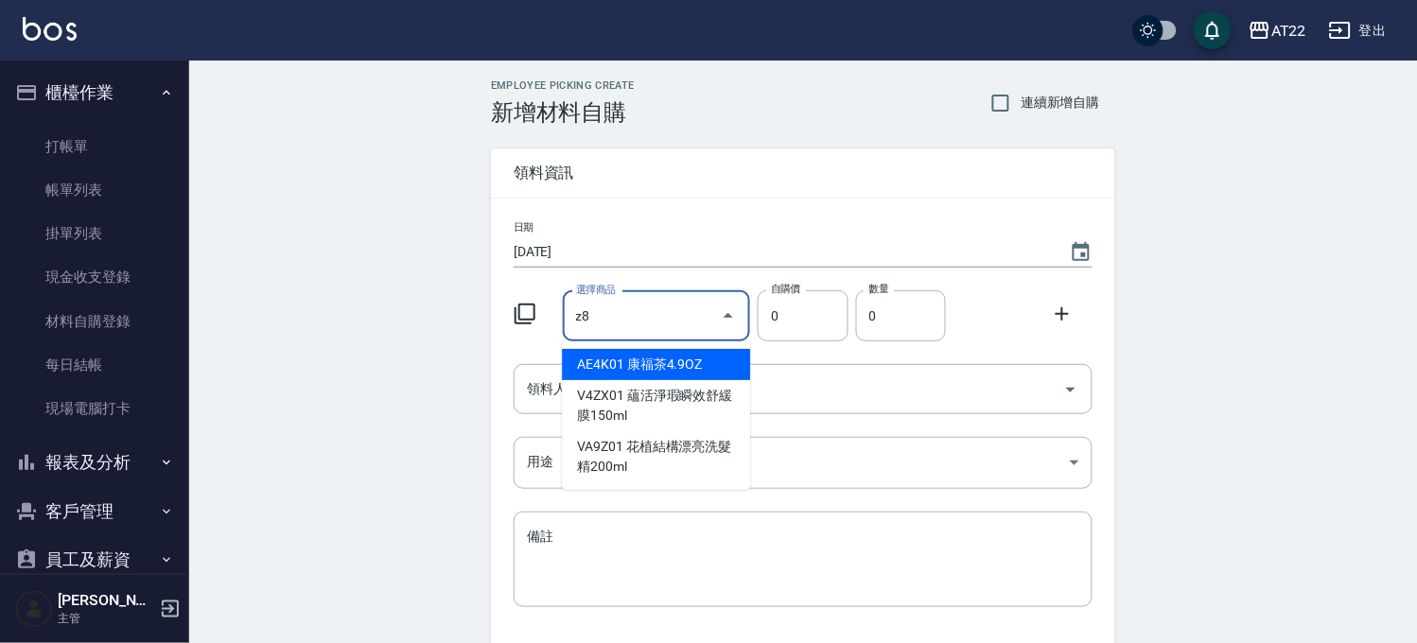
type input "z"
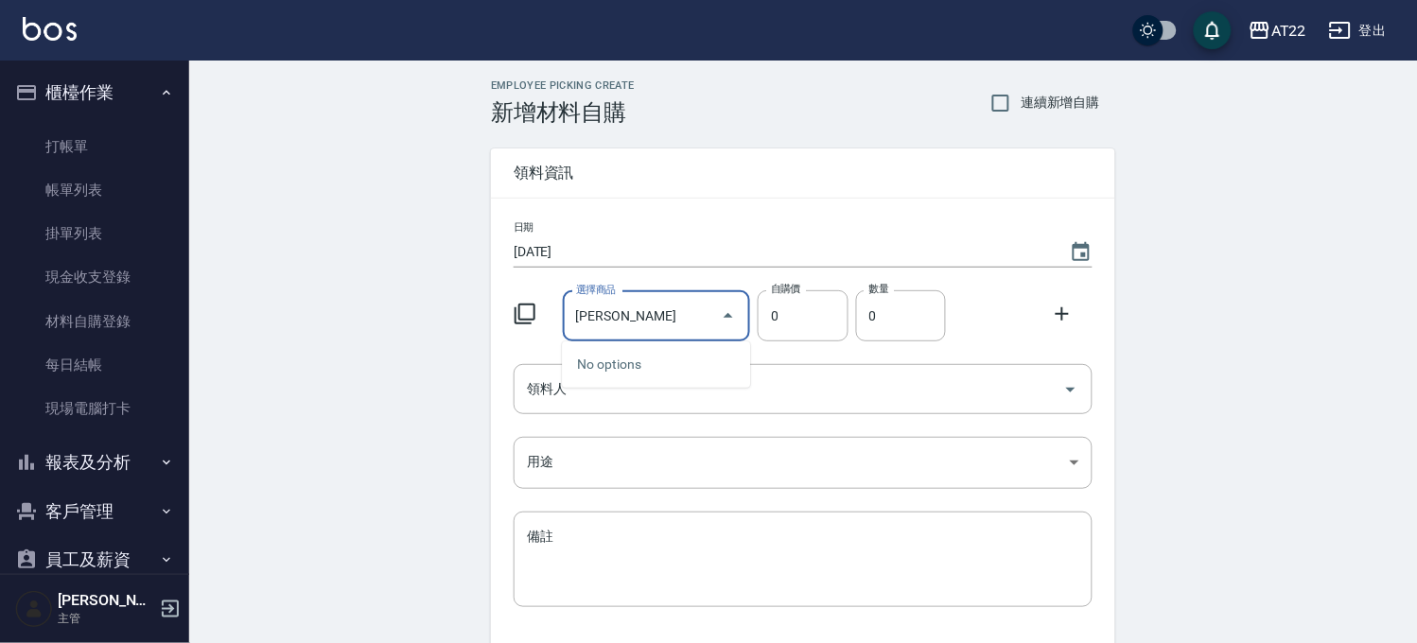
type input "髮"
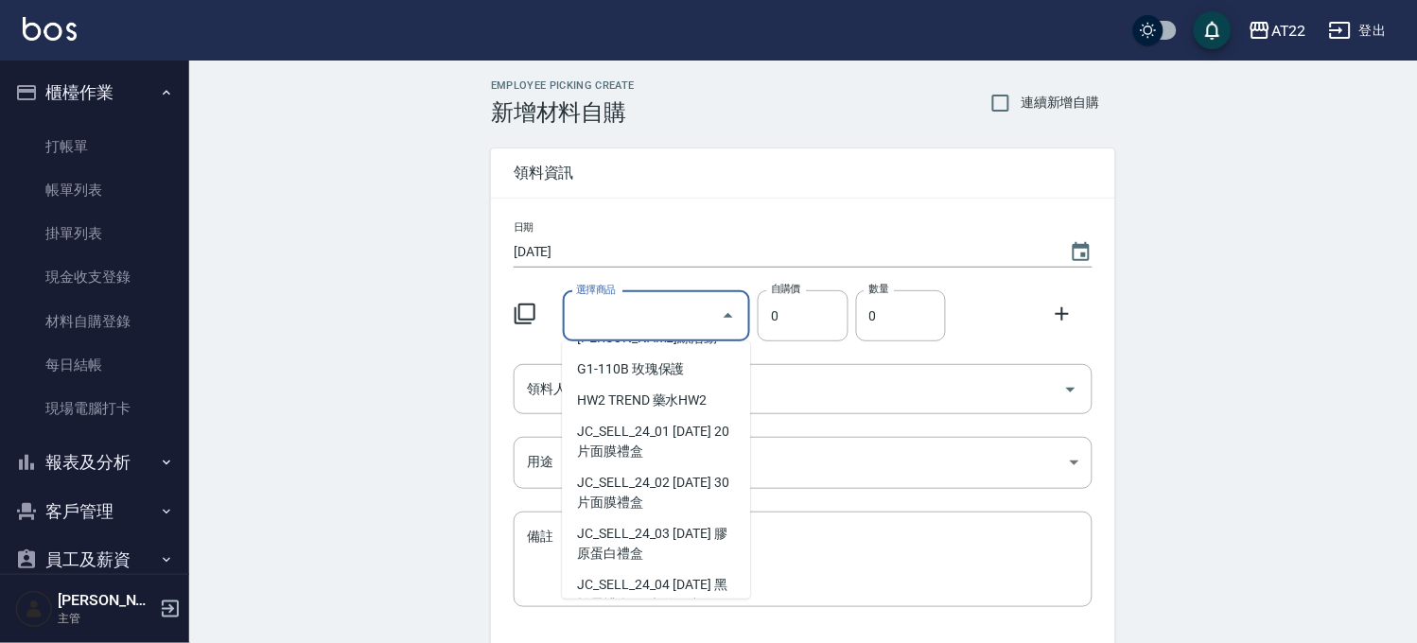
scroll to position [13520, 0]
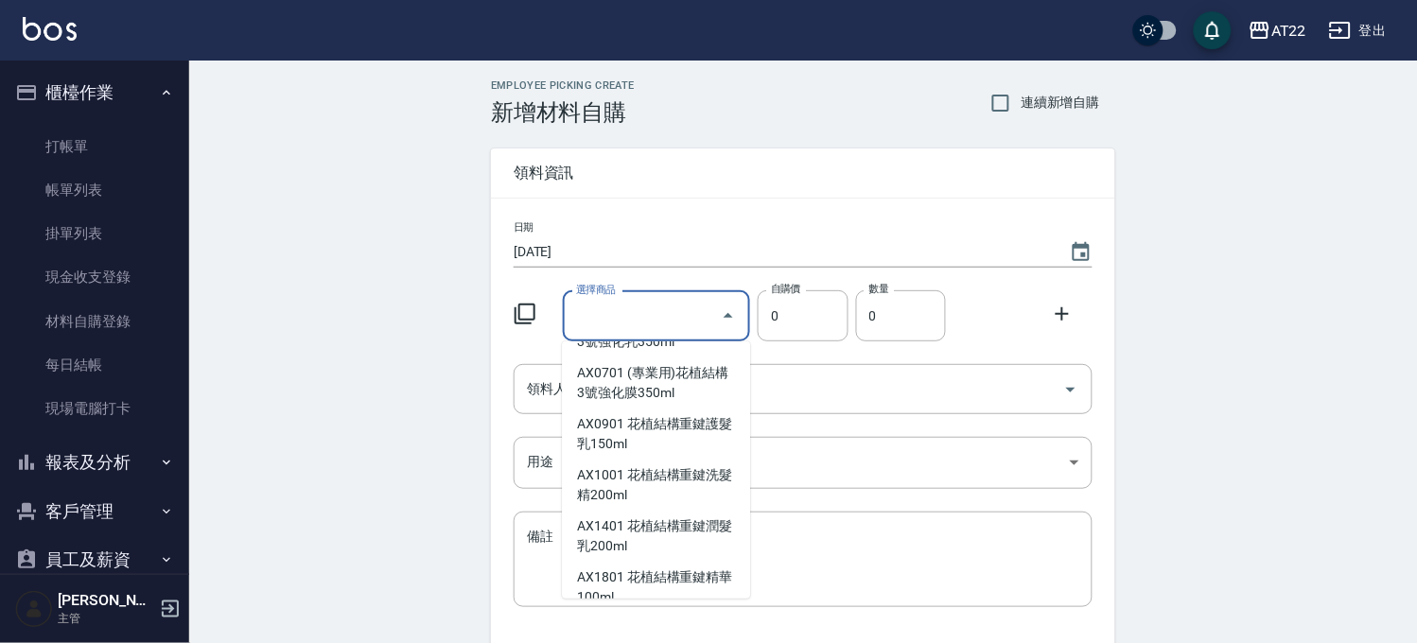
click at [849, 416] on div "日期 [DATE] 選擇商品 選擇商品 自購價 0 自購價 數量 0 數量 領料人 領料人 用途 ​ 用途 備註 x 備註" at bounding box center [803, 426] width 624 height 454
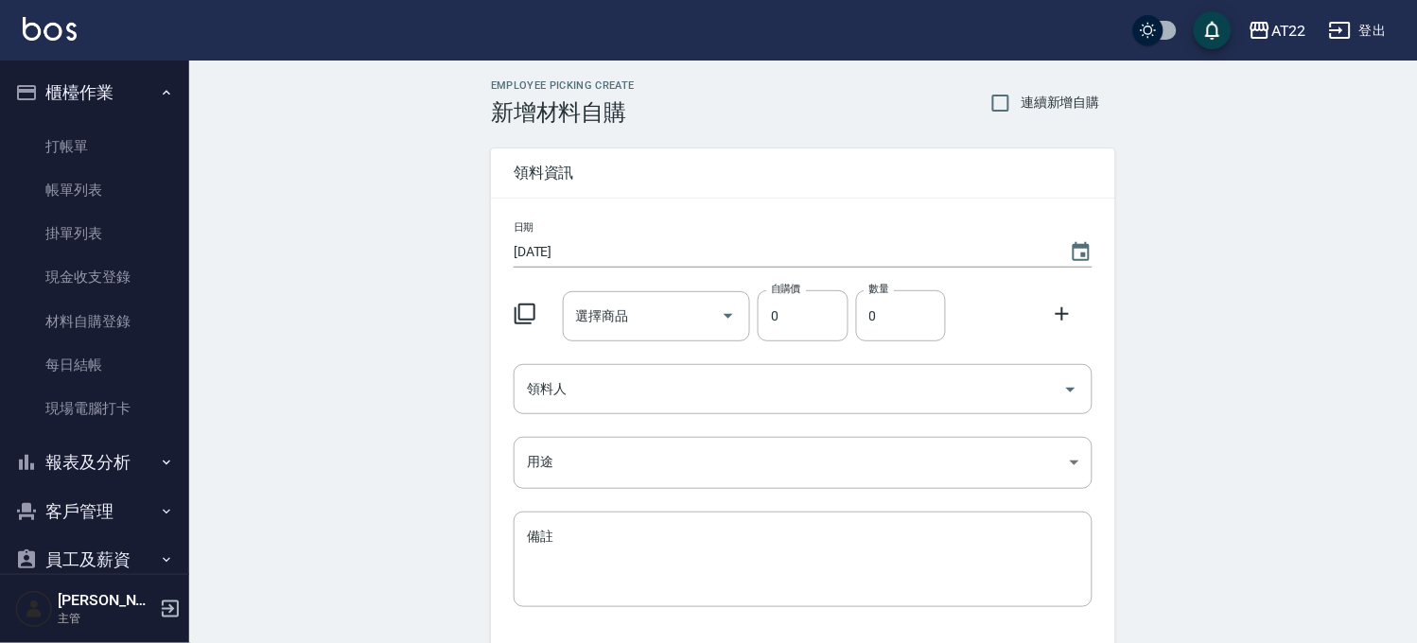
click at [717, 427] on div "日期 [DATE] 選擇商品 選擇商品 自購價 0 自購價 數量 0 數量 領料人 領料人 用途 ​ 用途 備註 x 備註" at bounding box center [803, 426] width 624 height 454
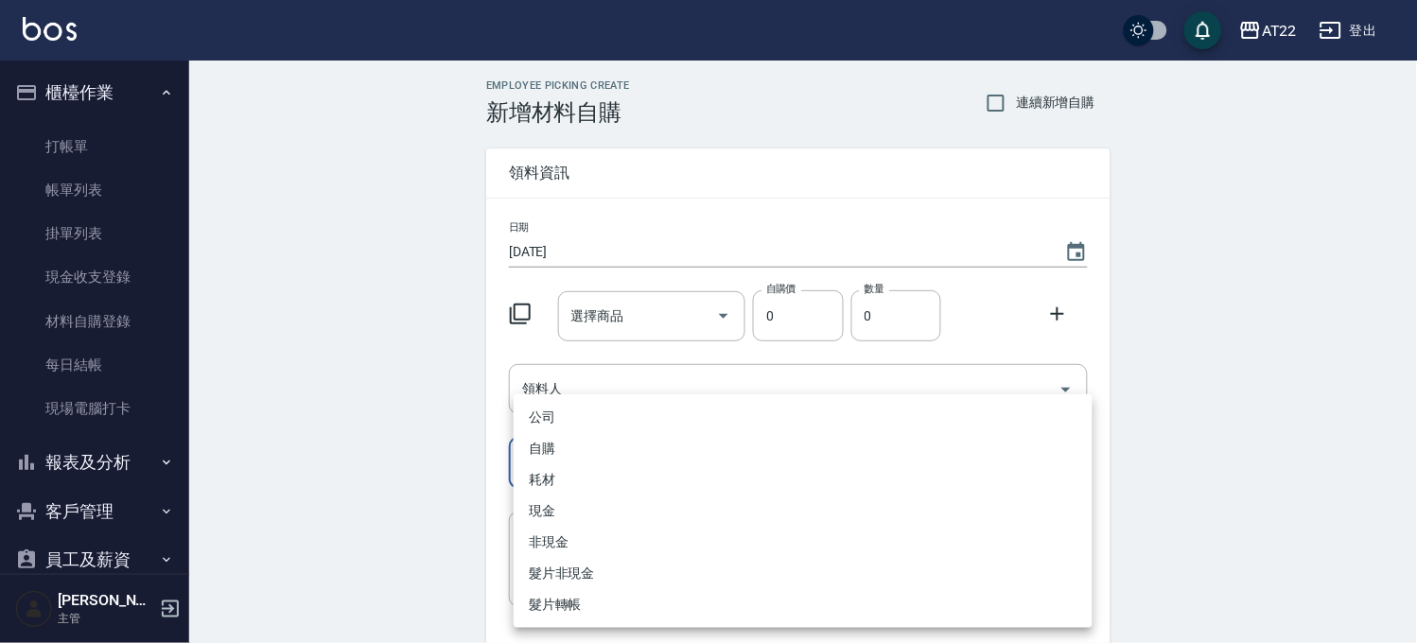
click at [709, 447] on body "AT22 登出 櫃檯作業 打帳單 帳單列表 掛單列表 現金收支登錄 材料自購登錄 每日結帳 現場電腦打卡 報表及分析 報表目錄 店家區間累計表 店家日報表 店…" at bounding box center [708, 390] width 1417 height 780
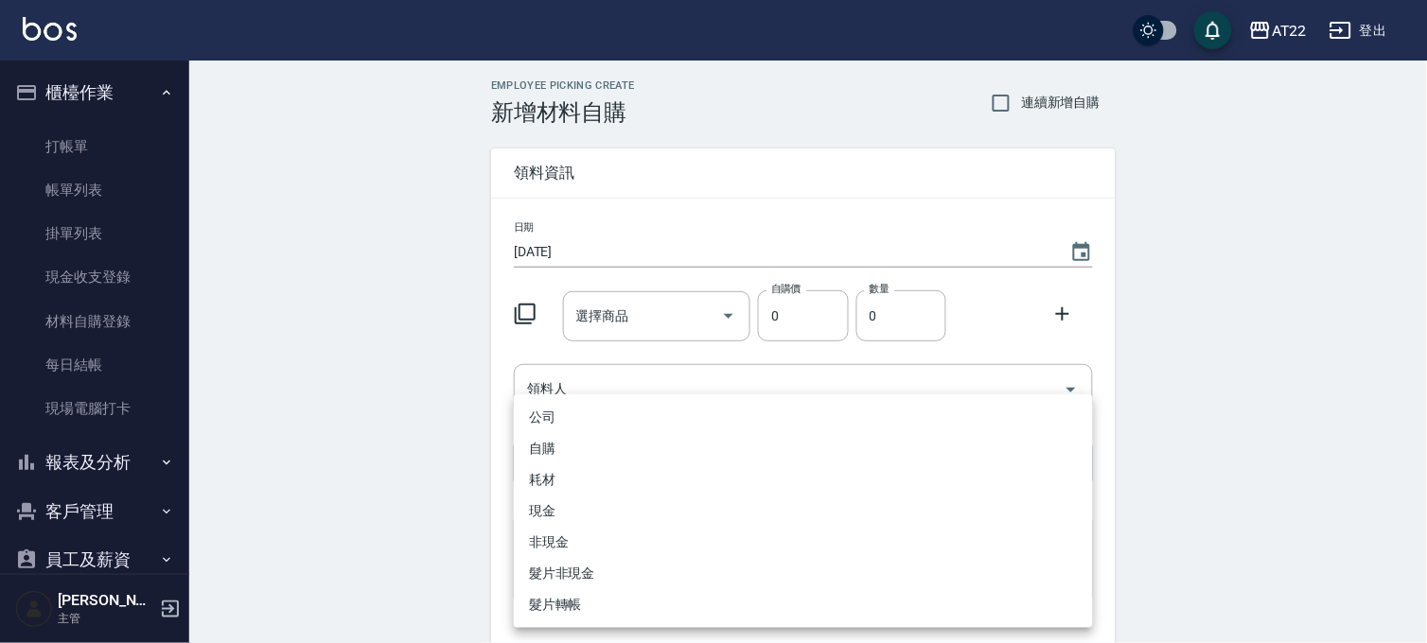
click at [353, 523] on div at bounding box center [713, 321] width 1427 height 643
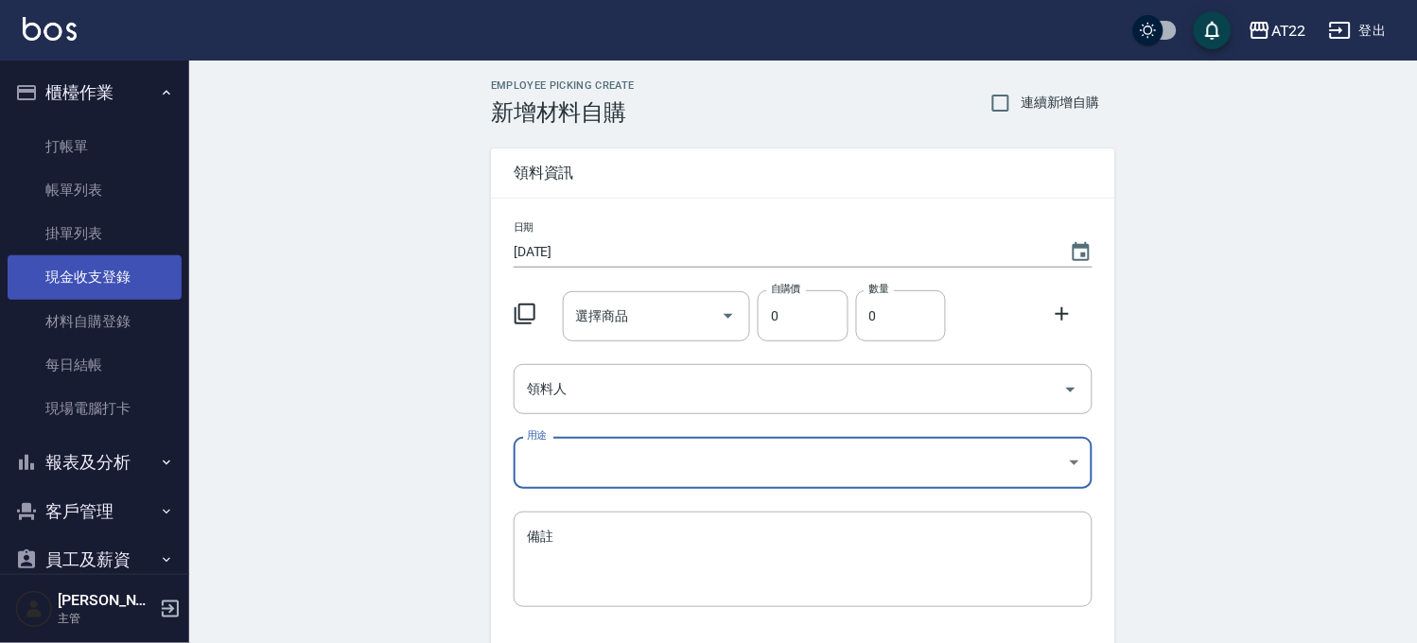
drag, startPoint x: 85, startPoint y: 310, endPoint x: 116, endPoint y: 268, distance: 52.8
click at [85, 310] on link "材料自購登錄" at bounding box center [95, 322] width 174 height 44
click at [116, 268] on link "現金收支登錄" at bounding box center [95, 277] width 174 height 44
